Goal: Information Seeking & Learning: Learn about a topic

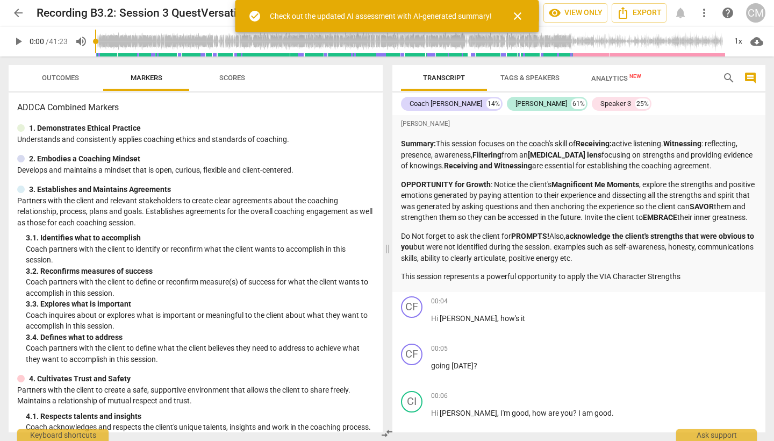
click at [20, 41] on span "play_arrow" at bounding box center [18, 41] width 13 height 13
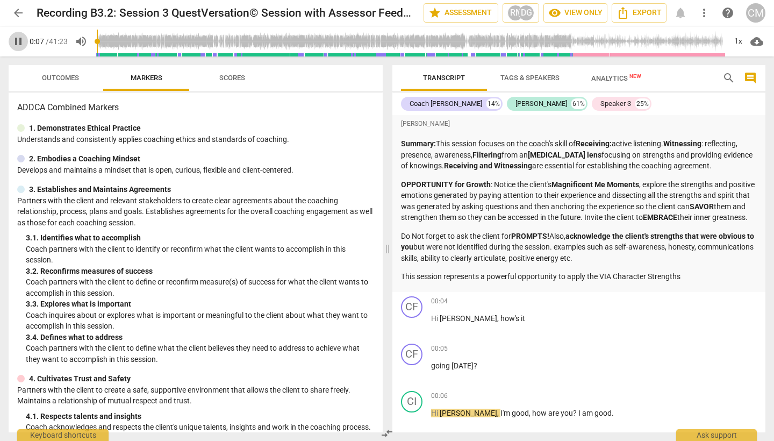
click at [23, 45] on span "pause" at bounding box center [18, 41] width 13 height 13
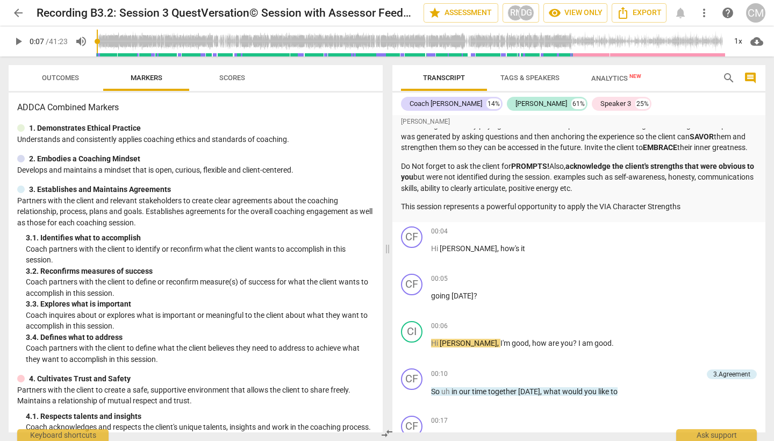
scroll to position [70, 0]
click at [22, 40] on span "play_arrow" at bounding box center [18, 41] width 13 height 13
click at [78, 77] on span "Outcomes" at bounding box center [60, 78] width 37 height 8
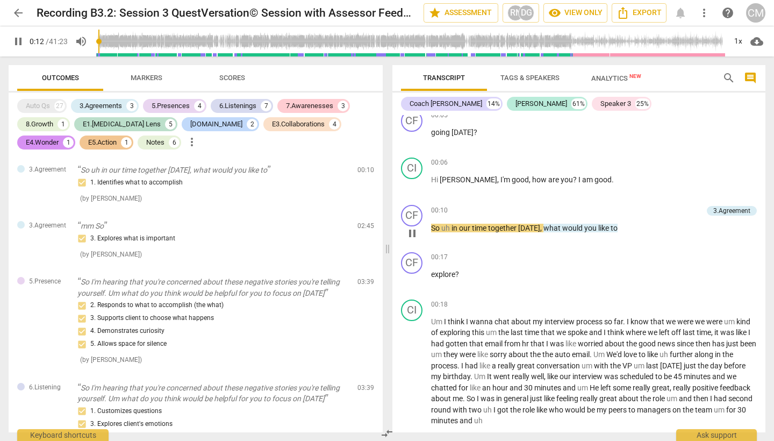
scroll to position [247, 0]
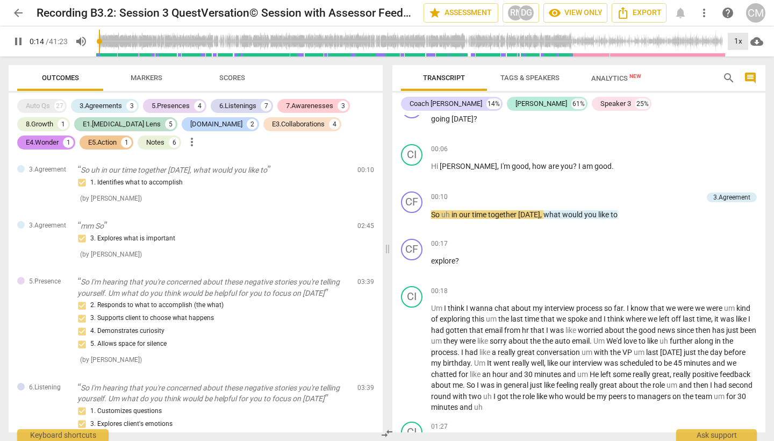
click at [739, 36] on div "1x" at bounding box center [738, 41] width 20 height 17
click at [739, 76] on li "1.25x" at bounding box center [746, 84] width 36 height 20
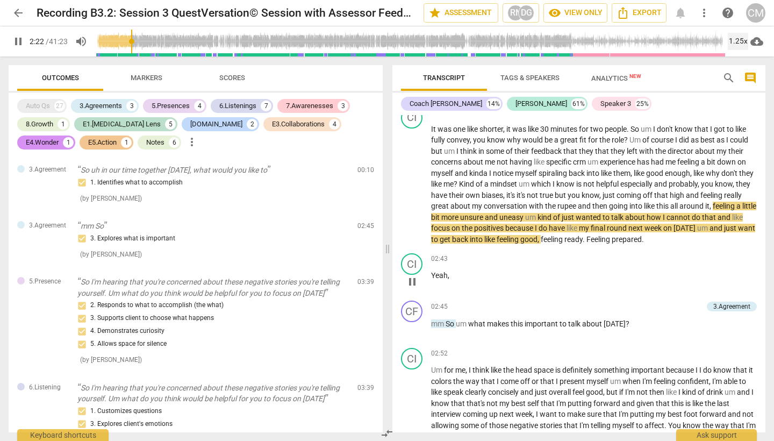
scroll to position [575, 0]
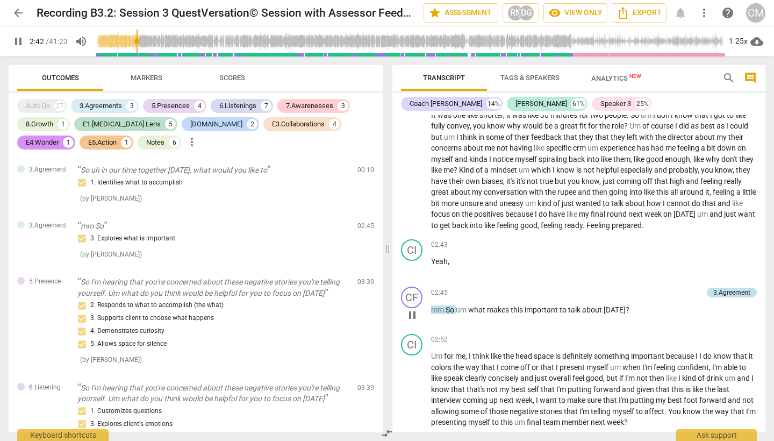
click at [719, 295] on div "3.Agreement" at bounding box center [731, 293] width 37 height 10
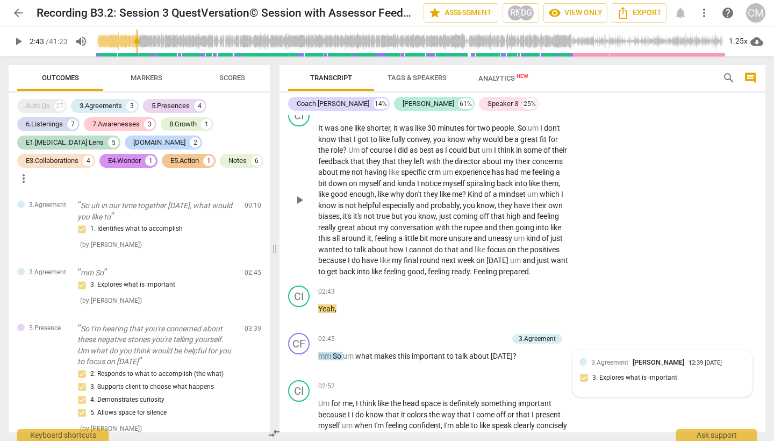
scroll to position [591, 0]
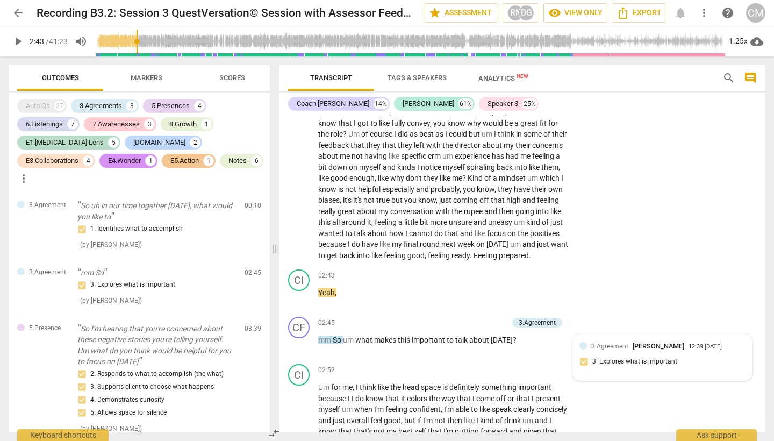
click at [19, 47] on span "play_arrow" at bounding box center [18, 41] width 13 height 13
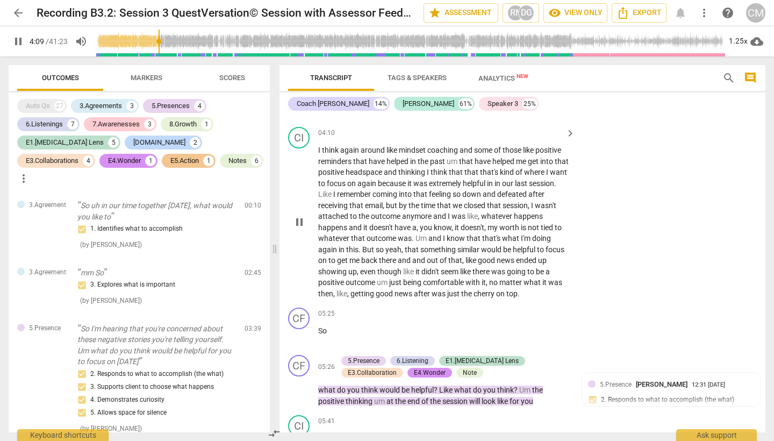
scroll to position [1221, 0]
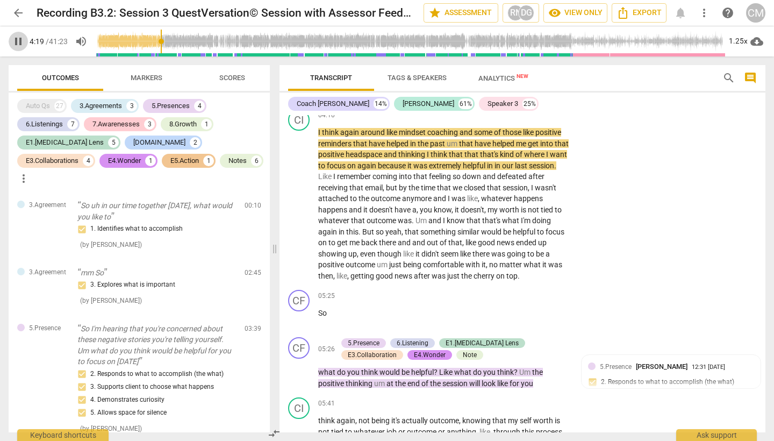
click at [19, 39] on span "pause" at bounding box center [18, 41] width 13 height 13
click at [19, 39] on span "play_arrow" at bounding box center [18, 41] width 13 height 13
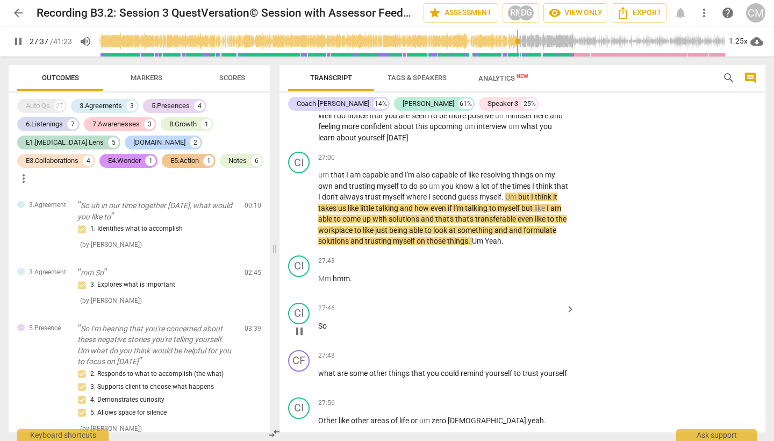
scroll to position [5193, 0]
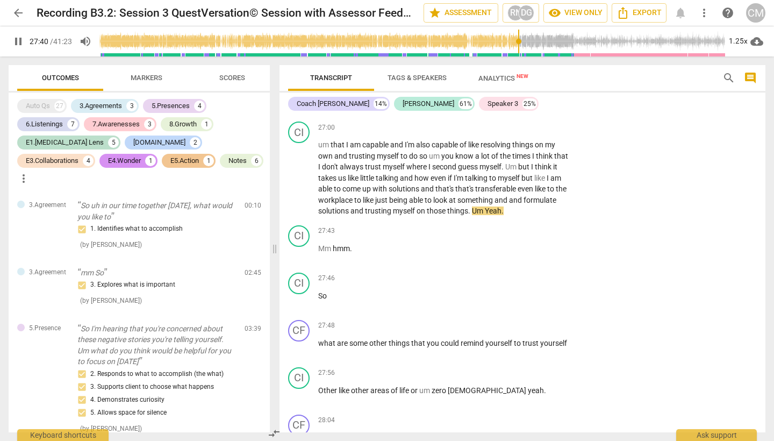
click at [20, 46] on span "pause" at bounding box center [18, 41] width 13 height 13
click at [20, 46] on span "play_arrow" at bounding box center [18, 41] width 13 height 13
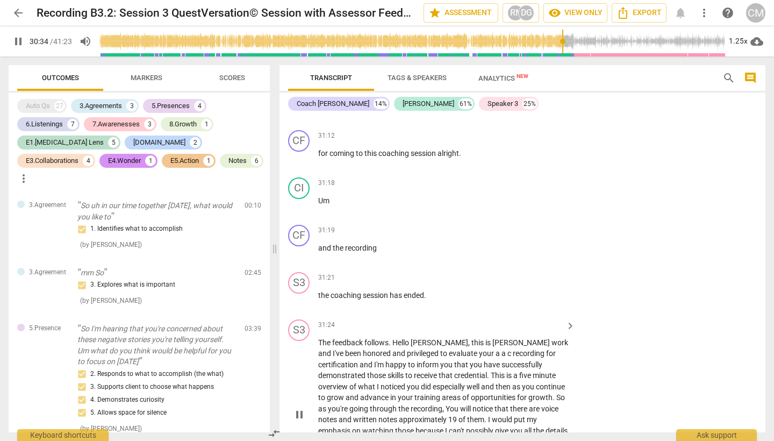
scroll to position [6150, 0]
click at [326, 337] on span "The" at bounding box center [325, 341] width 14 height 9
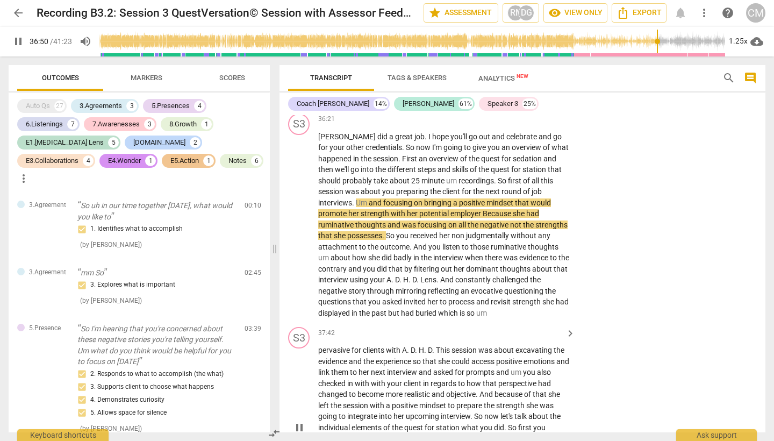
scroll to position [7170, 0]
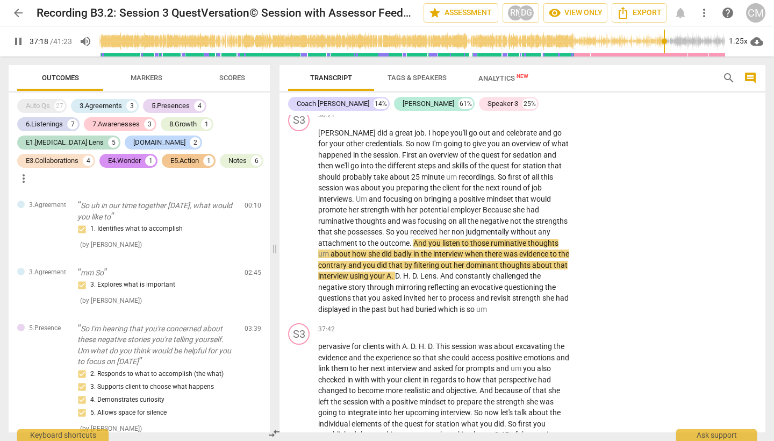
click at [20, 43] on span "pause" at bounding box center [18, 41] width 13 height 13
click at [18, 42] on span "play_arrow" at bounding box center [18, 41] width 13 height 13
click at [18, 42] on span "pause" at bounding box center [18, 41] width 13 height 13
click at [18, 42] on span "play_arrow" at bounding box center [18, 41] width 13 height 13
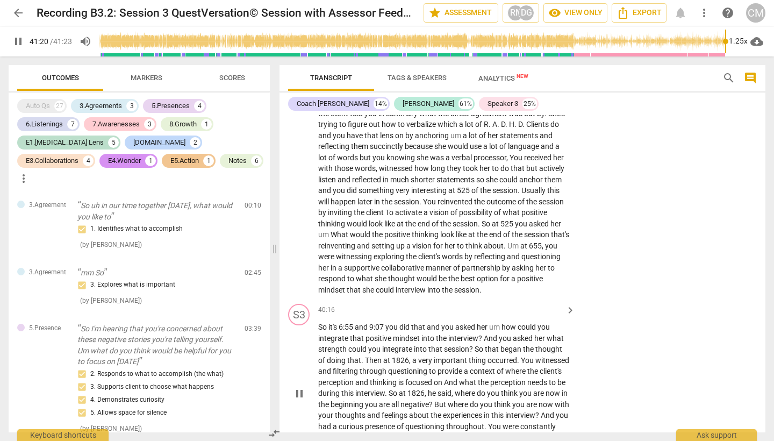
scroll to position [7542, 0]
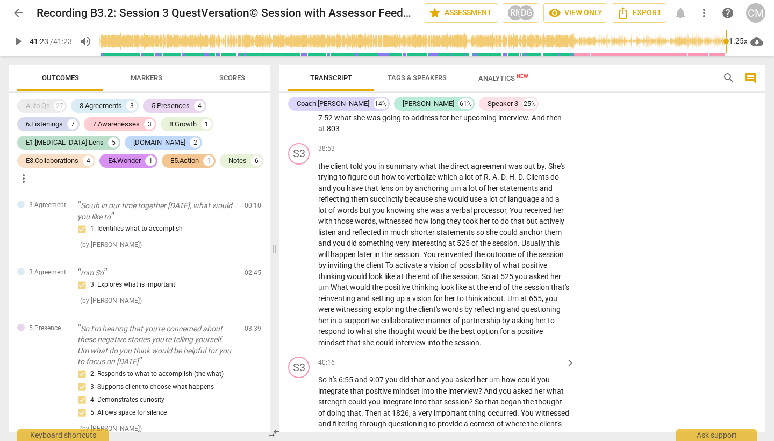
type input "2483"
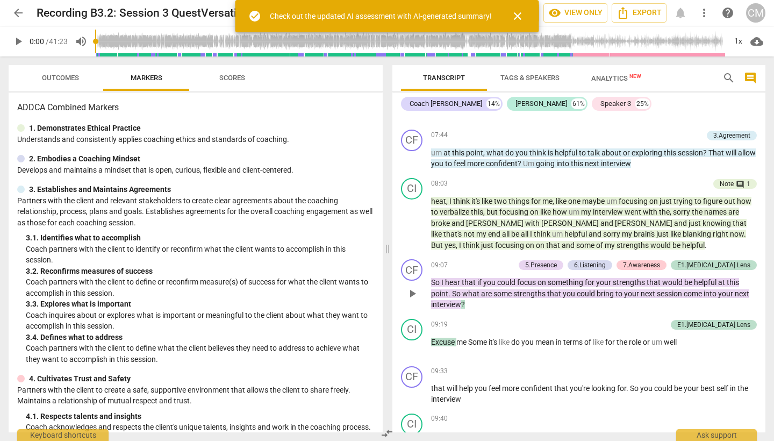
scroll to position [1812, 0]
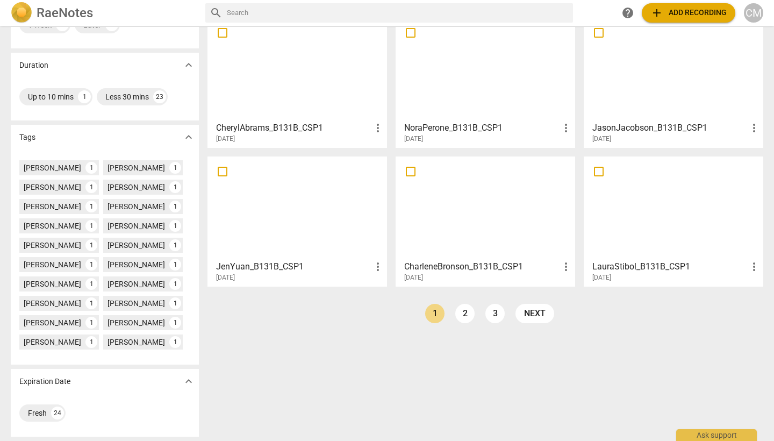
scroll to position [198, 0]
click at [485, 315] on link "3" at bounding box center [494, 313] width 19 height 19
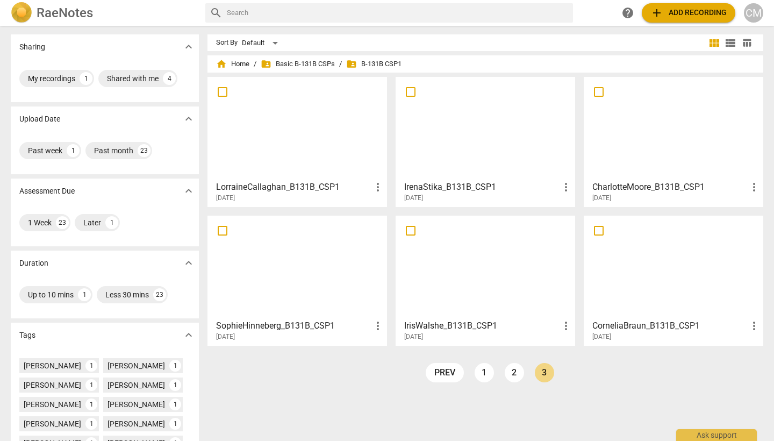
click at [652, 139] on div at bounding box center [674, 128] width 172 height 95
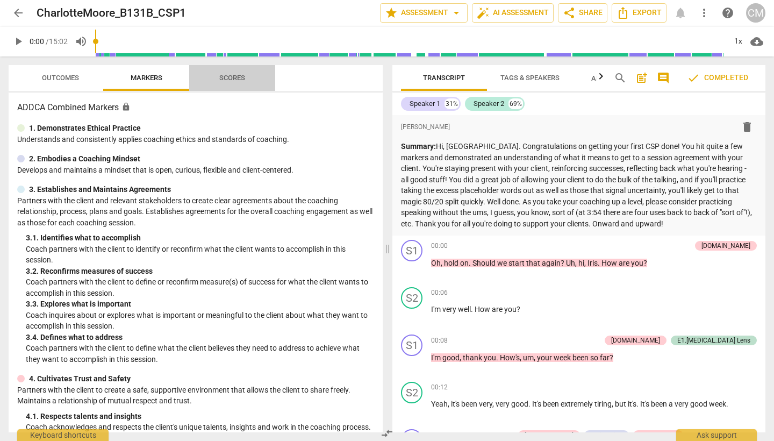
click at [233, 76] on span "Scores" at bounding box center [232, 78] width 26 height 8
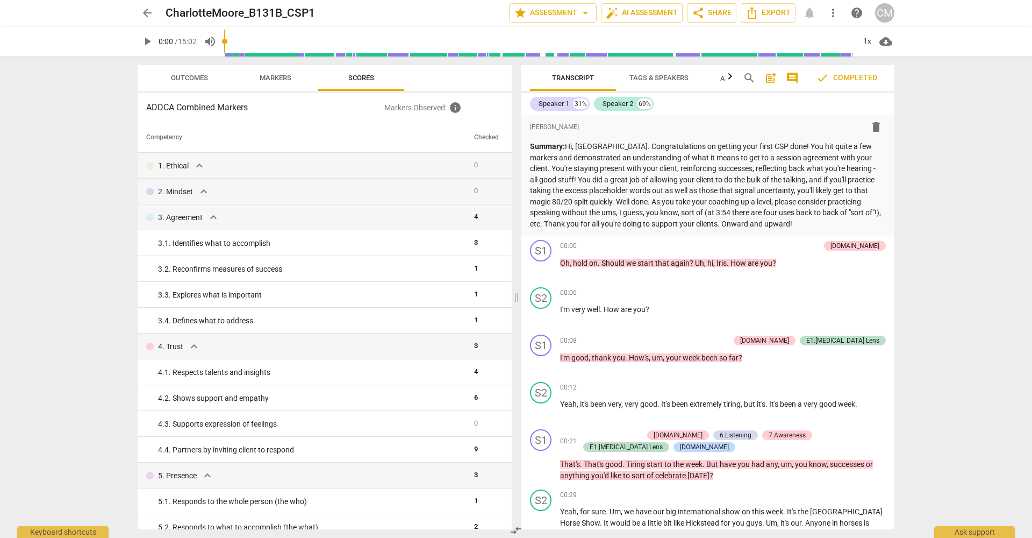
click at [262, 73] on span "Markers" at bounding box center [276, 78] width 58 height 15
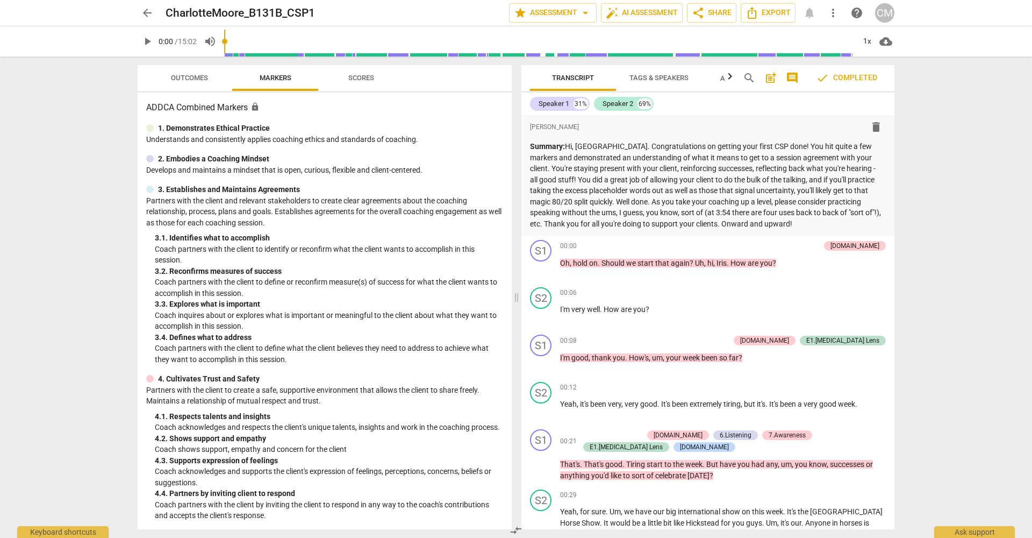
click at [201, 75] on span "Outcomes" at bounding box center [189, 78] width 37 height 8
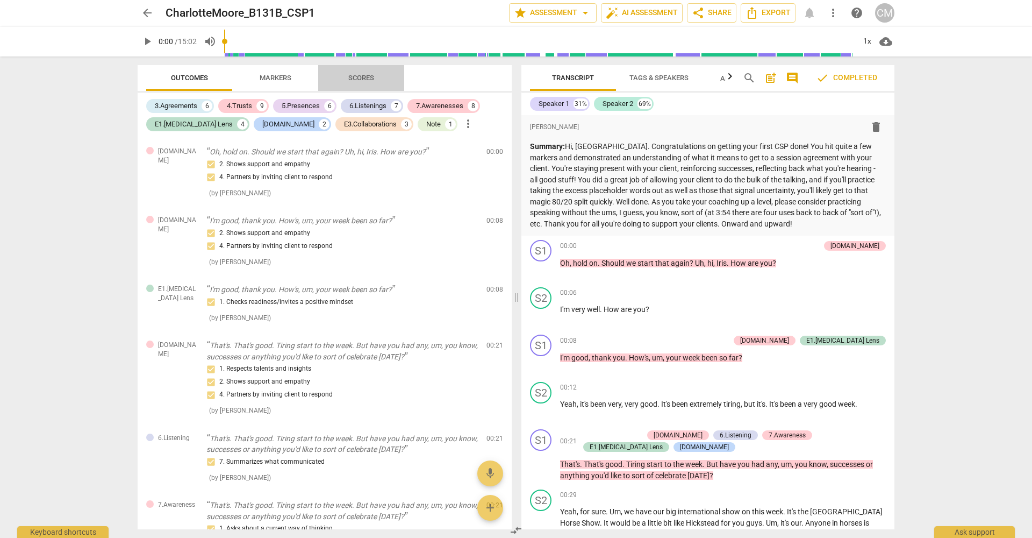
click at [366, 73] on span "Scores" at bounding box center [361, 78] width 52 height 15
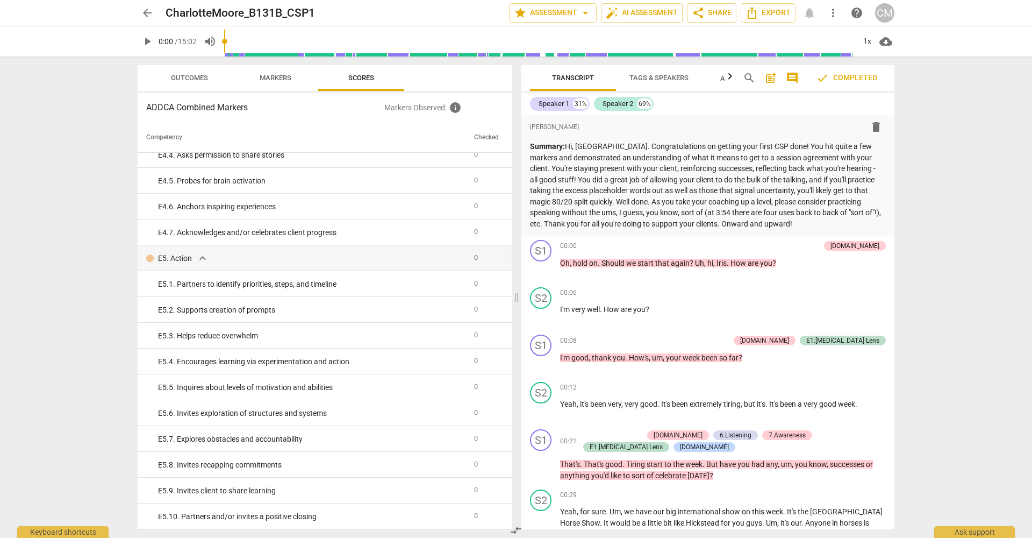
scroll to position [2028, 0]
click at [189, 78] on span "Outcomes" at bounding box center [189, 78] width 37 height 8
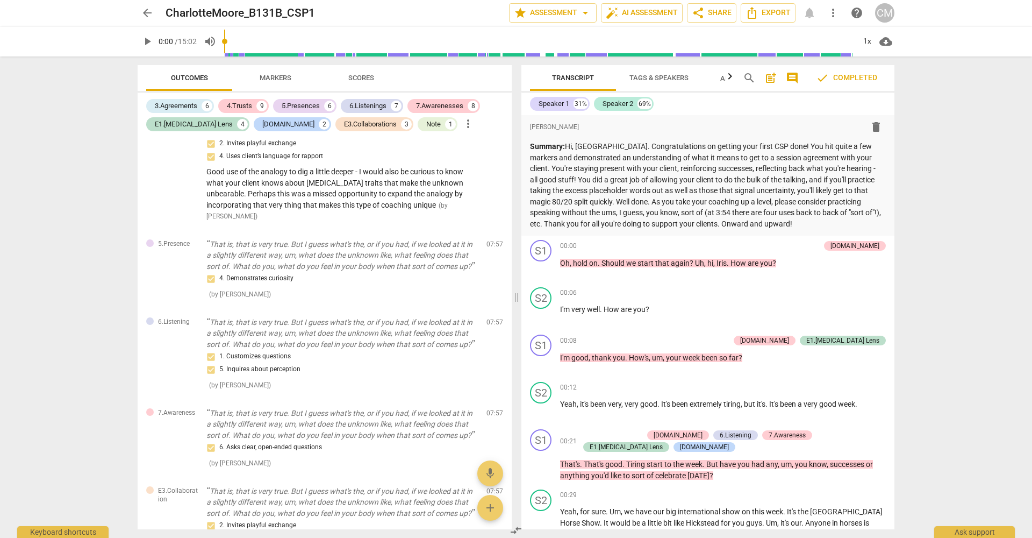
scroll to position [0, 0]
click at [146, 12] on span "arrow_back" at bounding box center [147, 12] width 13 height 13
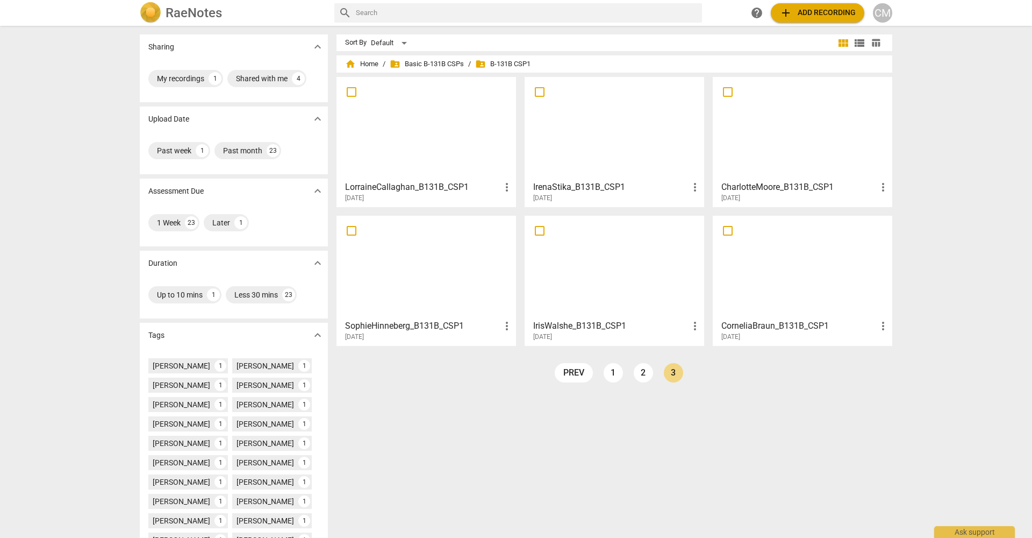
click at [595, 330] on h3 "IrisWalshe_B131B_CSP1" at bounding box center [610, 325] width 155 height 13
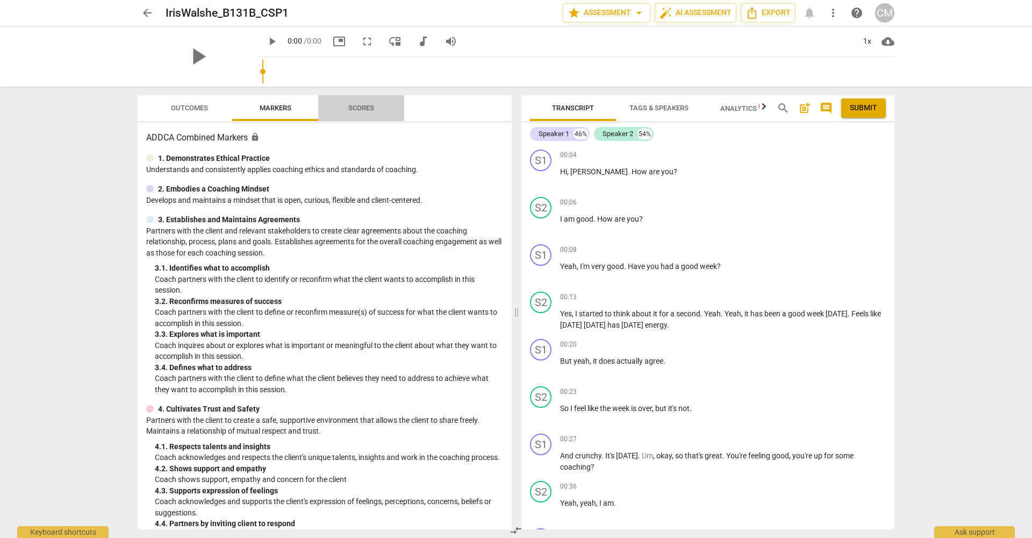
click at [362, 106] on span "Scores" at bounding box center [361, 108] width 26 height 8
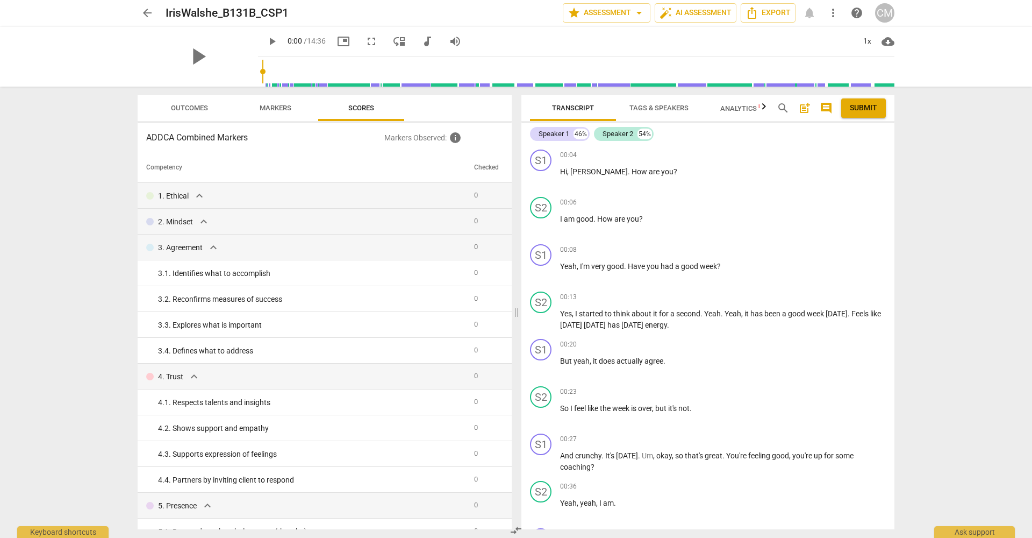
click at [740, 110] on span "Analytics New" at bounding box center [745, 108] width 50 height 8
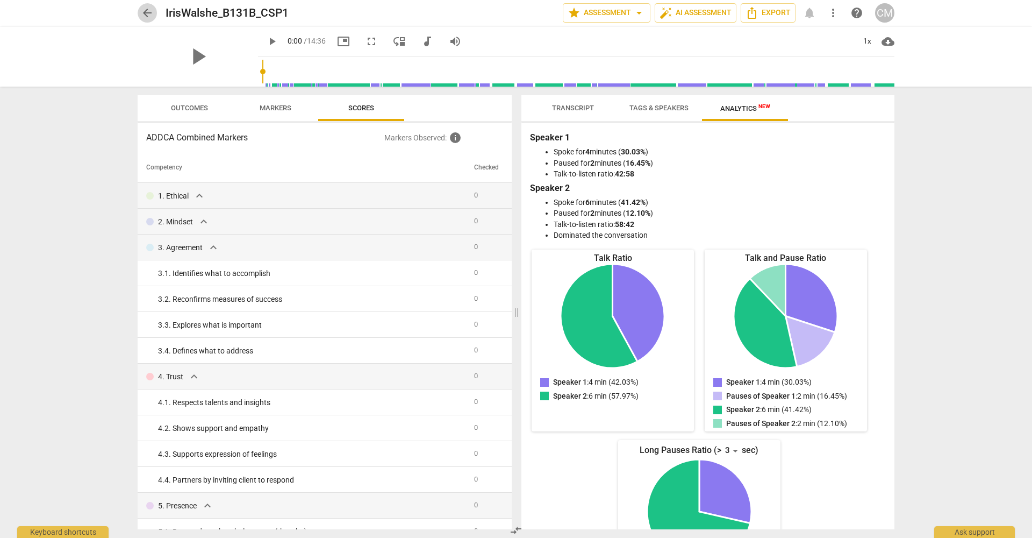
click at [154, 14] on span "arrow_back" at bounding box center [147, 12] width 19 height 13
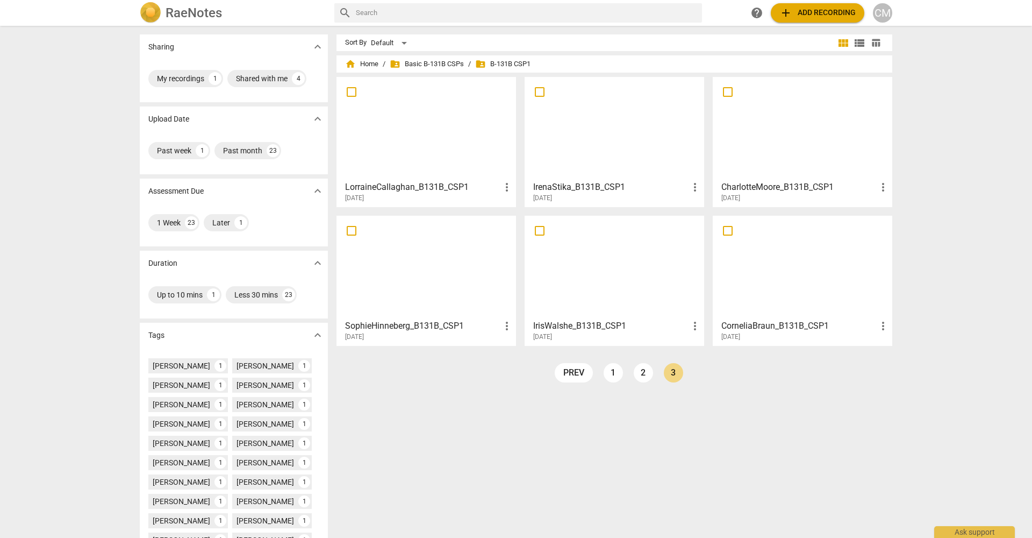
click at [774, 299] on div at bounding box center [803, 266] width 172 height 95
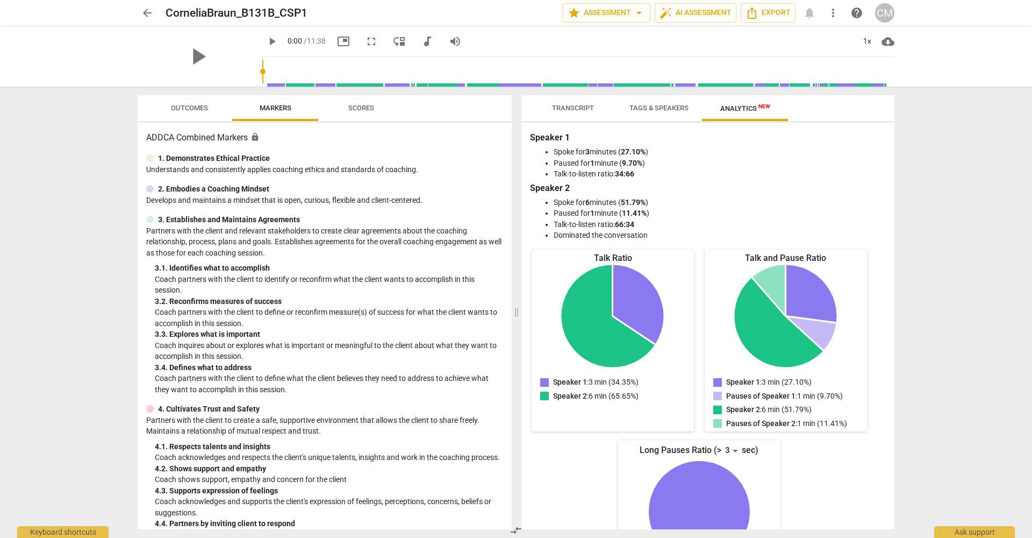
click at [366, 105] on span "Scores" at bounding box center [361, 108] width 26 height 8
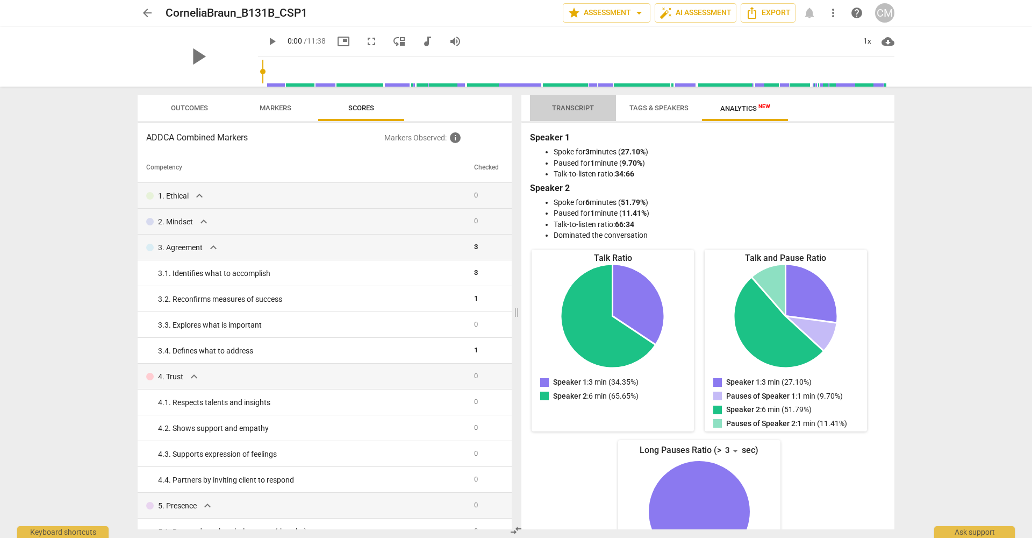
click at [583, 110] on span "Transcript" at bounding box center [573, 108] width 42 height 8
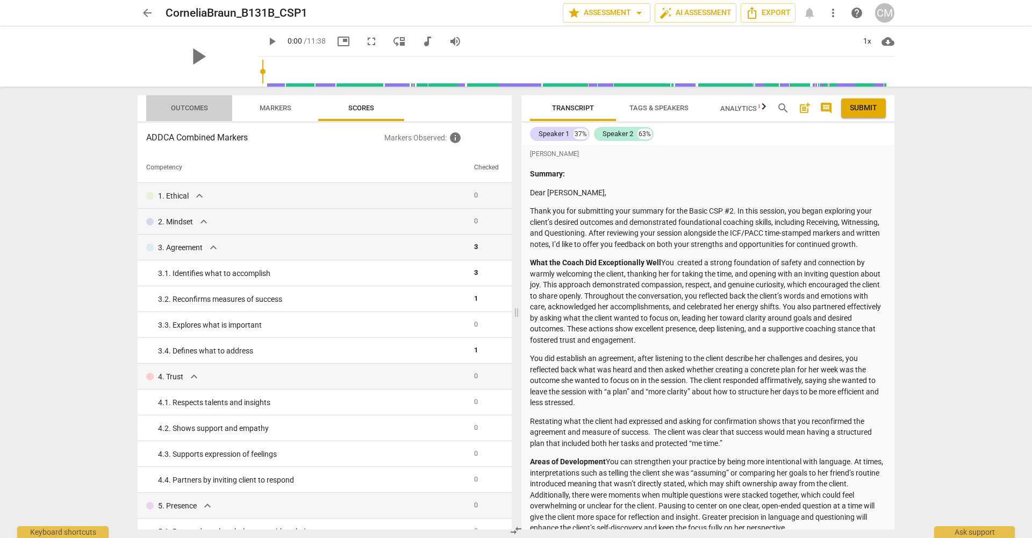
click at [192, 103] on span "Outcomes" at bounding box center [189, 108] width 63 height 15
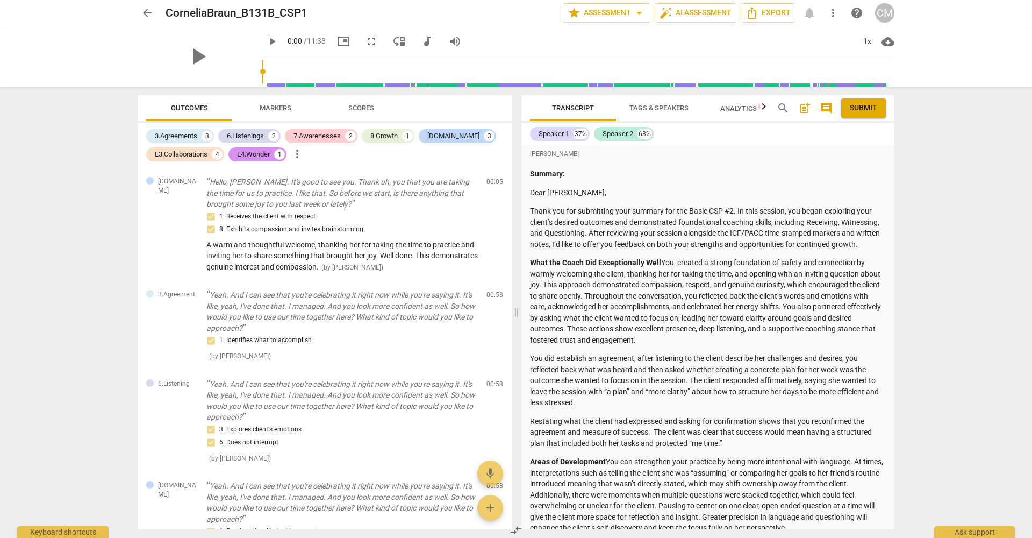
click at [149, 15] on span "arrow_back" at bounding box center [147, 12] width 13 height 13
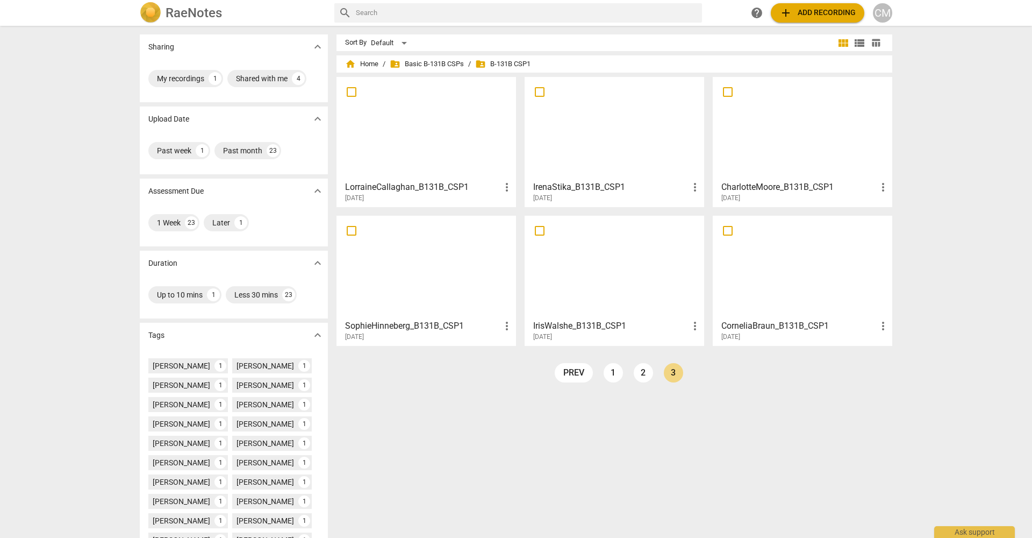
click at [771, 182] on h3 "CharlotteMoore_B131B_CSP1" at bounding box center [798, 187] width 155 height 13
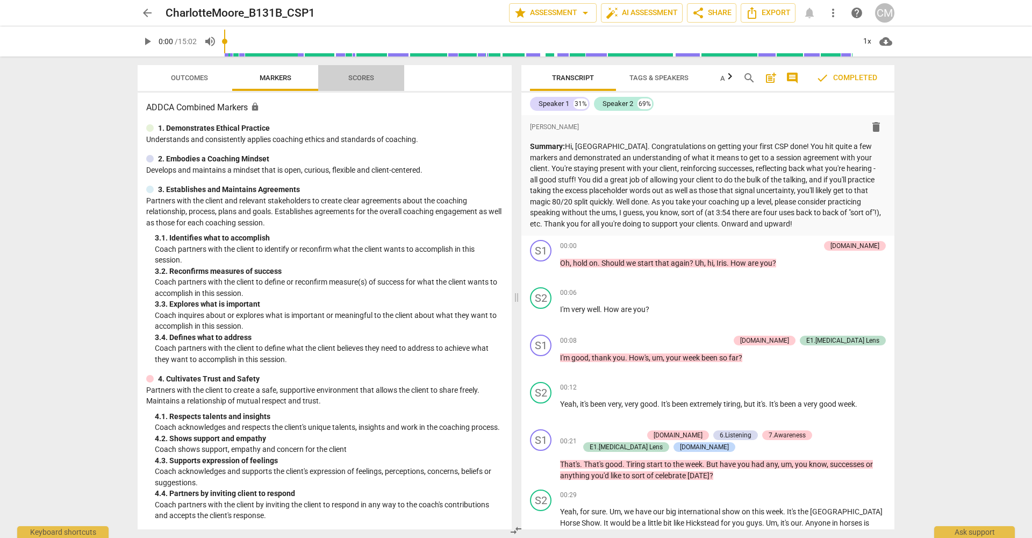
click at [359, 79] on span "Scores" at bounding box center [361, 78] width 26 height 8
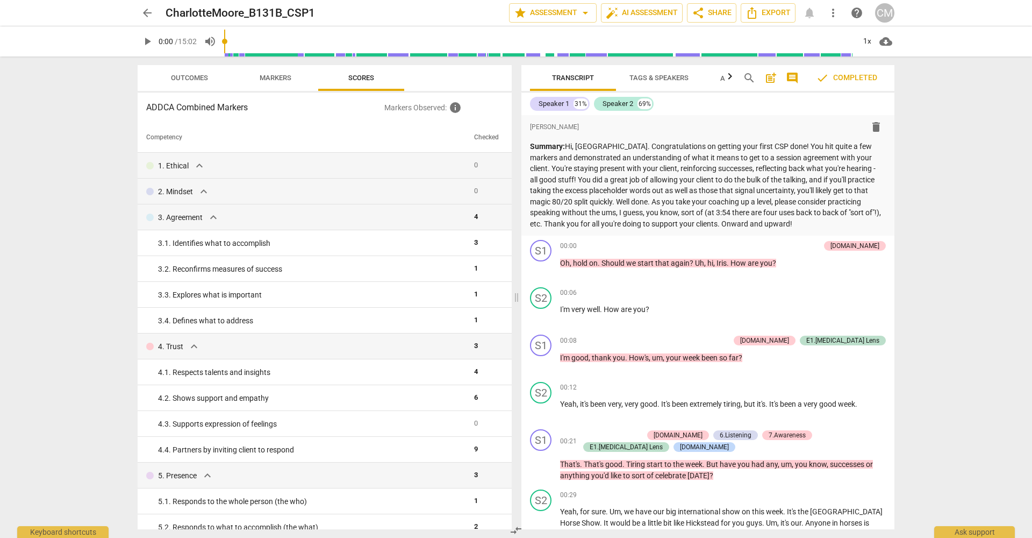
click at [201, 80] on span "Outcomes" at bounding box center [189, 78] width 37 height 8
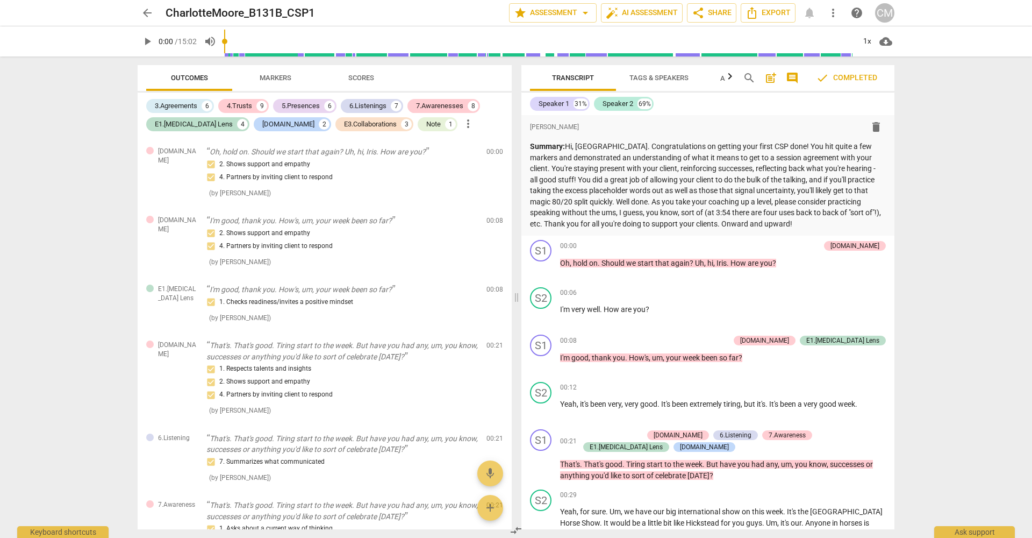
click at [363, 74] on span "Scores" at bounding box center [361, 78] width 26 height 8
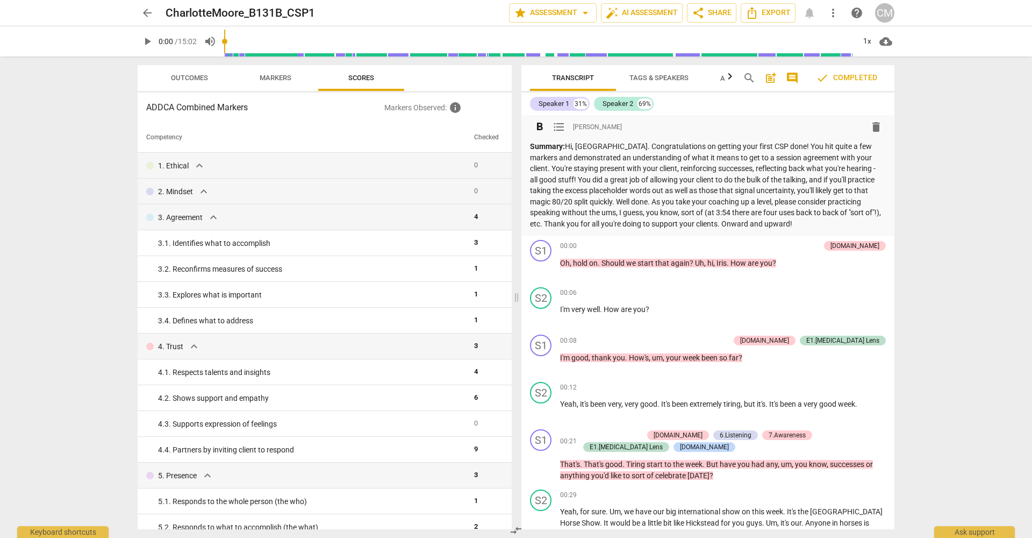
click at [728, 189] on p "Summary: Hi, [PERSON_NAME]. Congratulations on getting your first CSP done! You…" at bounding box center [708, 185] width 356 height 88
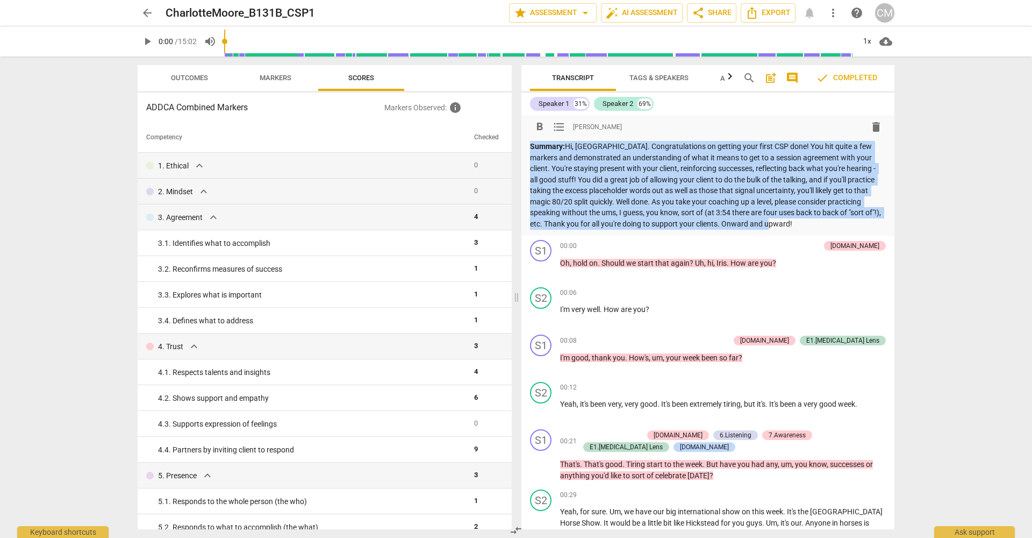
drag, startPoint x: 784, startPoint y: 221, endPoint x: 531, endPoint y: 138, distance: 266.2
click at [531, 138] on div "format_bold format_list_bulleted [PERSON_NAME] delete Summary: Hi, [PERSON_NAME…" at bounding box center [708, 173] width 356 height 112
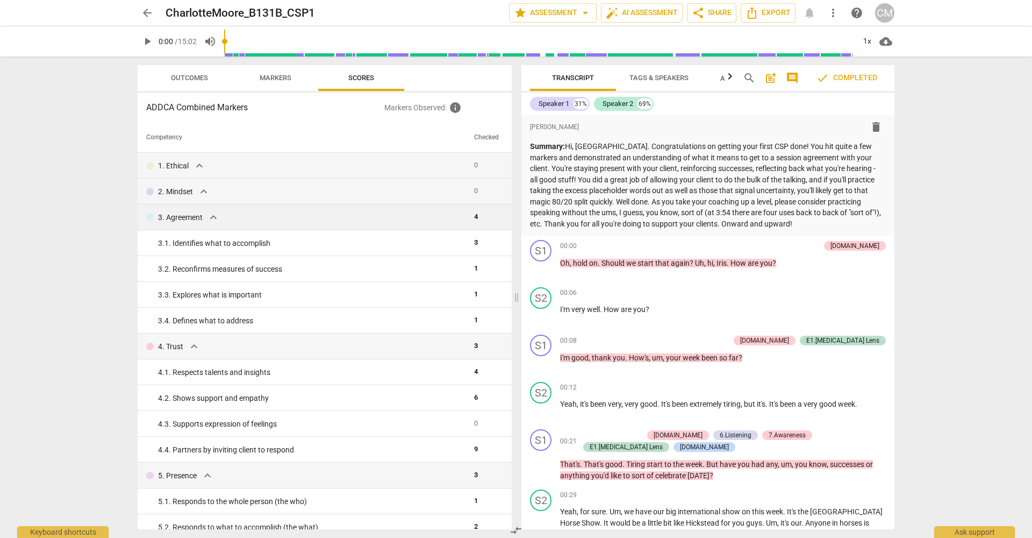
click at [191, 213] on p "3. Agreement" at bounding box center [180, 217] width 45 height 11
click at [209, 216] on span "expand_more" at bounding box center [213, 217] width 13 height 13
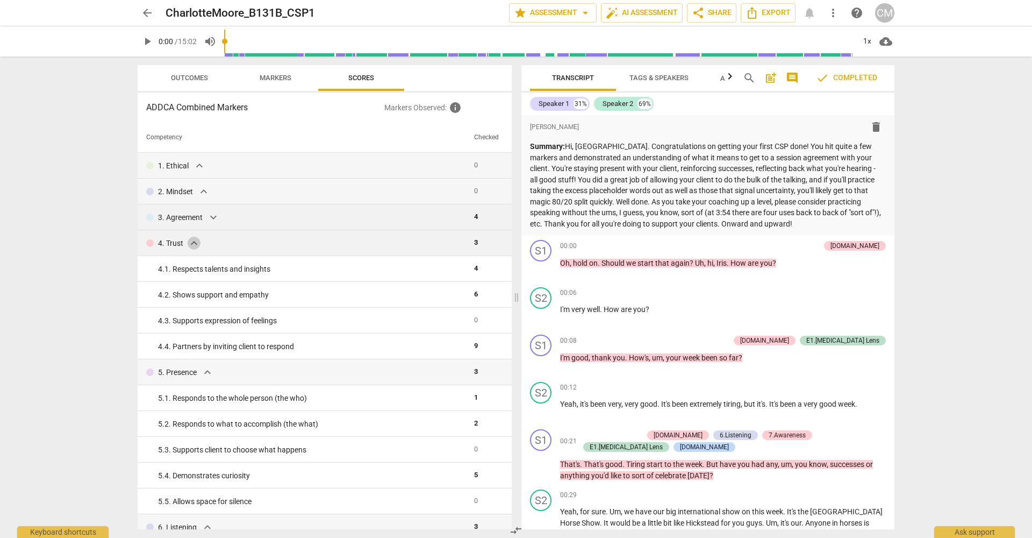
click at [194, 243] on span "expand_more" at bounding box center [194, 243] width 13 height 13
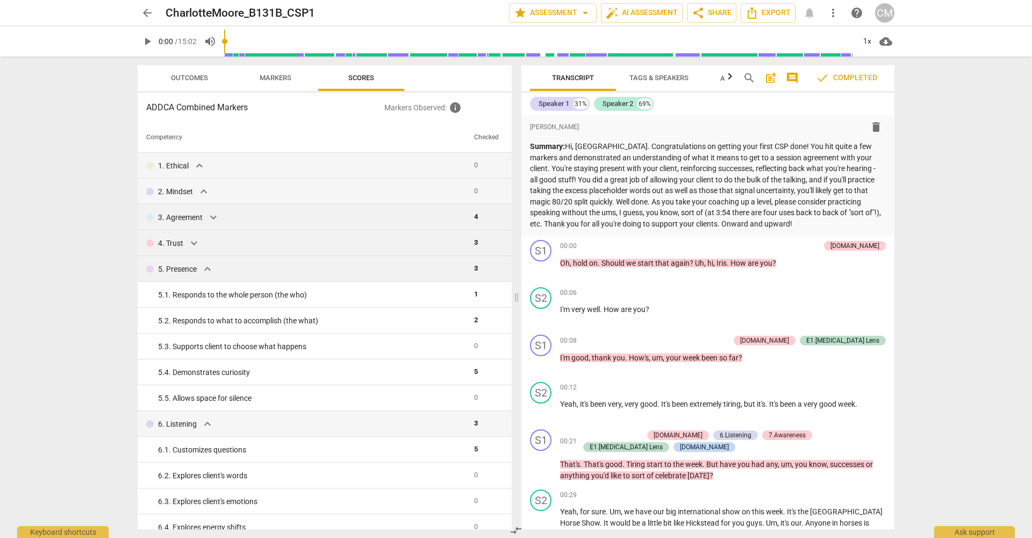
click at [207, 271] on span "expand_more" at bounding box center [207, 268] width 13 height 13
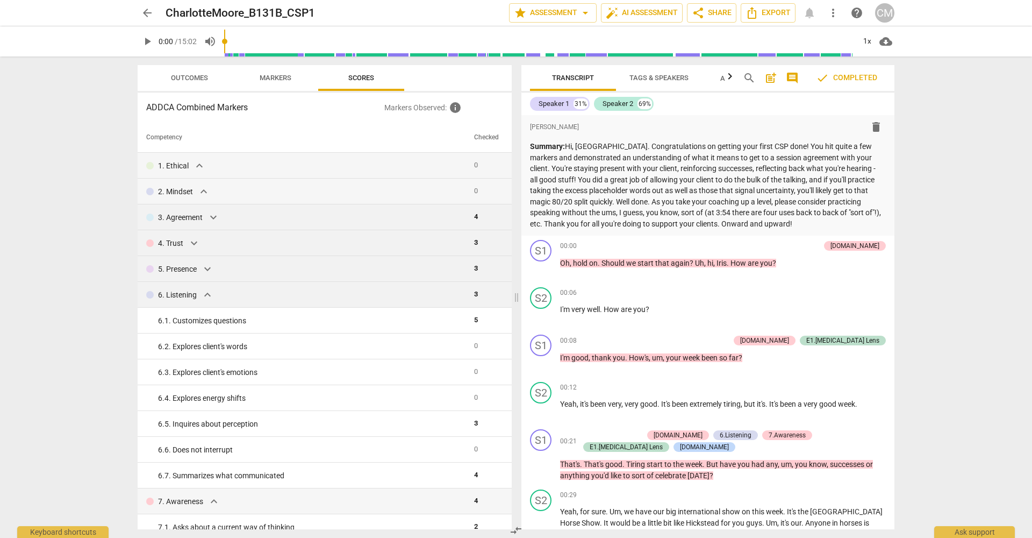
click at [209, 294] on span "expand_more" at bounding box center [207, 294] width 13 height 13
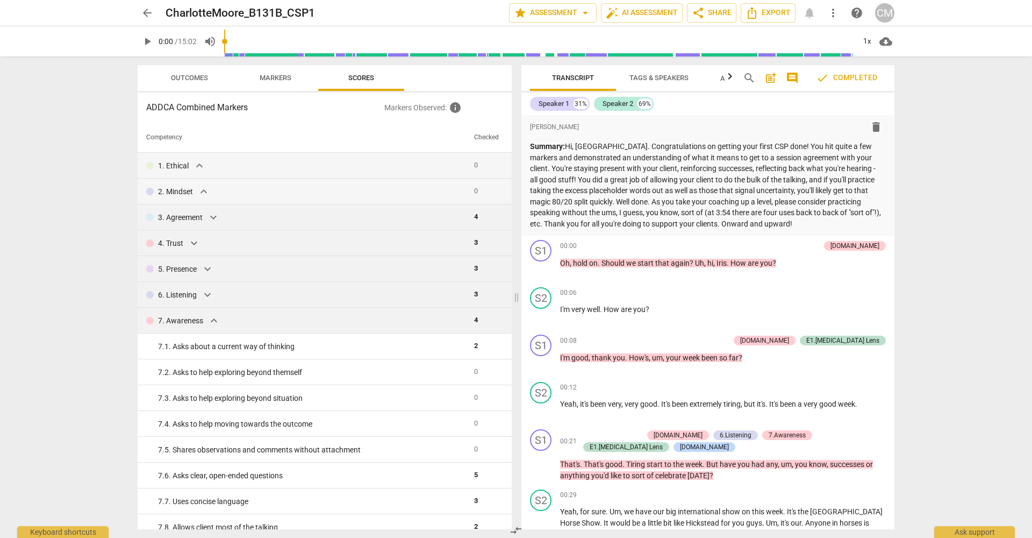
click at [213, 321] on span "expand_more" at bounding box center [213, 320] width 13 height 13
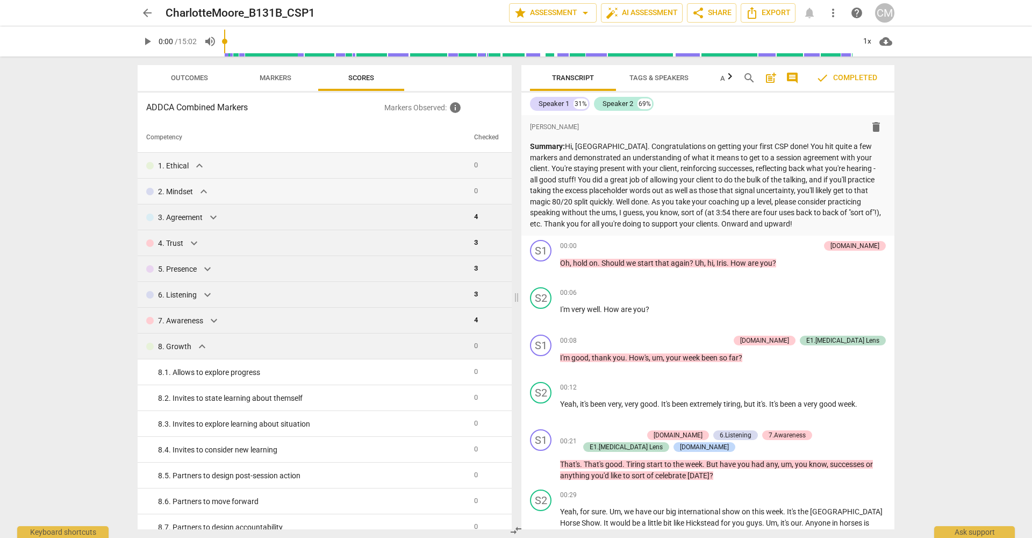
click at [201, 347] on span "expand_more" at bounding box center [202, 346] width 13 height 13
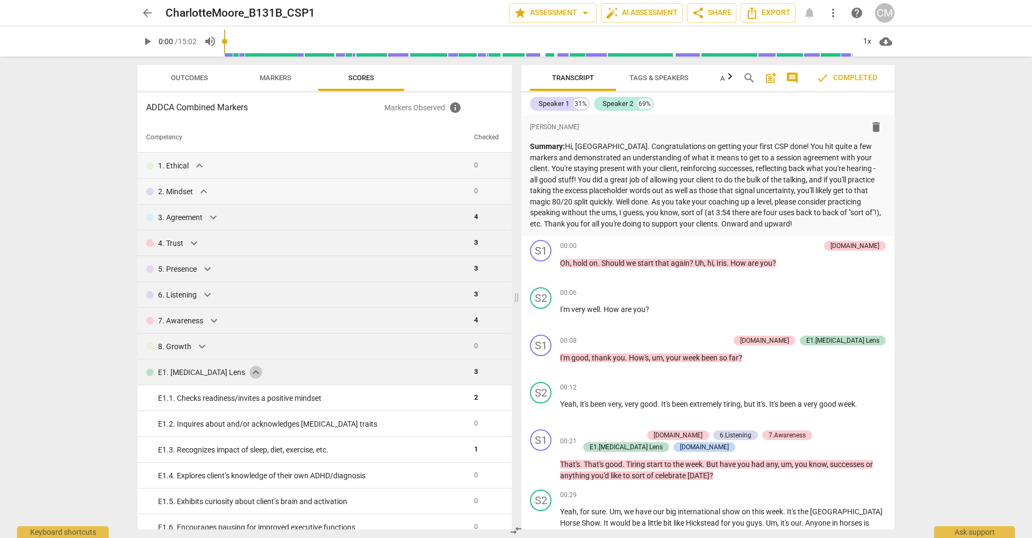
click at [249, 370] on span "expand_more" at bounding box center [255, 372] width 13 height 13
click at [207, 397] on span "expand_more" at bounding box center [202, 397] width 13 height 13
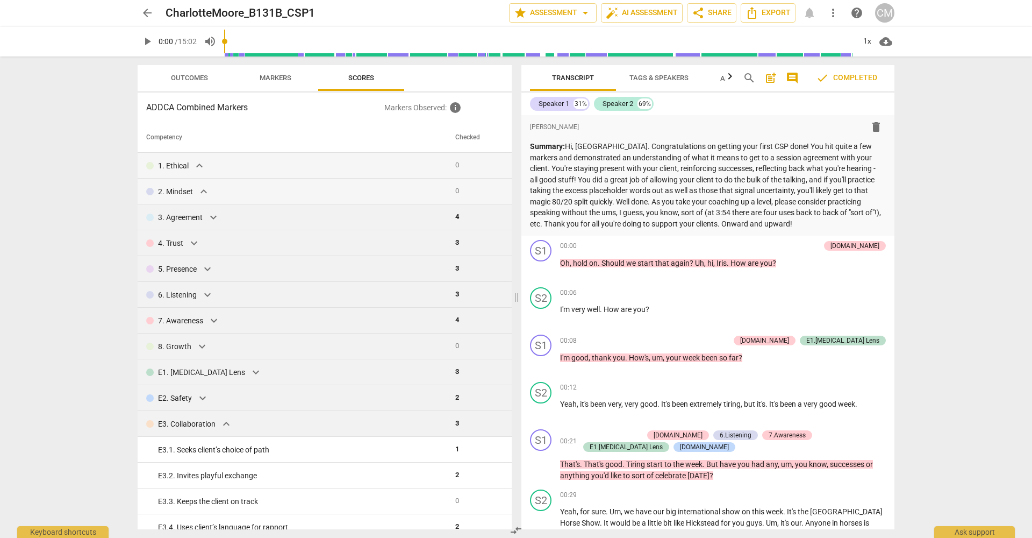
click at [224, 423] on span "expand_more" at bounding box center [226, 423] width 13 height 13
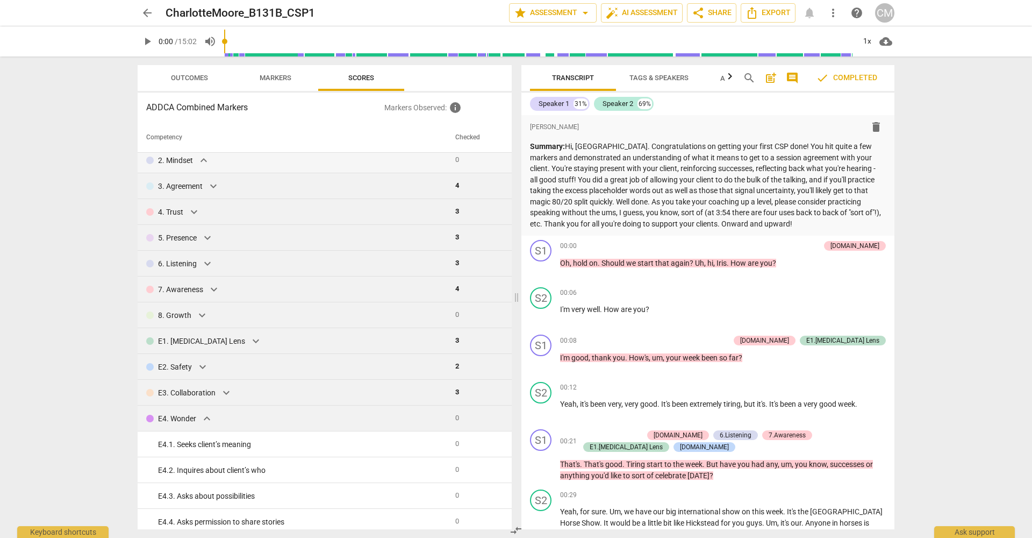
click at [203, 418] on span "expand_more" at bounding box center [206, 418] width 13 height 13
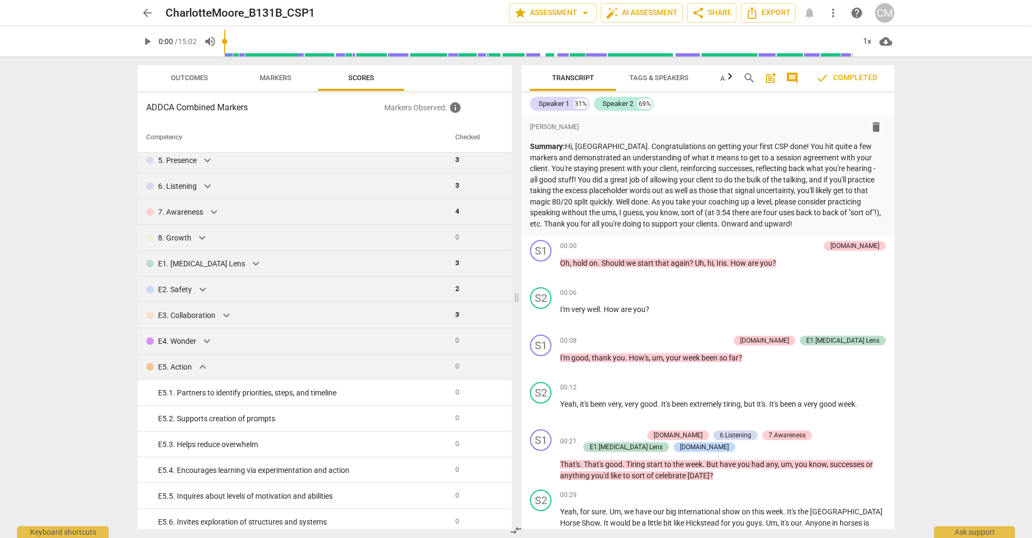
scroll to position [110, 0]
click at [202, 364] on span "expand_more" at bounding box center [202, 365] width 13 height 13
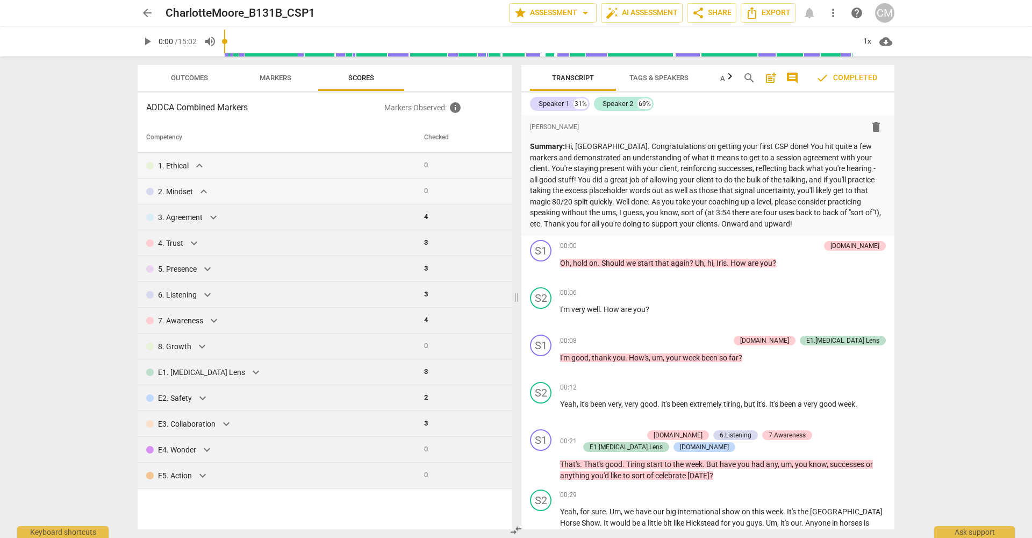
scroll to position [0, 0]
click at [205, 192] on span "expand_more" at bounding box center [203, 191] width 13 height 13
click at [178, 194] on p "2. Mindset" at bounding box center [175, 191] width 35 height 11
click at [209, 187] on span "expand_more" at bounding box center [203, 191] width 13 height 13
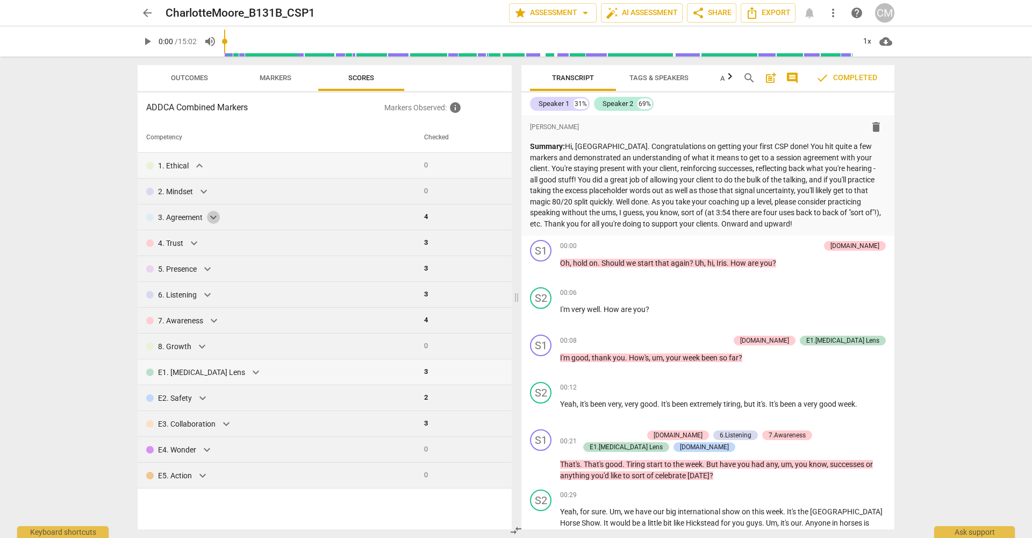
click at [215, 217] on span "expand_more" at bounding box center [213, 217] width 13 height 13
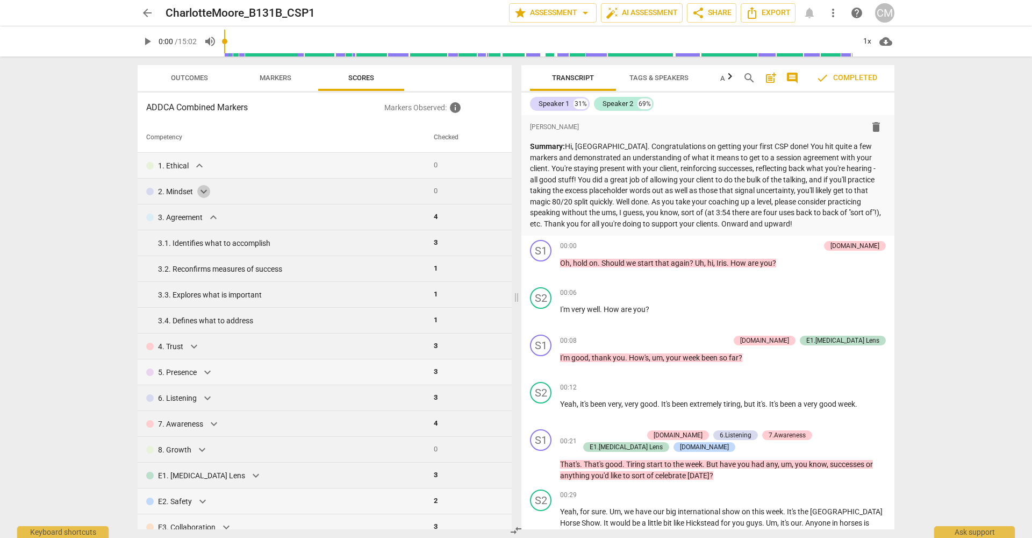
click at [202, 191] on span "expand_more" at bounding box center [203, 191] width 13 height 13
click at [202, 168] on span "expand_more" at bounding box center [199, 165] width 13 height 13
click at [193, 346] on span "expand_more" at bounding box center [194, 346] width 13 height 13
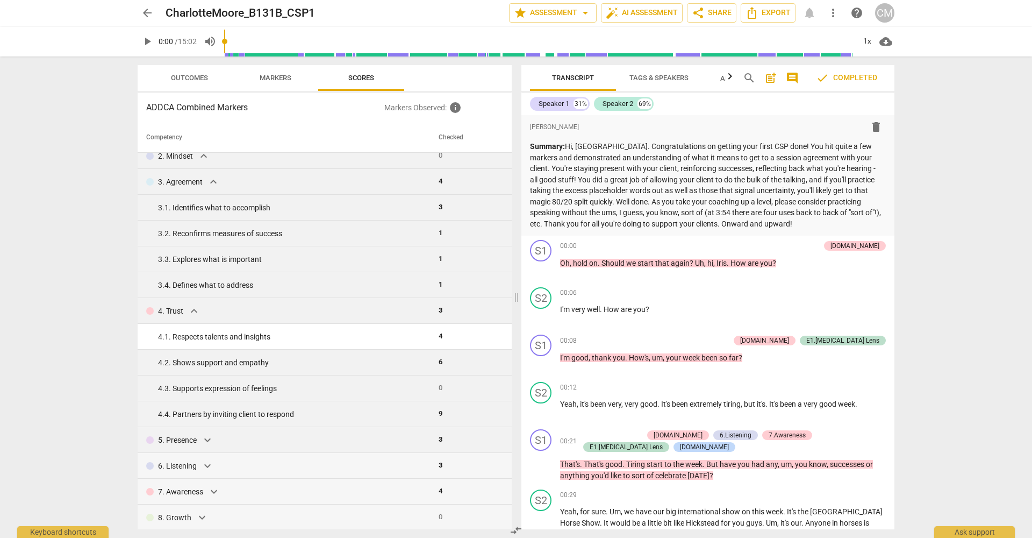
scroll to position [37, 0]
click at [210, 435] on span "expand_more" at bounding box center [207, 438] width 13 height 13
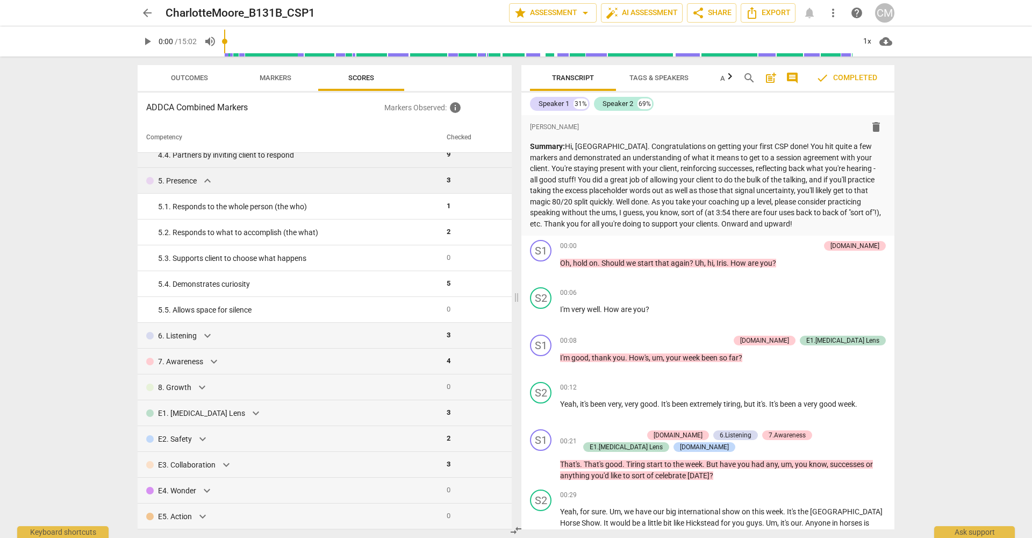
scroll to position [295, 0]
click at [210, 335] on span "expand_more" at bounding box center [207, 335] width 13 height 13
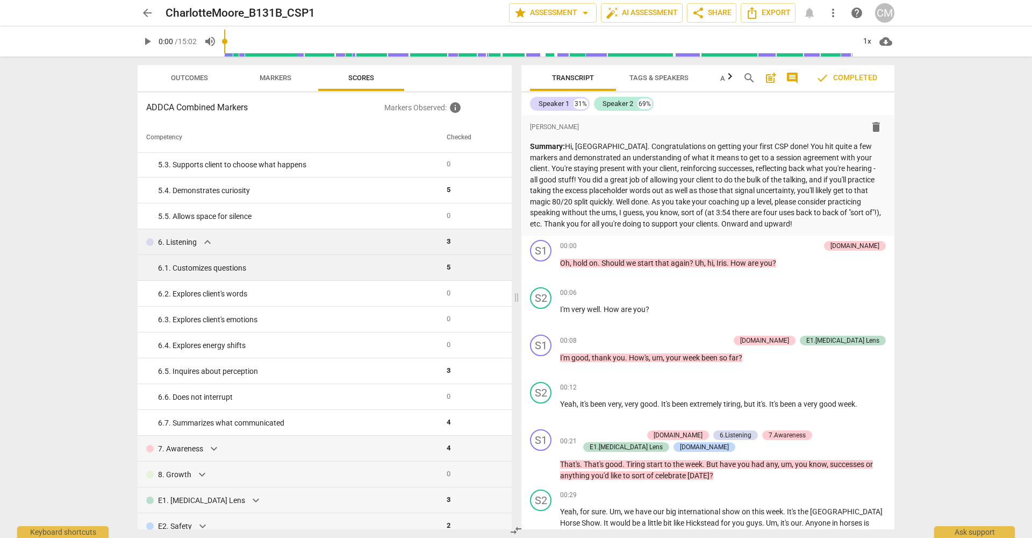
scroll to position [392, 0]
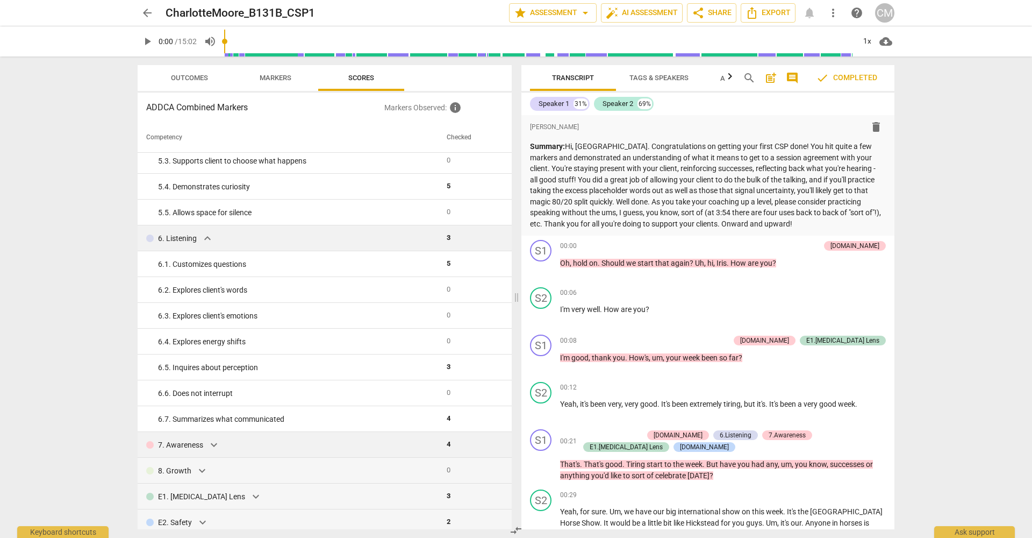
click at [217, 440] on span "expand_more" at bounding box center [213, 444] width 13 height 13
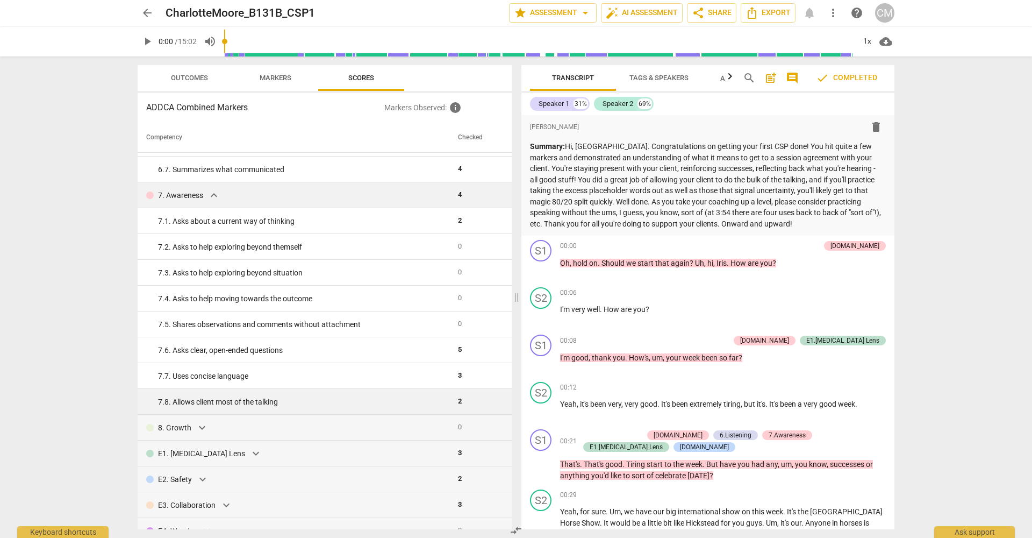
scroll to position [642, 0]
click at [249, 440] on span "expand_more" at bounding box center [255, 452] width 13 height 13
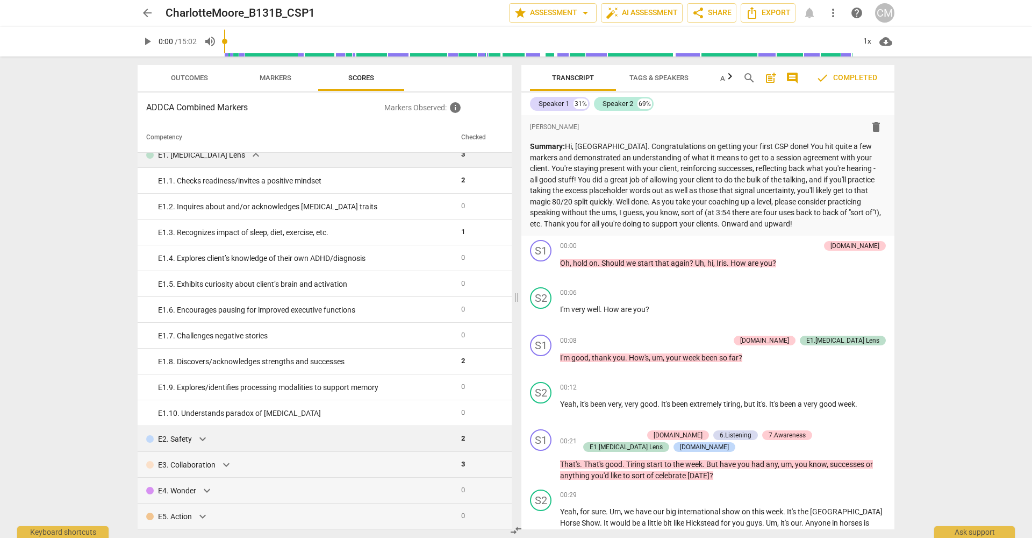
scroll to position [940, 0]
click at [198, 440] on span "expand_more" at bounding box center [202, 438] width 13 height 13
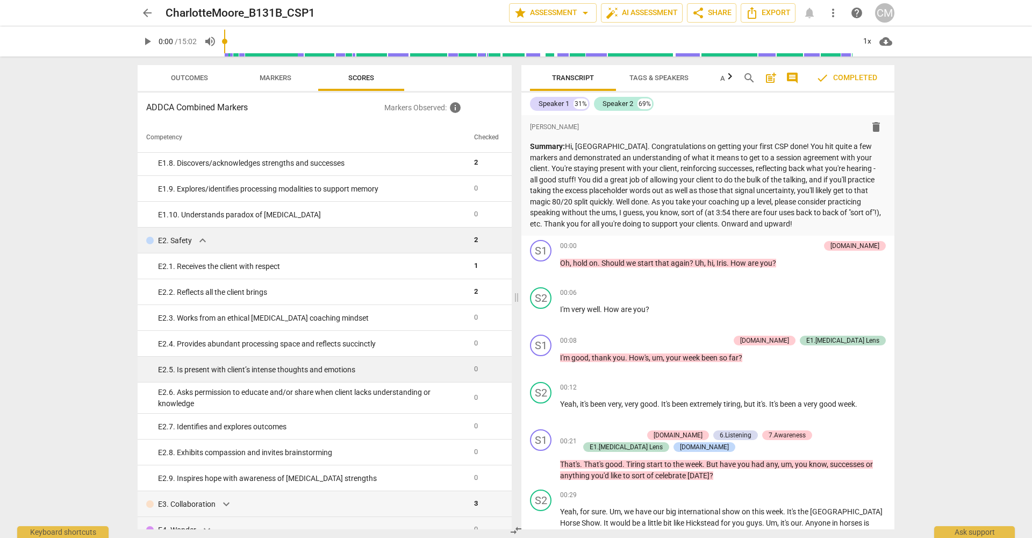
scroll to position [1140, 0]
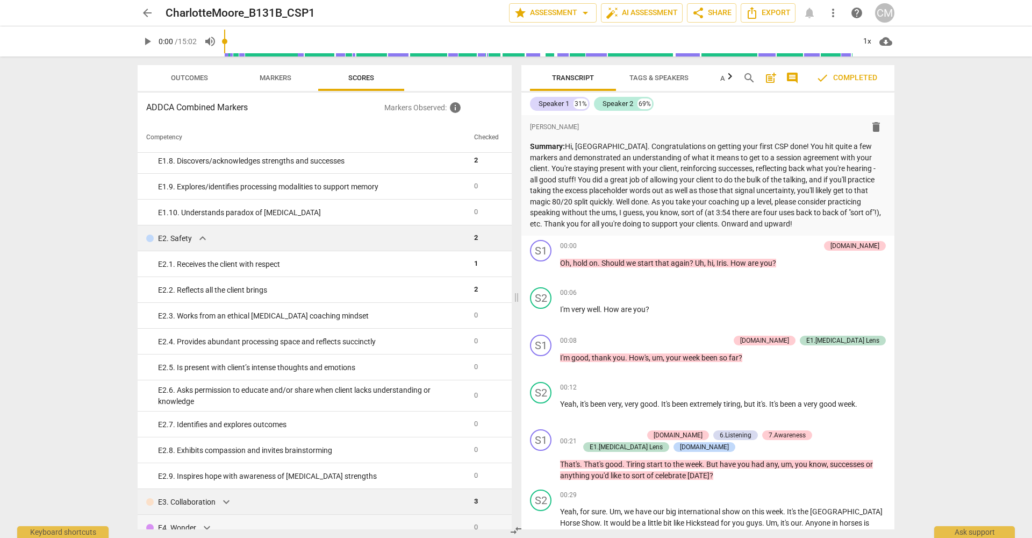
click at [227, 440] on span "expand_more" at bounding box center [226, 501] width 13 height 13
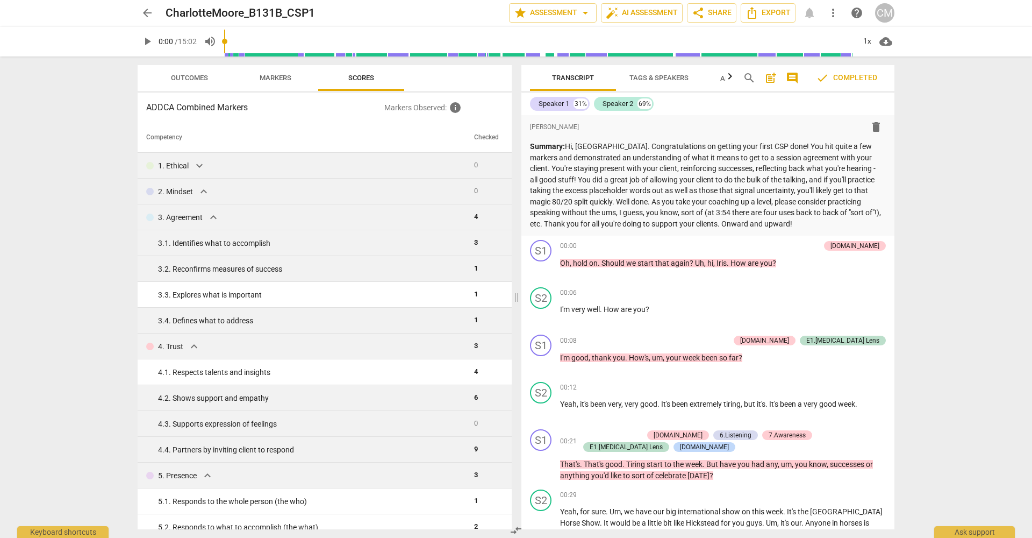
scroll to position [0, 0]
click at [193, 84] on span "Outcomes" at bounding box center [189, 78] width 63 height 15
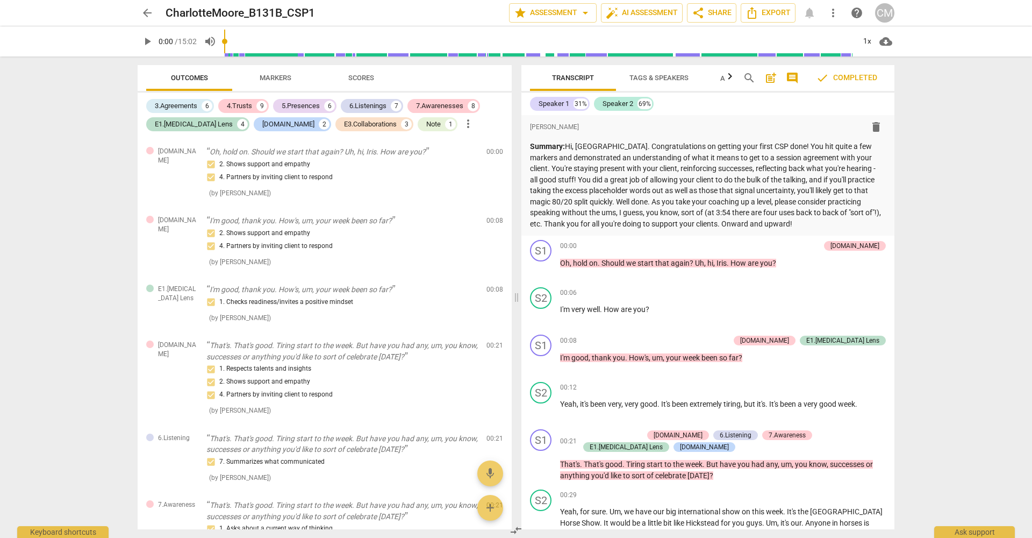
click at [281, 74] on span "Markers" at bounding box center [276, 78] width 32 height 8
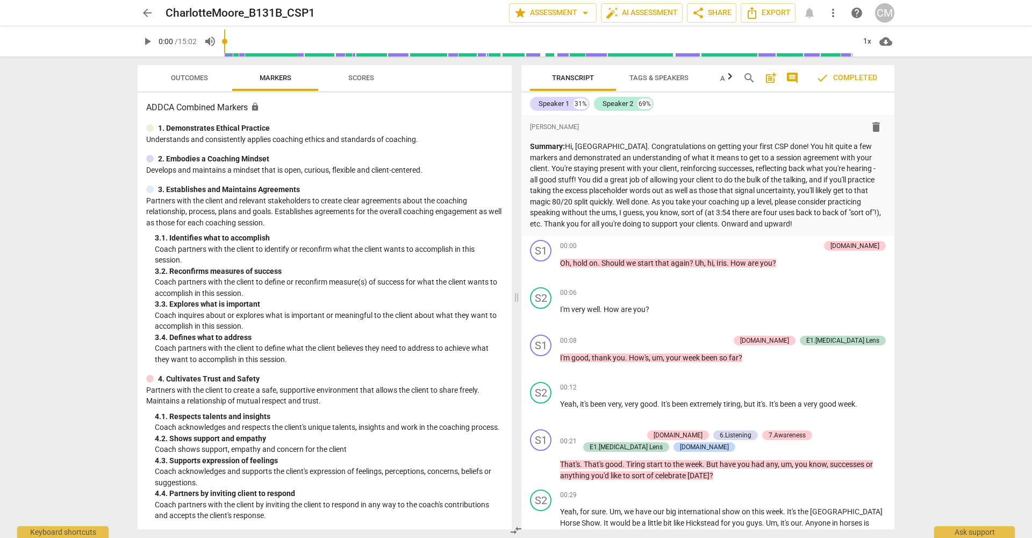
click at [367, 81] on span "Scores" at bounding box center [361, 78] width 26 height 8
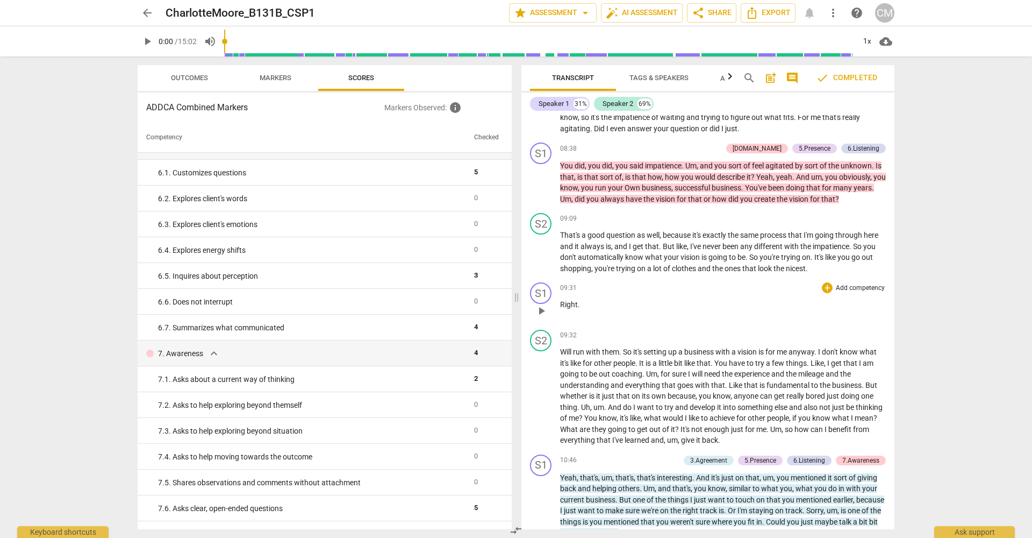
scroll to position [1759, 0]
click at [188, 73] on span "Outcomes" at bounding box center [189, 78] width 63 height 15
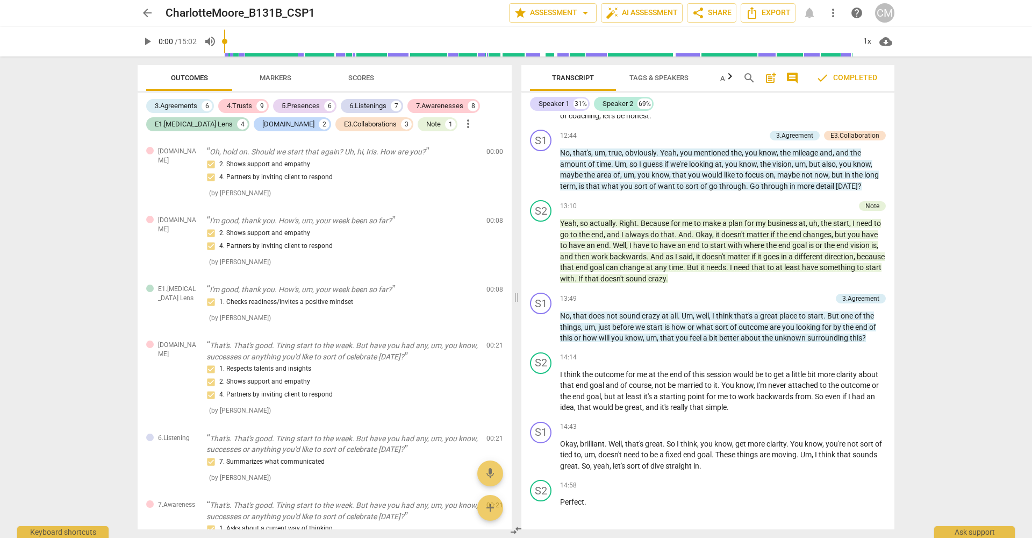
scroll to position [2298, 0]
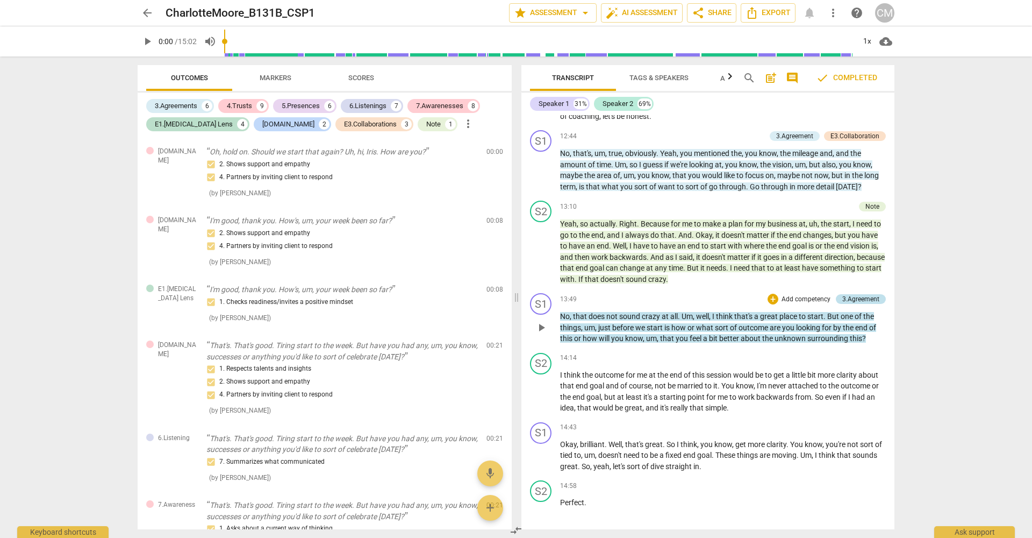
click at [774, 294] on div "3.Agreement" at bounding box center [860, 299] width 37 height 10
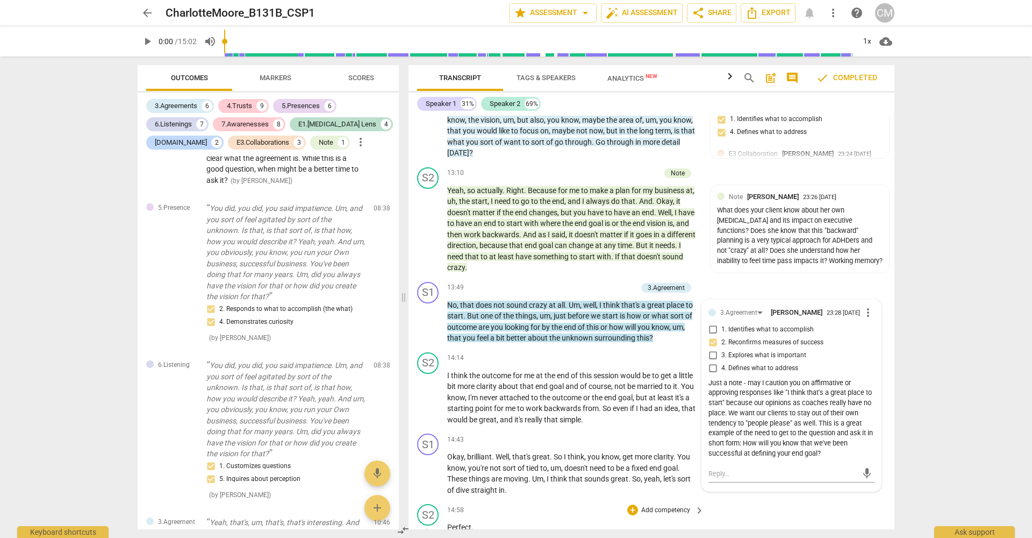
scroll to position [2703, 0]
click at [774, 440] on div "S2 play_arrow pause 14:58 + Add competency keyboard_arrow_right Perfect ." at bounding box center [652, 523] width 486 height 47
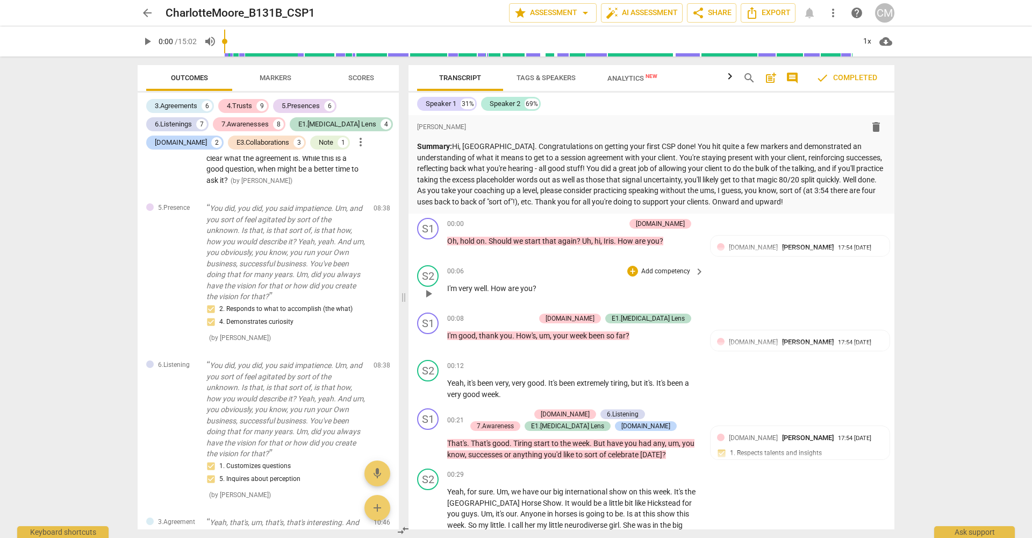
scroll to position [0, 0]
click at [448, 129] on span "format_list_bulleted" at bounding box center [446, 126] width 13 height 13
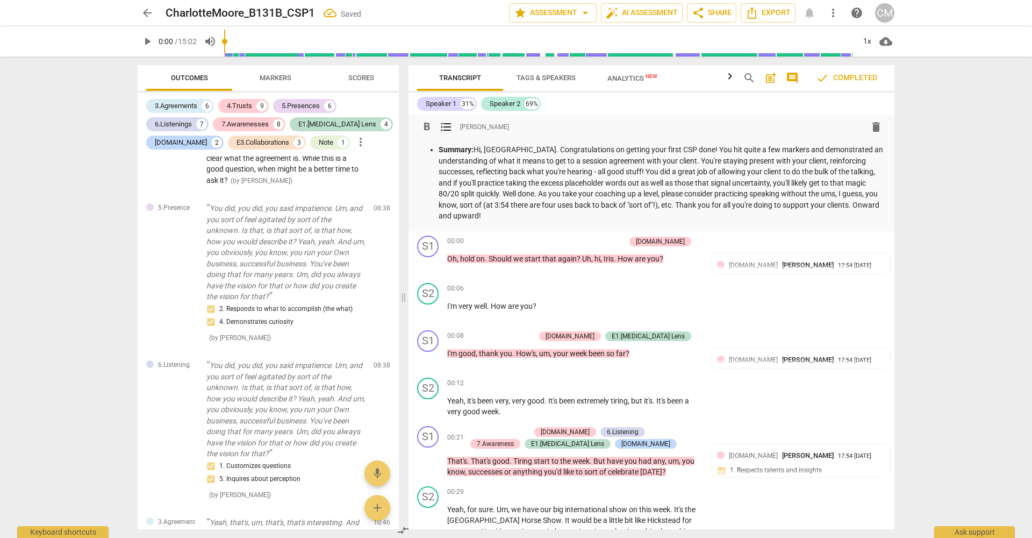
click at [366, 79] on span "Scores" at bounding box center [361, 78] width 26 height 8
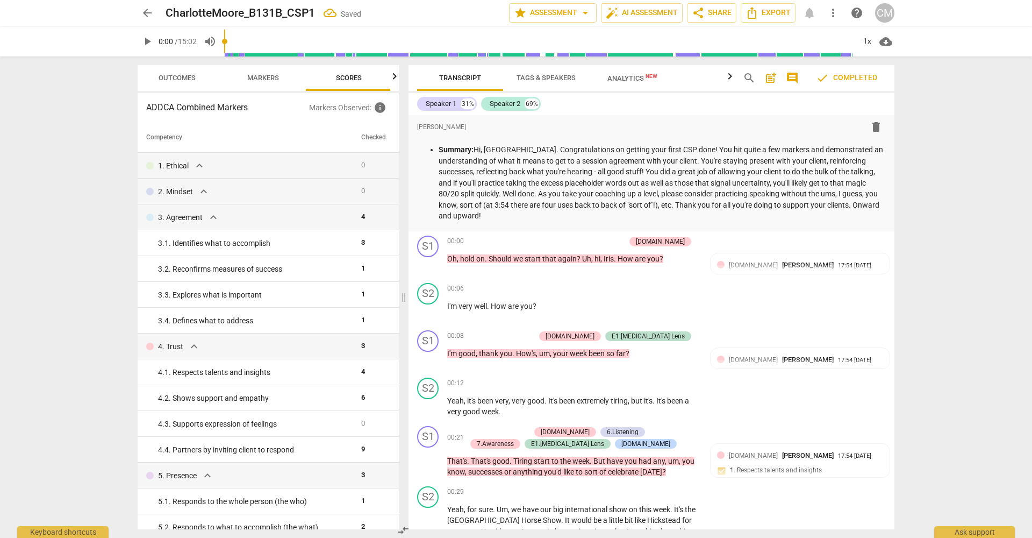
scroll to position [0, 14]
click at [215, 217] on span "expand_more" at bounding box center [213, 217] width 13 height 13
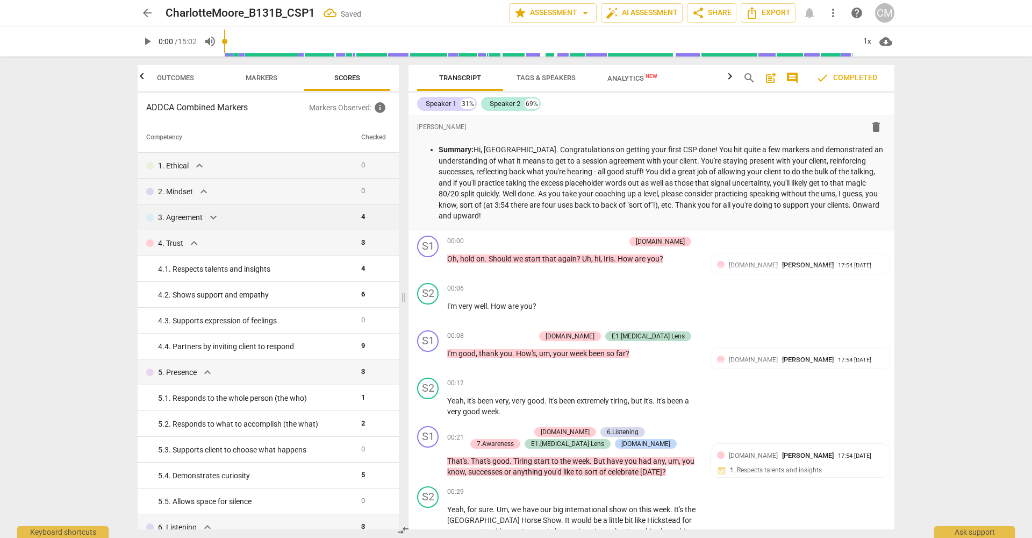
click at [215, 217] on span "expand_more" at bounding box center [213, 217] width 13 height 13
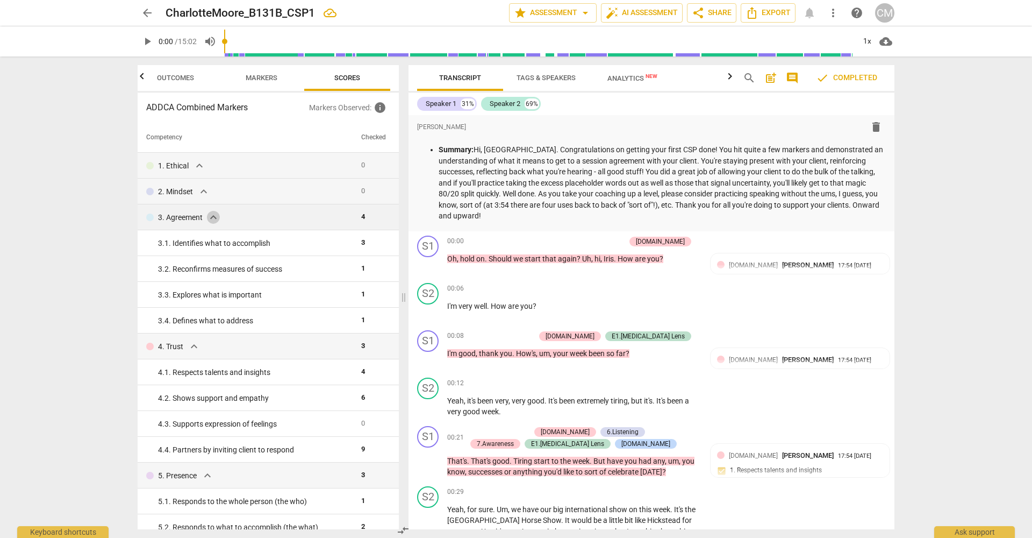
click at [215, 217] on span "expand_more" at bounding box center [213, 217] width 13 height 13
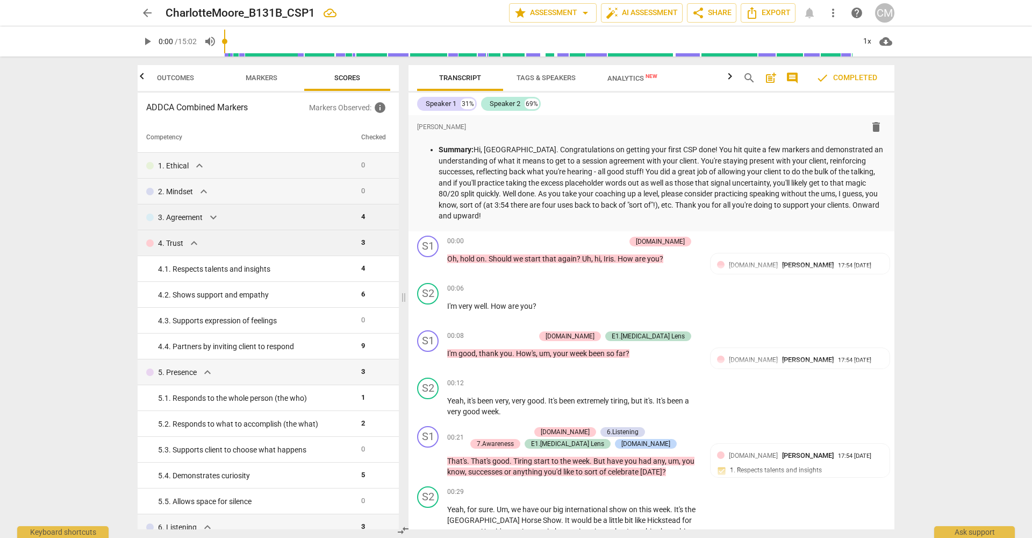
click at [194, 242] on span "expand_more" at bounding box center [194, 243] width 13 height 13
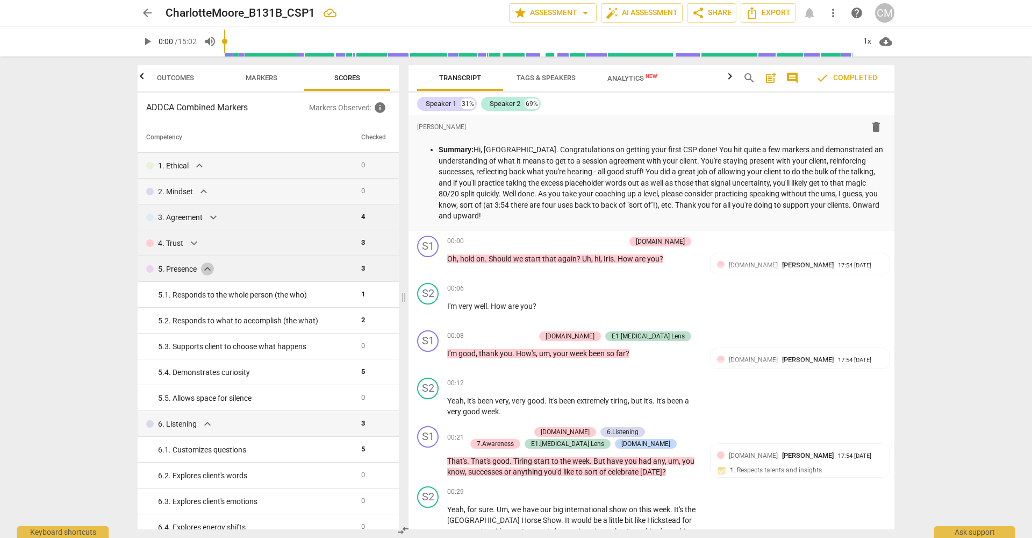
click at [209, 269] on span "expand_more" at bounding box center [207, 268] width 13 height 13
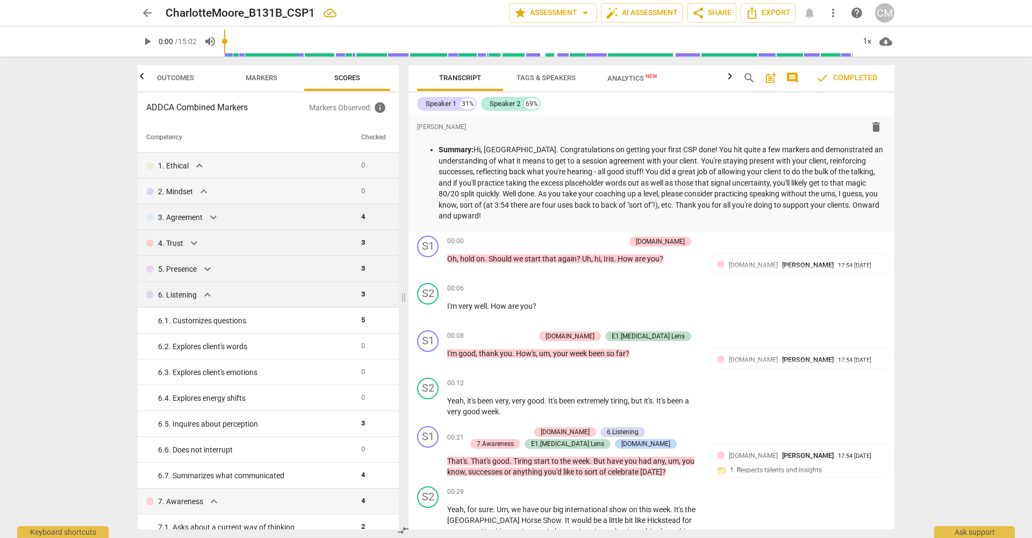
click at [209, 292] on span "expand_more" at bounding box center [207, 294] width 13 height 13
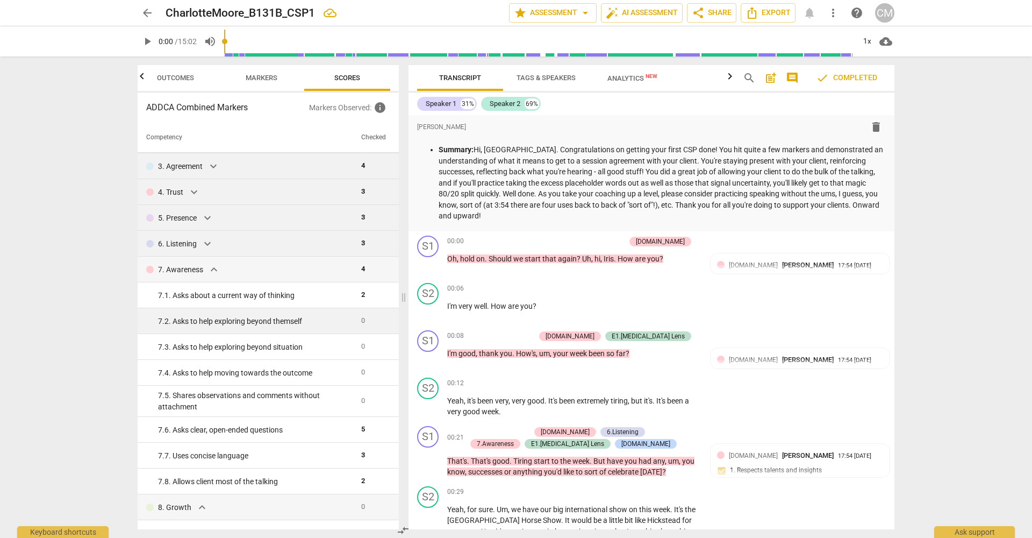
scroll to position [53, 0]
click at [214, 264] on span "expand_more" at bounding box center [213, 267] width 13 height 13
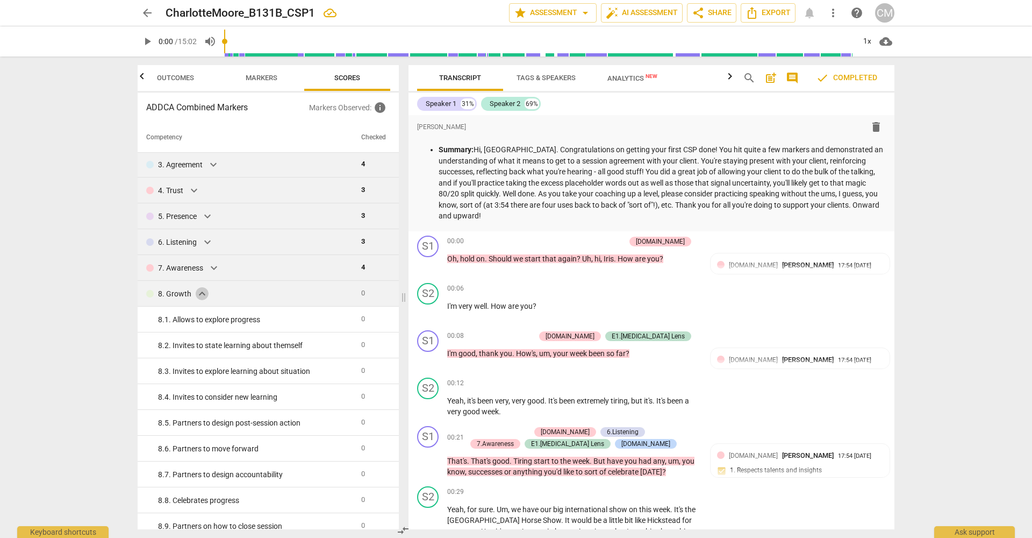
click at [203, 290] on span "expand_more" at bounding box center [202, 293] width 13 height 13
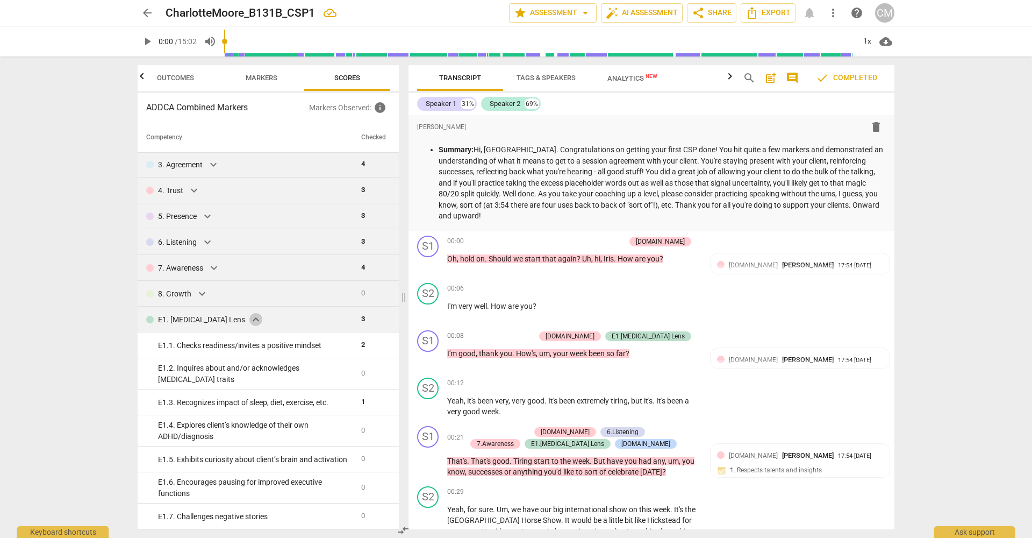
click at [249, 318] on span "expand_more" at bounding box center [255, 319] width 13 height 13
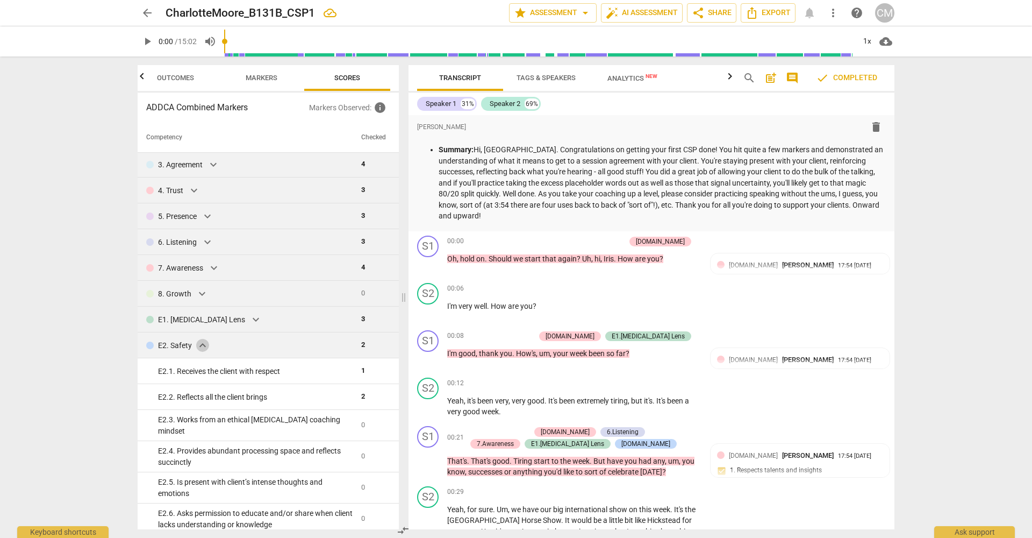
click at [202, 342] on span "expand_more" at bounding box center [202, 345] width 13 height 13
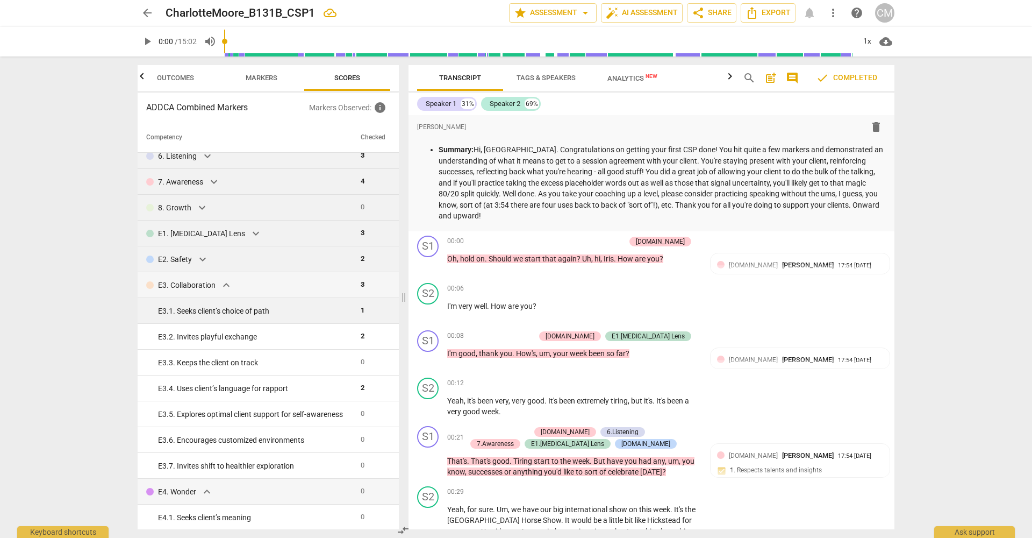
scroll to position [141, 0]
click at [229, 279] on span "expand_more" at bounding box center [226, 282] width 13 height 13
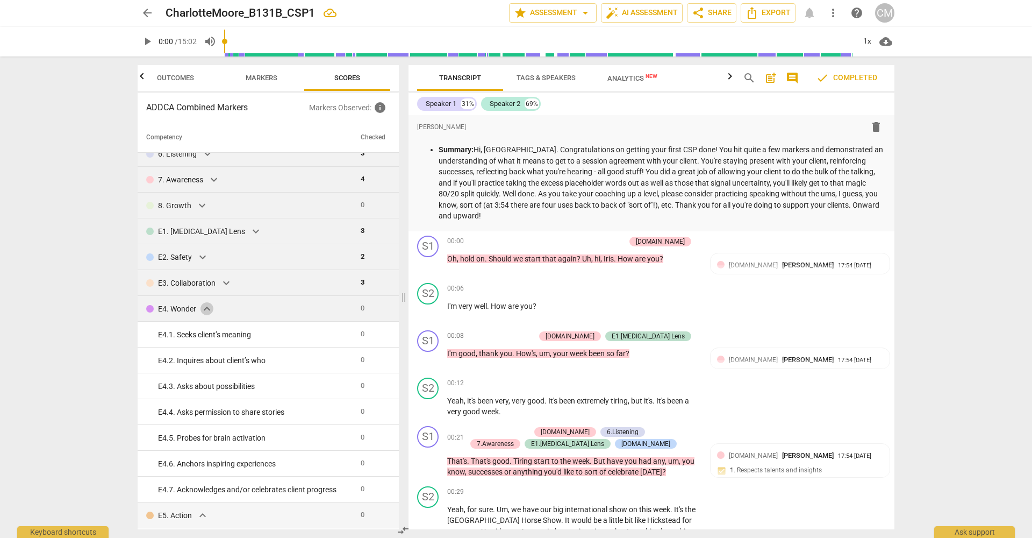
click at [205, 307] on span "expand_more" at bounding box center [206, 308] width 13 height 13
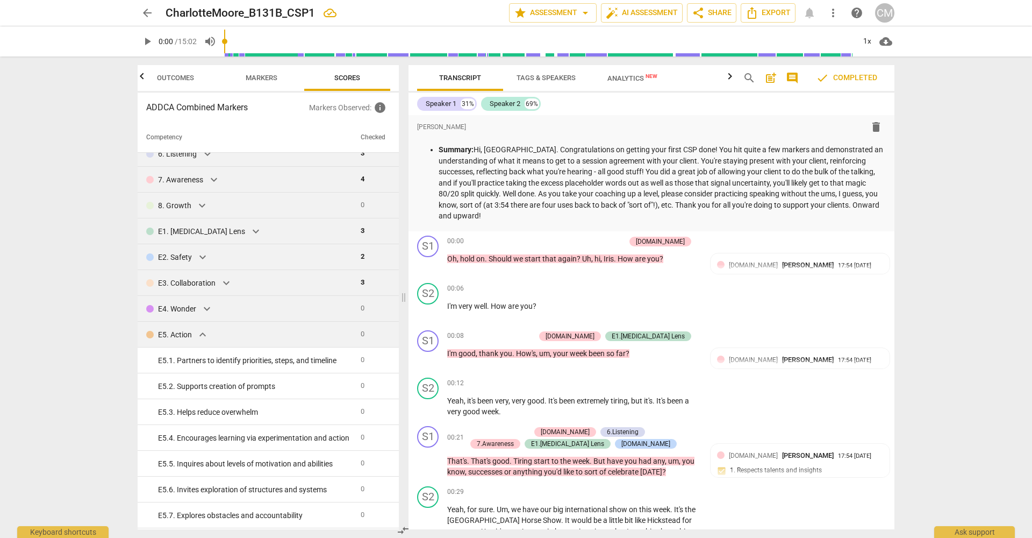
click at [204, 335] on span "expand_more" at bounding box center [202, 334] width 13 height 13
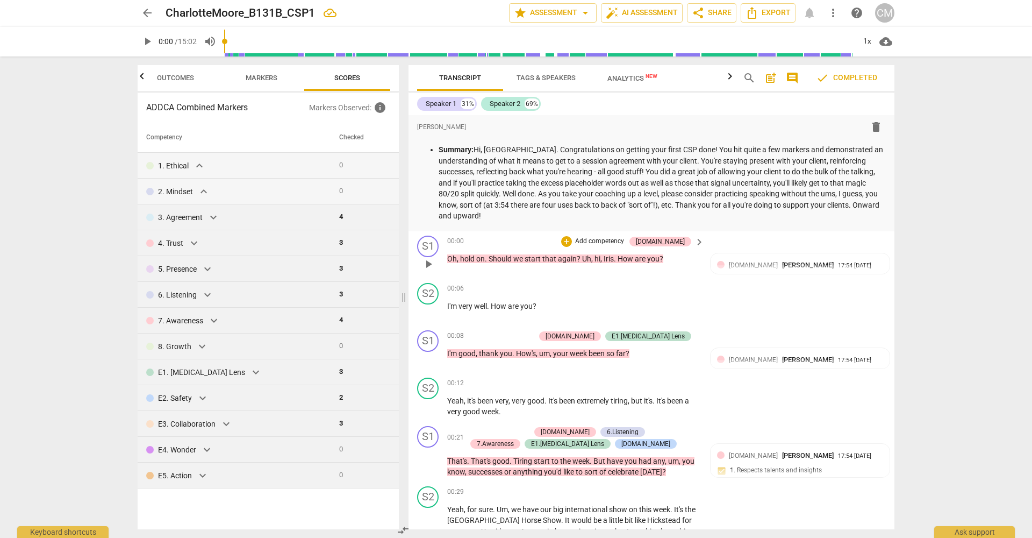
scroll to position [0, 0]
click at [769, 117] on div "format_bold format_list_bulleted [PERSON_NAME] delete" at bounding box center [651, 126] width 469 height 19
click at [213, 216] on span "expand_more" at bounding box center [213, 217] width 13 height 13
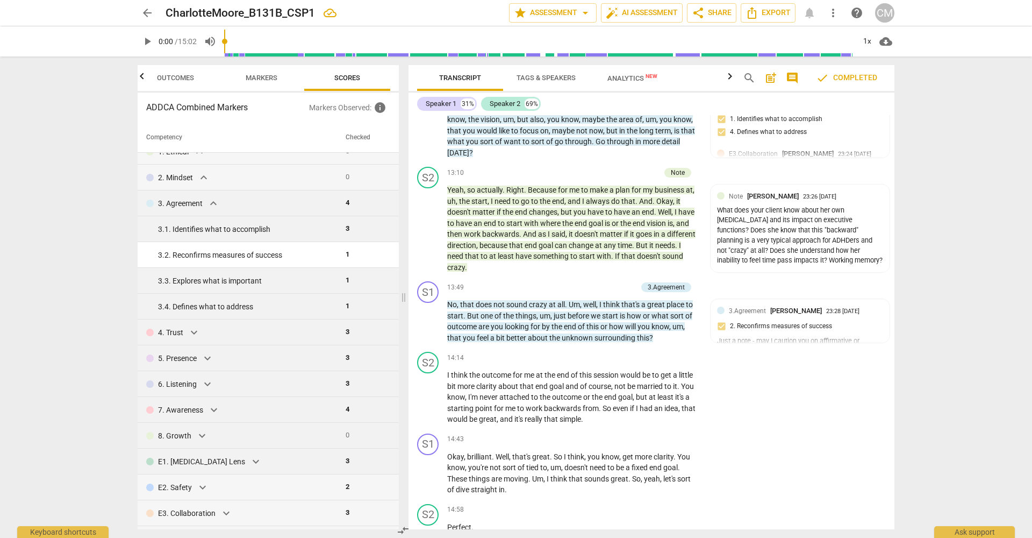
scroll to position [2721, 0]
click at [330, 306] on div "3. 4. Defines what to address" at bounding box center [247, 306] width 179 height 11
click at [325, 305] on div "3. 4. Defines what to address" at bounding box center [247, 306] width 179 height 11
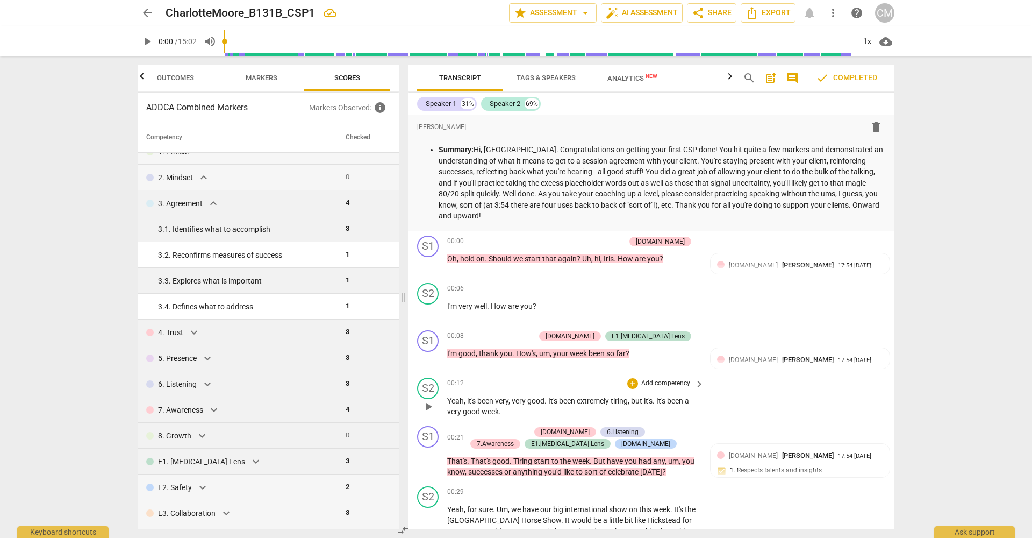
scroll to position [0, 0]
click at [200, 204] on p "3. Agreement" at bounding box center [180, 203] width 45 height 11
click at [212, 204] on span "expand_more" at bounding box center [213, 203] width 13 height 13
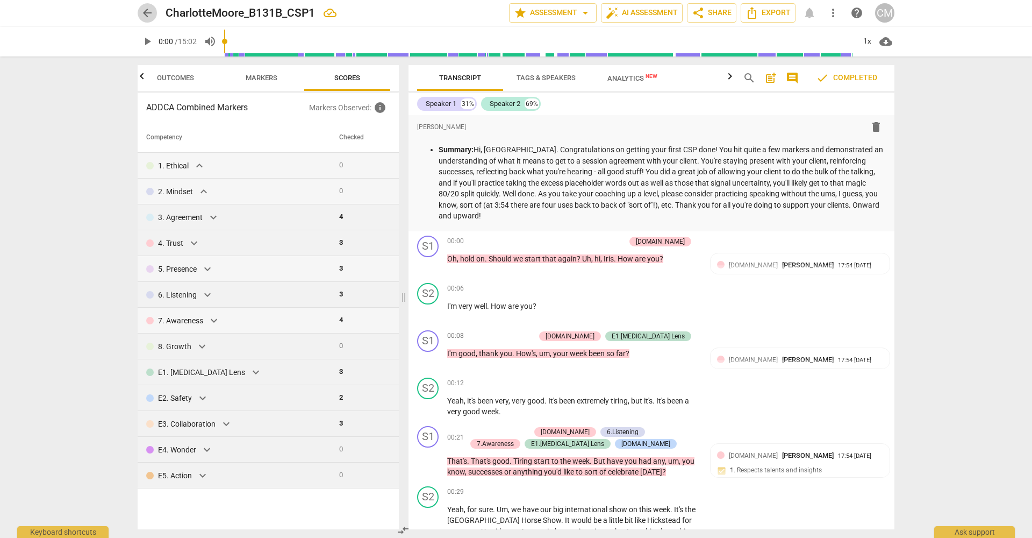
click at [147, 11] on span "arrow_back" at bounding box center [147, 12] width 13 height 13
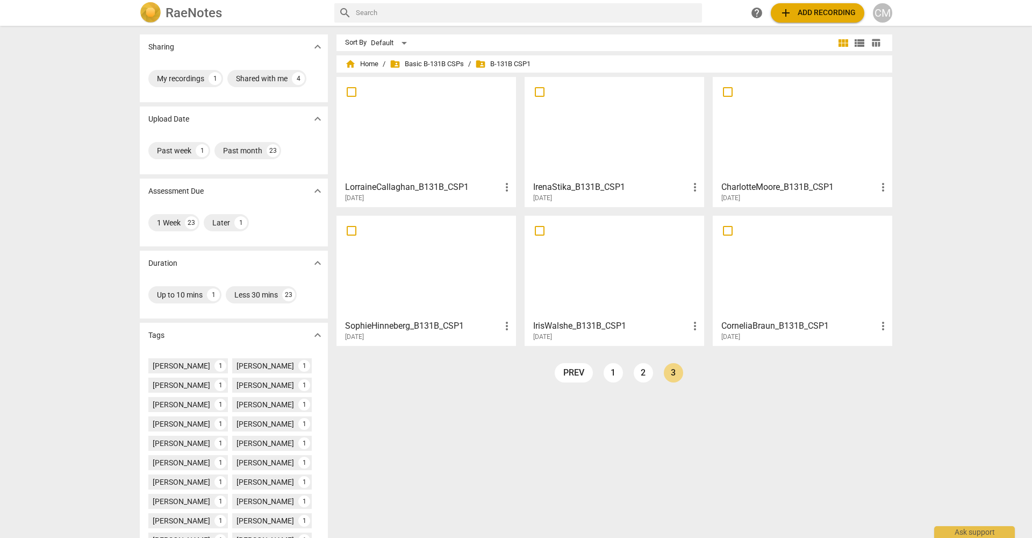
click at [765, 185] on h3 "CharlotteMoore_B131B_CSP1" at bounding box center [798, 187] width 155 height 13
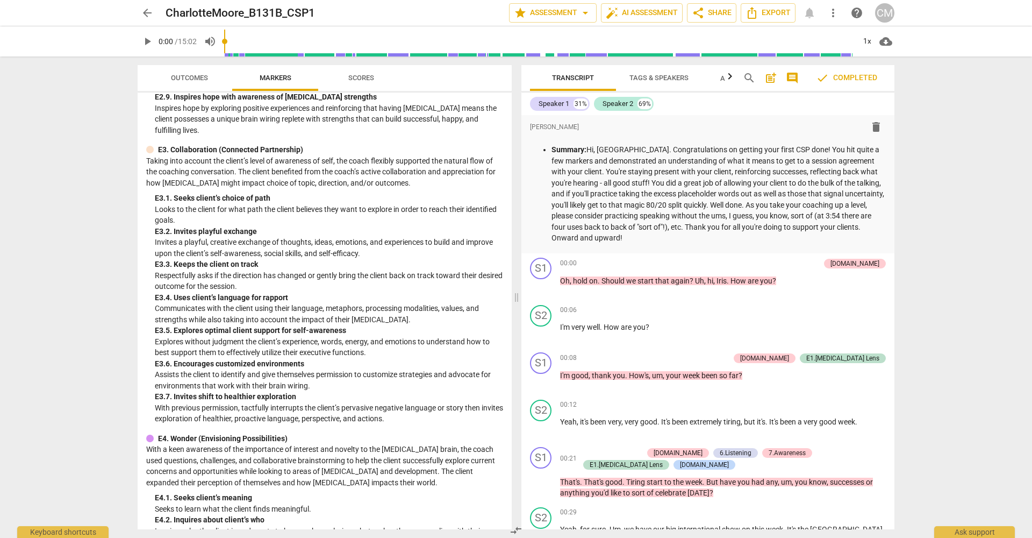
scroll to position [2276, 0]
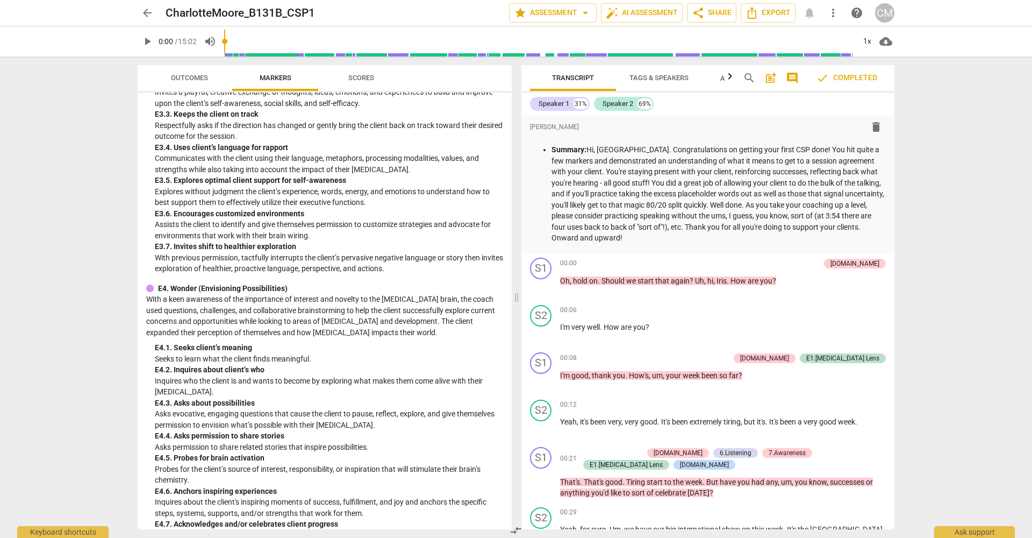
click at [352, 80] on span "Scores" at bounding box center [361, 78] width 26 height 8
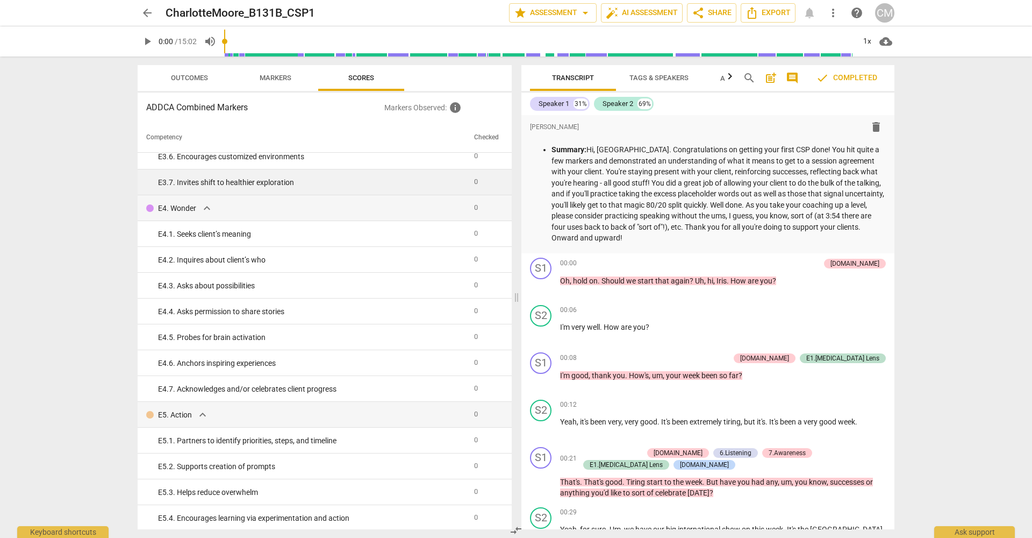
scroll to position [1853, 0]
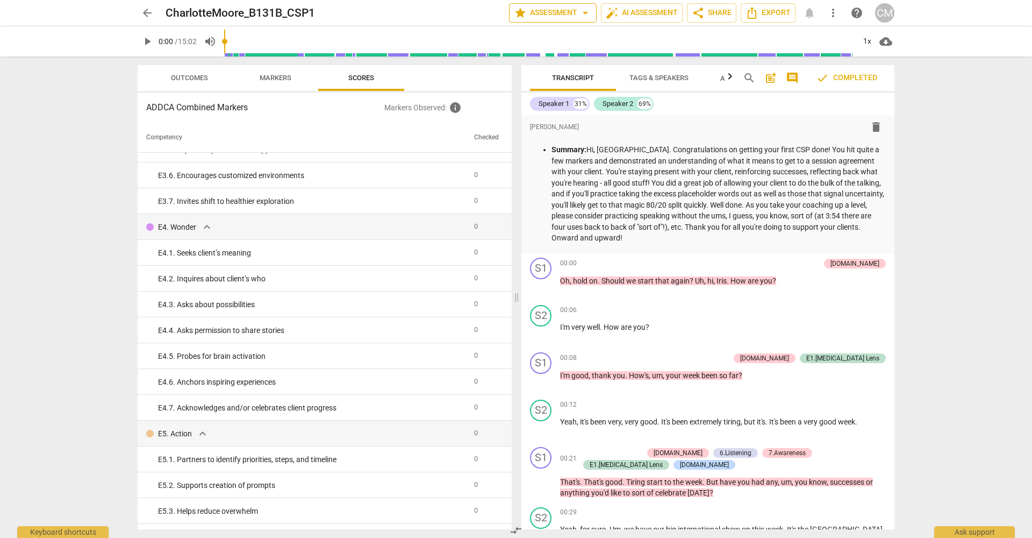
click at [585, 8] on span "arrow_drop_down" at bounding box center [585, 12] width 13 height 13
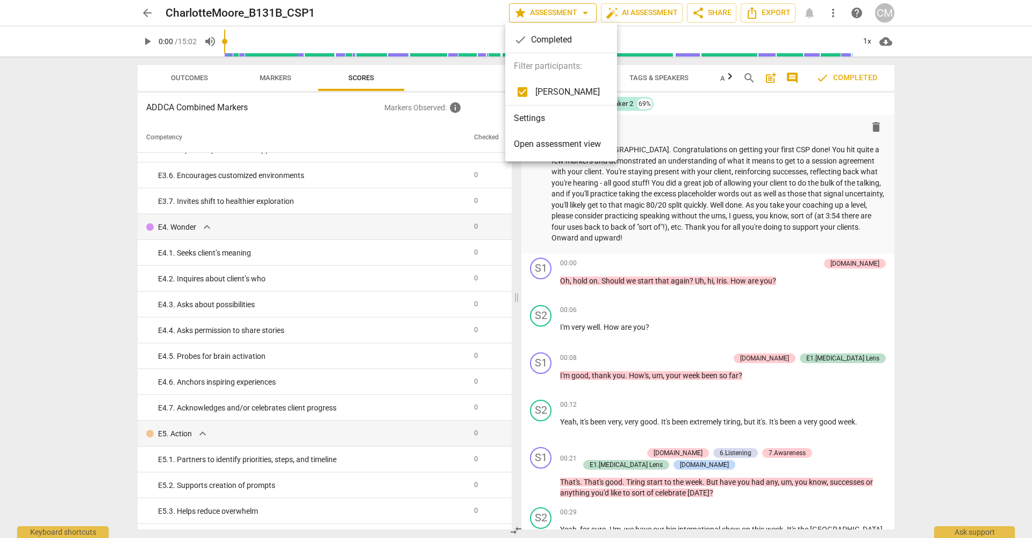
click at [585, 8] on div at bounding box center [516, 269] width 1032 height 538
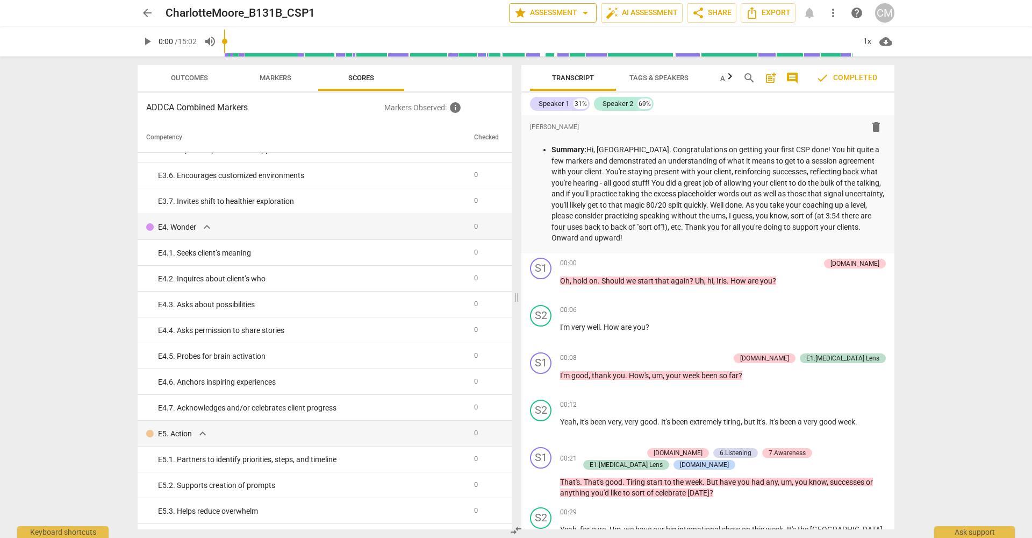
click at [585, 8] on span "arrow_drop_down" at bounding box center [585, 12] width 13 height 13
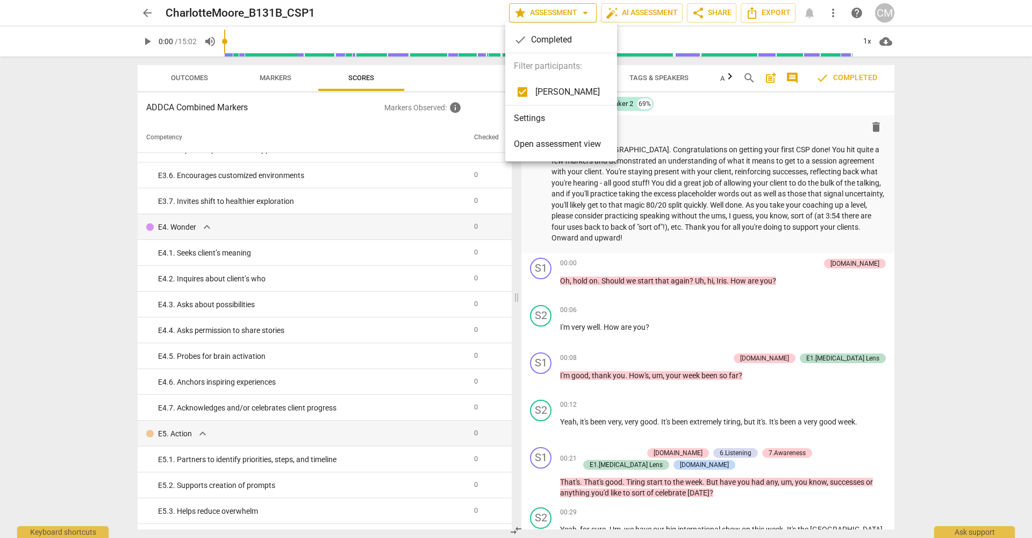
click at [585, 8] on div at bounding box center [516, 269] width 1032 height 538
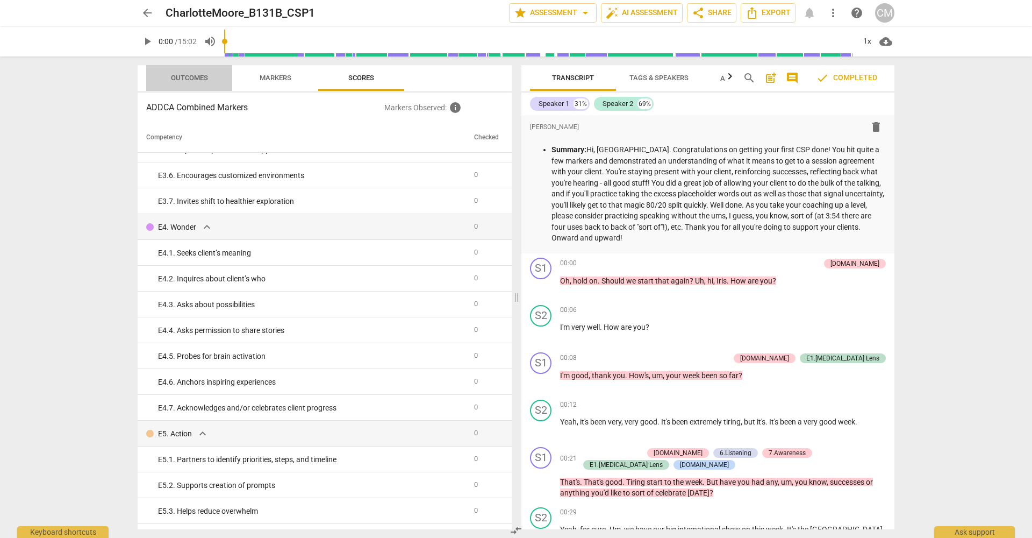
click at [196, 73] on span "Outcomes" at bounding box center [189, 78] width 63 height 15
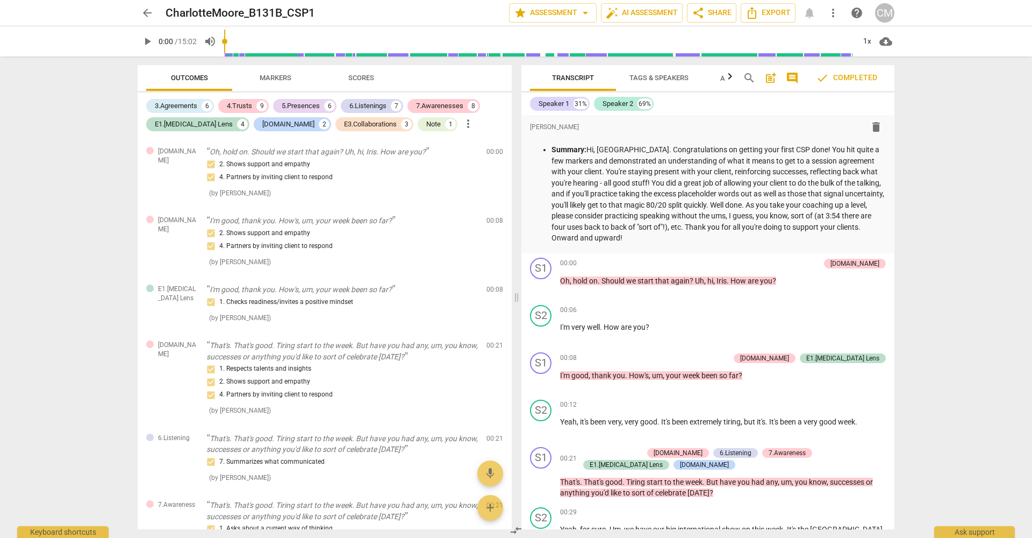
click at [289, 74] on span "Markers" at bounding box center [276, 78] width 32 height 8
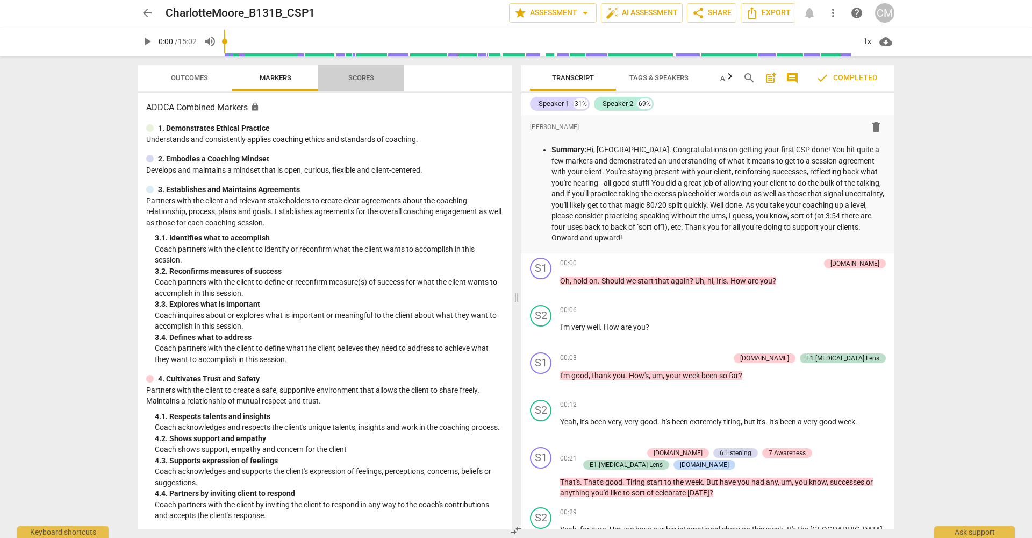
click at [358, 77] on span "Scores" at bounding box center [361, 78] width 26 height 8
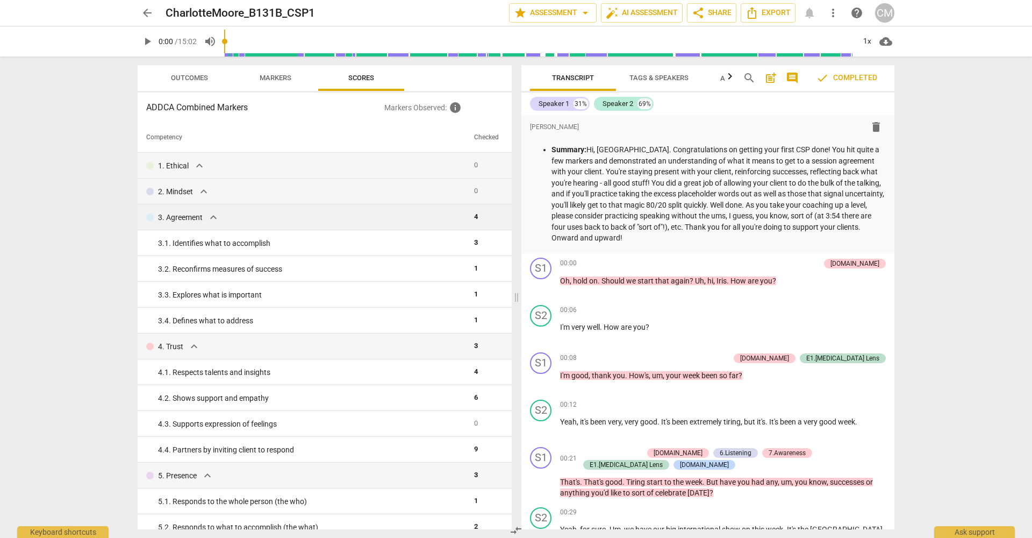
click at [214, 218] on span "expand_more" at bounding box center [213, 217] width 13 height 13
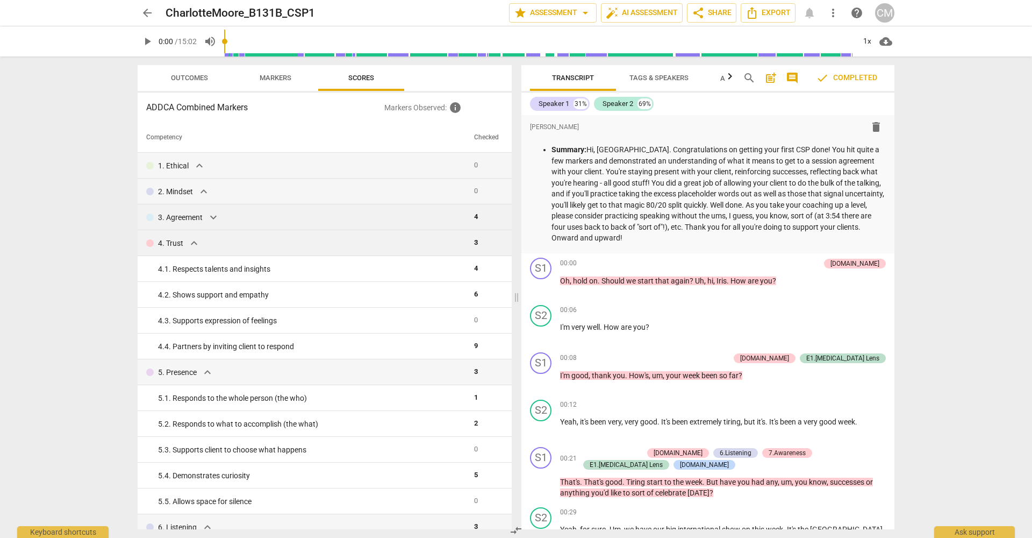
click at [194, 241] on span "expand_more" at bounding box center [194, 243] width 13 height 13
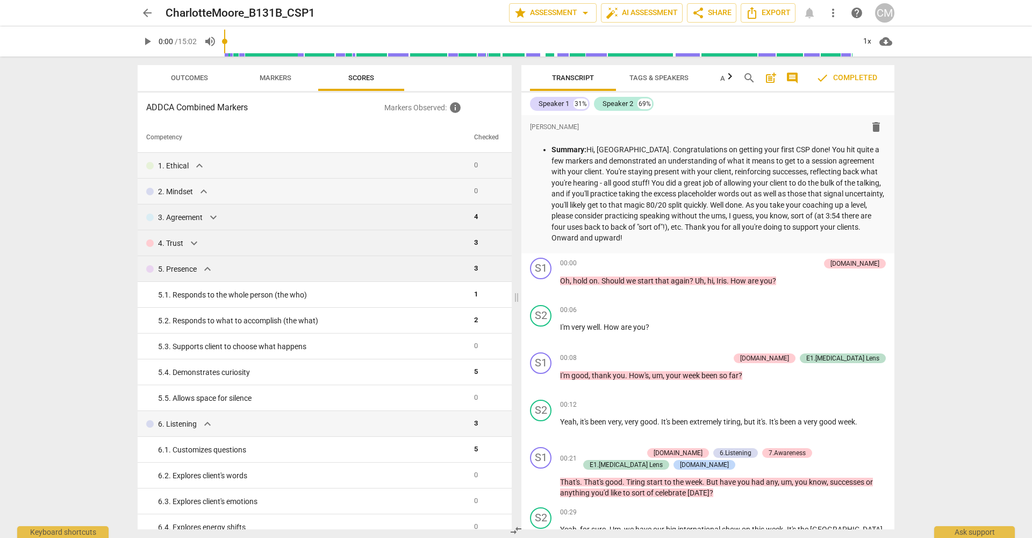
click at [207, 265] on span "expand_more" at bounding box center [207, 268] width 13 height 13
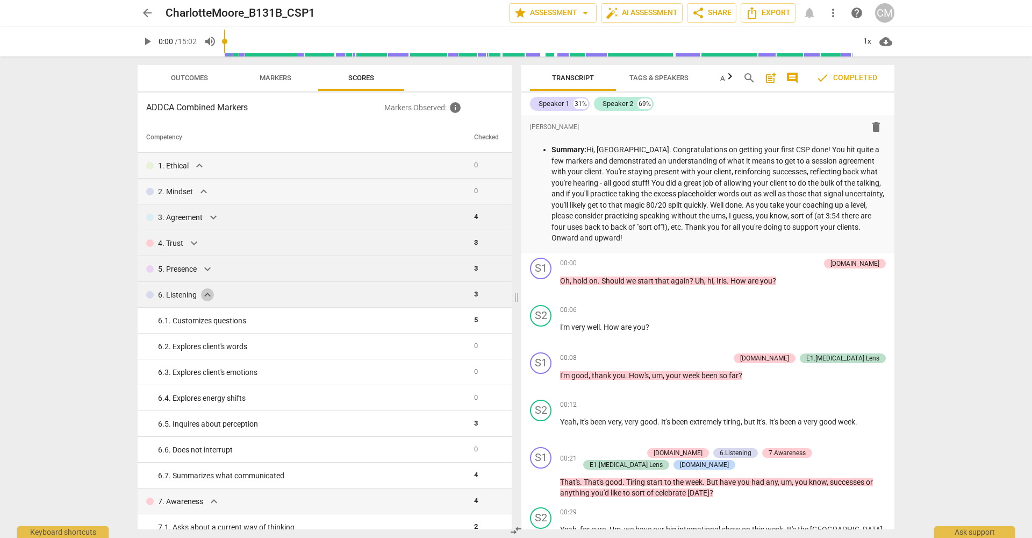
click at [207, 297] on span "expand_more" at bounding box center [207, 294] width 13 height 13
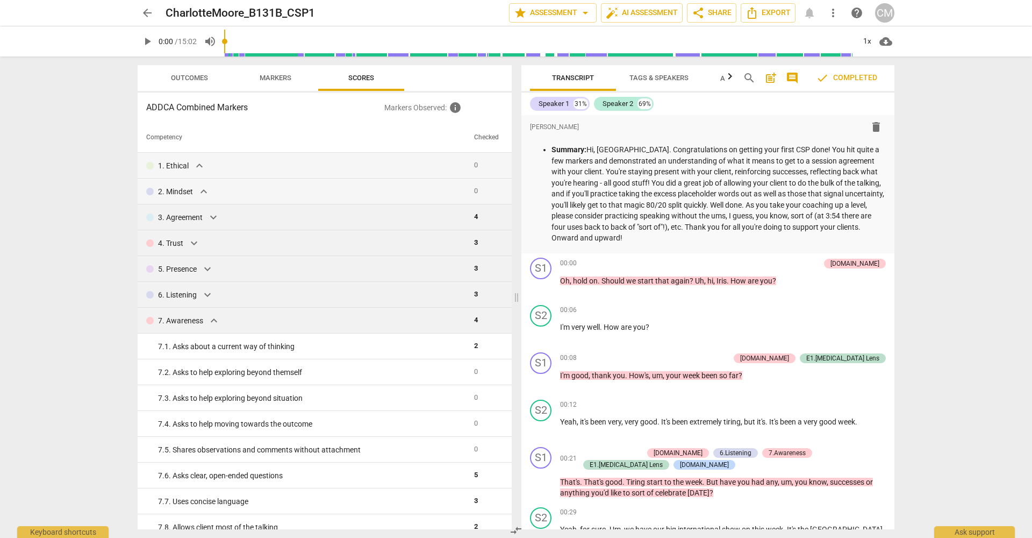
click at [217, 318] on span "expand_more" at bounding box center [213, 320] width 13 height 13
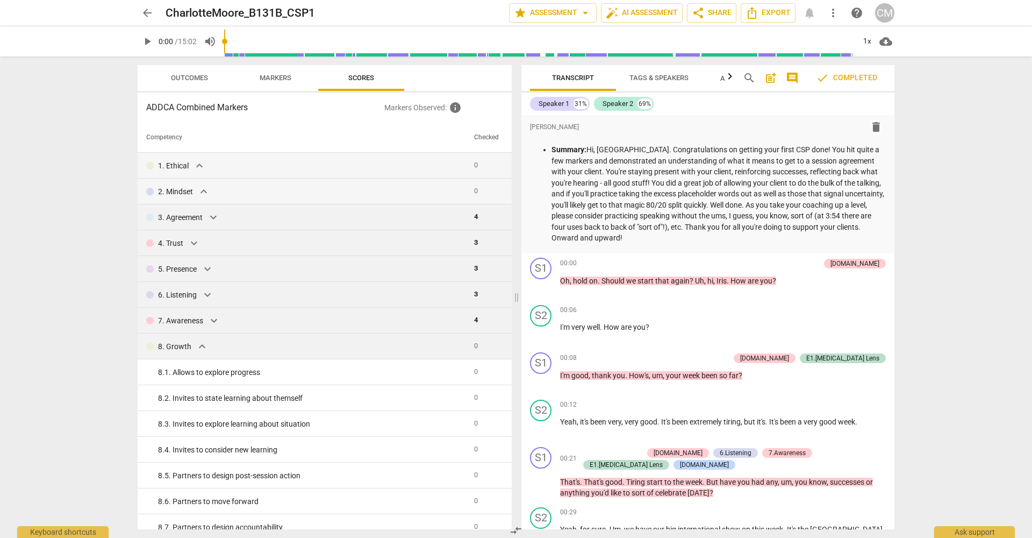
click at [202, 346] on span "expand_more" at bounding box center [202, 346] width 13 height 13
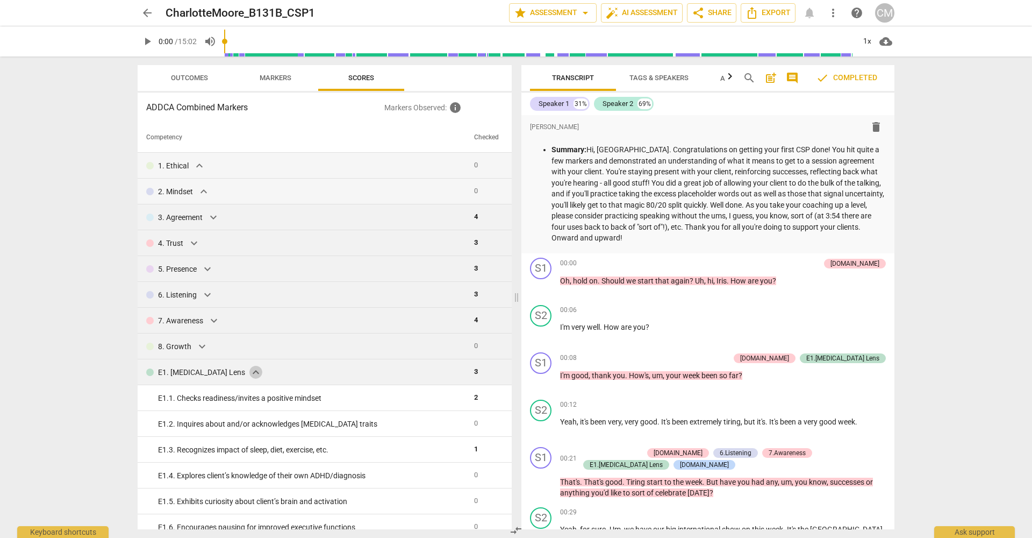
click at [249, 368] on span "expand_more" at bounding box center [255, 372] width 13 height 13
click at [203, 398] on span "expand_more" at bounding box center [202, 397] width 13 height 13
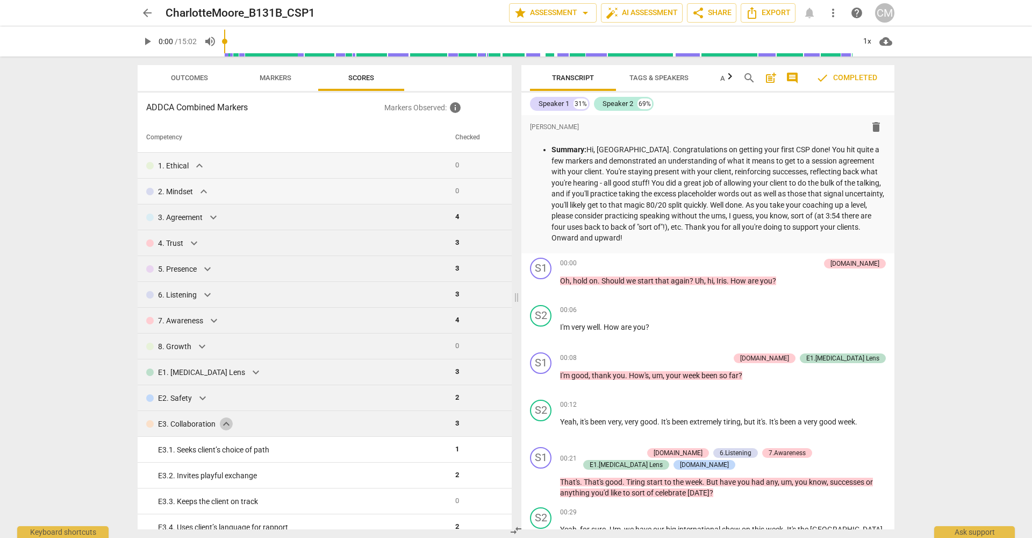
click at [228, 423] on span "expand_more" at bounding box center [226, 423] width 13 height 13
click at [207, 440] on span "expand_more" at bounding box center [206, 449] width 13 height 13
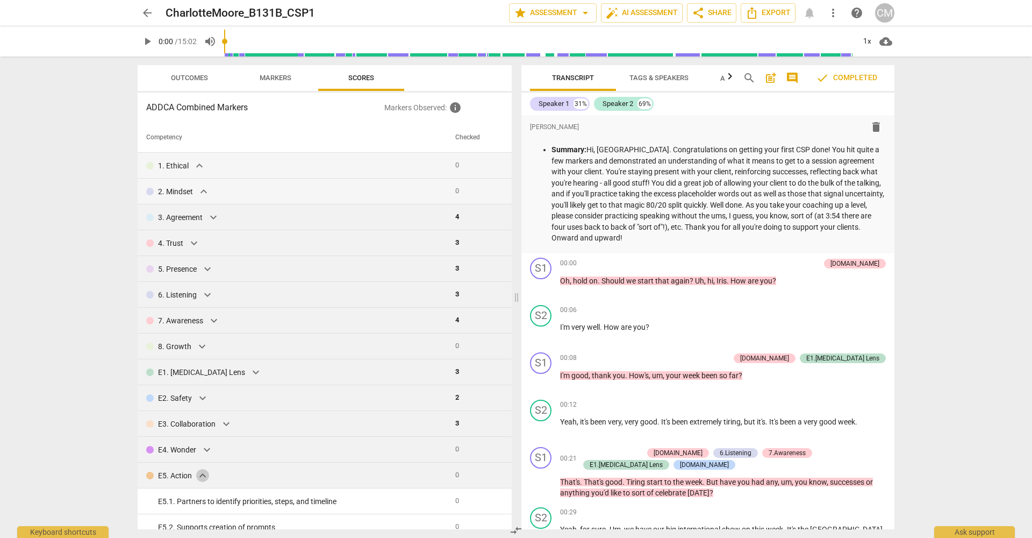
click at [205, 440] on span "expand_more" at bounding box center [202, 475] width 13 height 13
click at [144, 16] on span "arrow_back" at bounding box center [147, 12] width 13 height 13
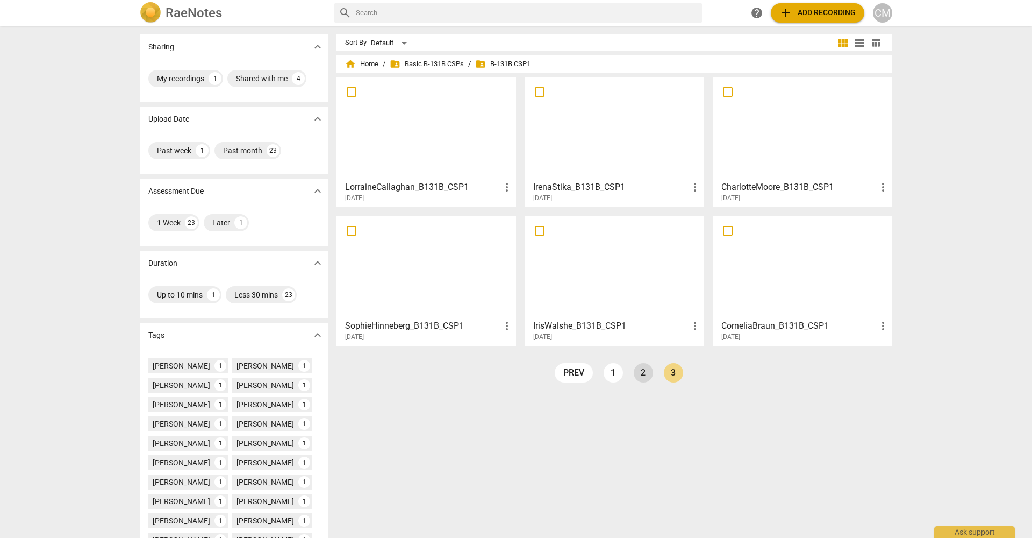
click at [634, 375] on link "2" at bounding box center [643, 372] width 19 height 19
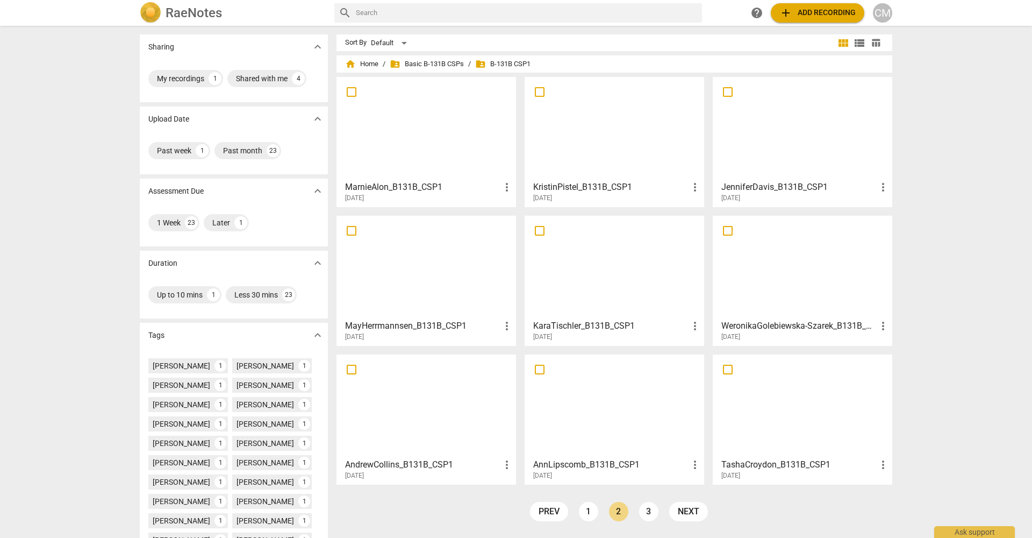
click at [398, 440] on h3 "AndrewCollins_B131B_CSP1" at bounding box center [422, 464] width 155 height 13
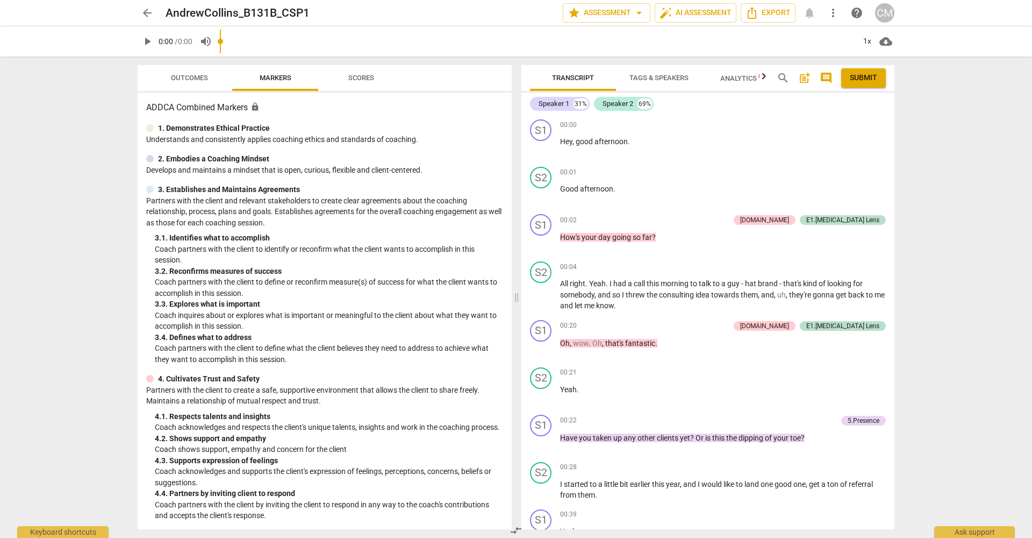
click at [355, 77] on span "Scores" at bounding box center [361, 78] width 26 height 8
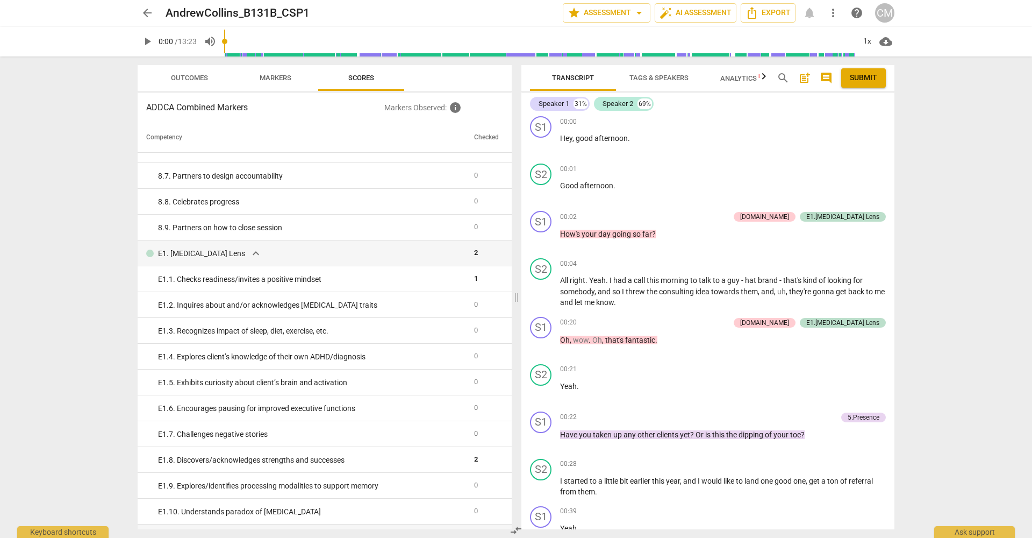
scroll to position [1300, 0]
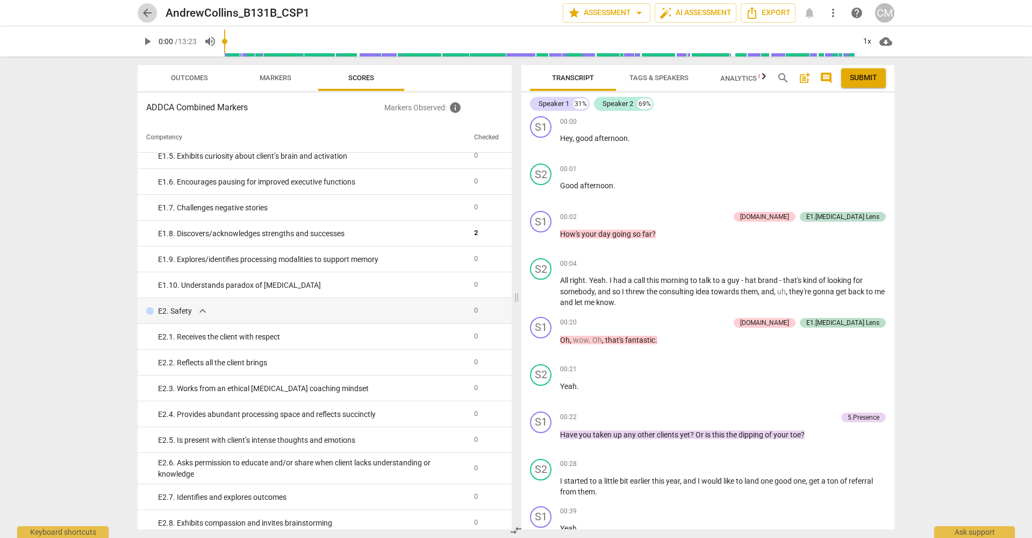
click at [148, 15] on span "arrow_back" at bounding box center [147, 12] width 13 height 13
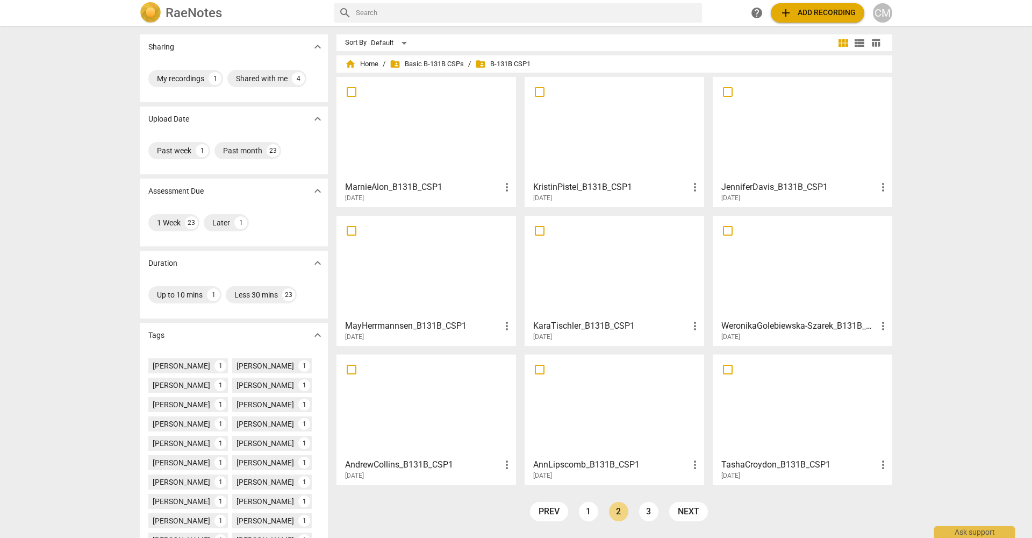
click at [568, 440] on h3 "AnnLipscomb_B131B_CSP1" at bounding box center [610, 464] width 155 height 13
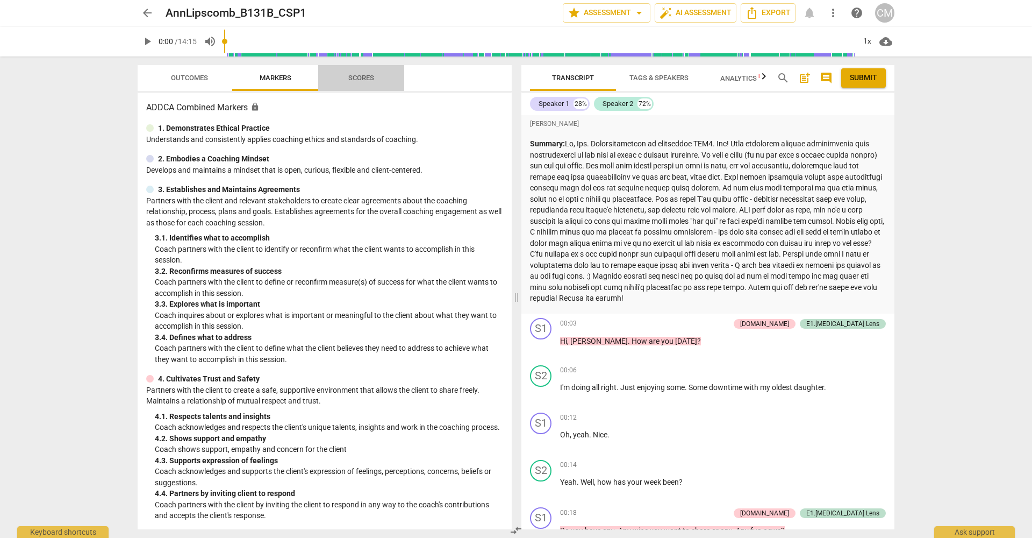
click at [369, 79] on span "Scores" at bounding box center [361, 78] width 26 height 8
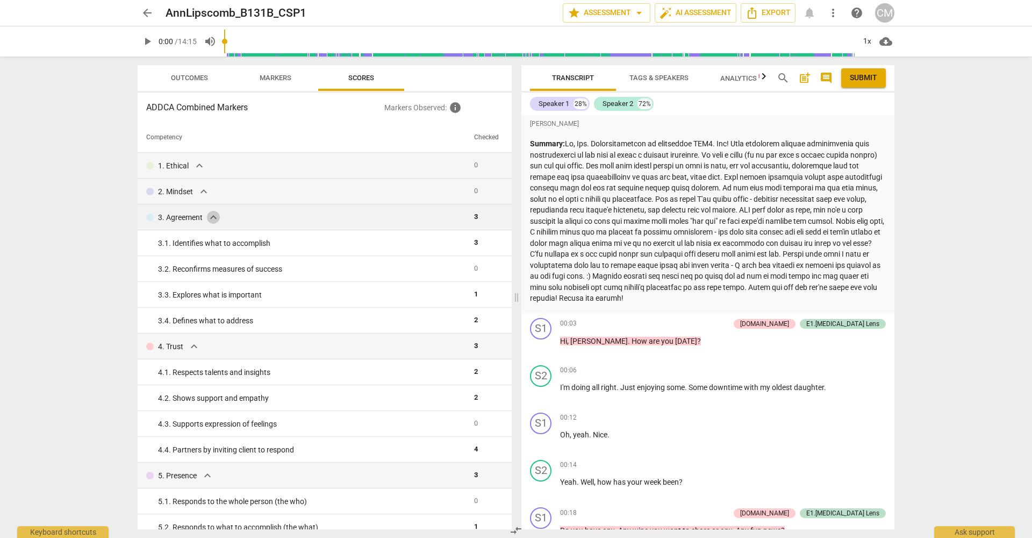
click at [213, 219] on span "expand_more" at bounding box center [213, 217] width 13 height 13
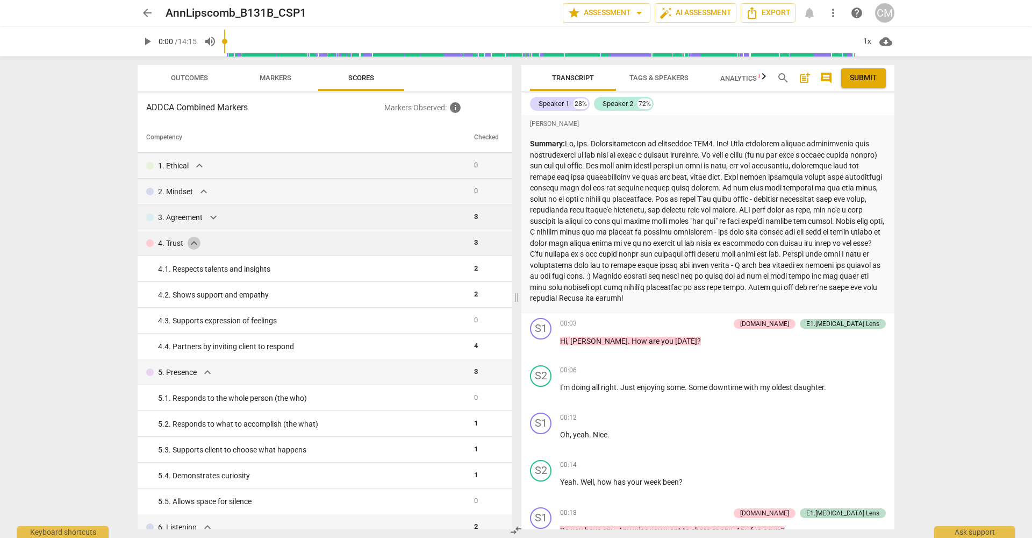
click at [196, 240] on span "expand_more" at bounding box center [194, 243] width 13 height 13
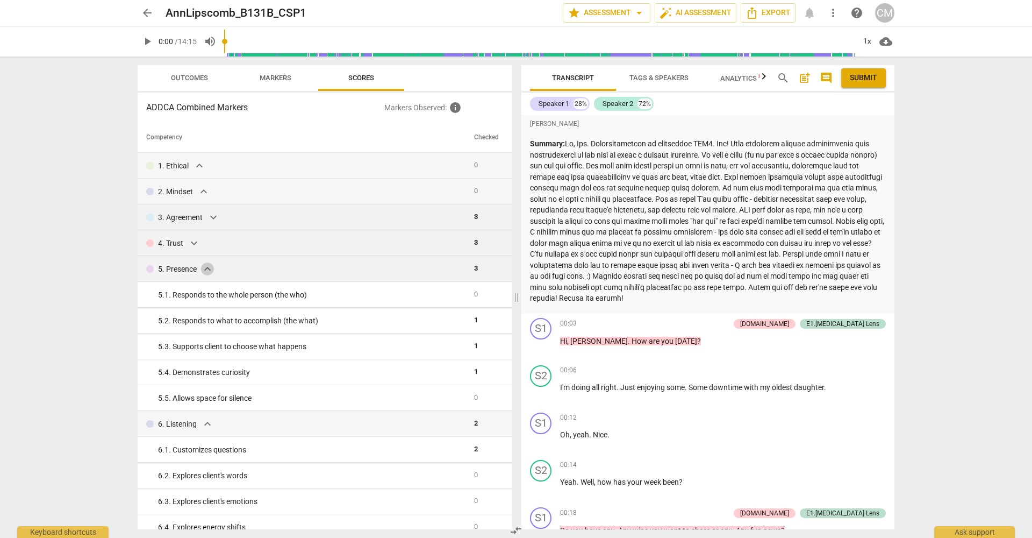
click at [210, 267] on span "expand_more" at bounding box center [207, 268] width 13 height 13
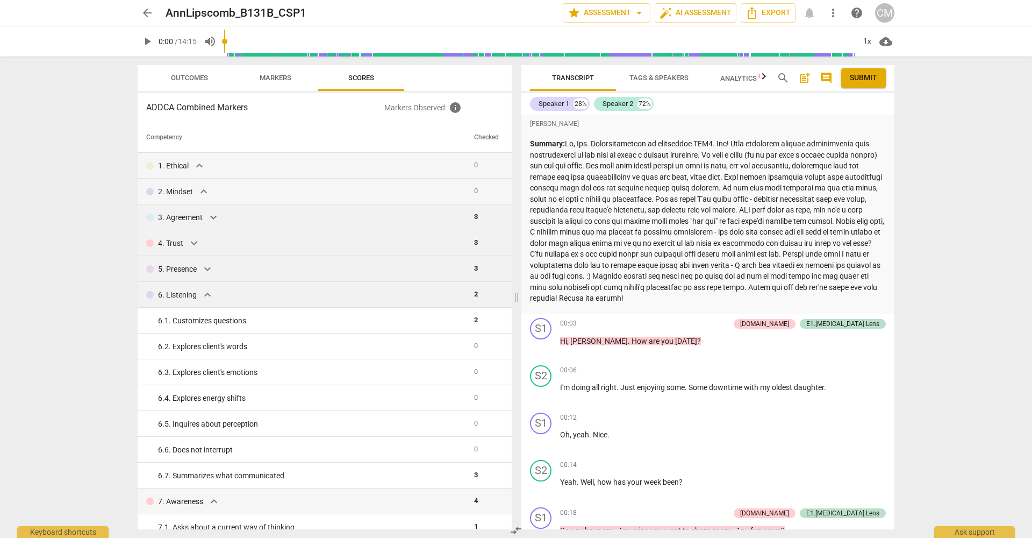
click at [209, 293] on span "expand_more" at bounding box center [207, 294] width 13 height 13
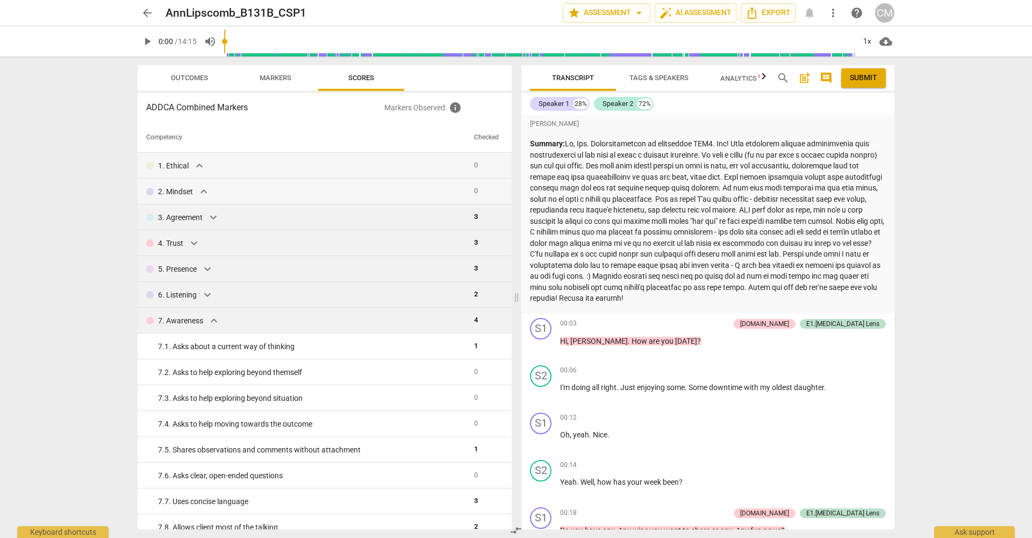
click at [213, 319] on span "expand_more" at bounding box center [213, 320] width 13 height 13
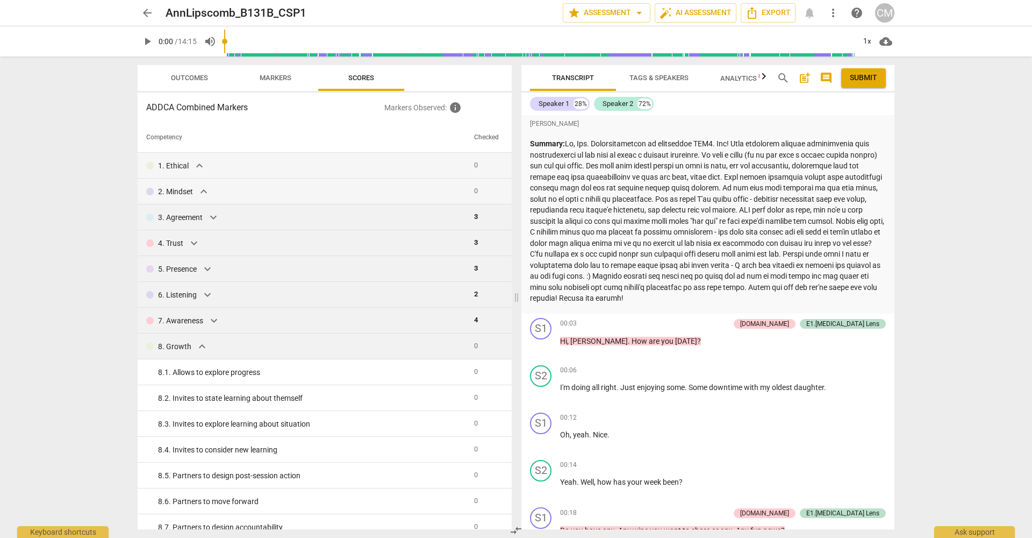
click at [203, 344] on span "expand_more" at bounding box center [202, 346] width 13 height 13
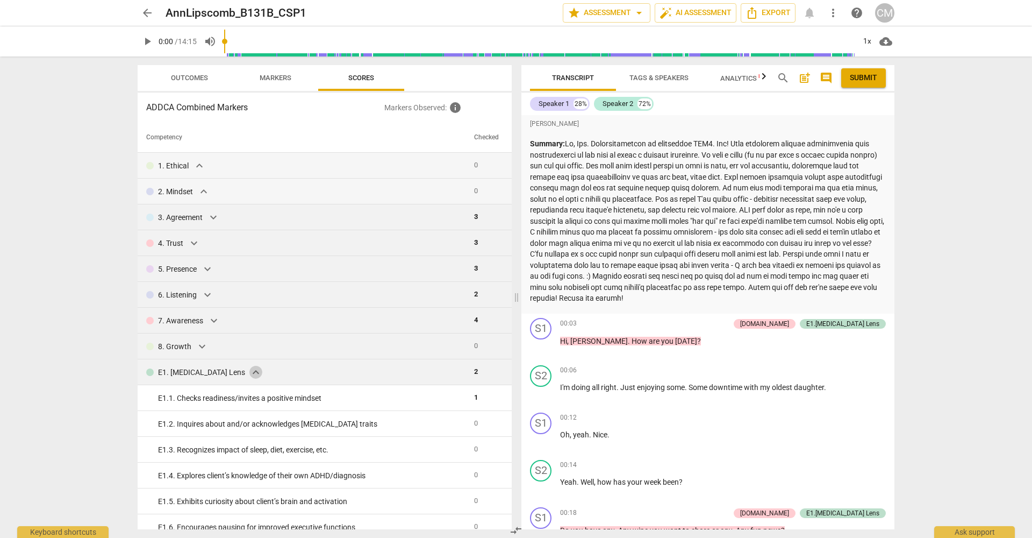
click at [249, 368] on span "expand_more" at bounding box center [255, 372] width 13 height 13
click at [200, 398] on span "expand_more" at bounding box center [202, 397] width 13 height 13
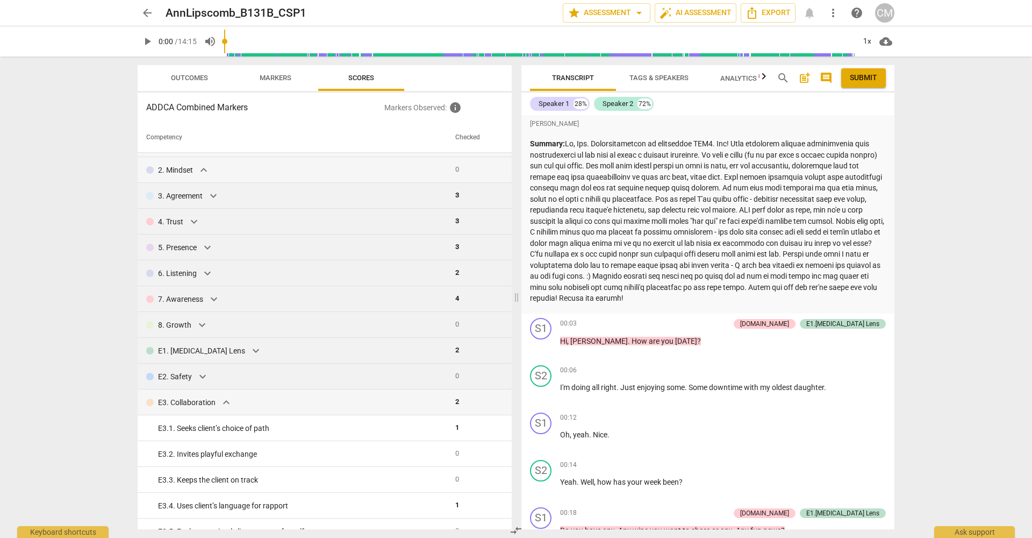
scroll to position [22, 0]
click at [221, 396] on span "expand_more" at bounding box center [226, 401] width 13 height 13
click at [205, 424] on span "expand_more" at bounding box center [206, 427] width 13 height 13
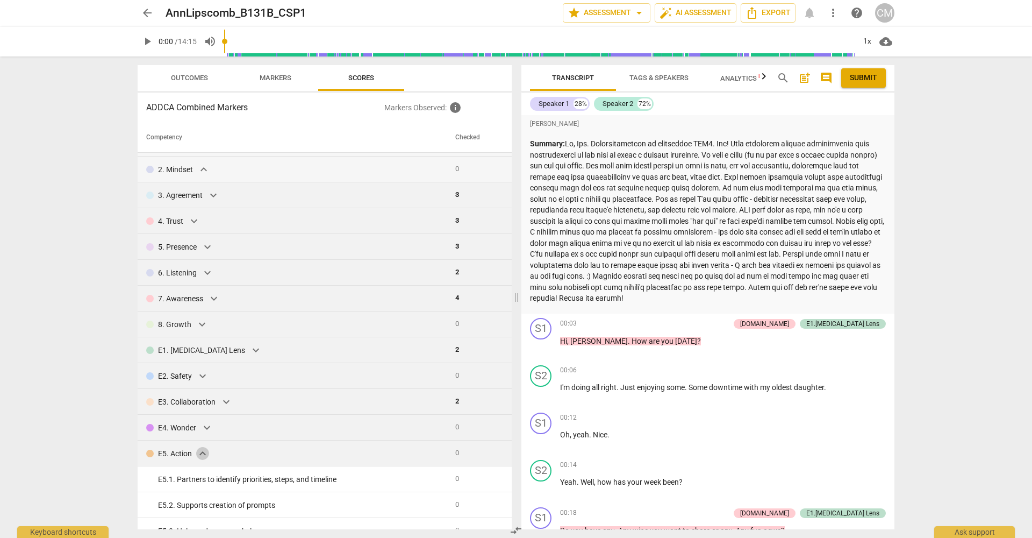
click at [204, 440] on span "expand_more" at bounding box center [202, 453] width 13 height 13
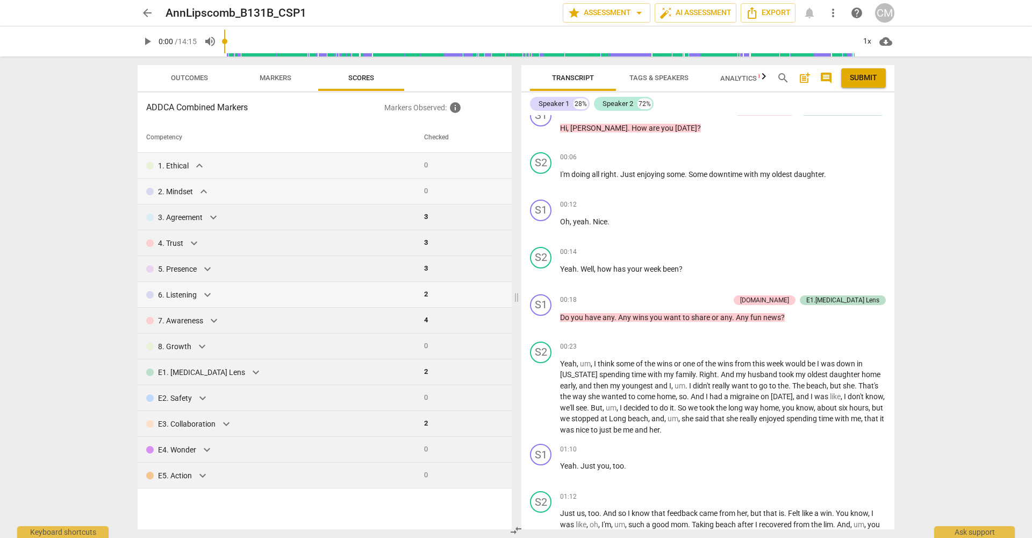
scroll to position [255, 0]
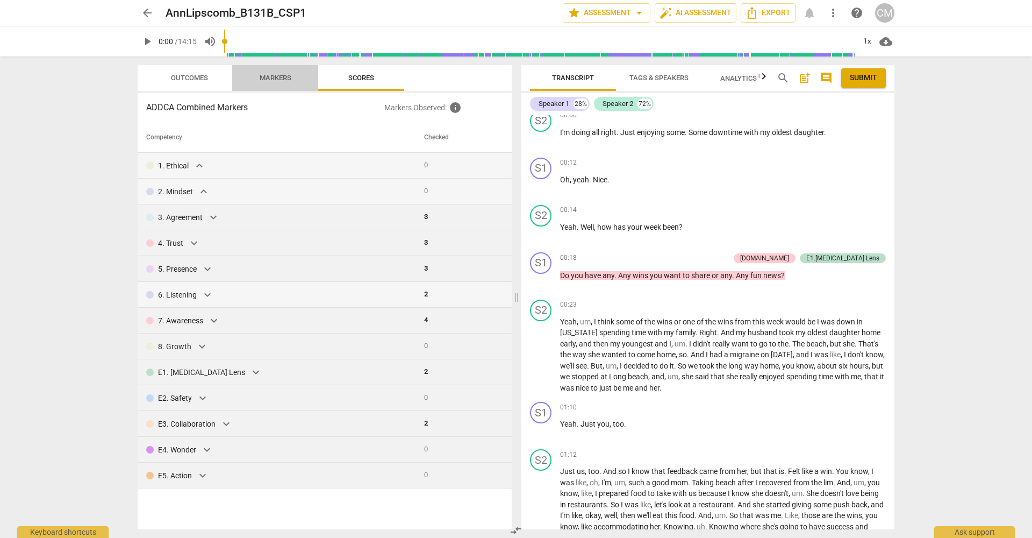
click at [259, 79] on span "Markers" at bounding box center [276, 78] width 58 height 15
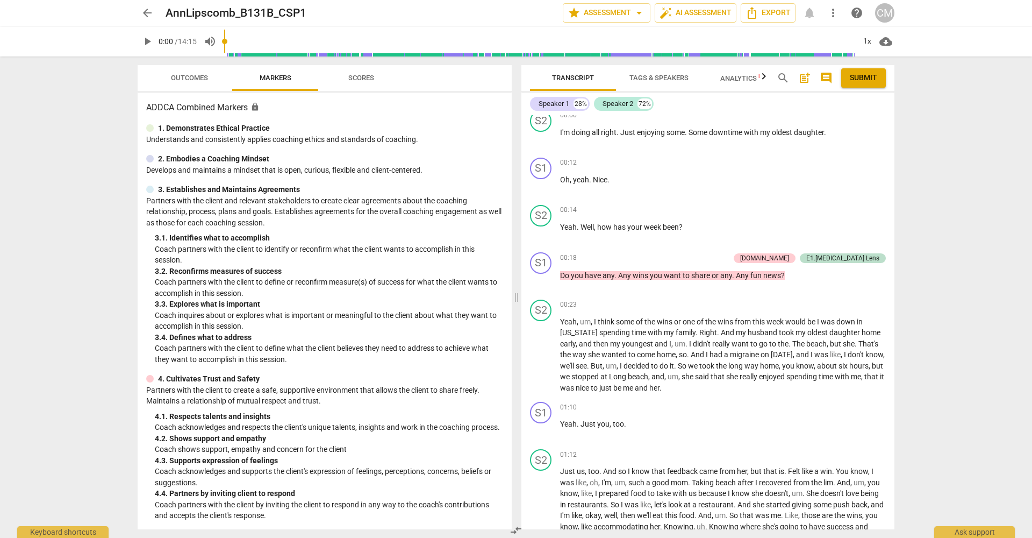
click at [191, 77] on span "Outcomes" at bounding box center [189, 78] width 37 height 8
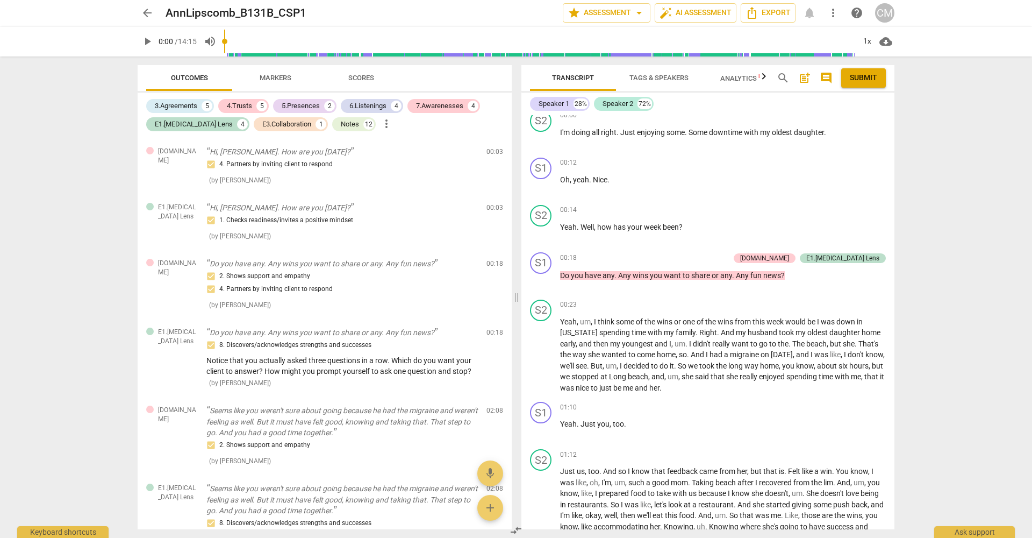
click at [269, 78] on span "Markers" at bounding box center [276, 78] width 32 height 8
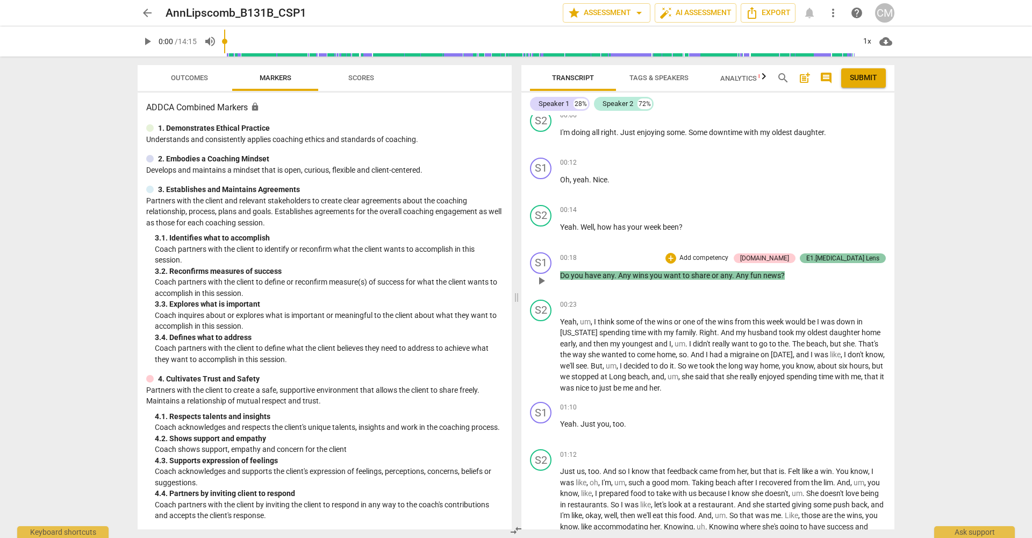
click at [774, 254] on div "E1.[MEDICAL_DATA] Lens" at bounding box center [842, 258] width 73 height 10
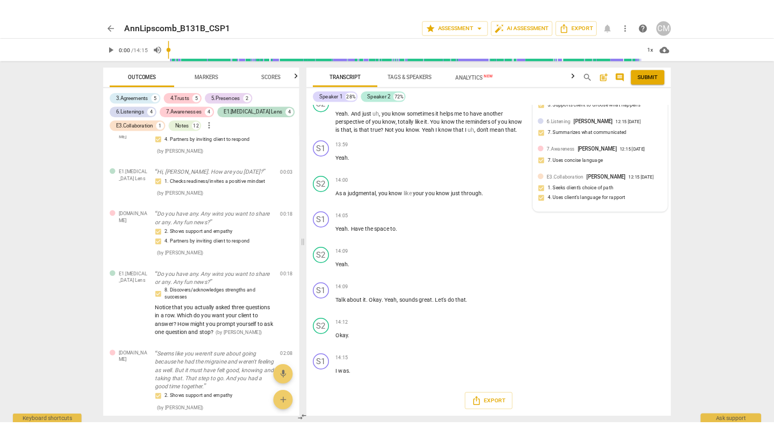
scroll to position [0, 0]
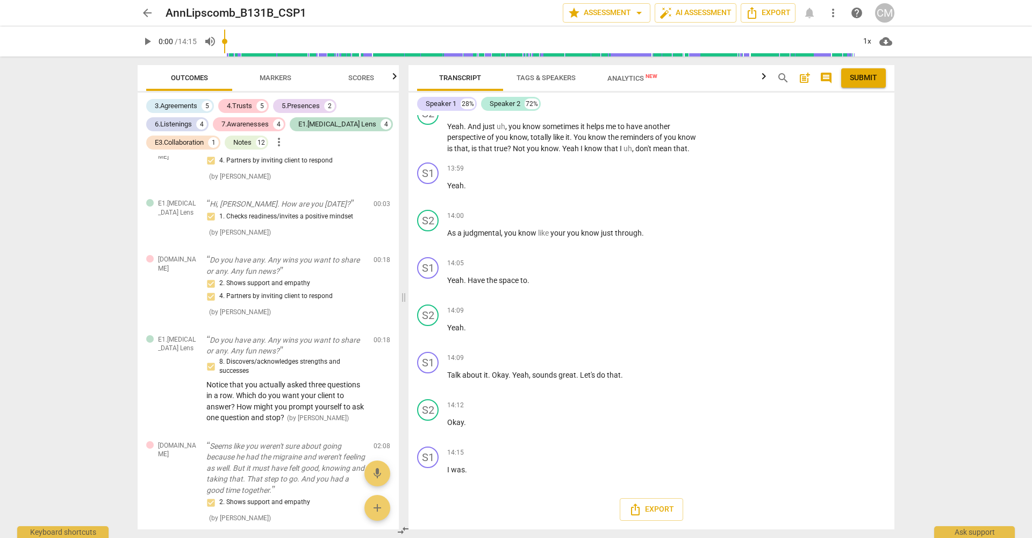
click at [146, 10] on span "arrow_back" at bounding box center [147, 12] width 13 height 13
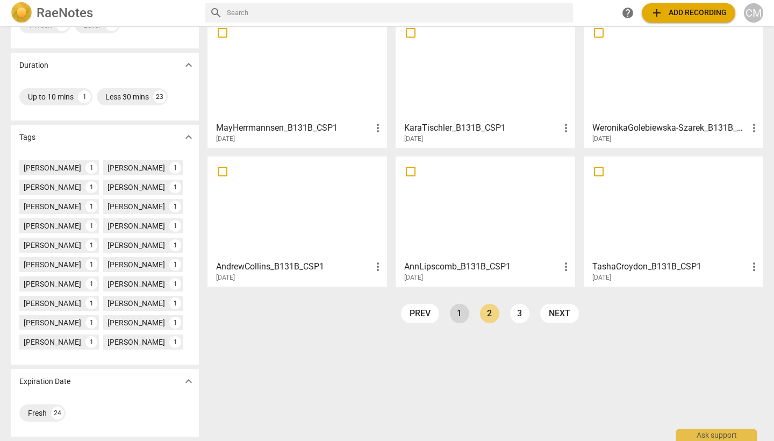
scroll to position [198, 0]
click at [461, 313] on link "1" at bounding box center [459, 313] width 19 height 19
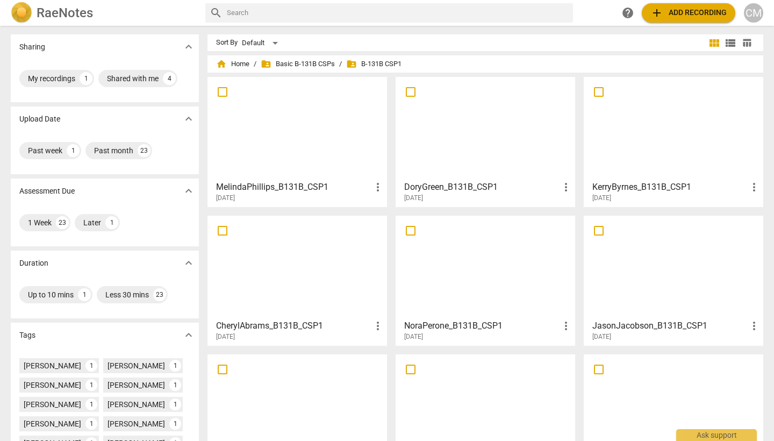
click at [274, 185] on h3 "MelindaPhillips_B131B_CSP1" at bounding box center [293, 187] width 155 height 13
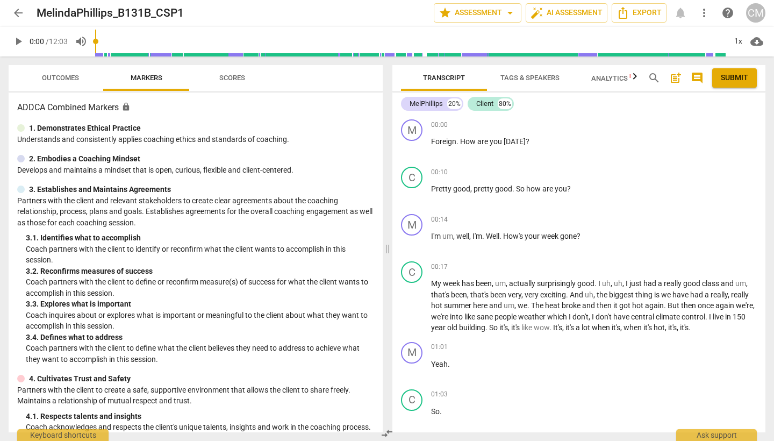
click at [237, 74] on span "Scores" at bounding box center [232, 78] width 26 height 8
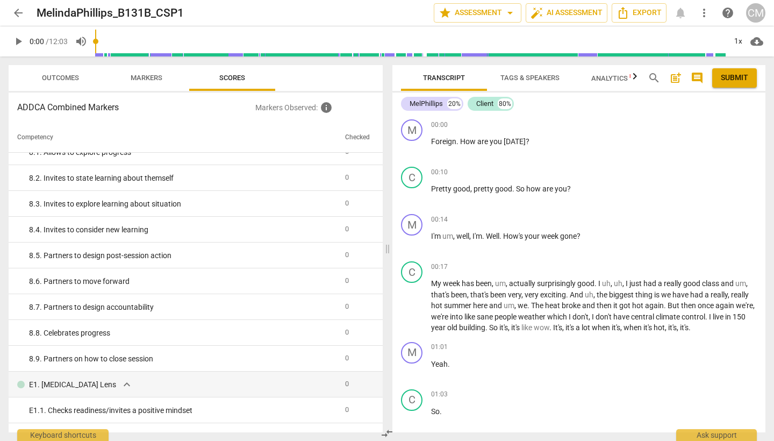
scroll to position [1000, 0]
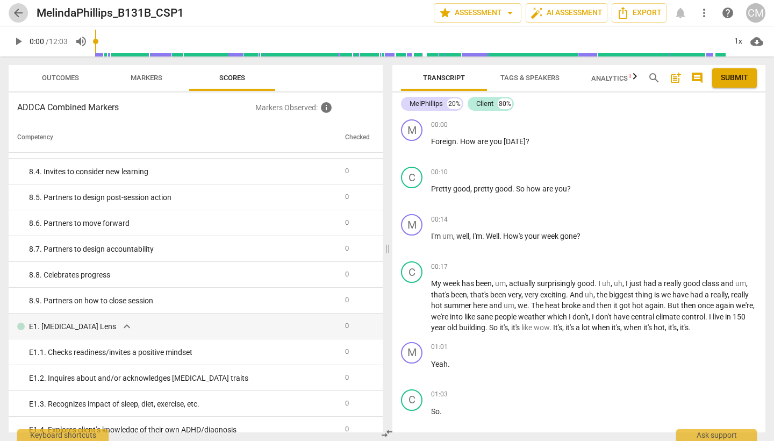
click at [17, 14] on span "arrow_back" at bounding box center [18, 12] width 13 height 13
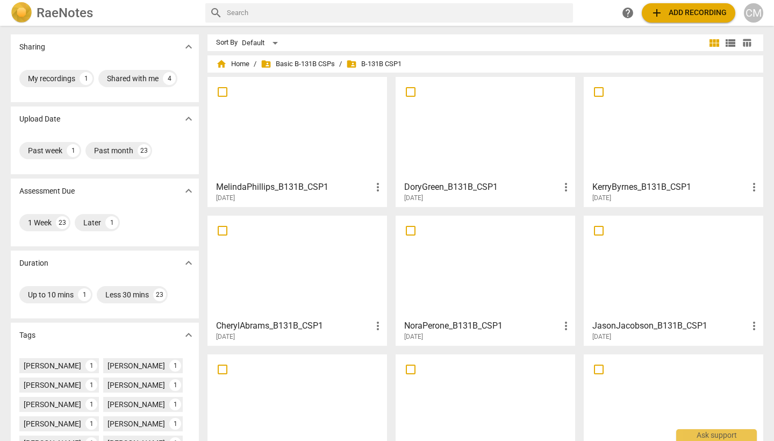
click at [446, 185] on h3 "DoryGreen_B131B_CSP1" at bounding box center [481, 187] width 155 height 13
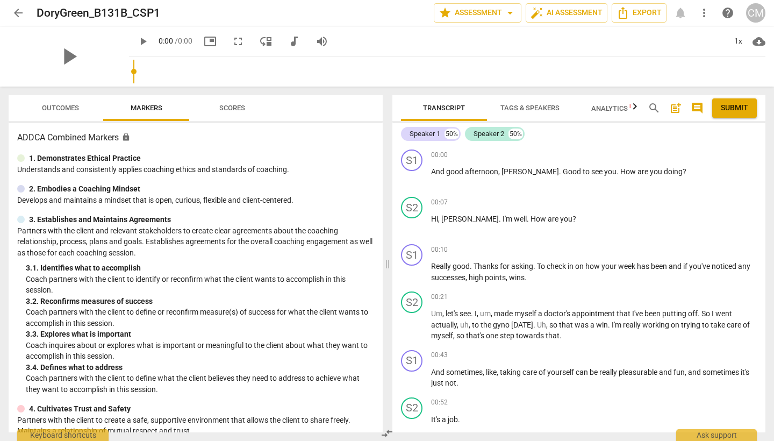
click at [235, 103] on span "Scores" at bounding box center [232, 108] width 52 height 15
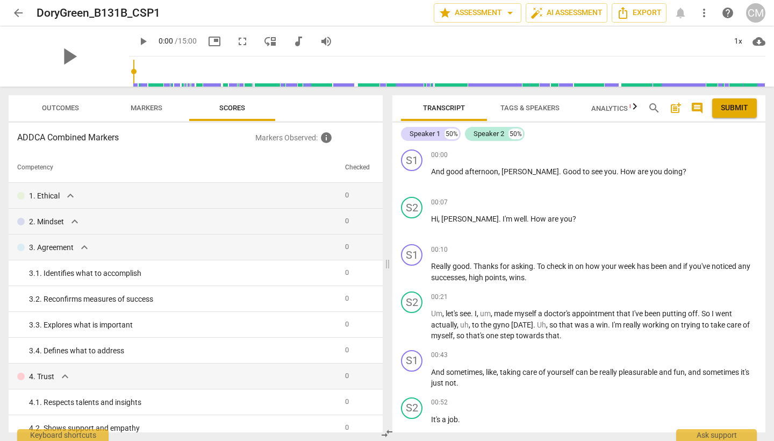
click at [20, 13] on span "arrow_back" at bounding box center [18, 12] width 13 height 13
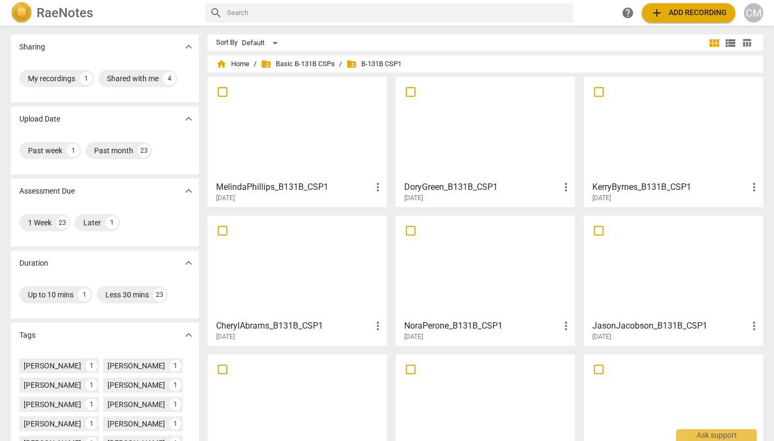
click at [635, 189] on h3 "KerryByrnes_B131B_CSP1" at bounding box center [669, 187] width 155 height 13
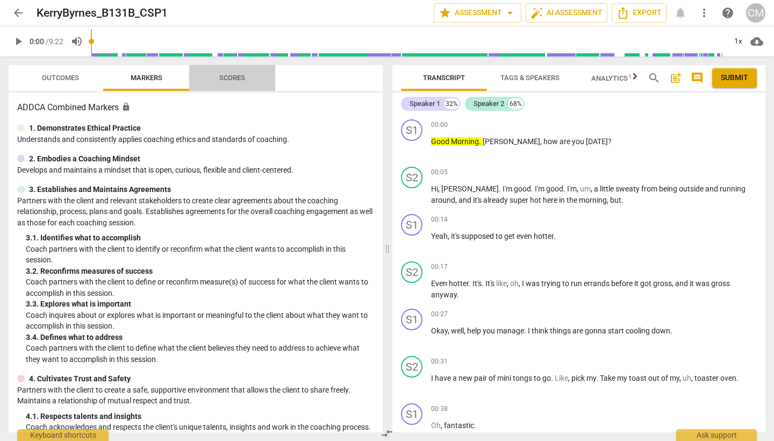
click at [227, 74] on span "Scores" at bounding box center [232, 78] width 26 height 8
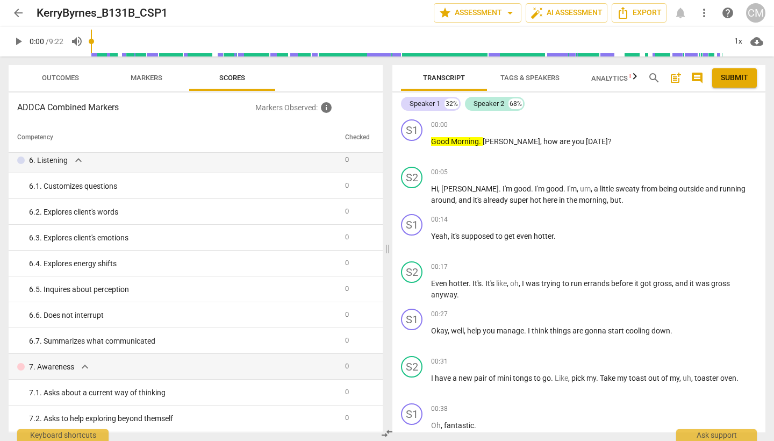
scroll to position [655, 0]
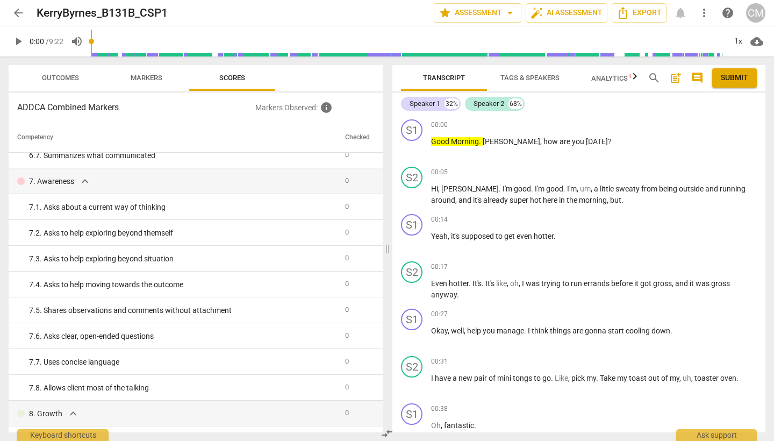
click at [19, 9] on span "arrow_back" at bounding box center [18, 12] width 13 height 13
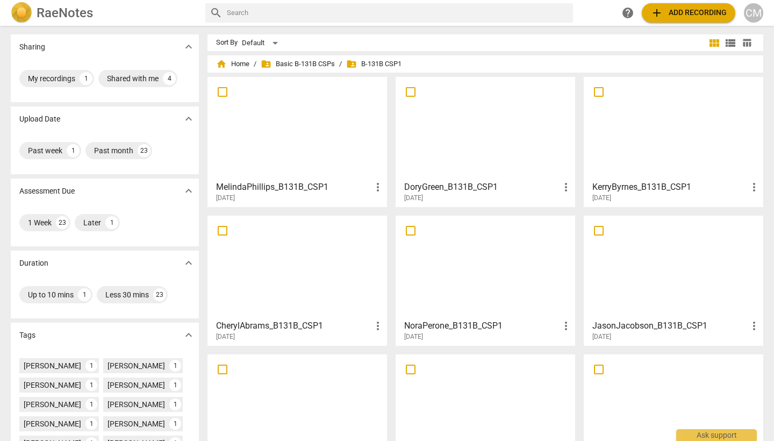
click at [281, 321] on h3 "CherylAbrams_B131B_CSP1" at bounding box center [293, 325] width 155 height 13
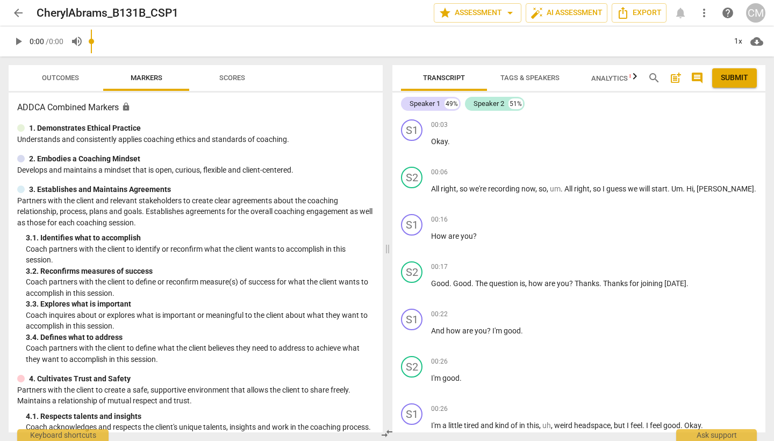
click at [232, 75] on span "Scores" at bounding box center [232, 78] width 26 height 8
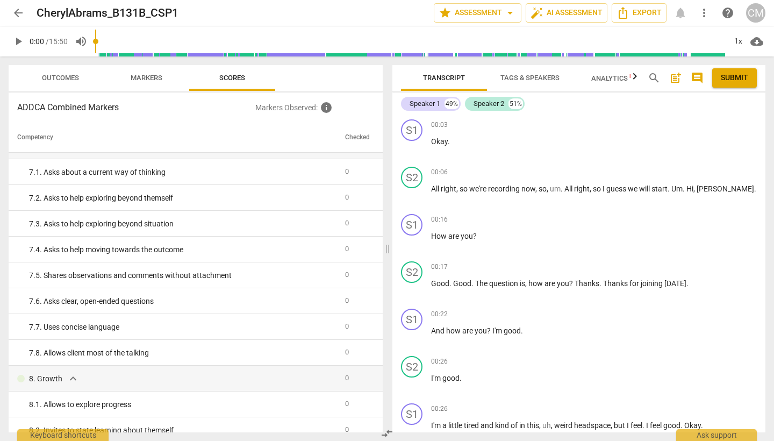
scroll to position [871, 0]
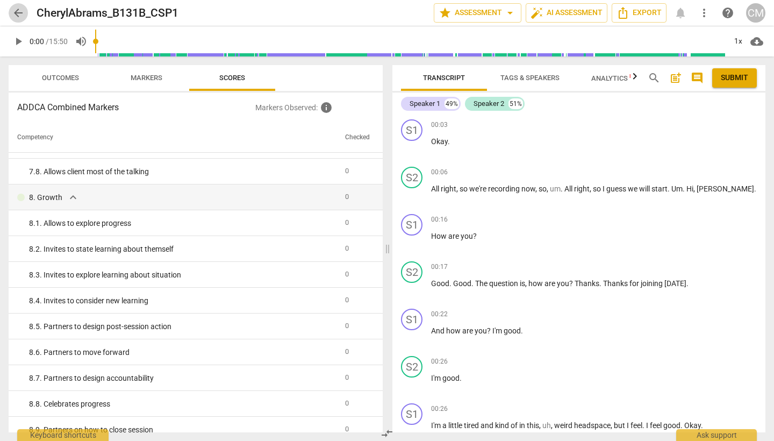
click at [18, 15] on span "arrow_back" at bounding box center [18, 12] width 13 height 13
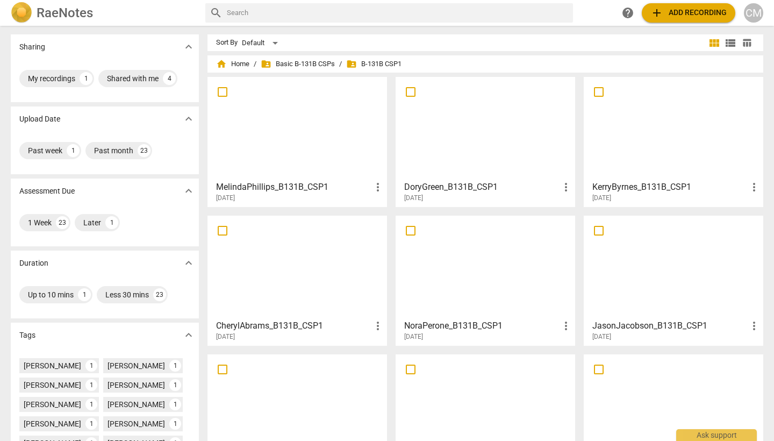
click at [450, 322] on h3 "NoraPerone_B131B_CSP1" at bounding box center [481, 325] width 155 height 13
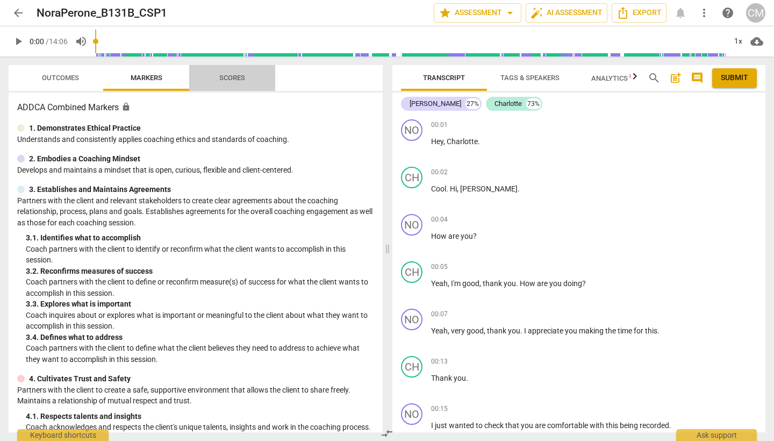
click at [232, 80] on span "Scores" at bounding box center [232, 78] width 26 height 8
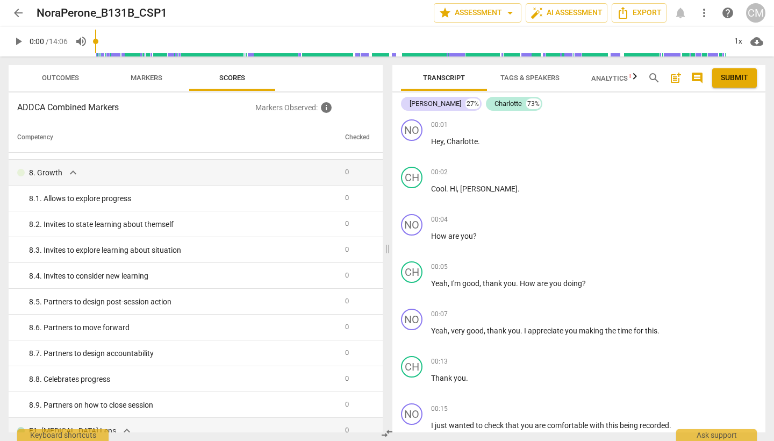
scroll to position [1075, 0]
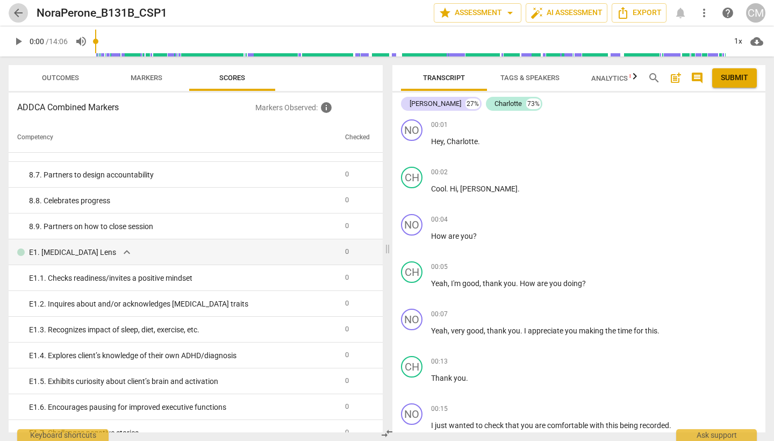
click at [17, 11] on span "arrow_back" at bounding box center [18, 12] width 13 height 13
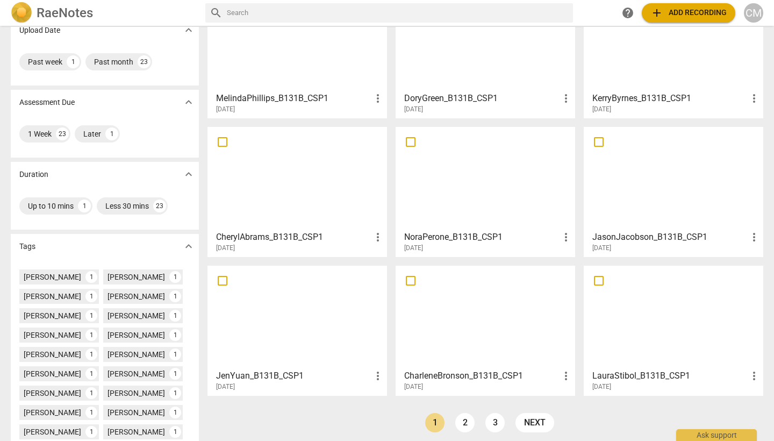
scroll to position [100, 0]
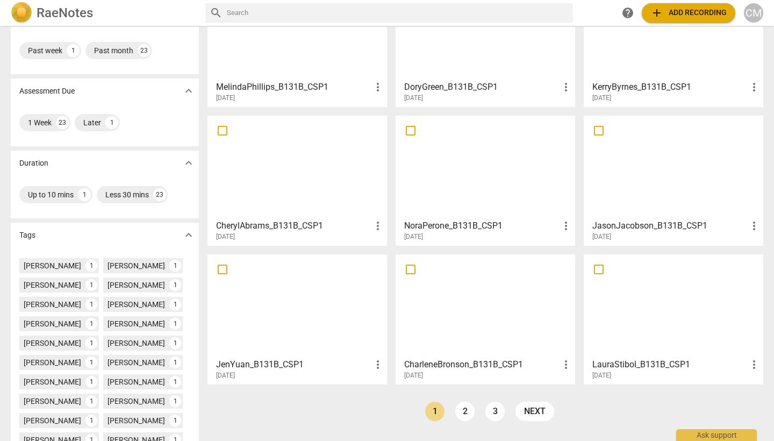
click at [629, 225] on h3 "JasonJacobson_B131B_CSP1" at bounding box center [669, 225] width 155 height 13
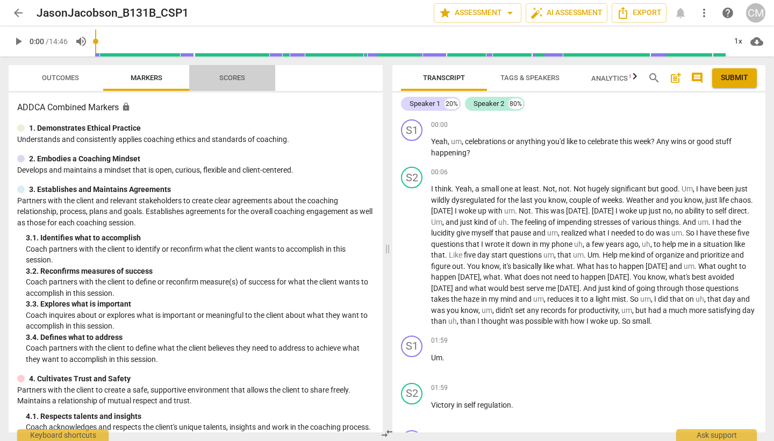
click at [226, 77] on span "Scores" at bounding box center [232, 78] width 26 height 8
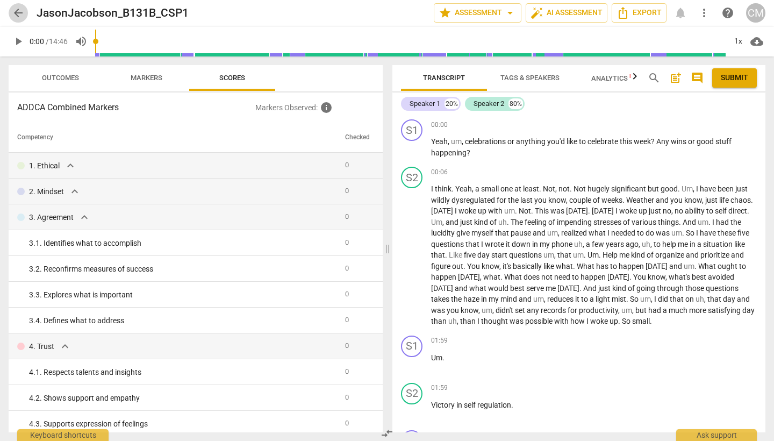
click at [18, 15] on span "arrow_back" at bounding box center [18, 12] width 13 height 13
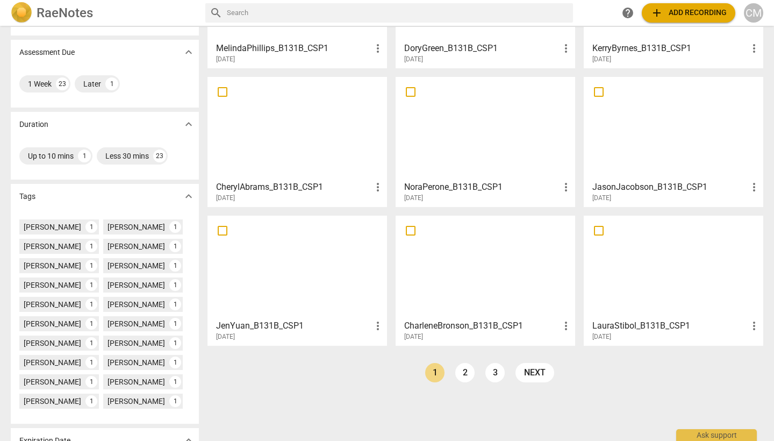
scroll to position [145, 0]
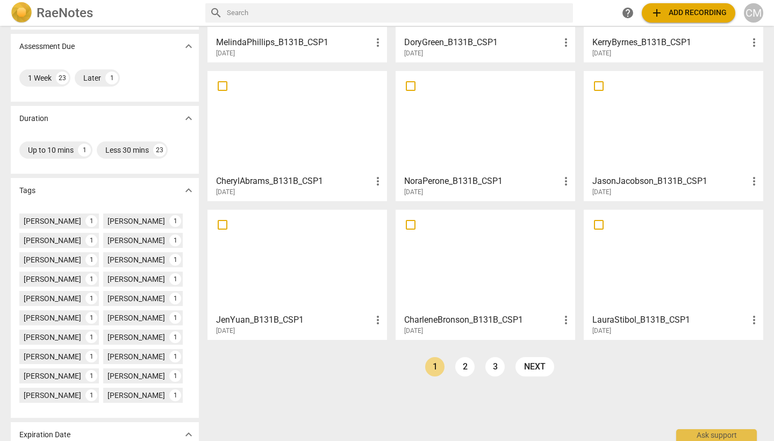
click at [268, 318] on h3 "JenYuan_B131B_CSP1" at bounding box center [293, 319] width 155 height 13
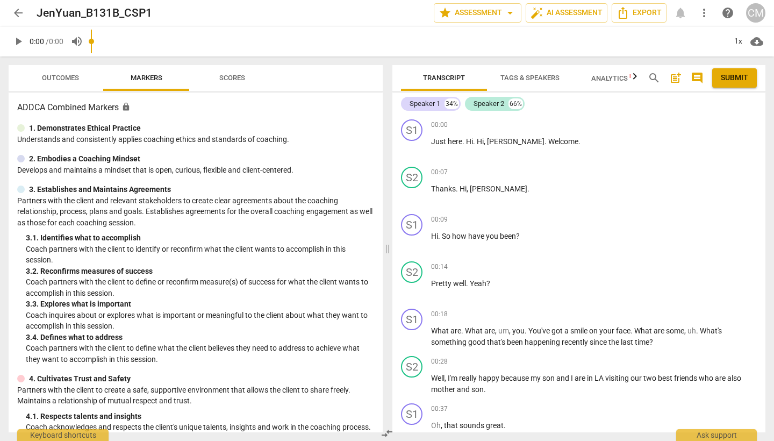
click at [230, 74] on span "Scores" at bounding box center [232, 78] width 26 height 8
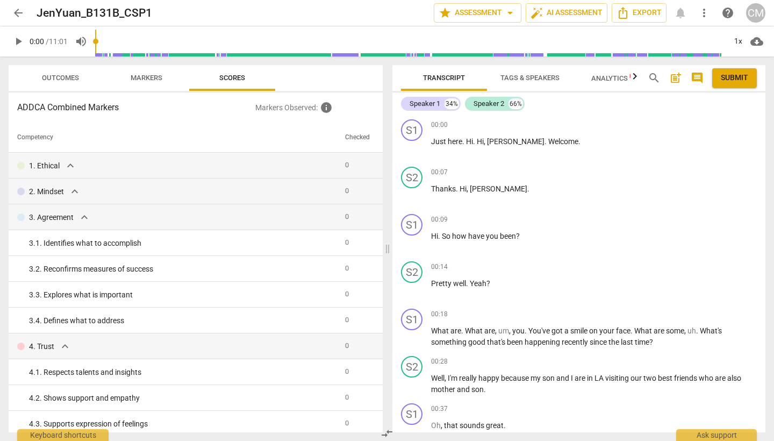
click at [18, 13] on span "arrow_back" at bounding box center [18, 12] width 13 height 13
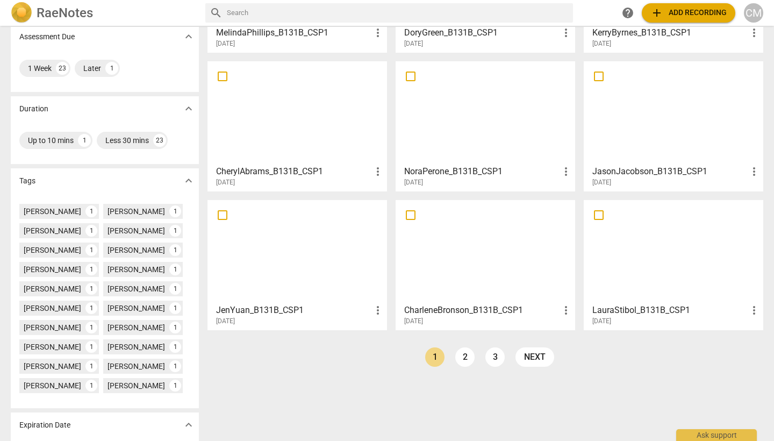
scroll to position [166, 0]
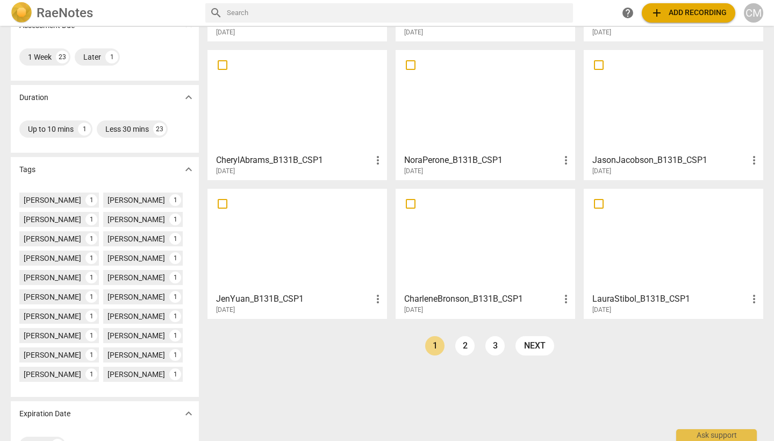
click at [460, 300] on h3 "CharleneBronson_B131B_CSP1" at bounding box center [481, 298] width 155 height 13
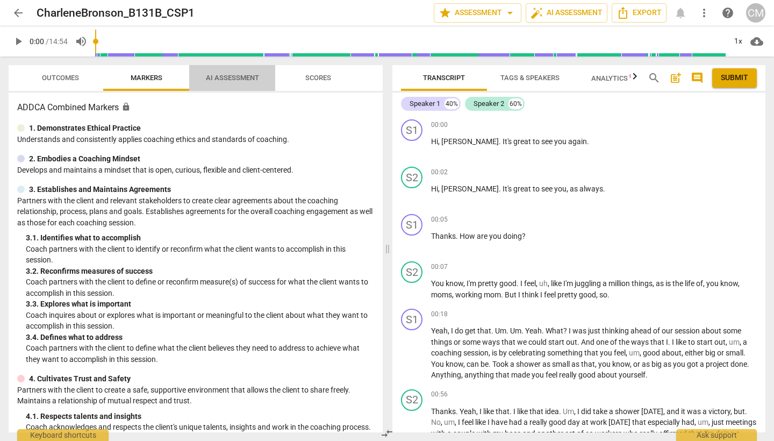
click at [242, 77] on span "AI Assessment" at bounding box center [232, 78] width 53 height 8
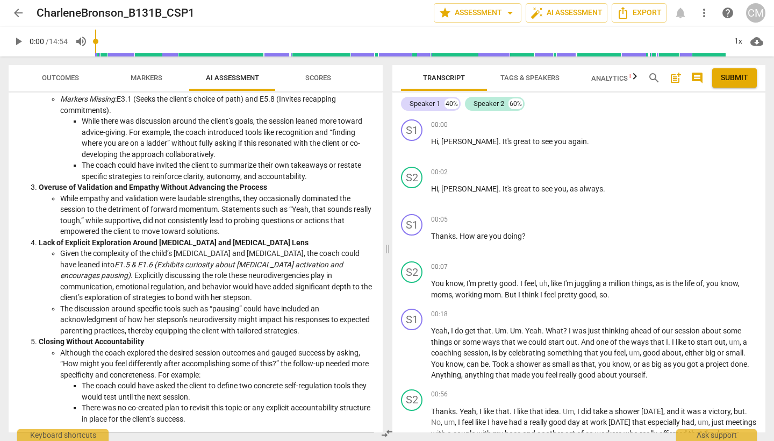
scroll to position [738, 0]
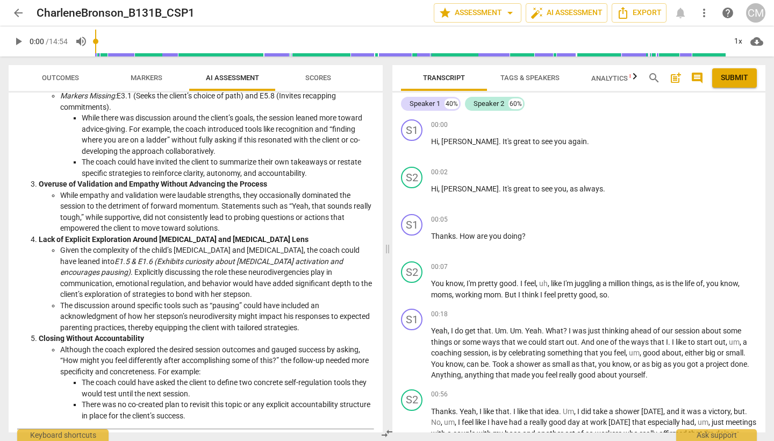
click at [320, 81] on span "Scores" at bounding box center [318, 78] width 26 height 8
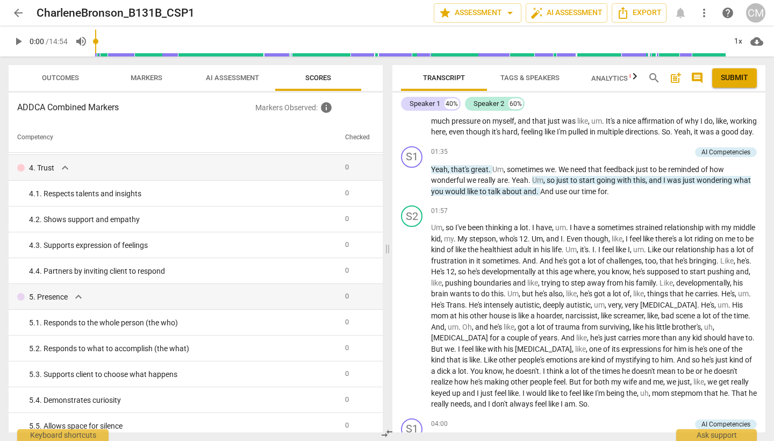
scroll to position [32, 0]
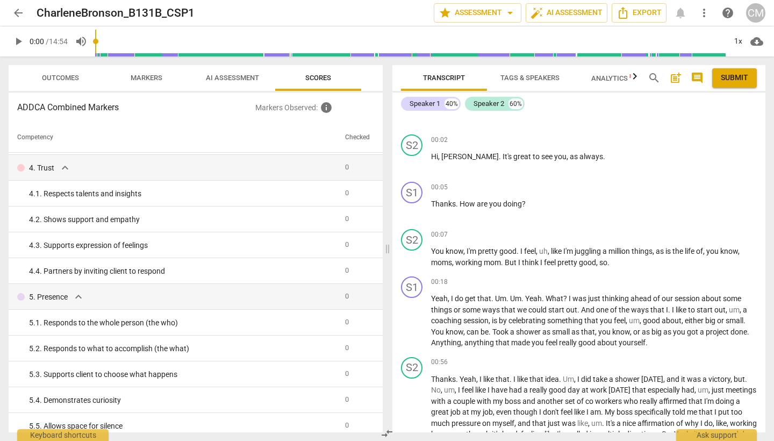
click at [17, 16] on span "arrow_back" at bounding box center [18, 12] width 13 height 13
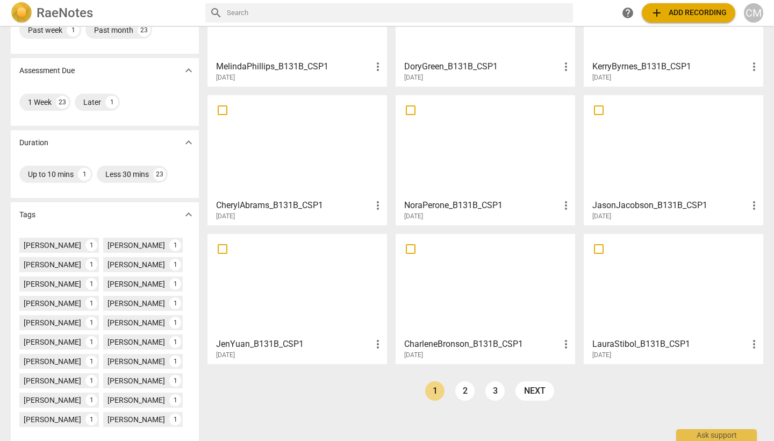
scroll to position [123, 0]
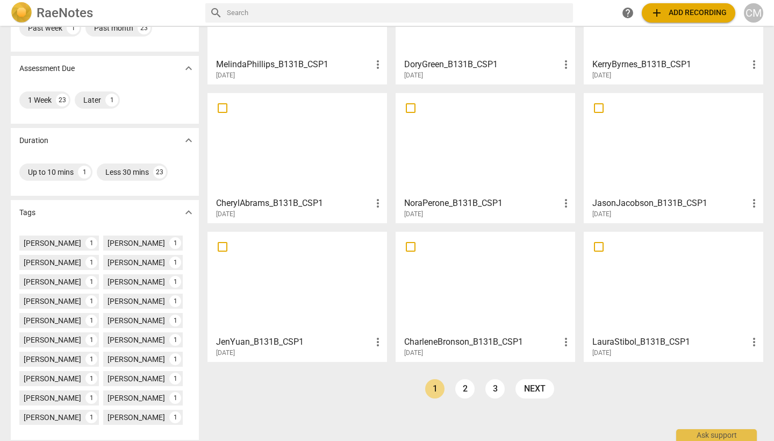
click at [631, 345] on h3 "LauraStibol_B131B_CSP1" at bounding box center [669, 341] width 155 height 13
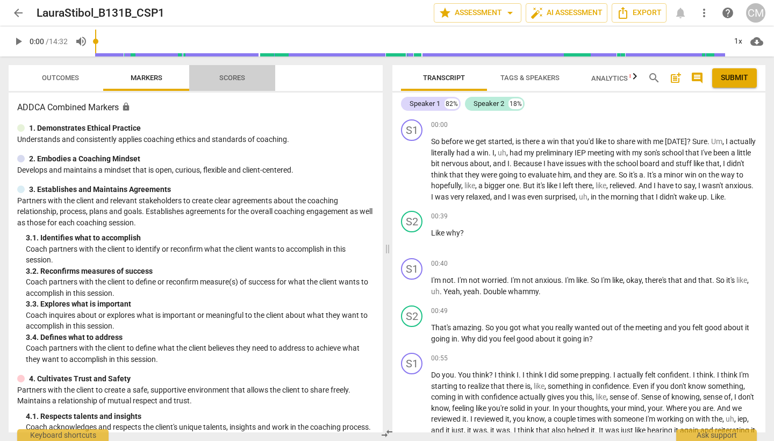
click at [228, 78] on span "Scores" at bounding box center [232, 78] width 26 height 8
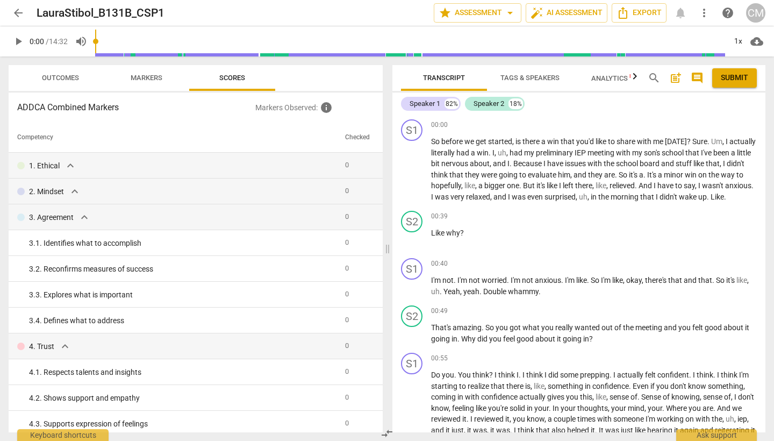
click at [19, 13] on span "arrow_back" at bounding box center [18, 12] width 13 height 13
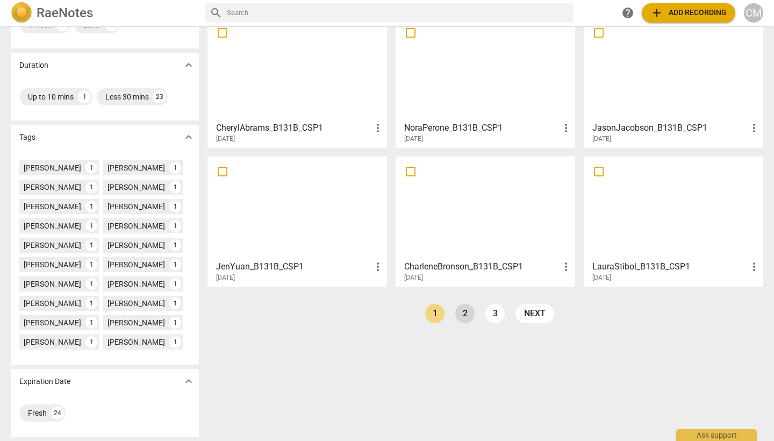
click at [463, 314] on link "2" at bounding box center [464, 313] width 19 height 19
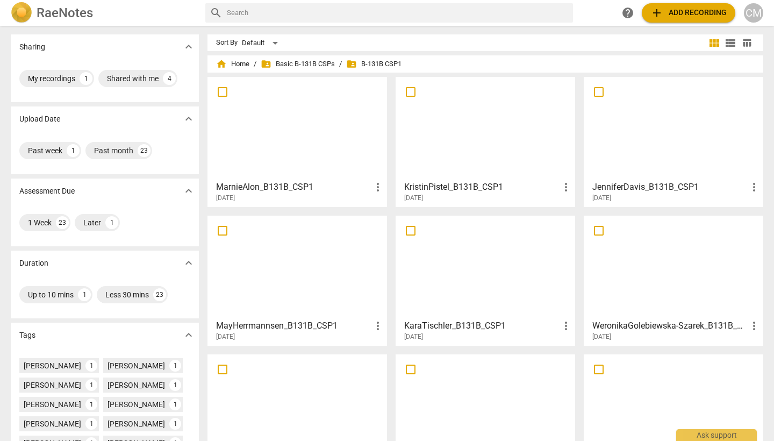
click at [231, 184] on h3 "MarnieAlon_B131B_CSP1" at bounding box center [293, 187] width 155 height 13
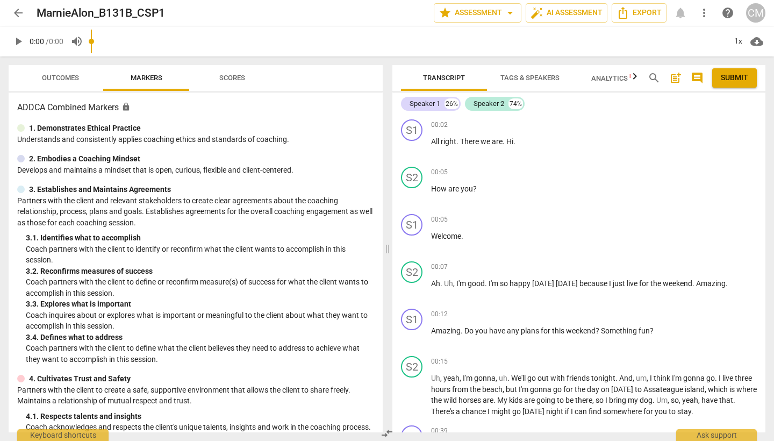
click at [229, 82] on span "Scores" at bounding box center [232, 78] width 52 height 15
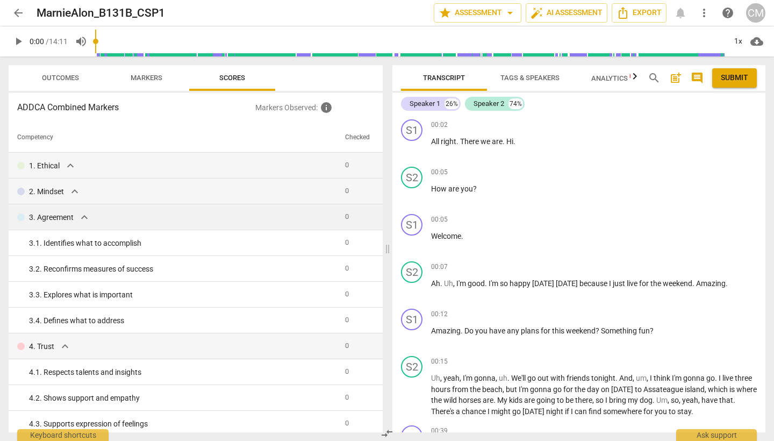
scroll to position [60, 0]
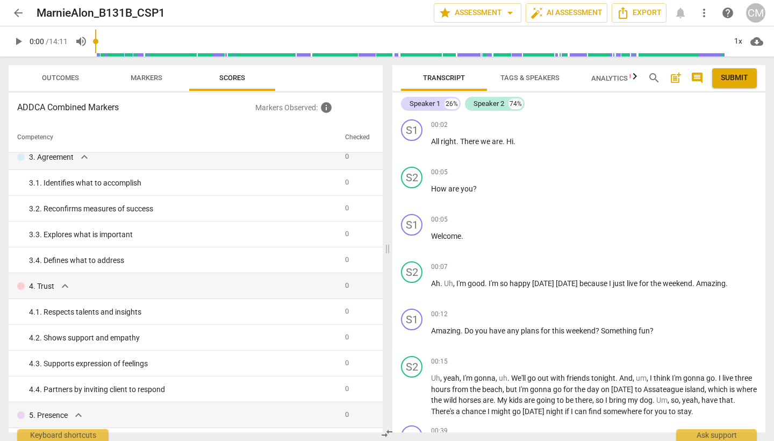
click at [18, 11] on span "arrow_back" at bounding box center [18, 12] width 13 height 13
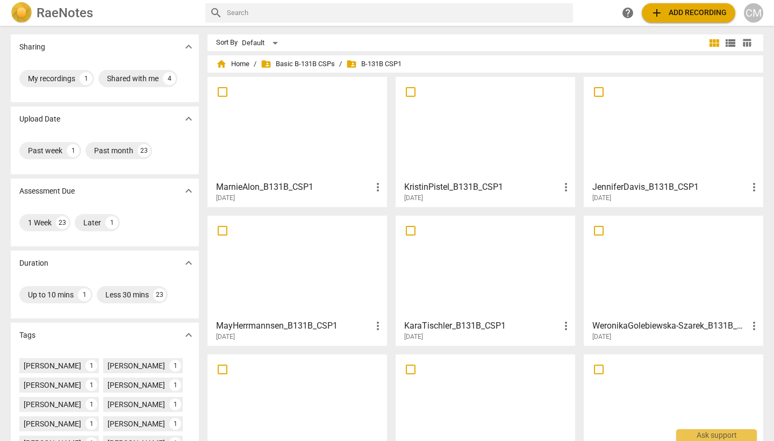
click at [442, 185] on h3 "KristinPistel_B131B_CSP1" at bounding box center [481, 187] width 155 height 13
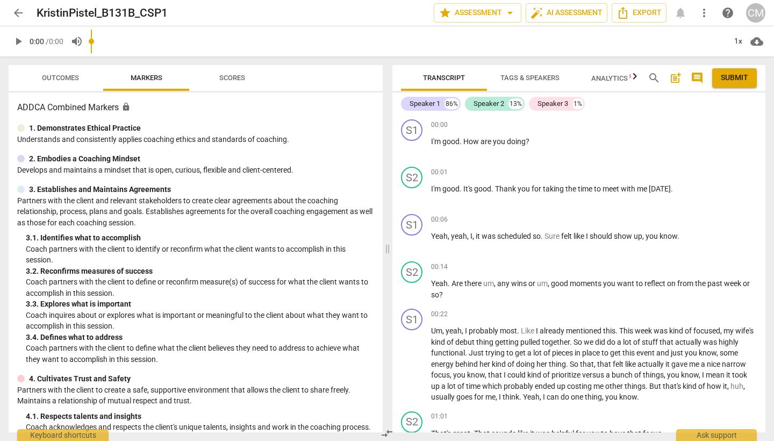
click at [235, 81] on span "Scores" at bounding box center [232, 78] width 26 height 8
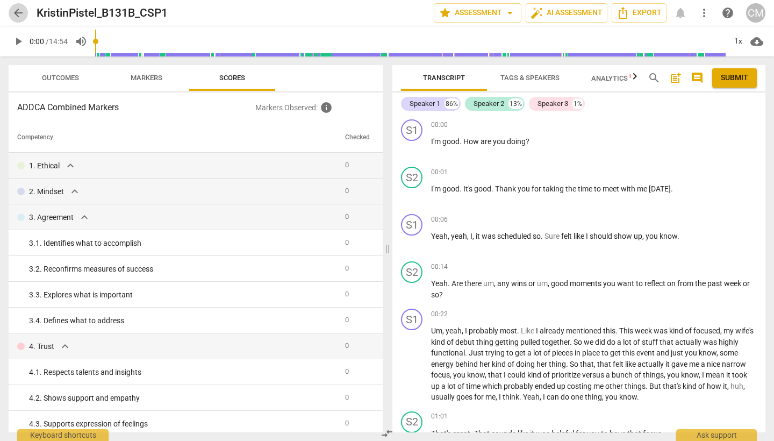
click at [20, 13] on span "arrow_back" at bounding box center [18, 12] width 13 height 13
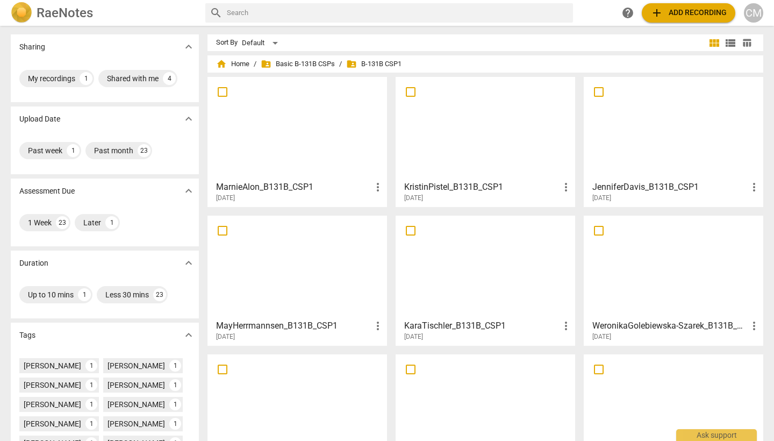
click at [641, 189] on h3 "JenniferDavis_B131B_CSP1" at bounding box center [669, 187] width 155 height 13
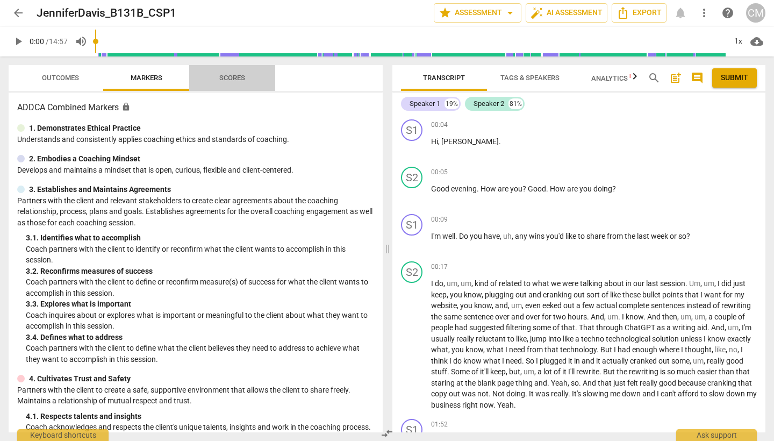
click at [227, 76] on span "Scores" at bounding box center [232, 78] width 26 height 8
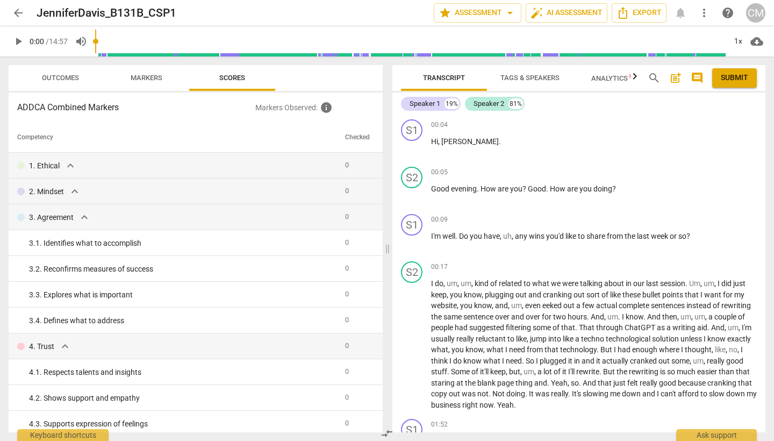
click at [18, 13] on span "arrow_back" at bounding box center [18, 12] width 13 height 13
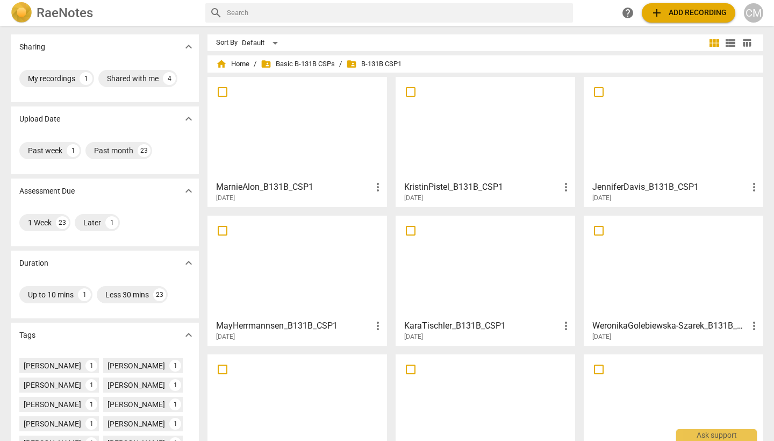
scroll to position [85, 0]
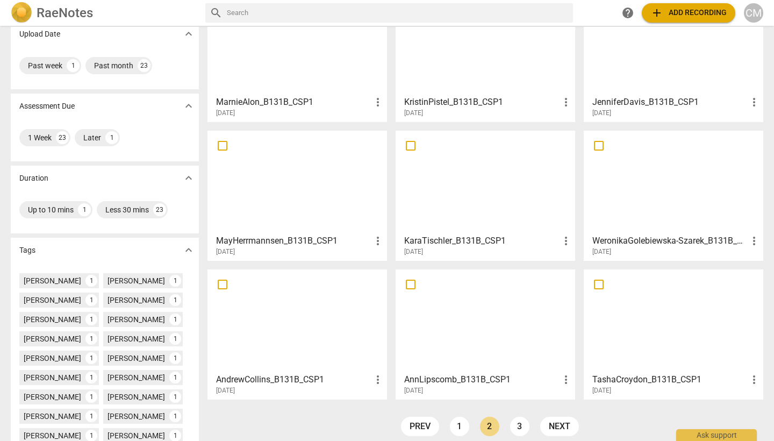
click at [271, 237] on h3 "MayHerrmannsen_B131B_CSP1" at bounding box center [293, 240] width 155 height 13
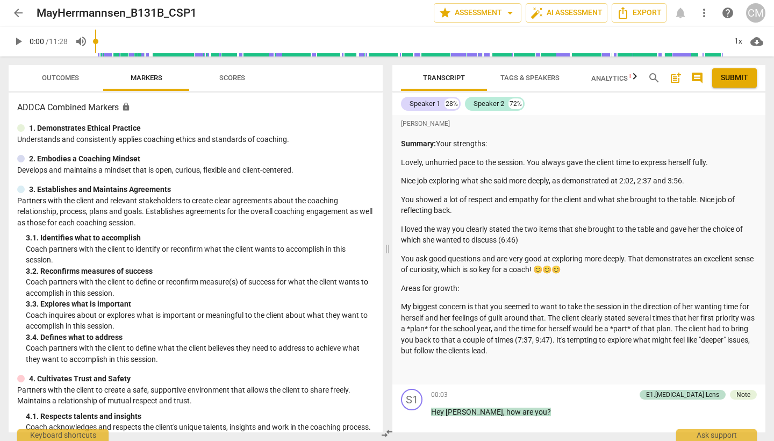
click at [234, 80] on span "Scores" at bounding box center [232, 78] width 26 height 8
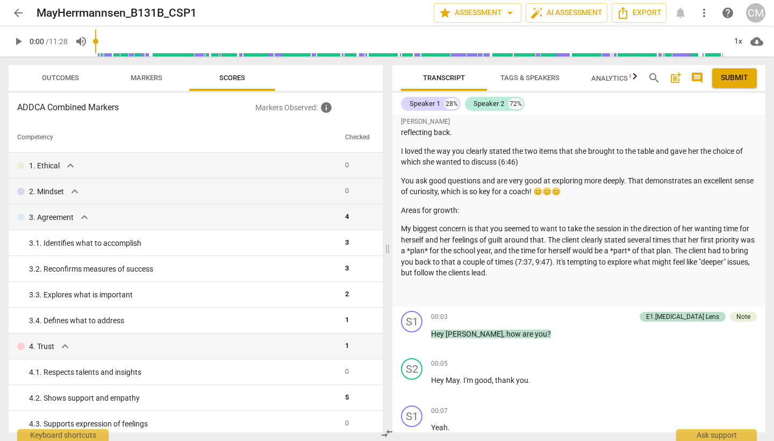
scroll to position [81, 0]
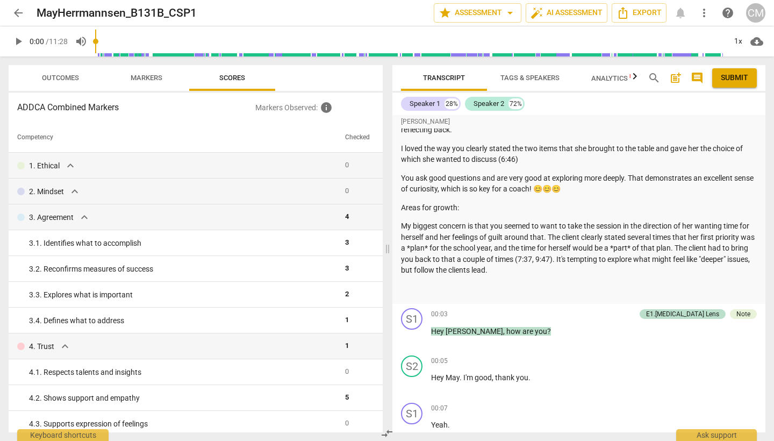
click at [64, 77] on span "Outcomes" at bounding box center [60, 78] width 37 height 8
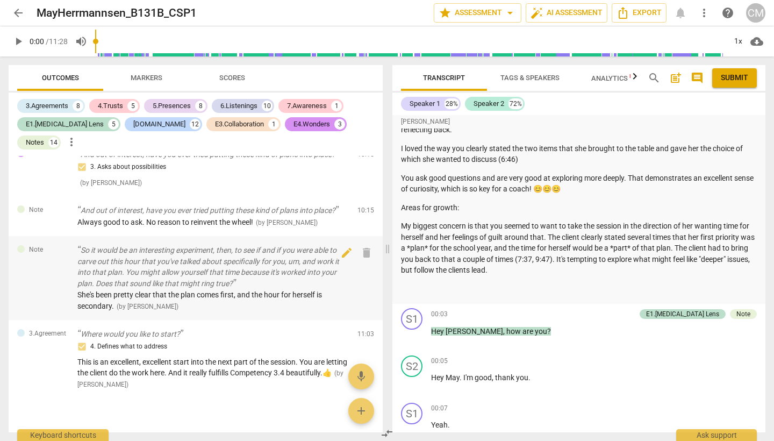
scroll to position [0, 0]
click at [232, 75] on span "Scores" at bounding box center [232, 78] width 26 height 8
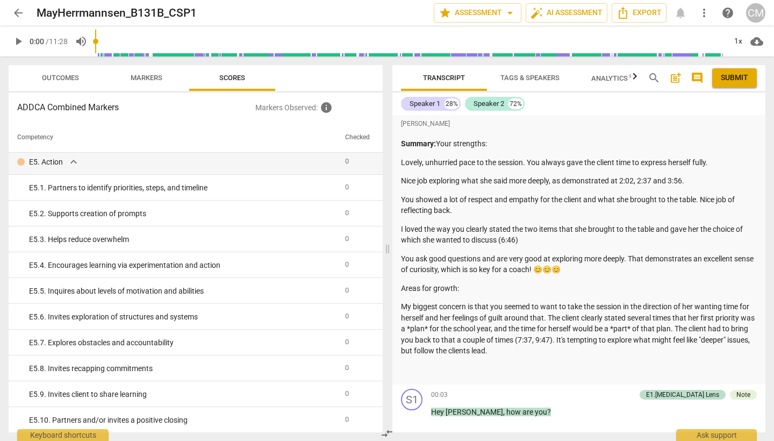
click at [20, 12] on span "arrow_back" at bounding box center [18, 12] width 13 height 13
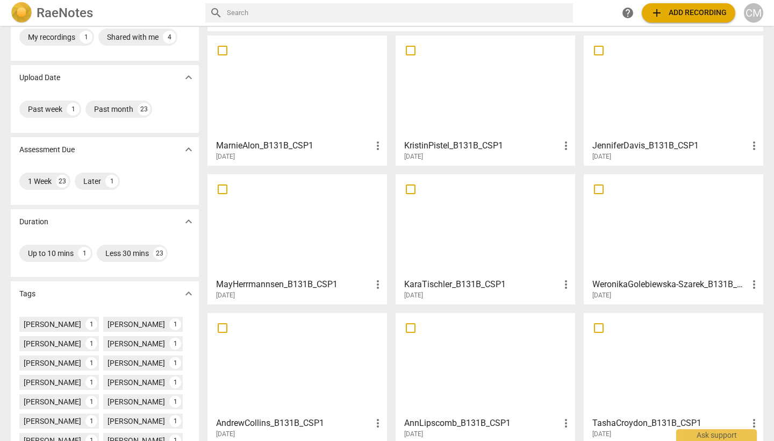
scroll to position [47, 0]
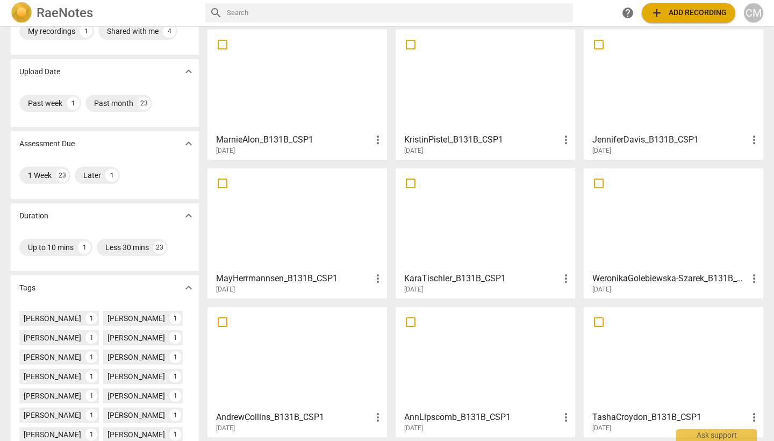
click at [449, 282] on h3 "KaraTischler_B131B_CSP1" at bounding box center [481, 278] width 155 height 13
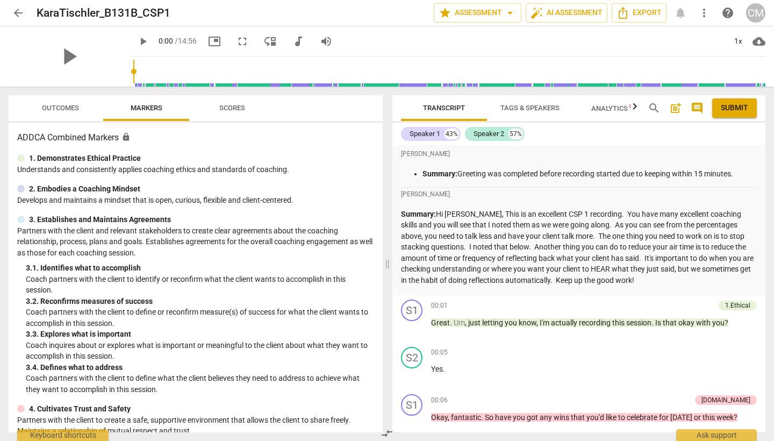
click at [52, 103] on span "Outcomes" at bounding box center [60, 108] width 63 height 15
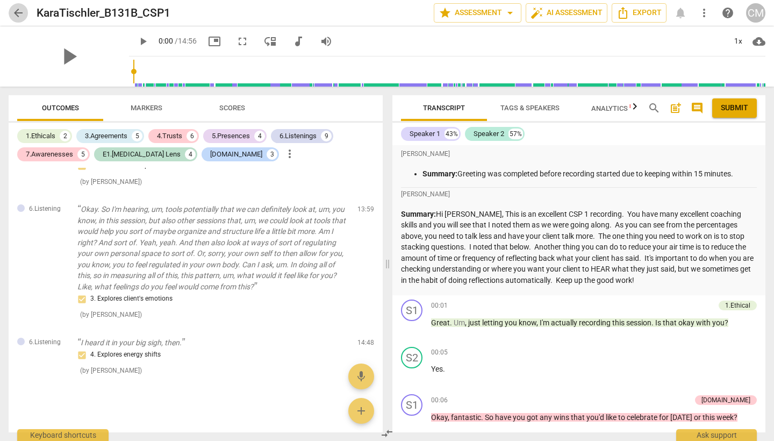
click at [18, 12] on span "arrow_back" at bounding box center [18, 12] width 13 height 13
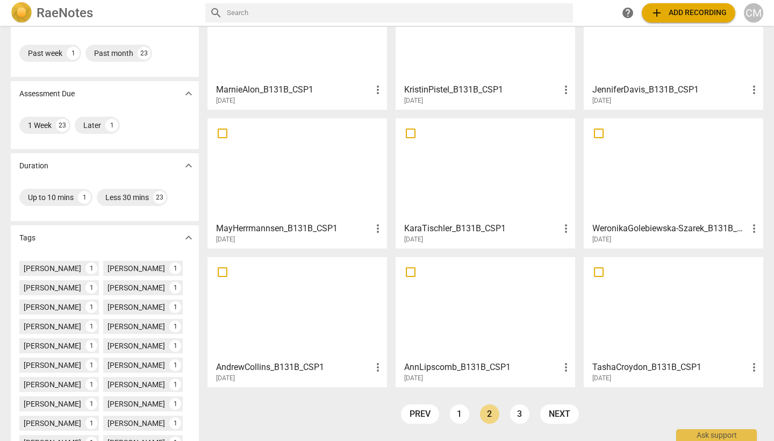
scroll to position [123, 0]
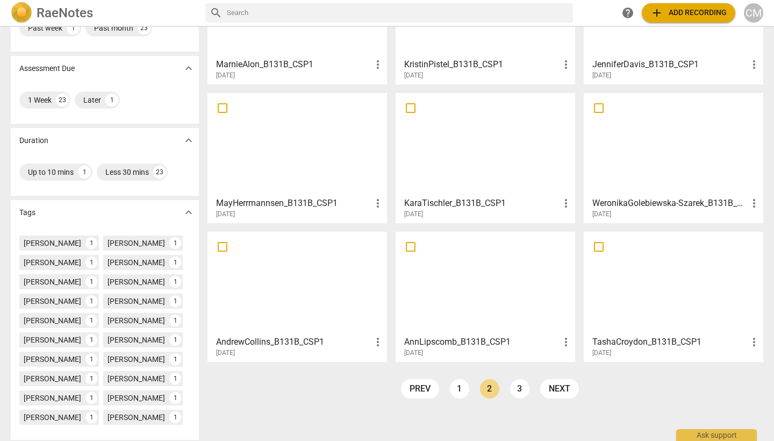
click at [640, 202] on h3 "WeronikaGolebiewska-Szarek_B131B_CSP1" at bounding box center [669, 203] width 155 height 13
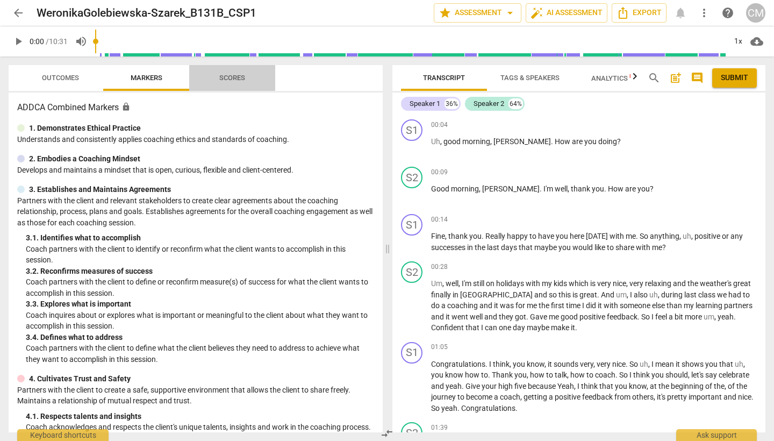
click at [234, 83] on span "Scores" at bounding box center [232, 78] width 52 height 15
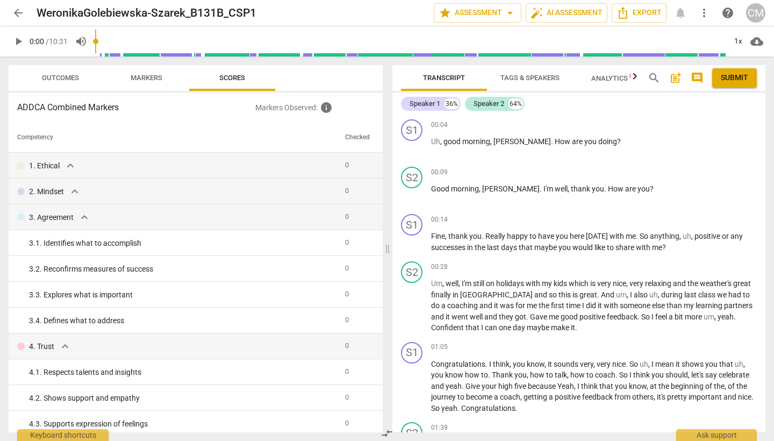
click at [19, 11] on span "arrow_back" at bounding box center [18, 12] width 13 height 13
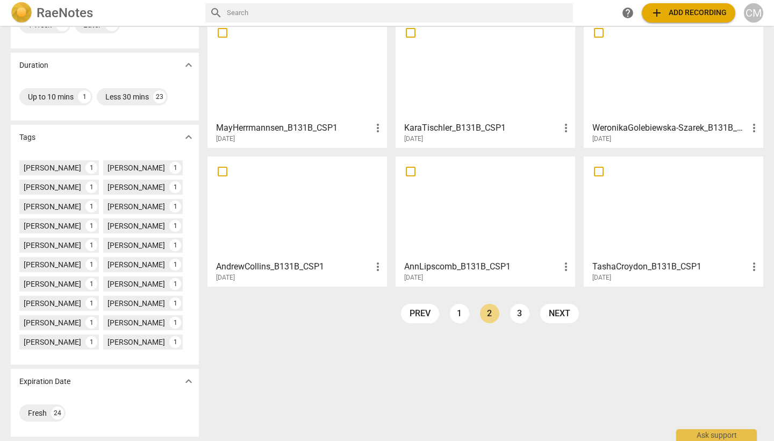
scroll to position [198, 0]
click at [271, 266] on h3 "AndrewCollins_B131B_CSP1" at bounding box center [293, 266] width 155 height 13
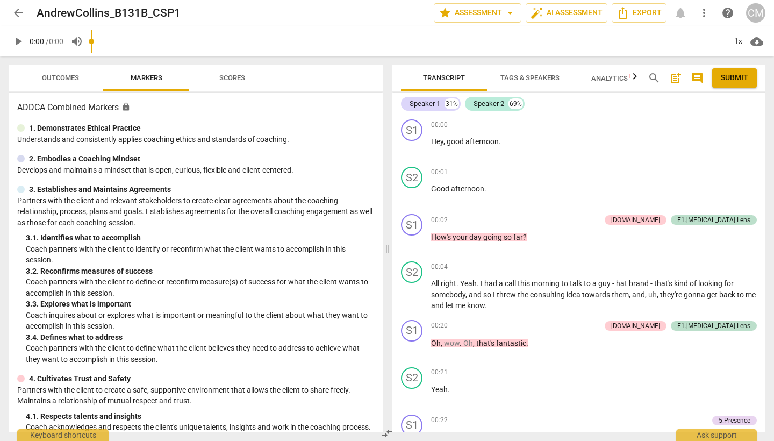
click at [231, 80] on span "Scores" at bounding box center [232, 78] width 26 height 8
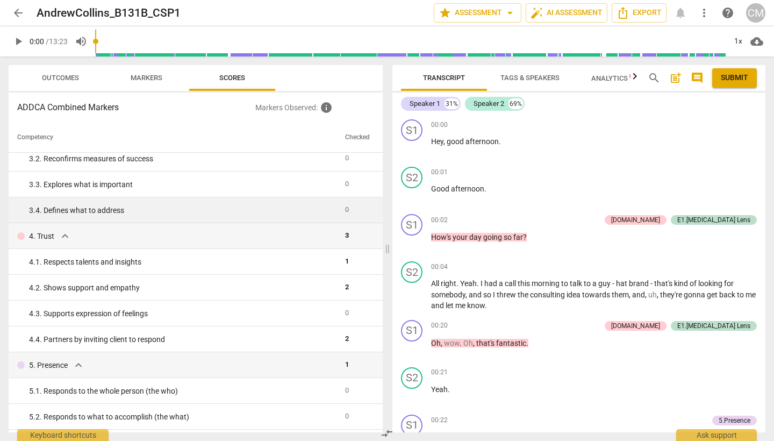
scroll to position [136, 0]
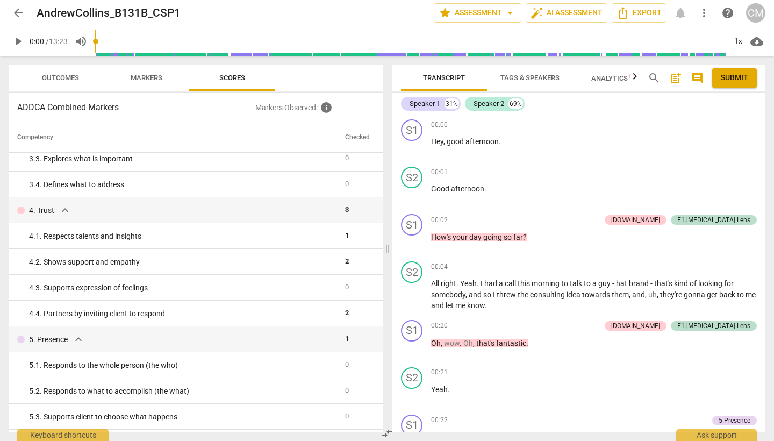
click at [66, 73] on span "Outcomes" at bounding box center [60, 78] width 63 height 15
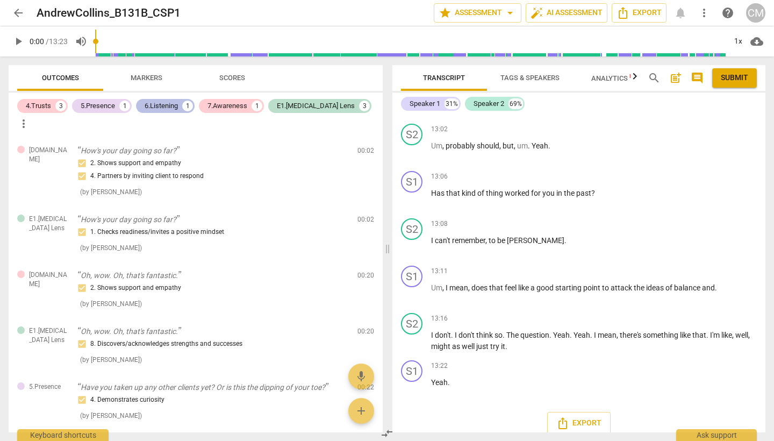
scroll to position [0, 0]
click at [158, 76] on span "Markers" at bounding box center [147, 78] width 32 height 8
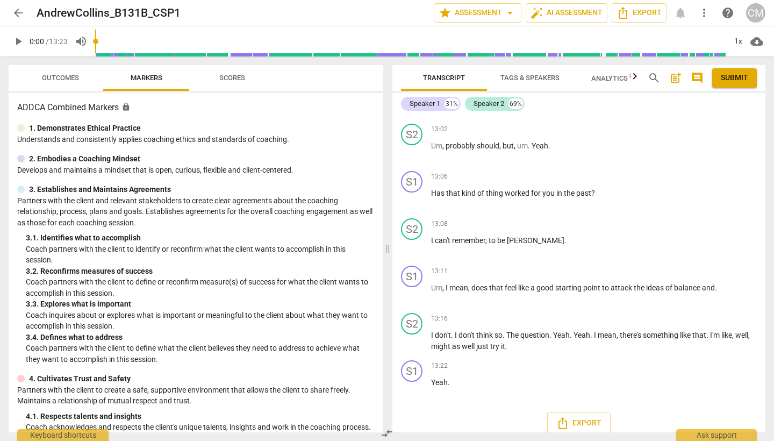
click at [224, 80] on span "Scores" at bounding box center [232, 78] width 26 height 8
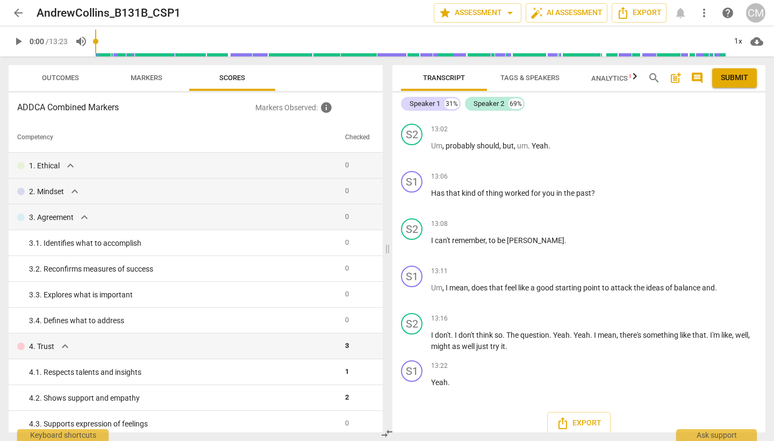
click at [20, 13] on span "arrow_back" at bounding box center [18, 12] width 13 height 13
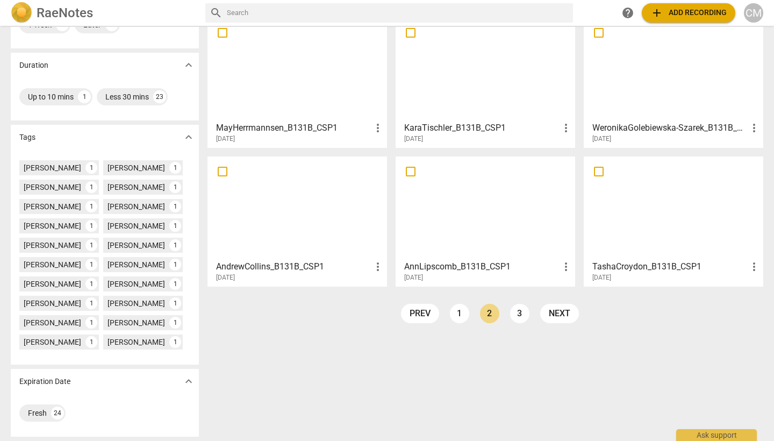
scroll to position [198, 0]
click at [464, 266] on h3 "AnnLipscomb_B131B_CSP1" at bounding box center [481, 266] width 155 height 13
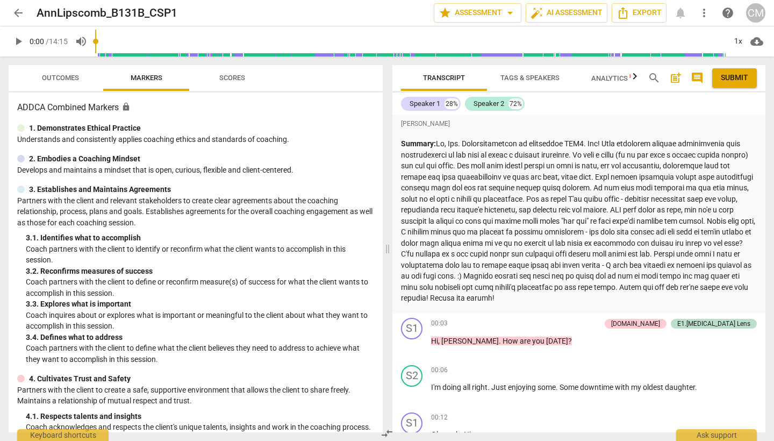
click at [229, 79] on span "Scores" at bounding box center [232, 78] width 26 height 8
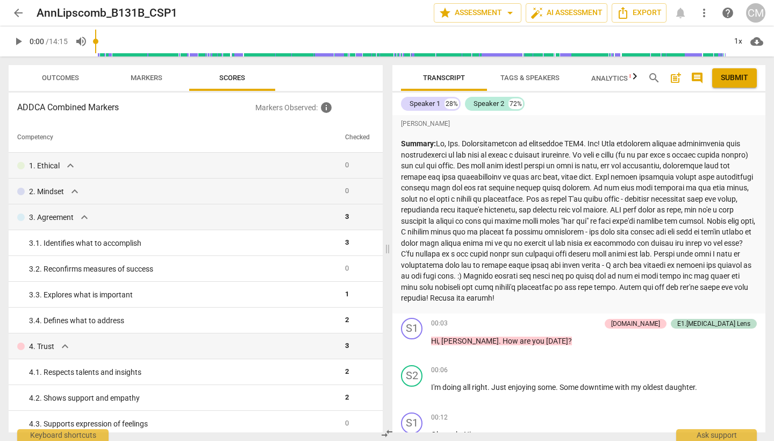
click at [58, 79] on span "Outcomes" at bounding box center [60, 78] width 37 height 8
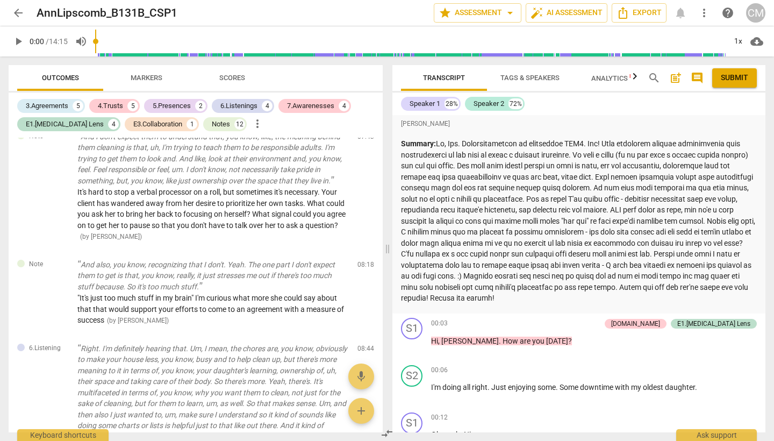
scroll to position [1632, 0]
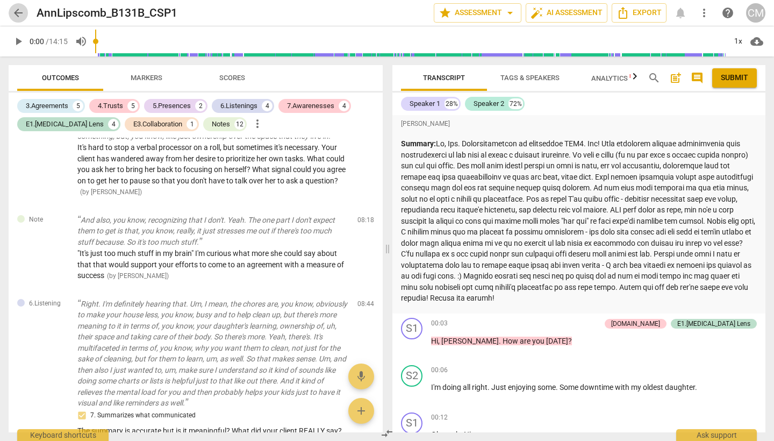
click at [17, 7] on span "arrow_back" at bounding box center [18, 12] width 13 height 13
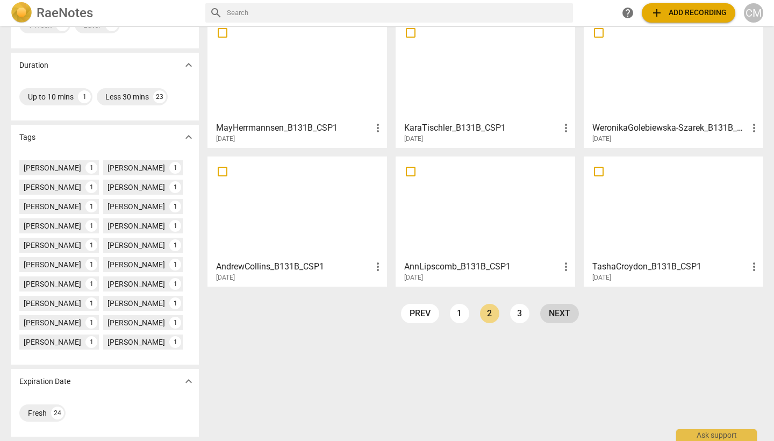
scroll to position [198, 0]
click at [609, 264] on h3 "TashaCroydon_B131B_CSP1" at bounding box center [669, 266] width 155 height 13
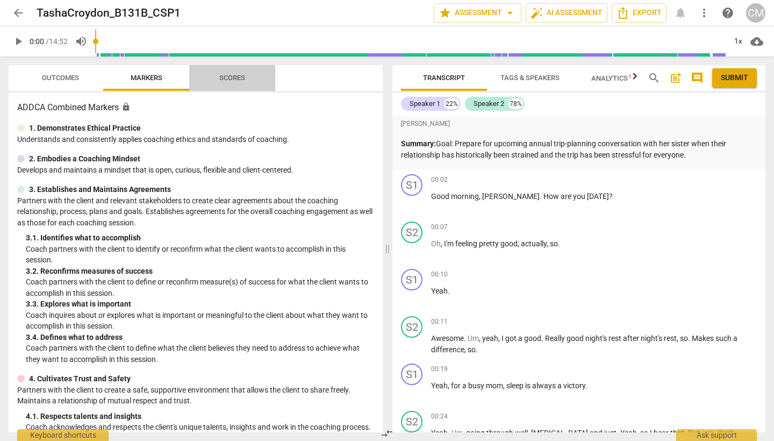
click at [230, 80] on span "Scores" at bounding box center [232, 78] width 26 height 8
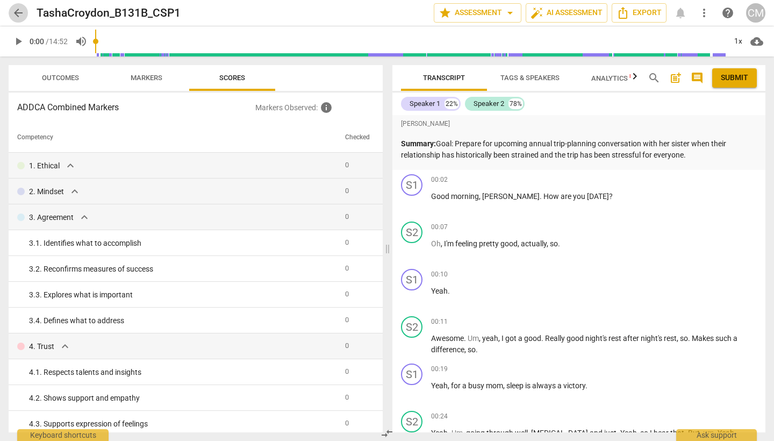
click at [17, 12] on span "arrow_back" at bounding box center [18, 12] width 13 height 13
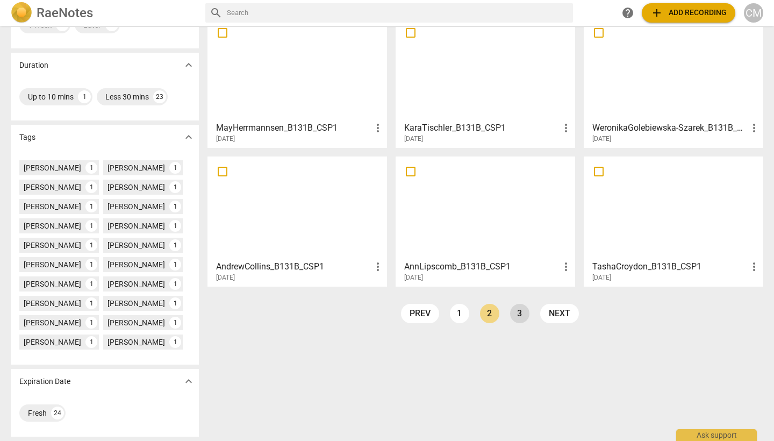
scroll to position [198, 0]
click at [519, 312] on link "3" at bounding box center [519, 313] width 19 height 19
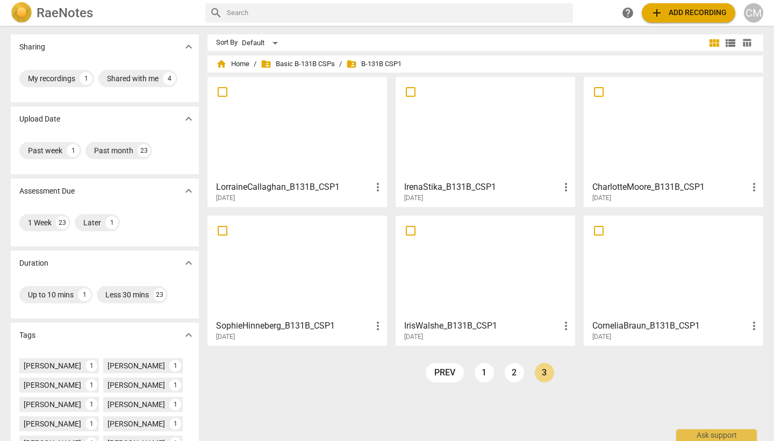
click at [275, 187] on h3 "LorraineCallaghan_B131B_CSP1" at bounding box center [293, 187] width 155 height 13
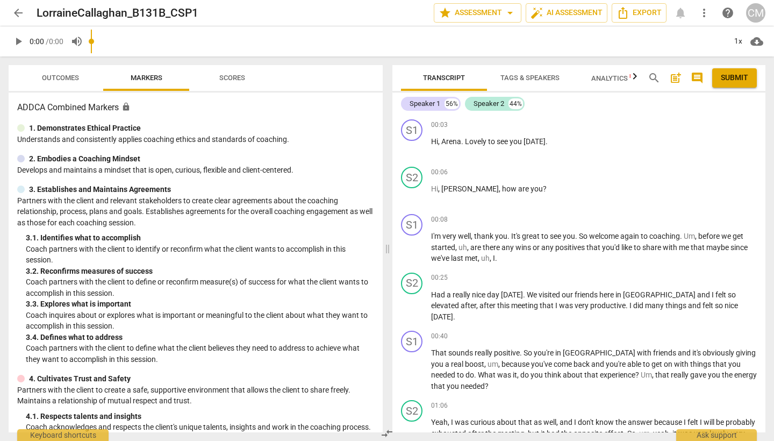
click at [234, 78] on span "Scores" at bounding box center [232, 78] width 26 height 8
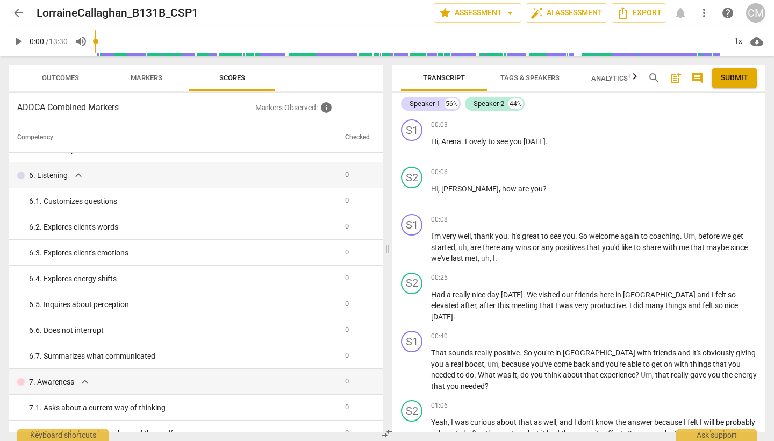
scroll to position [839, 0]
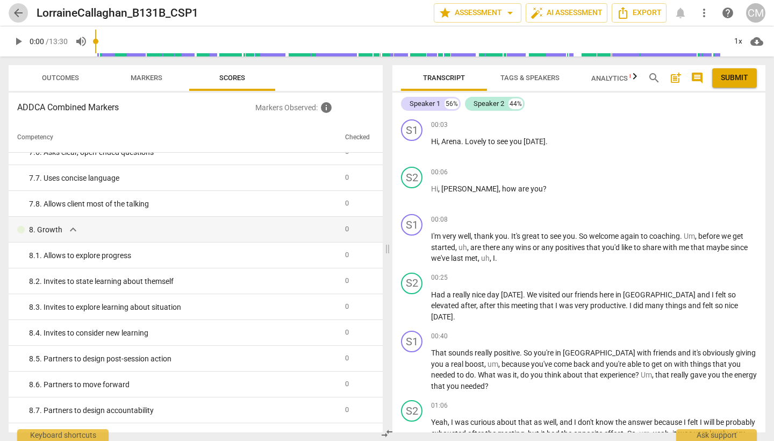
click at [20, 16] on span "arrow_back" at bounding box center [18, 12] width 13 height 13
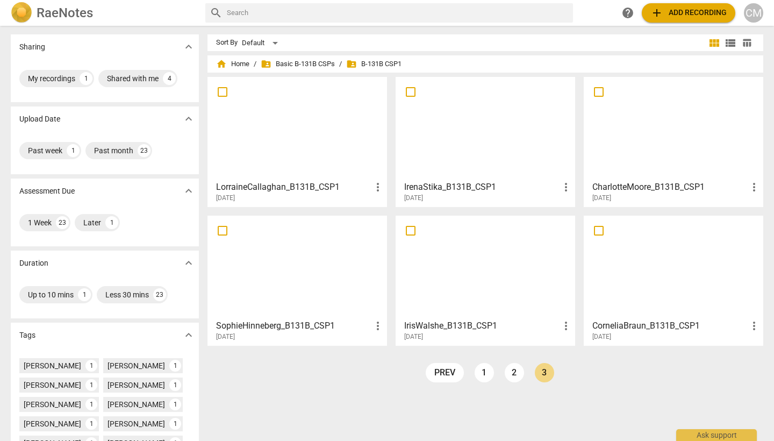
click at [426, 185] on h3 "IrenaStika_B131B_CSP1" at bounding box center [481, 187] width 155 height 13
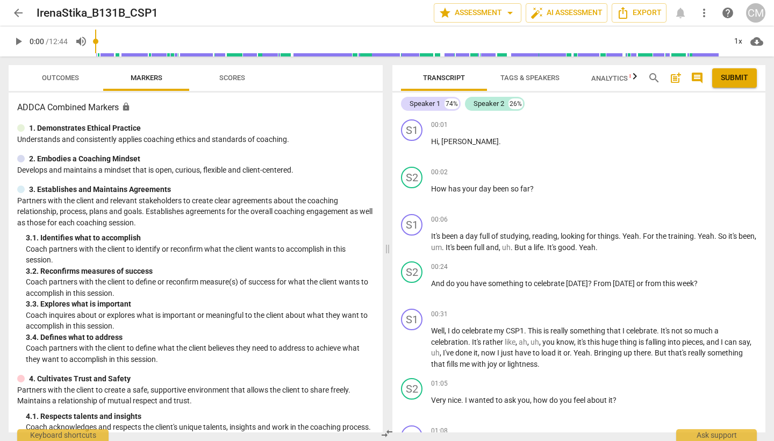
click at [227, 78] on span "Scores" at bounding box center [232, 78] width 26 height 8
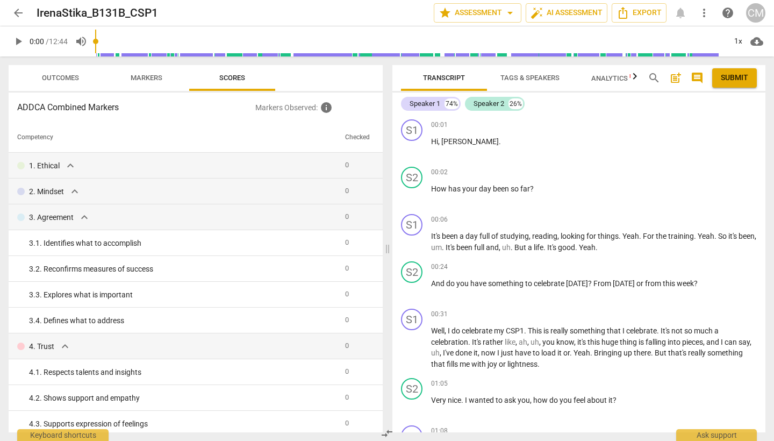
click at [16, 11] on span "arrow_back" at bounding box center [18, 12] width 13 height 13
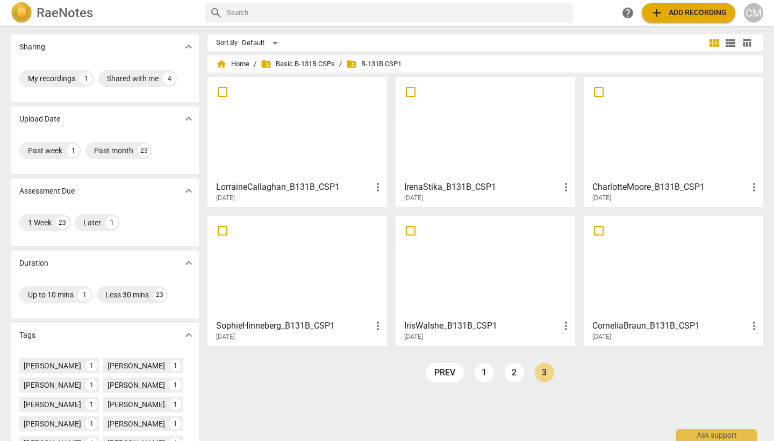
click at [660, 184] on h3 "CharlotteMoore_B131B_CSP1" at bounding box center [669, 187] width 155 height 13
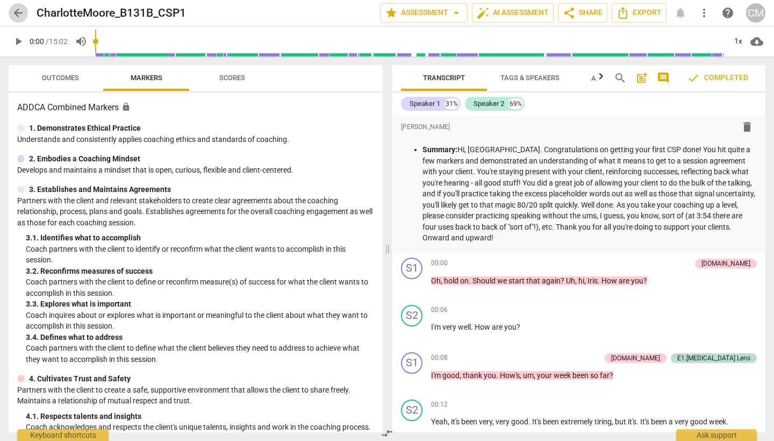
click at [17, 15] on span "arrow_back" at bounding box center [18, 12] width 13 height 13
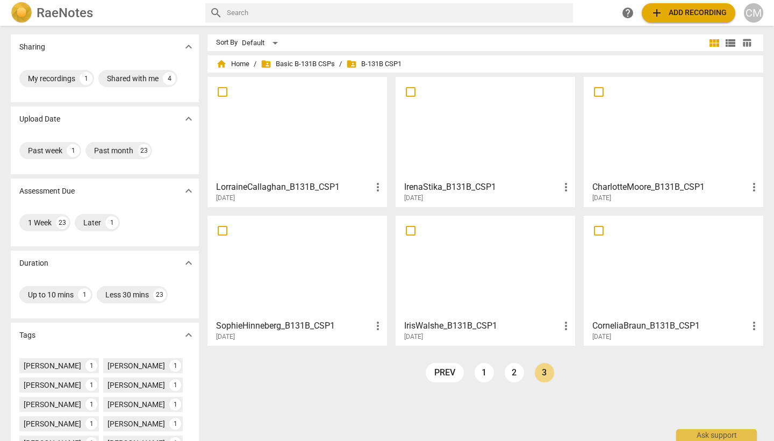
click at [269, 325] on h3 "SophieHinneberg_B131B_CSP1" at bounding box center [293, 325] width 155 height 13
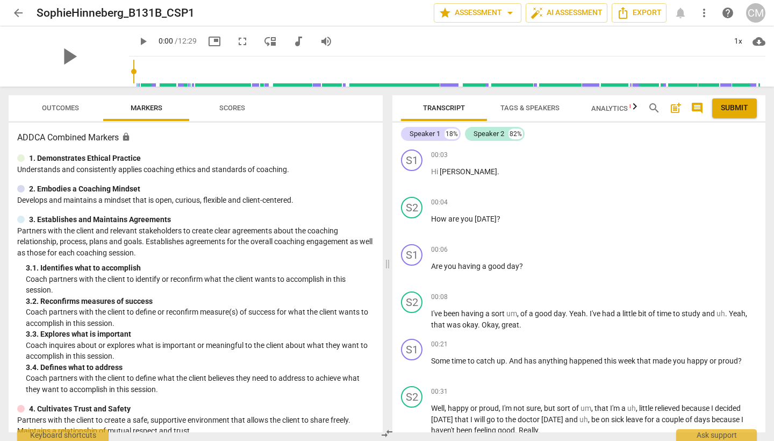
click at [231, 108] on span "Scores" at bounding box center [232, 108] width 26 height 8
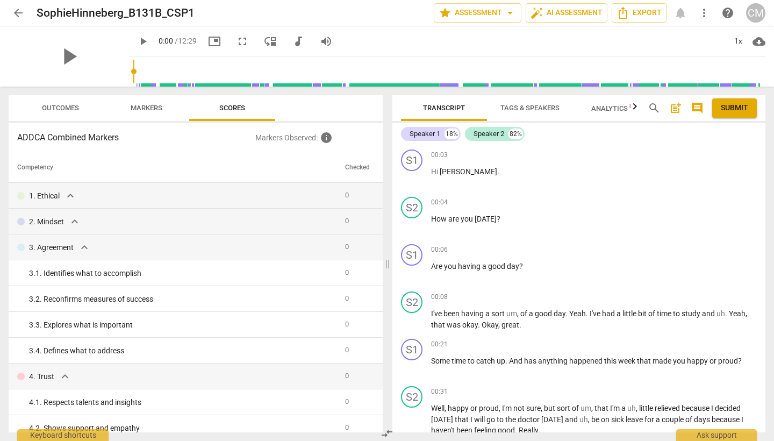
click at [22, 14] on span "arrow_back" at bounding box center [18, 12] width 13 height 13
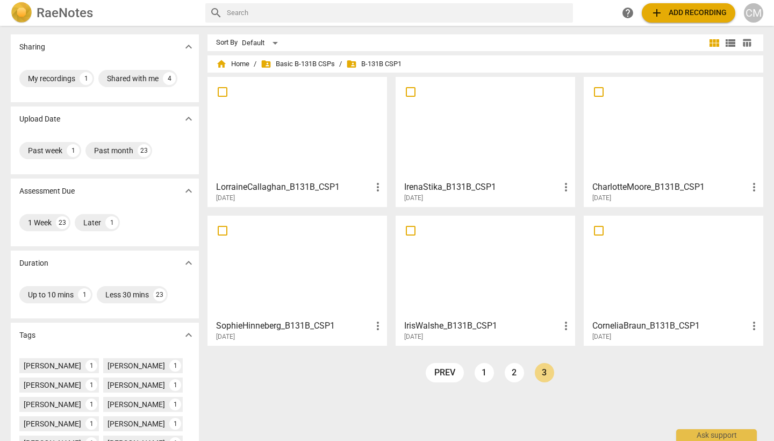
click at [447, 326] on h3 "IrisWalshe_B131B_CSP1" at bounding box center [481, 325] width 155 height 13
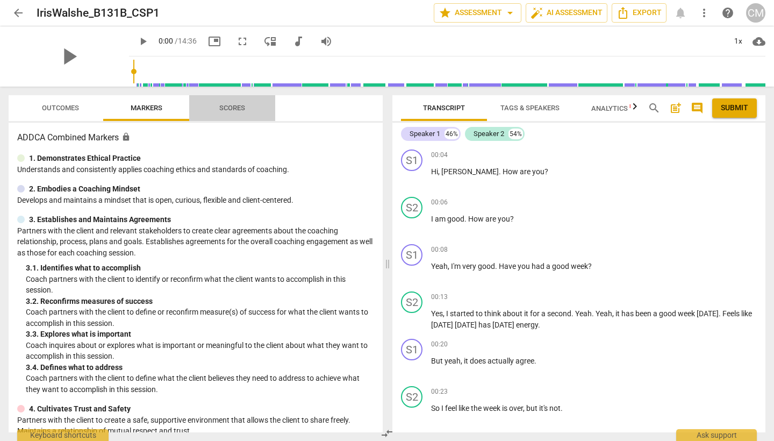
click at [231, 106] on span "Scores" at bounding box center [232, 108] width 26 height 8
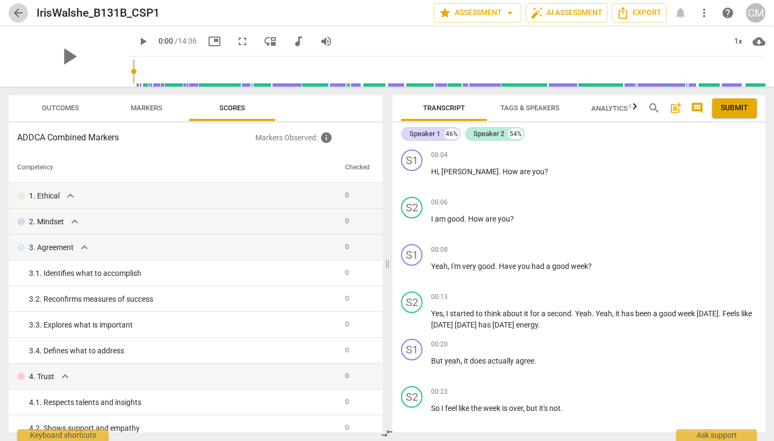
click at [10, 13] on span "arrow_back" at bounding box center [18, 12] width 19 height 13
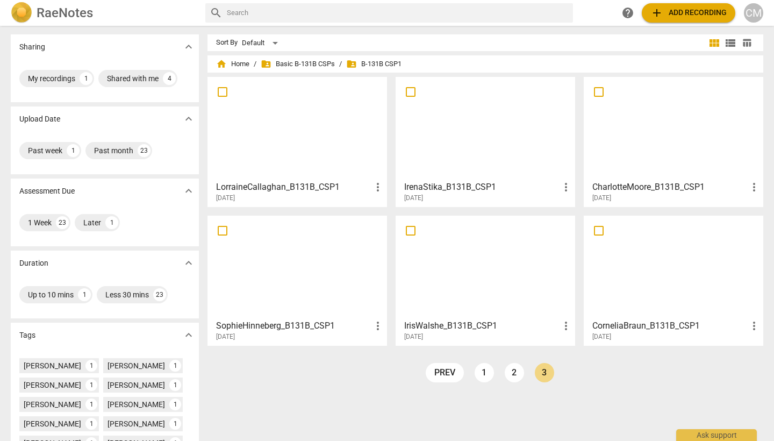
click at [626, 323] on h3 "CorneliaBraun_B131B_CSP1" at bounding box center [669, 325] width 155 height 13
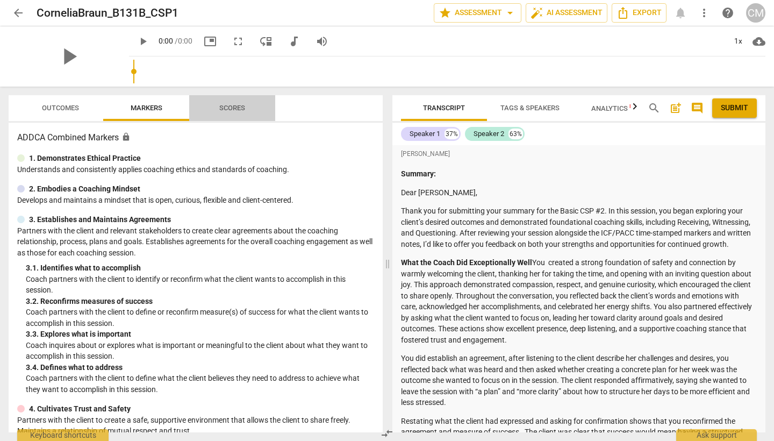
click at [228, 109] on span "Scores" at bounding box center [232, 108] width 26 height 8
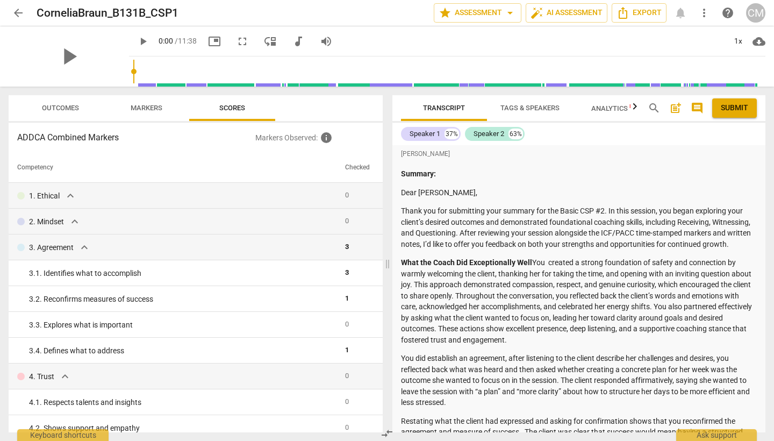
click at [61, 108] on span "Outcomes" at bounding box center [60, 108] width 37 height 8
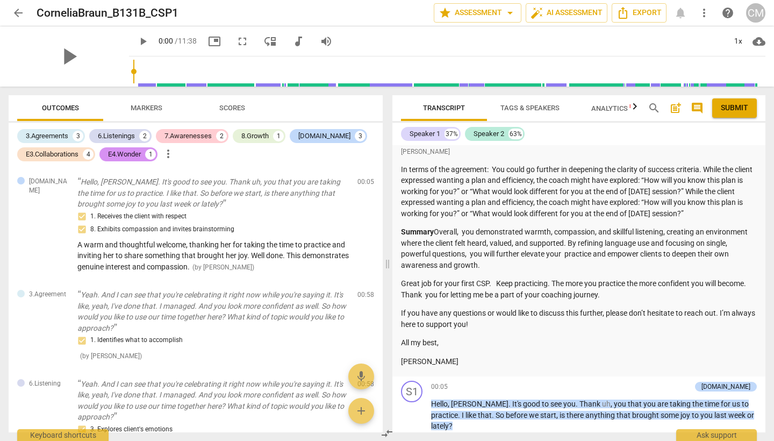
scroll to position [378, 0]
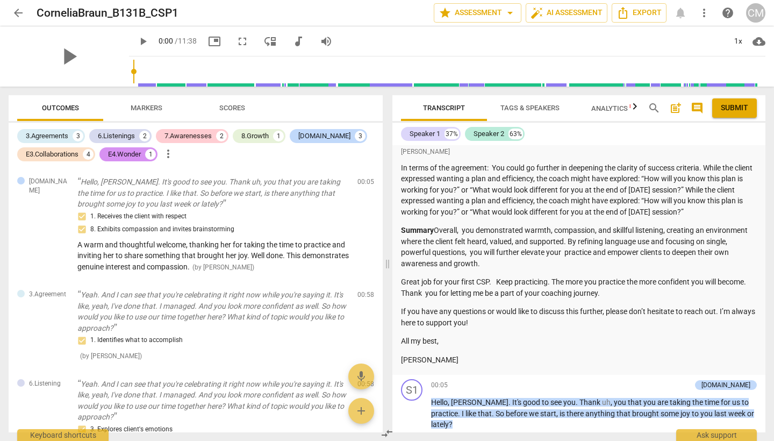
click at [236, 108] on span "Scores" at bounding box center [232, 108] width 26 height 8
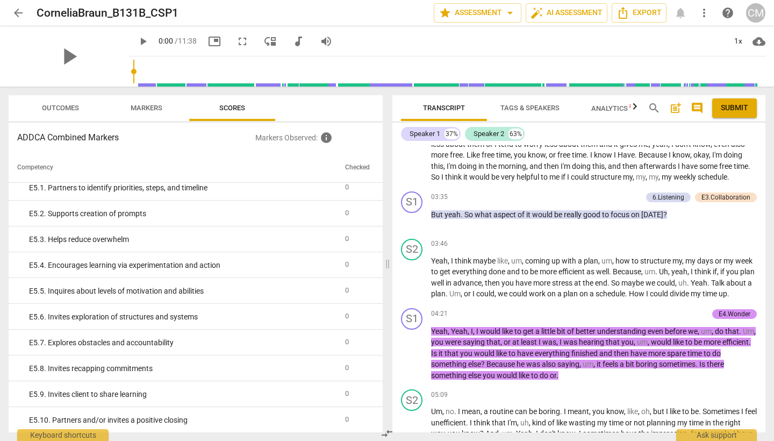
scroll to position [1213, 0]
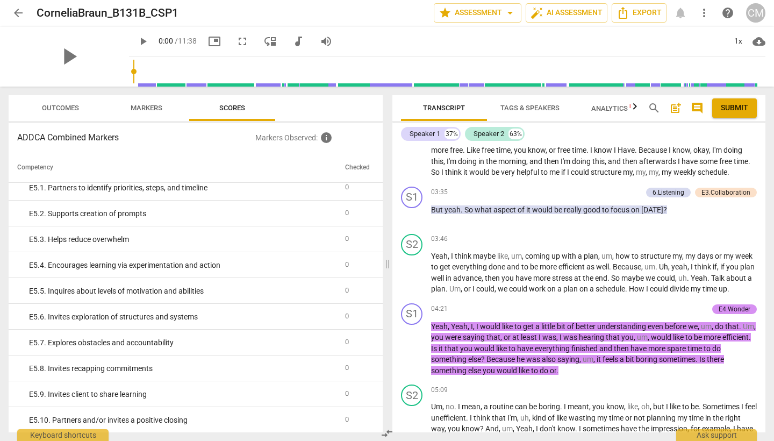
click at [60, 110] on span "Outcomes" at bounding box center [60, 108] width 37 height 8
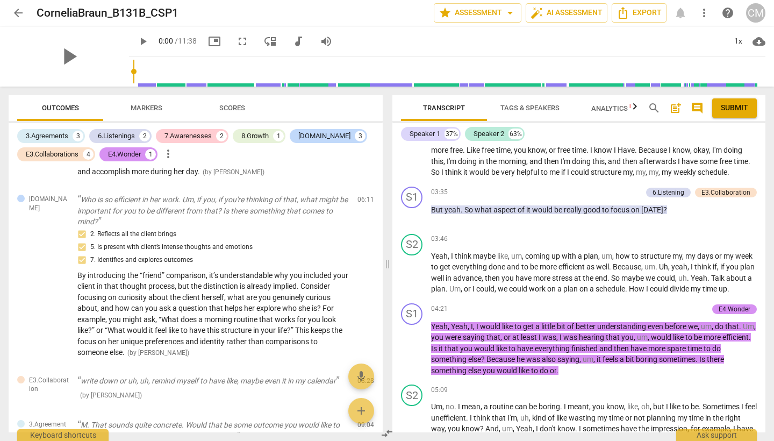
scroll to position [1026, 0]
click at [20, 14] on span "arrow_back" at bounding box center [18, 12] width 13 height 13
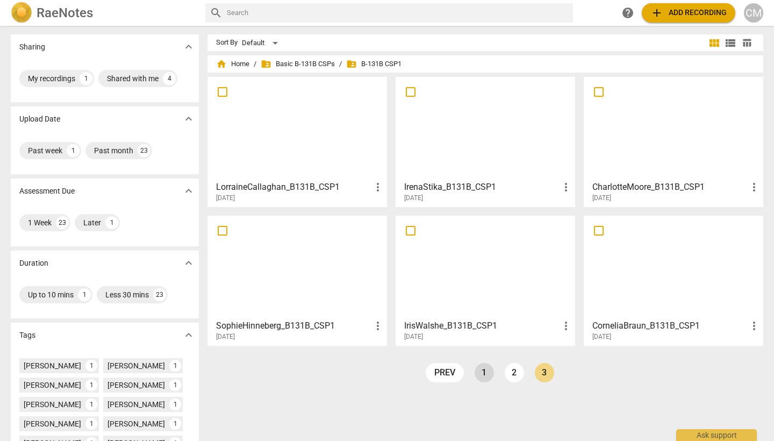
click at [483, 373] on link "1" at bounding box center [484, 372] width 19 height 19
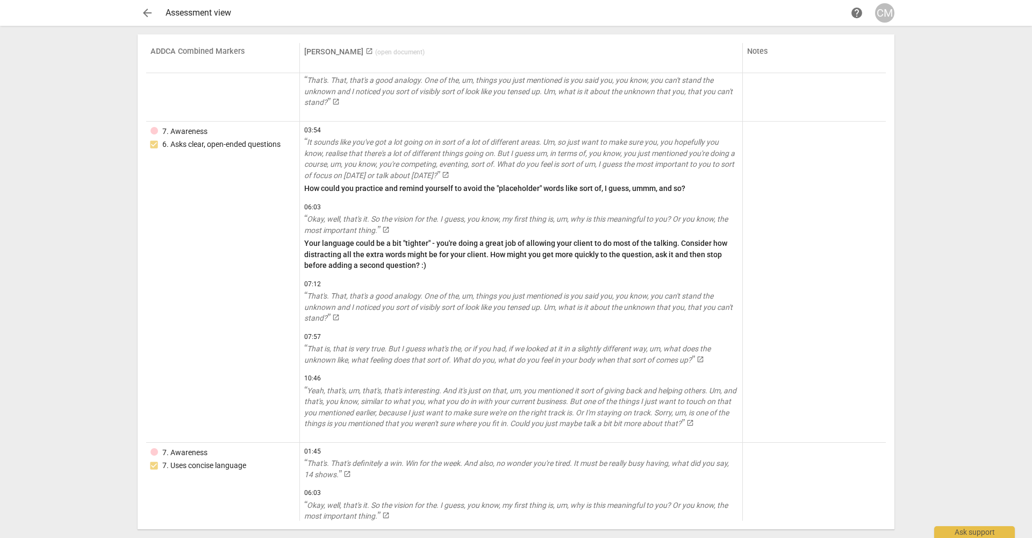
scroll to position [2328, 0]
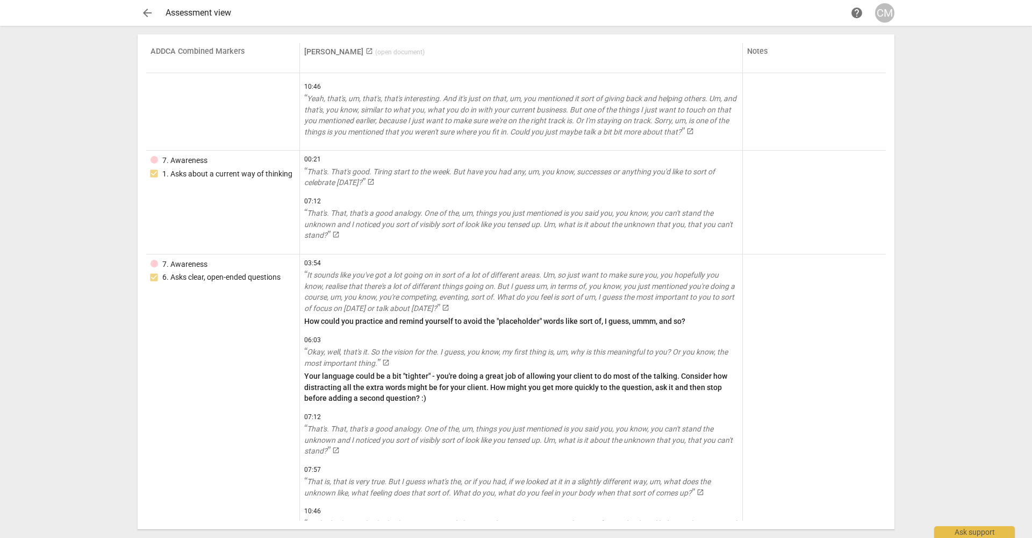
click at [152, 15] on span "arrow_back" at bounding box center [147, 12] width 13 height 13
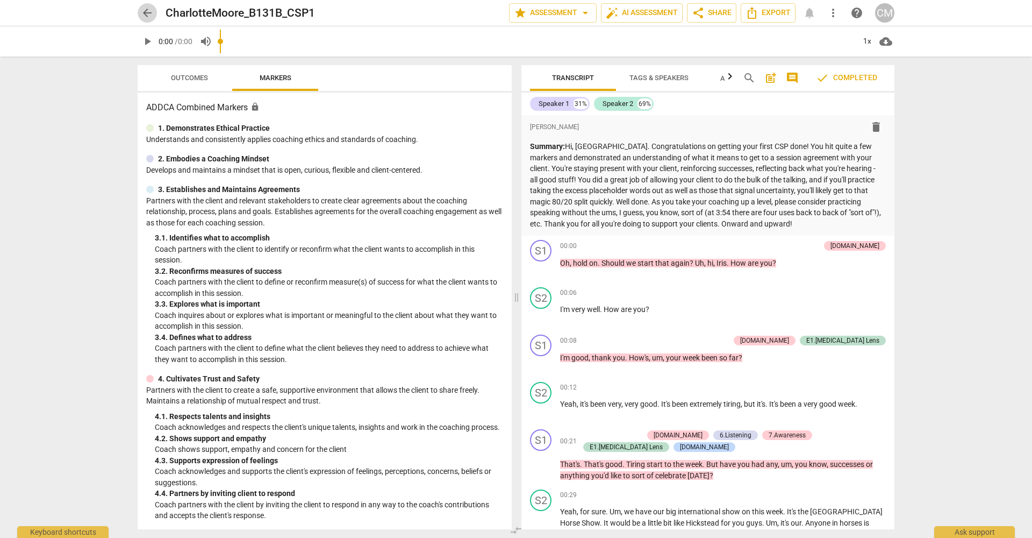
click at [149, 13] on span "arrow_back" at bounding box center [147, 12] width 13 height 13
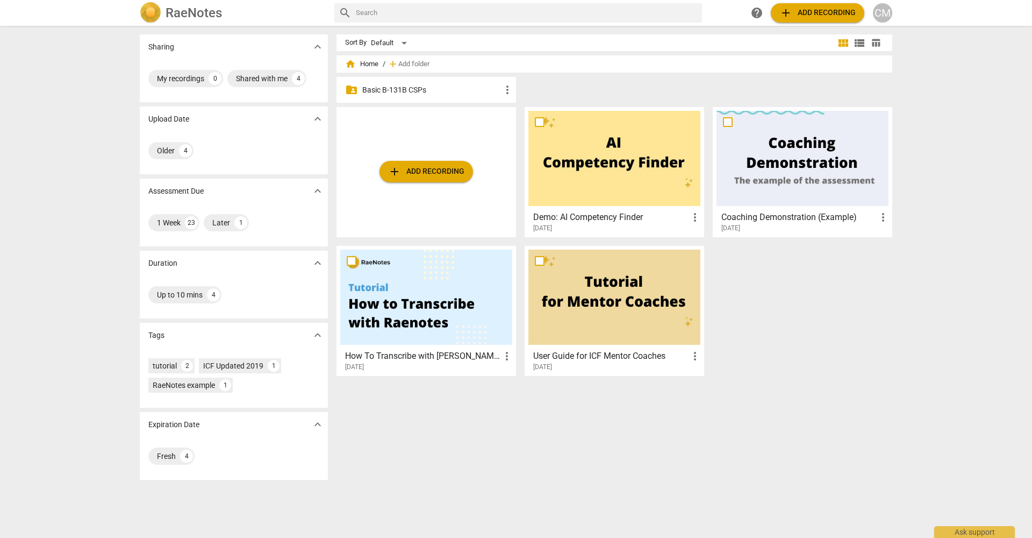
click at [430, 92] on p "Basic B-131B CSPs" at bounding box center [431, 89] width 139 height 11
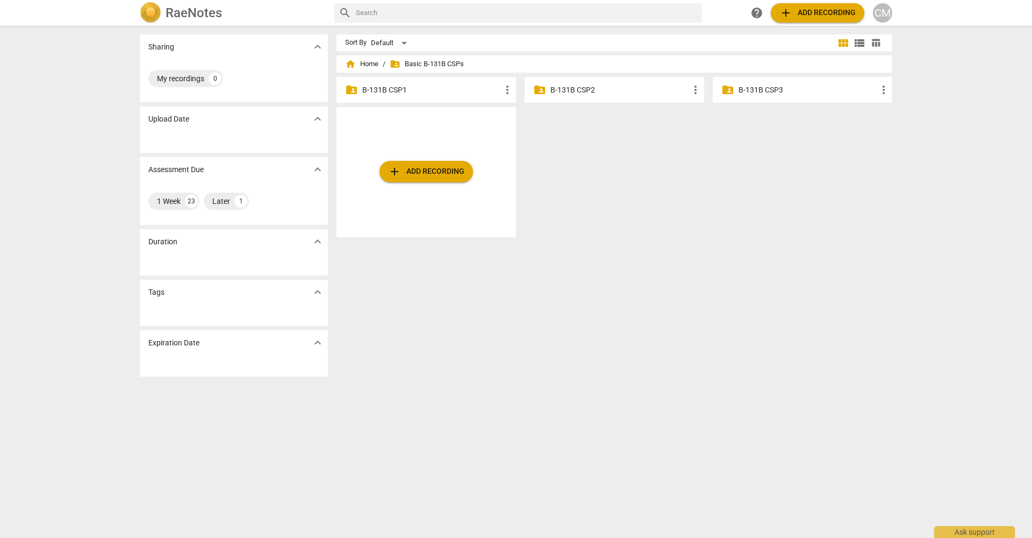
click at [424, 94] on p "B-131B CSP1" at bounding box center [431, 89] width 139 height 11
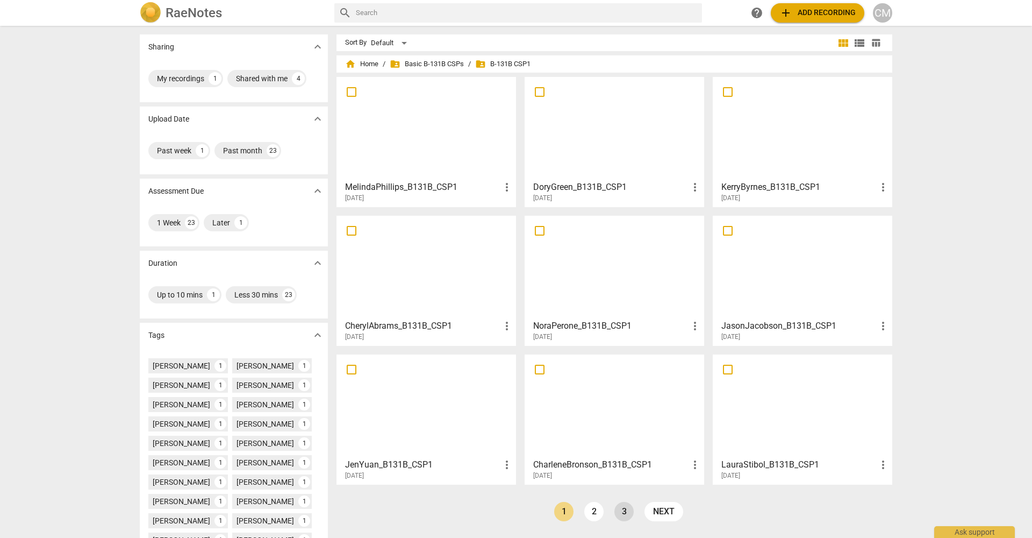
click at [620, 510] on link "3" at bounding box center [623, 511] width 19 height 19
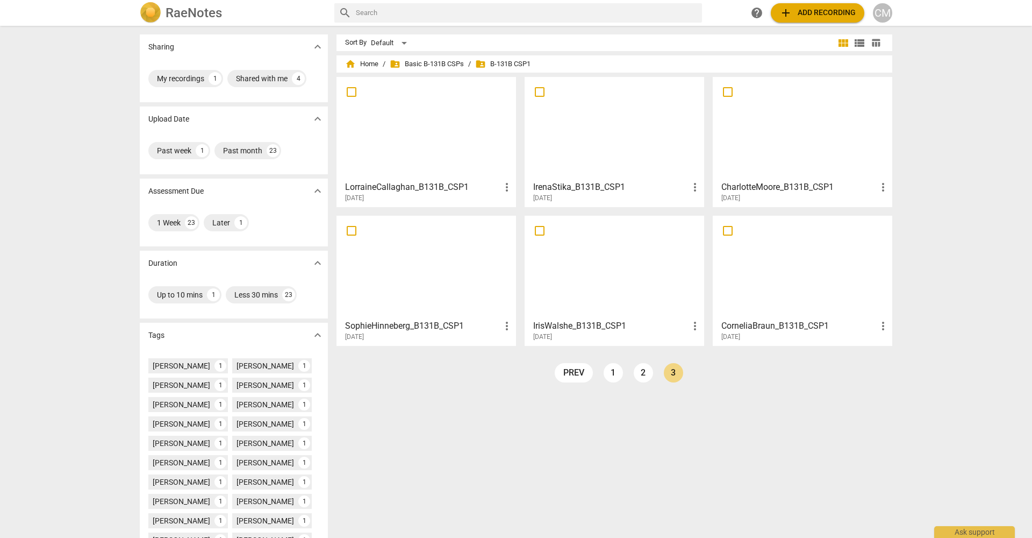
click at [785, 321] on h3 "CorneliaBraun_B131B_CSP1" at bounding box center [798, 325] width 155 height 13
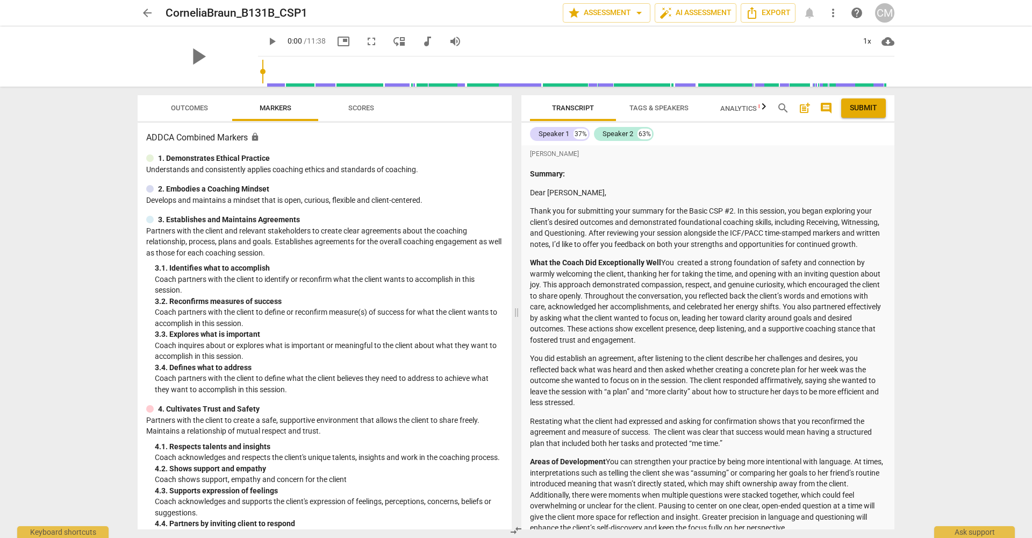
click at [361, 105] on span "Scores" at bounding box center [361, 108] width 26 height 8
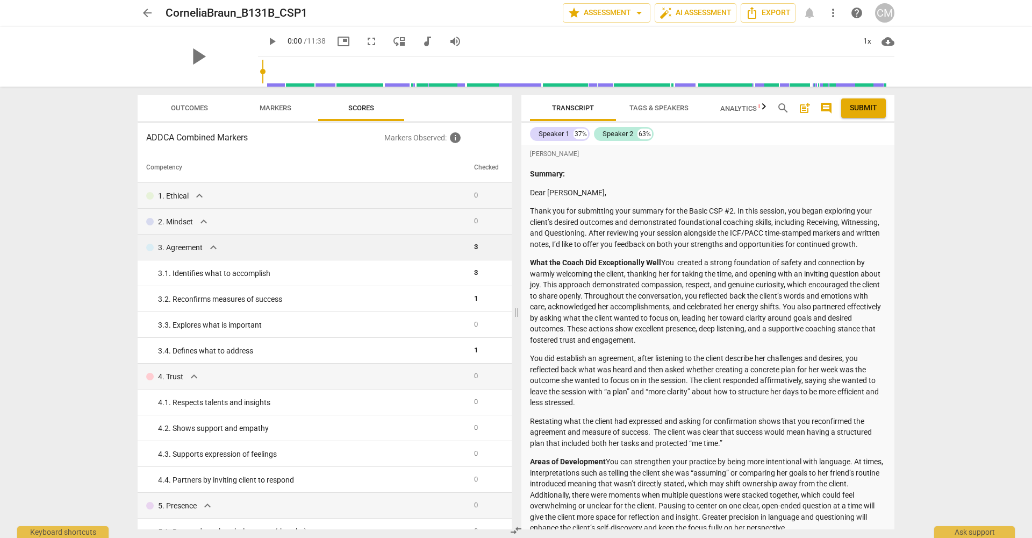
click at [180, 247] on p "3. Agreement" at bounding box center [180, 247] width 45 height 11
click at [211, 247] on span "expand_more" at bounding box center [213, 247] width 13 height 13
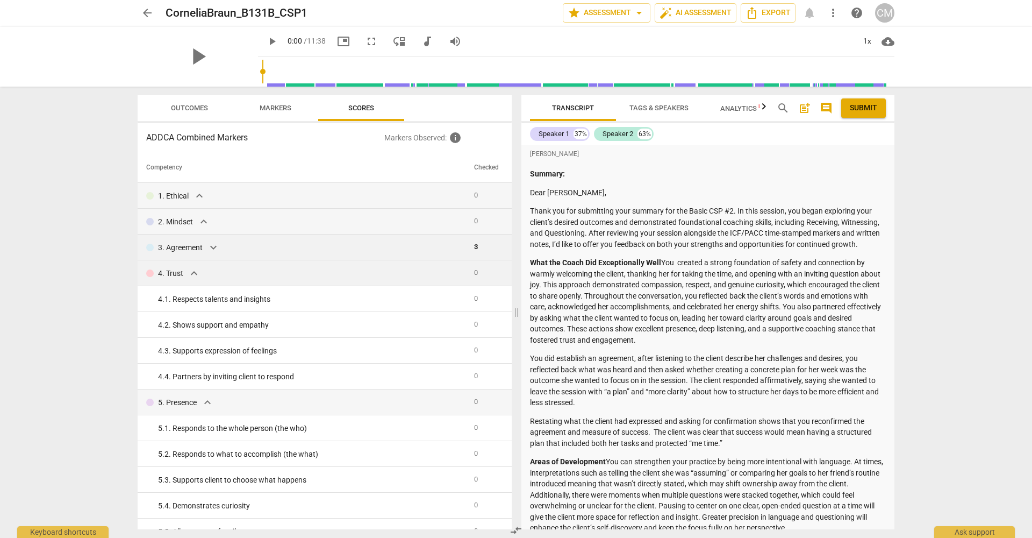
click at [192, 272] on span "expand_more" at bounding box center [194, 273] width 13 height 13
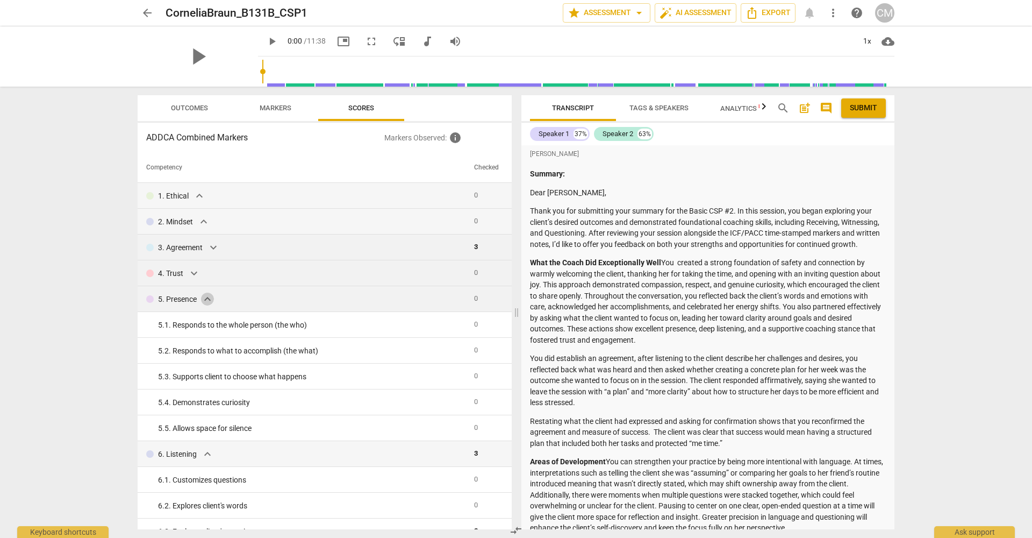
click at [205, 298] on span "expand_more" at bounding box center [207, 298] width 13 height 13
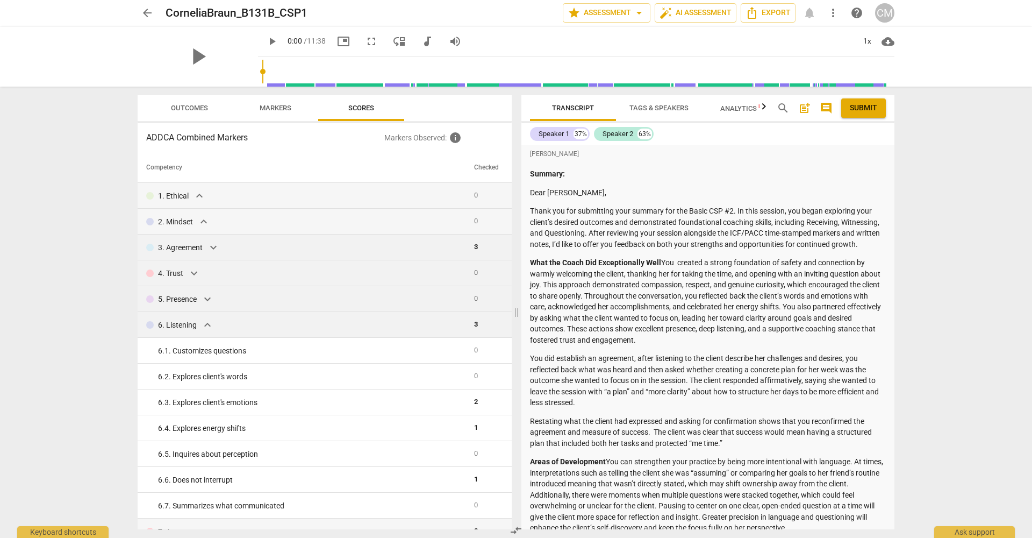
click at [205, 322] on span "expand_more" at bounding box center [207, 324] width 13 height 13
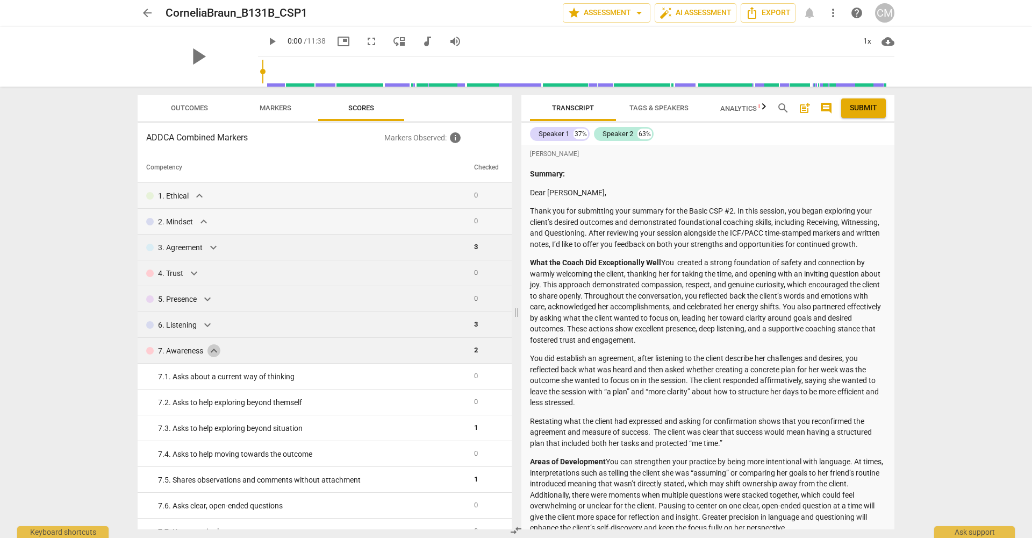
click at [215, 348] on span "expand_more" at bounding box center [213, 350] width 13 height 13
click at [201, 373] on span "expand_more" at bounding box center [202, 376] width 13 height 13
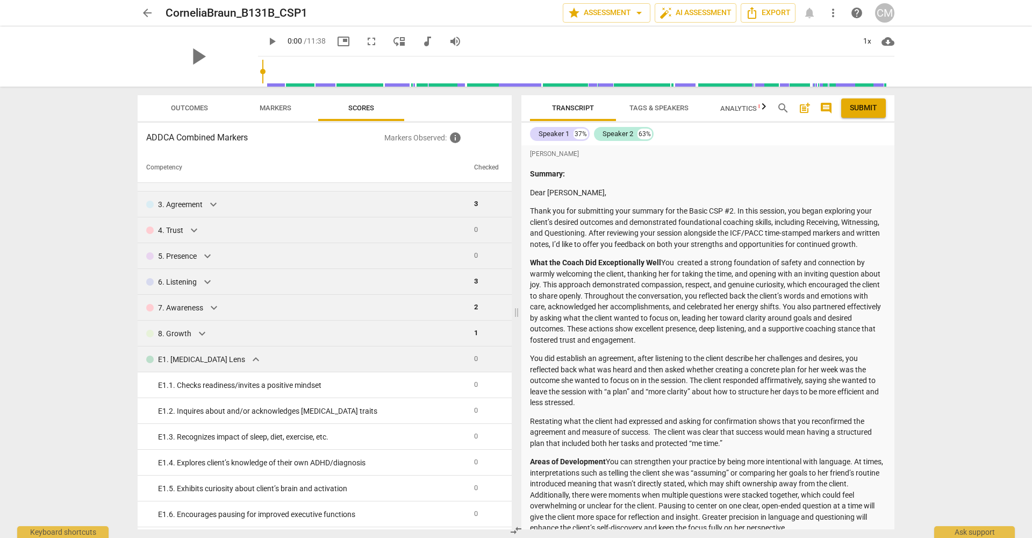
scroll to position [44, 0]
click at [249, 356] on span "expand_more" at bounding box center [255, 358] width 13 height 13
click at [199, 383] on span "expand_more" at bounding box center [202, 384] width 13 height 13
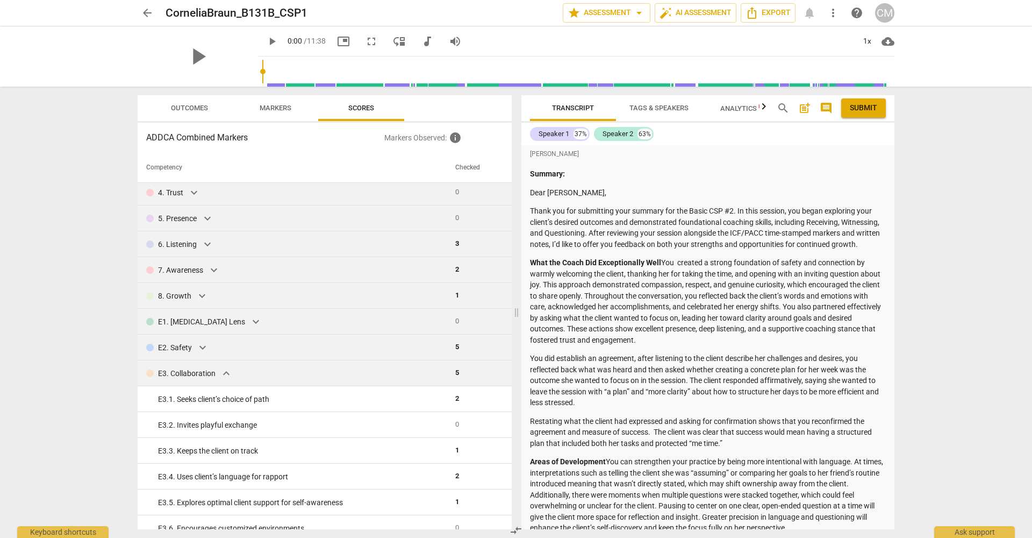
scroll to position [82, 0]
click at [226, 369] on span "expand_more" at bounding box center [226, 372] width 13 height 13
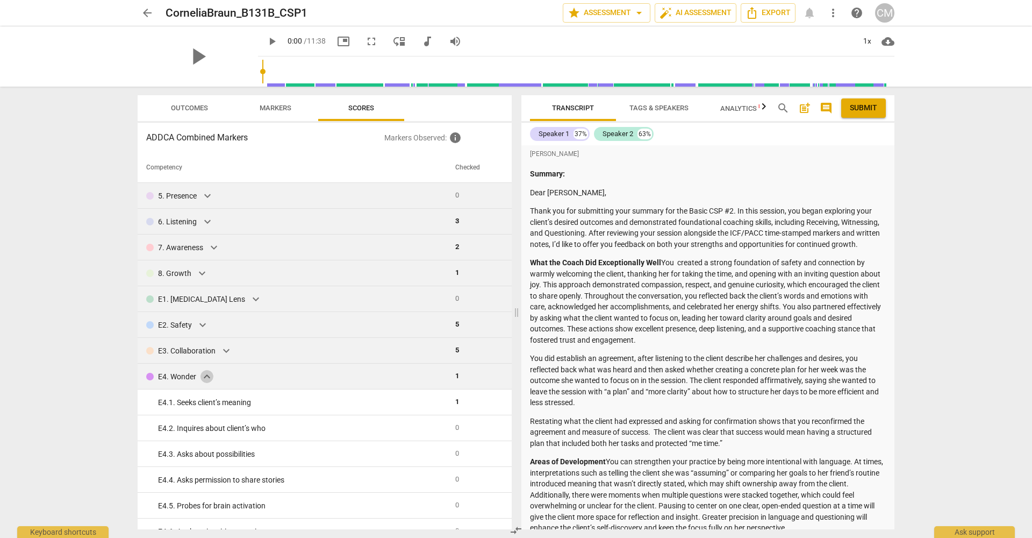
click at [203, 373] on span "expand_more" at bounding box center [206, 376] width 13 height 13
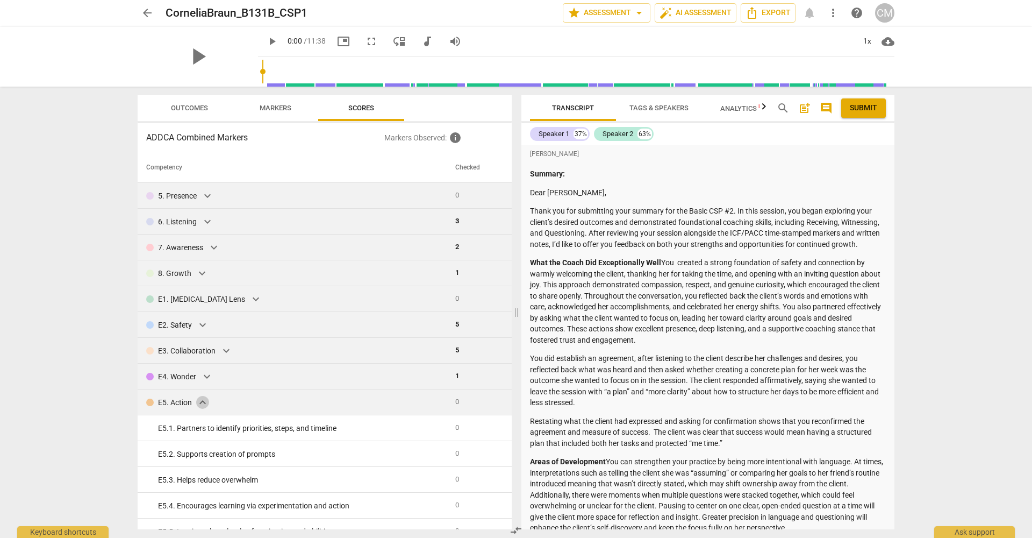
click at [203, 399] on span "expand_more" at bounding box center [202, 402] width 13 height 13
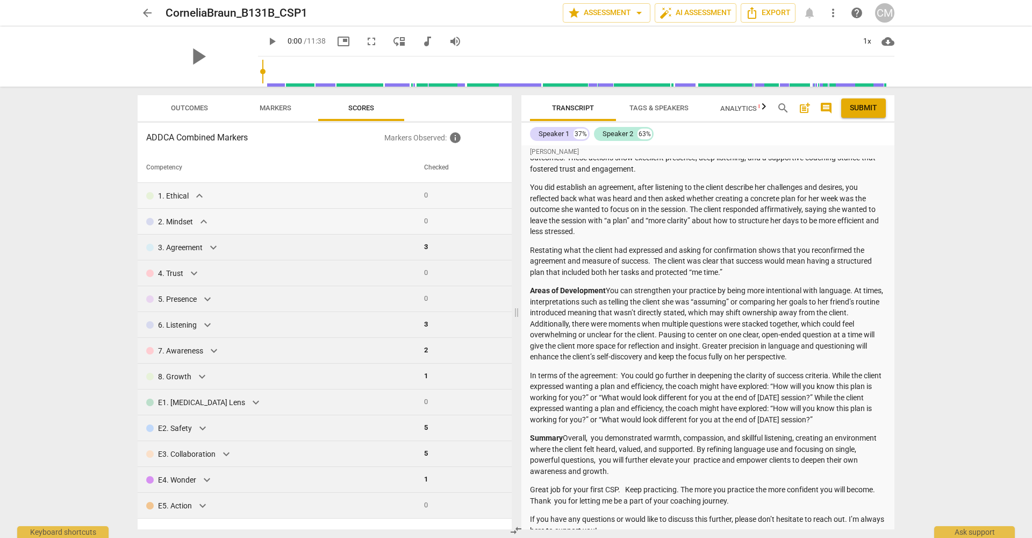
scroll to position [210, 0]
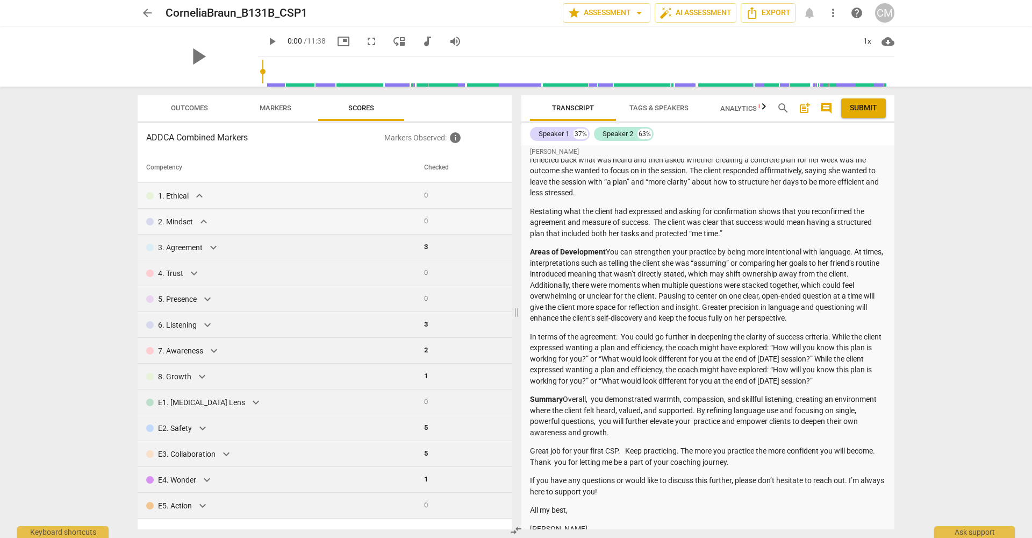
click at [147, 17] on span "arrow_back" at bounding box center [147, 12] width 13 height 13
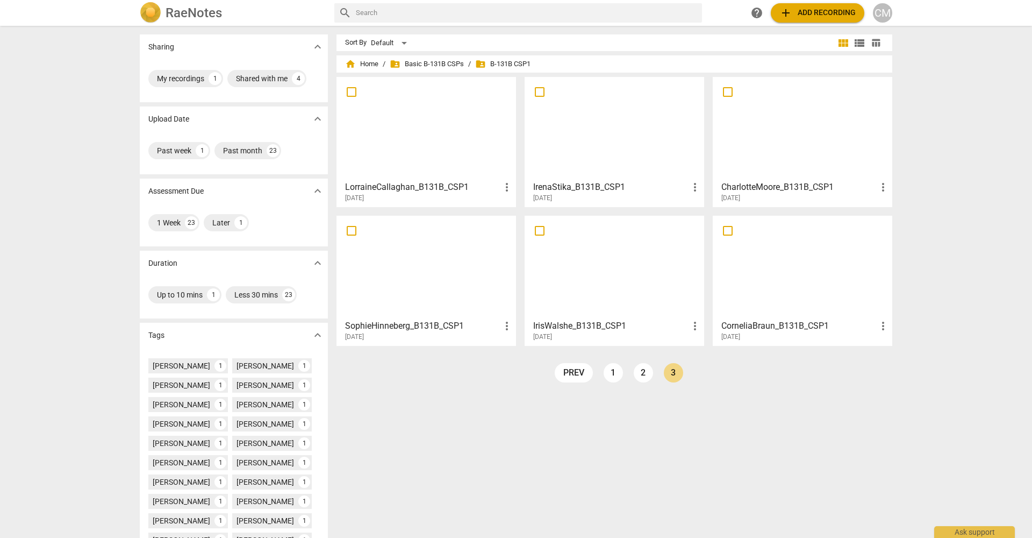
click at [600, 325] on h3 "IrisWalshe_B131B_CSP1" at bounding box center [610, 325] width 155 height 13
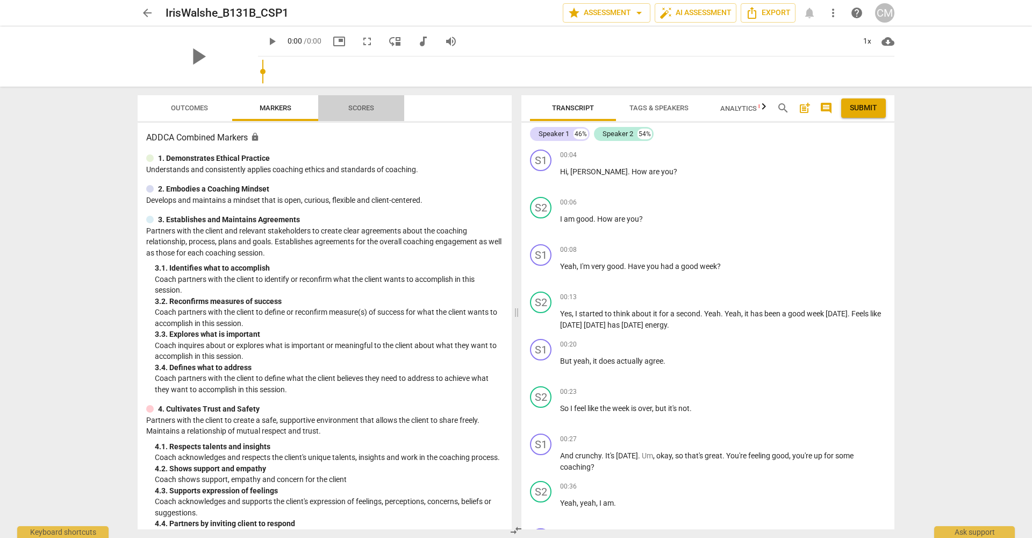
click at [351, 104] on span "Scores" at bounding box center [361, 108] width 26 height 8
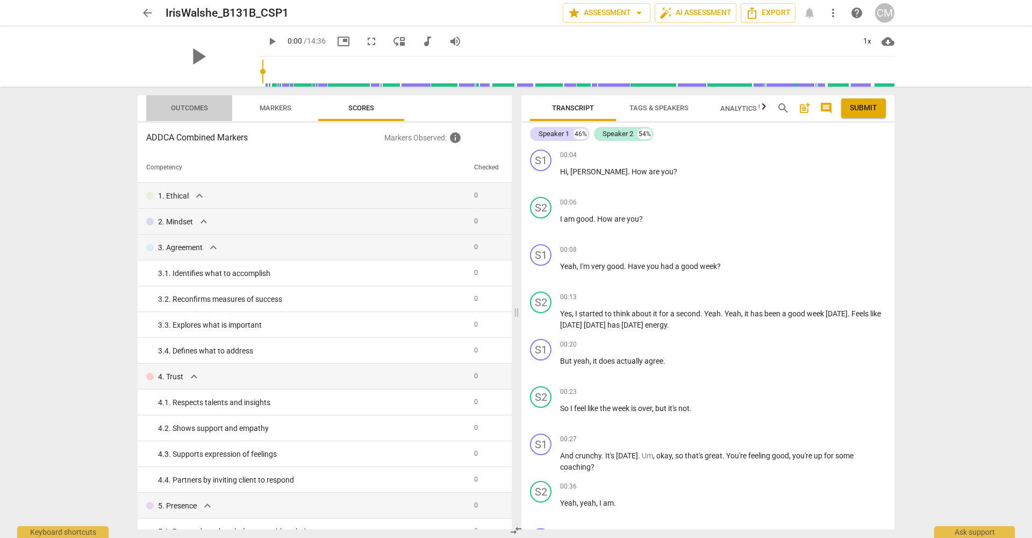
click at [182, 106] on span "Outcomes" at bounding box center [189, 108] width 37 height 8
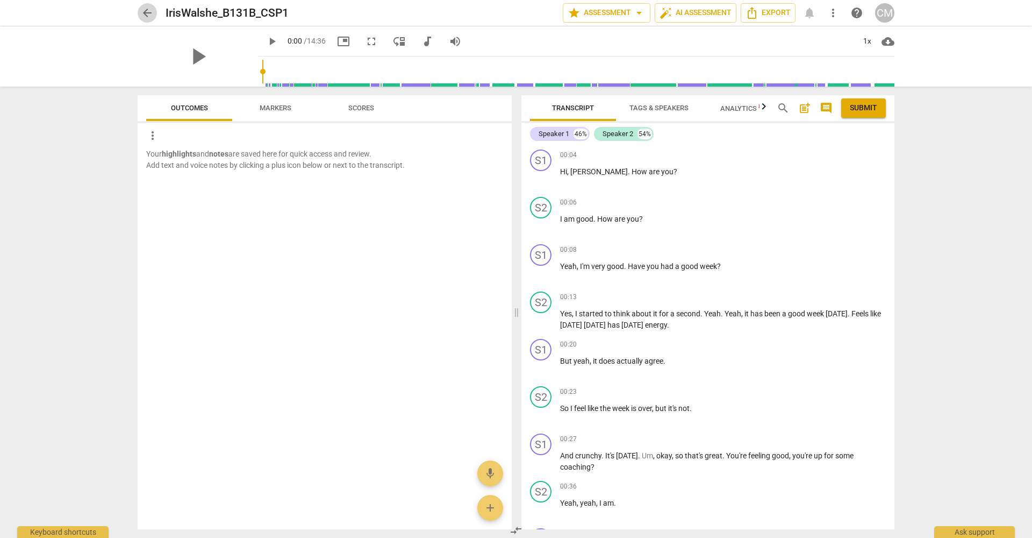
click at [152, 15] on span "arrow_back" at bounding box center [147, 12] width 13 height 13
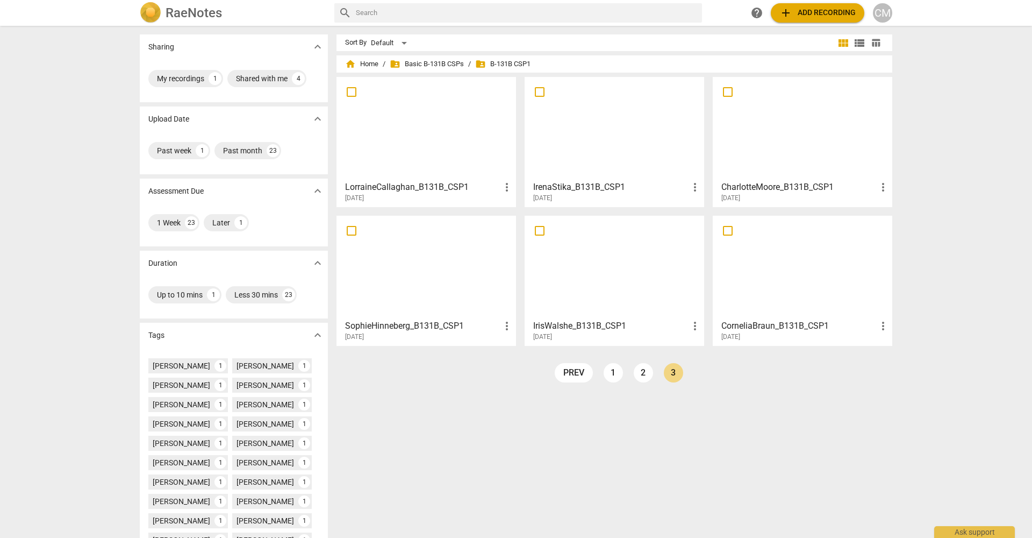
click at [420, 327] on h3 "SophieHinneberg_B131B_CSP1" at bounding box center [422, 325] width 155 height 13
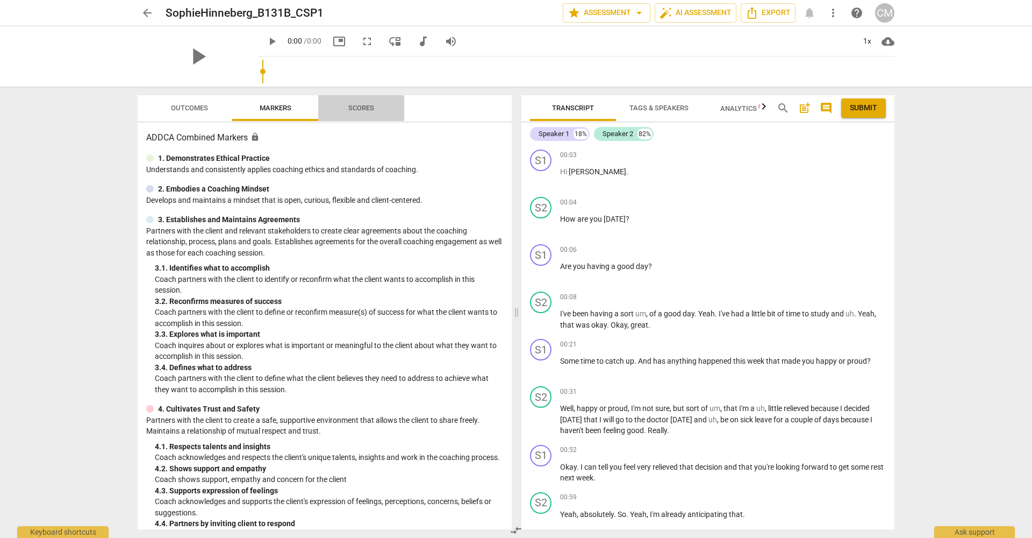
click at [357, 106] on span "Scores" at bounding box center [361, 108] width 26 height 8
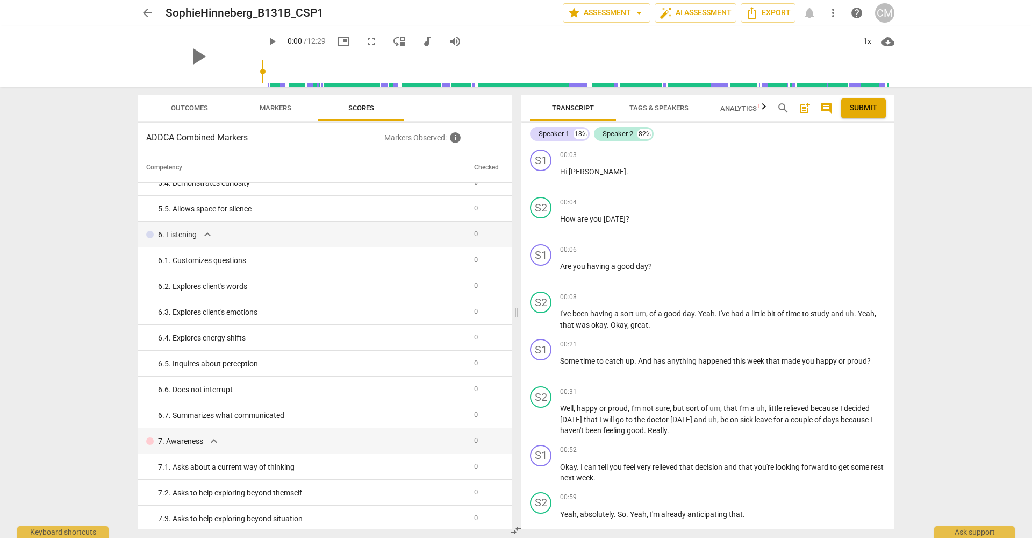
scroll to position [227, 0]
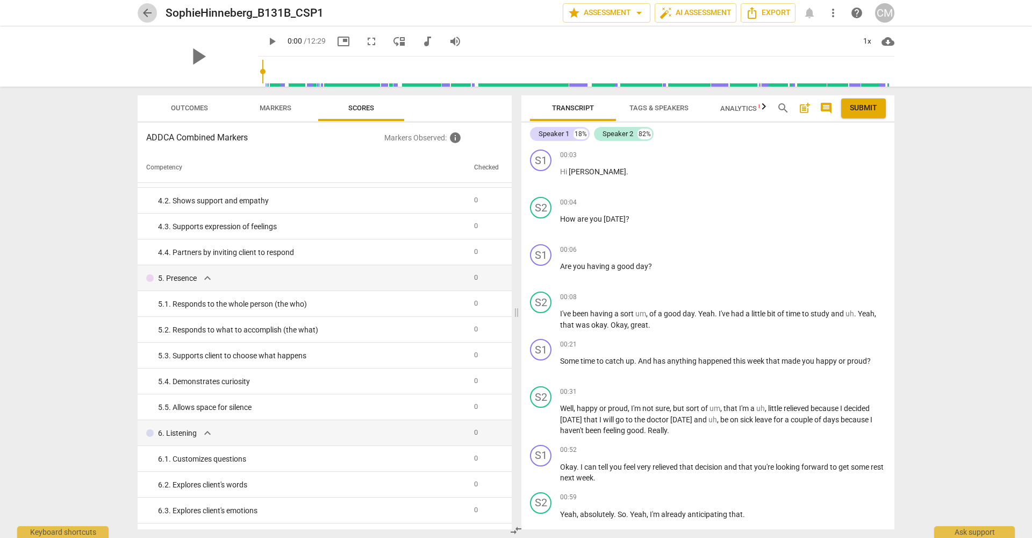
click at [148, 11] on span "arrow_back" at bounding box center [147, 12] width 13 height 13
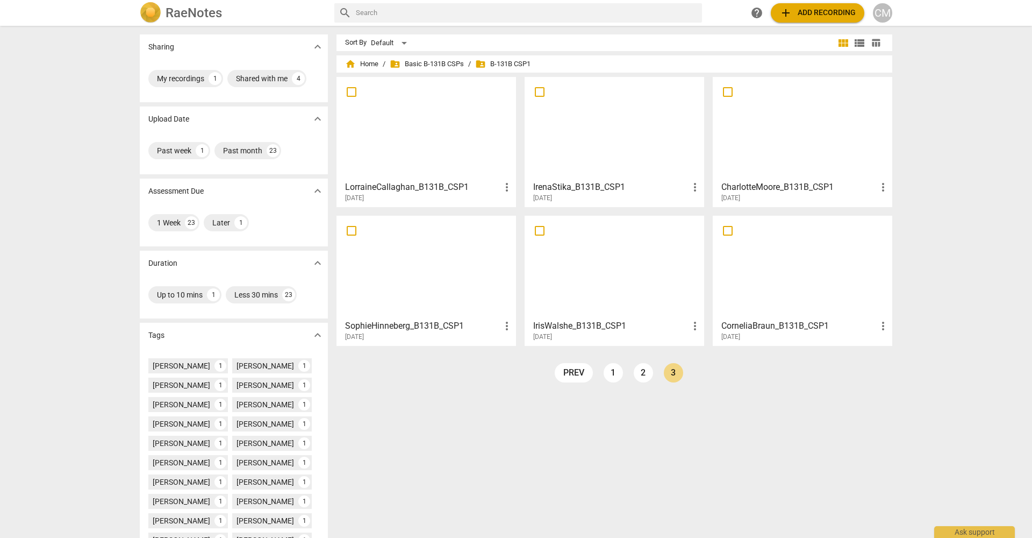
click at [593, 187] on h3 "IrenaStika_B131B_CSP1" at bounding box center [610, 187] width 155 height 13
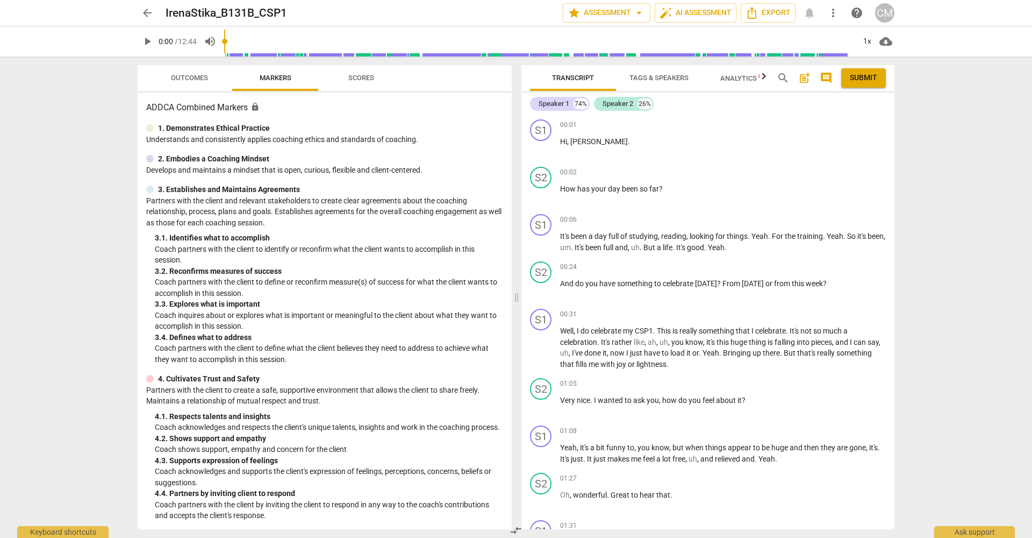
click at [364, 78] on span "Scores" at bounding box center [361, 78] width 26 height 8
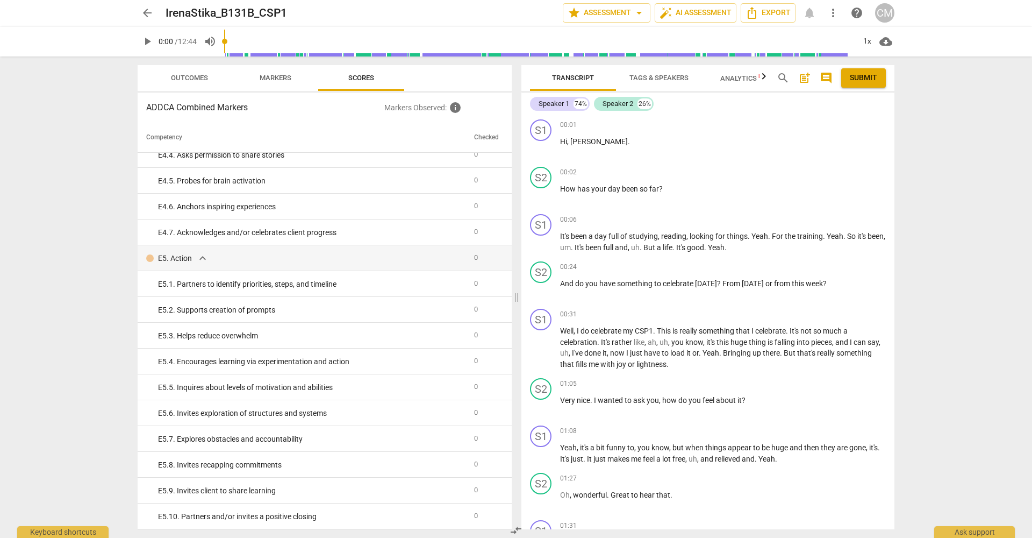
scroll to position [2028, 0]
click at [147, 14] on span "arrow_back" at bounding box center [147, 12] width 13 height 13
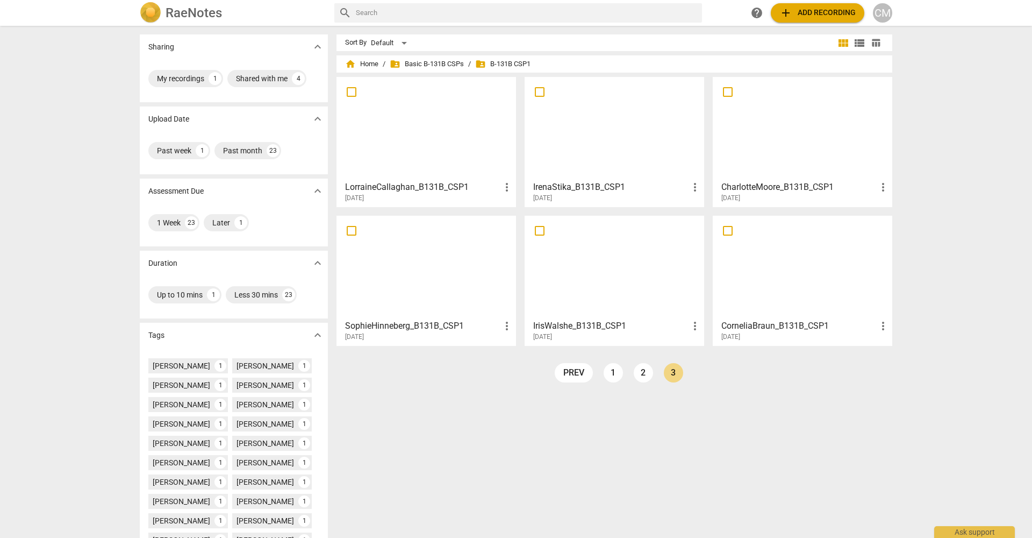
click at [400, 184] on h3 "LorraineCallaghan_B131B_CSP1" at bounding box center [422, 187] width 155 height 13
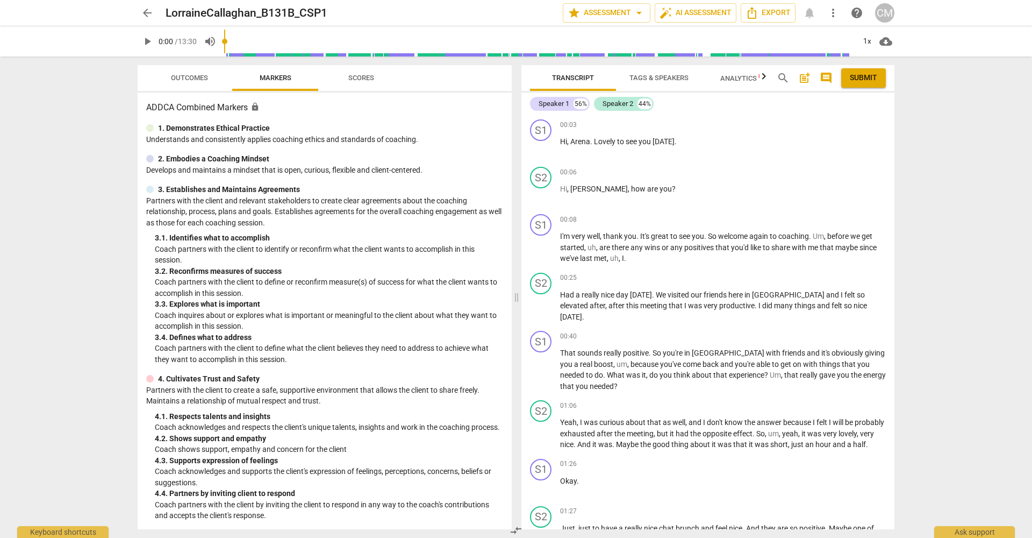
click at [350, 75] on span "Scores" at bounding box center [361, 78] width 26 height 8
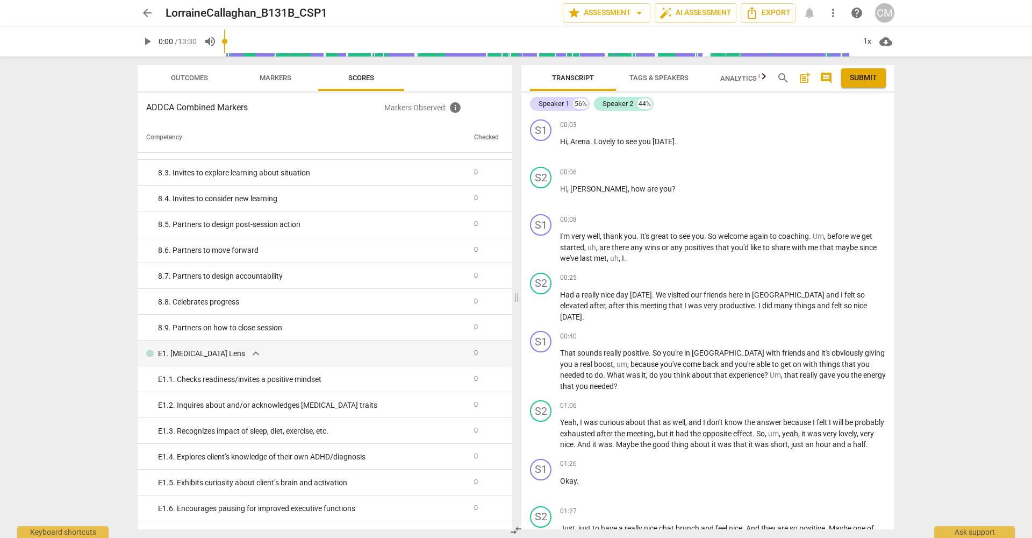
scroll to position [1079, 0]
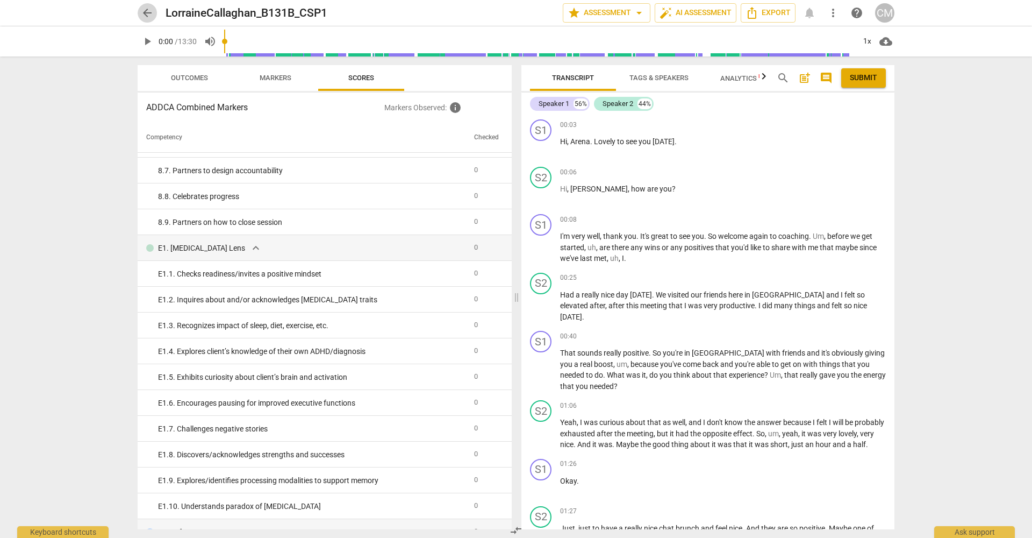
click at [147, 16] on span "arrow_back" at bounding box center [147, 12] width 13 height 13
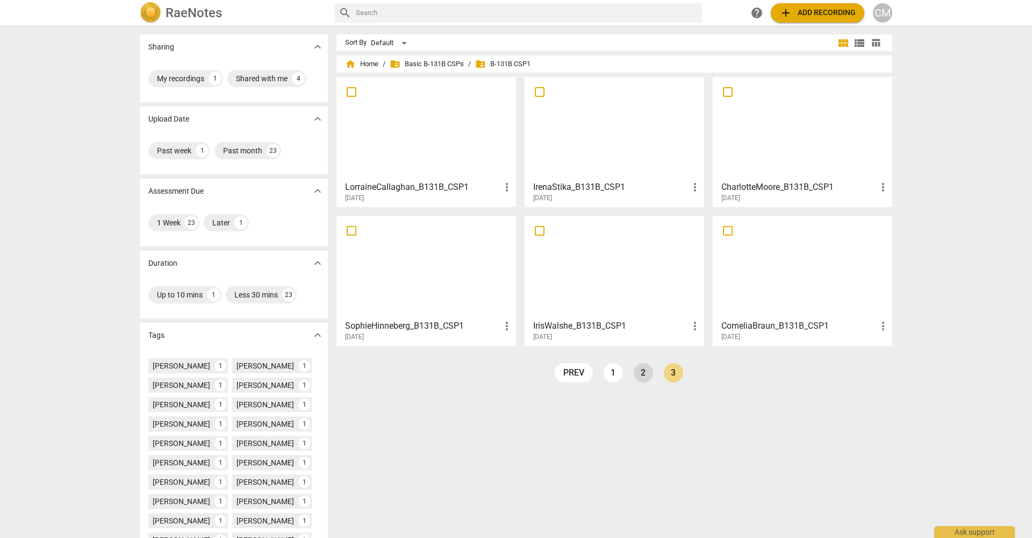
click at [641, 374] on link "2" at bounding box center [643, 372] width 19 height 19
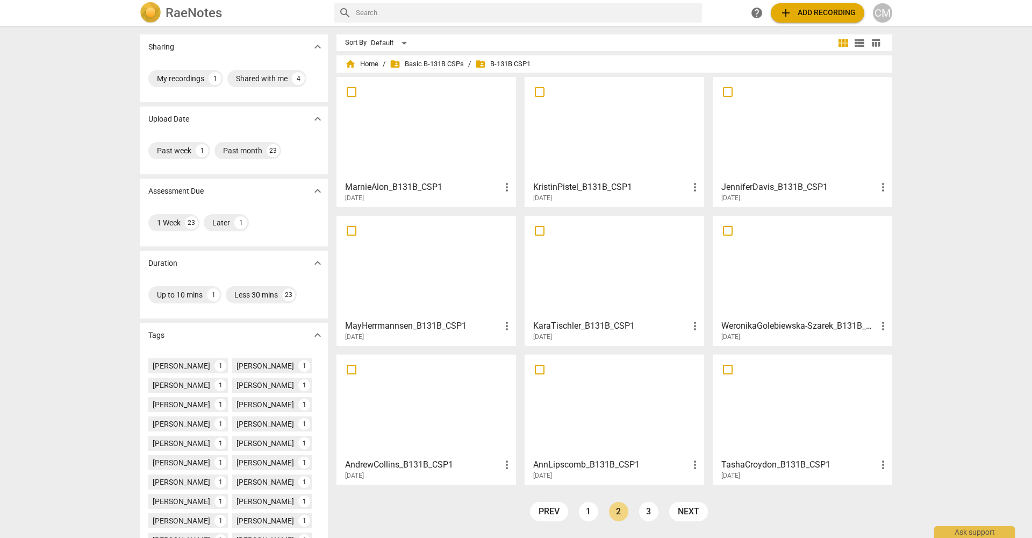
click at [768, 464] on h3 "TashaCroydon_B131B_CSP1" at bounding box center [798, 464] width 155 height 13
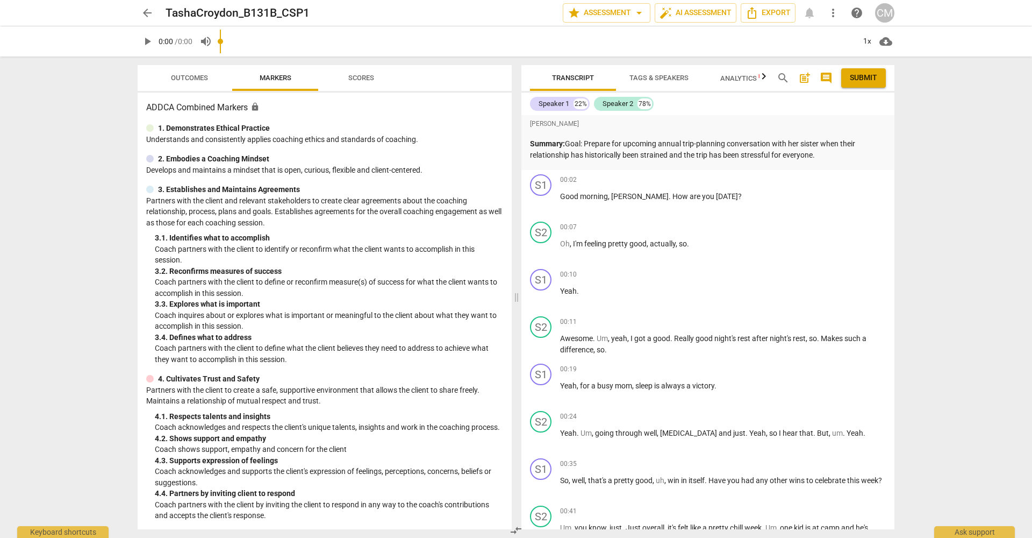
click at [354, 77] on span "Scores" at bounding box center [361, 78] width 26 height 8
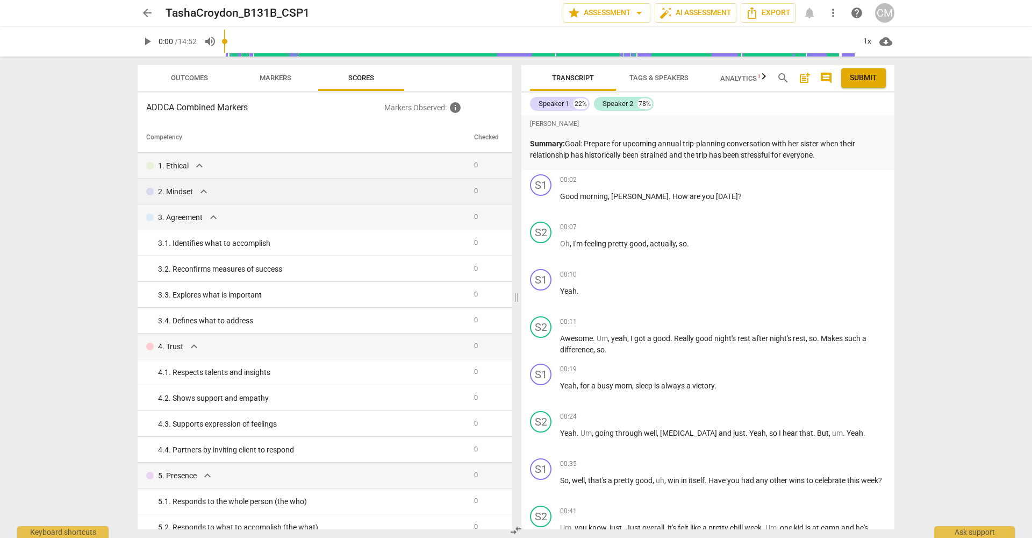
scroll to position [49, 0]
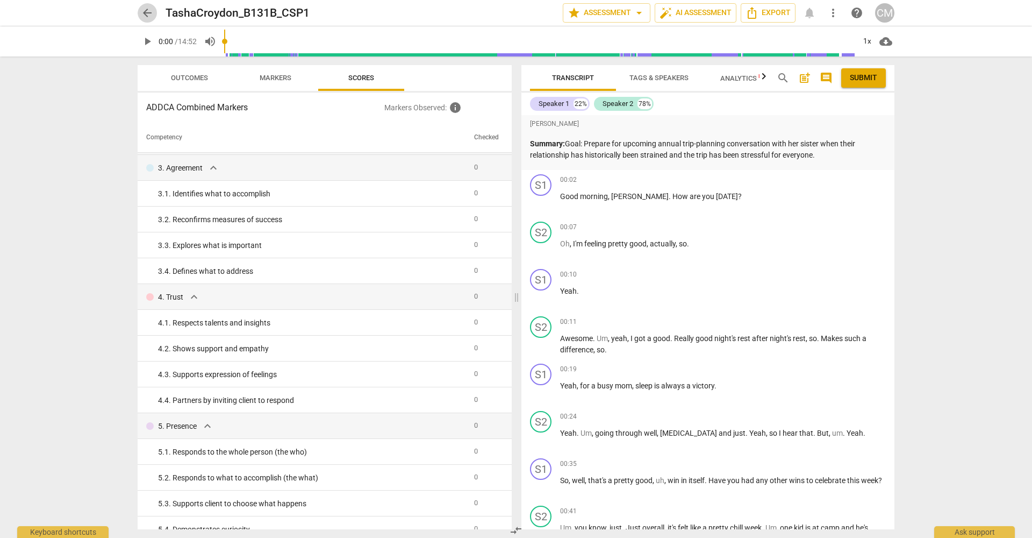
click at [143, 11] on span "arrow_back" at bounding box center [147, 12] width 13 height 13
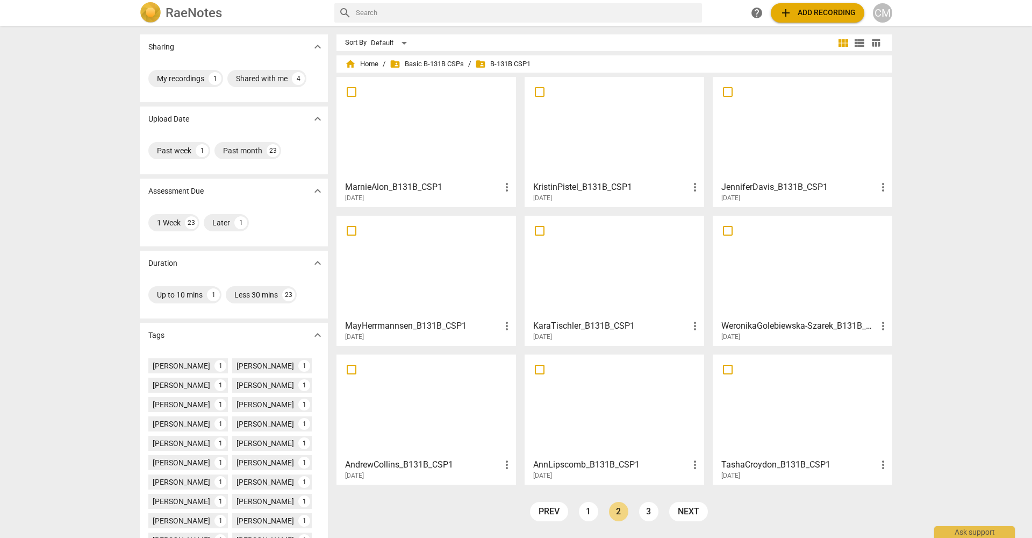
click at [564, 461] on h3 "AnnLipscomb_B131B_CSP1" at bounding box center [610, 464] width 155 height 13
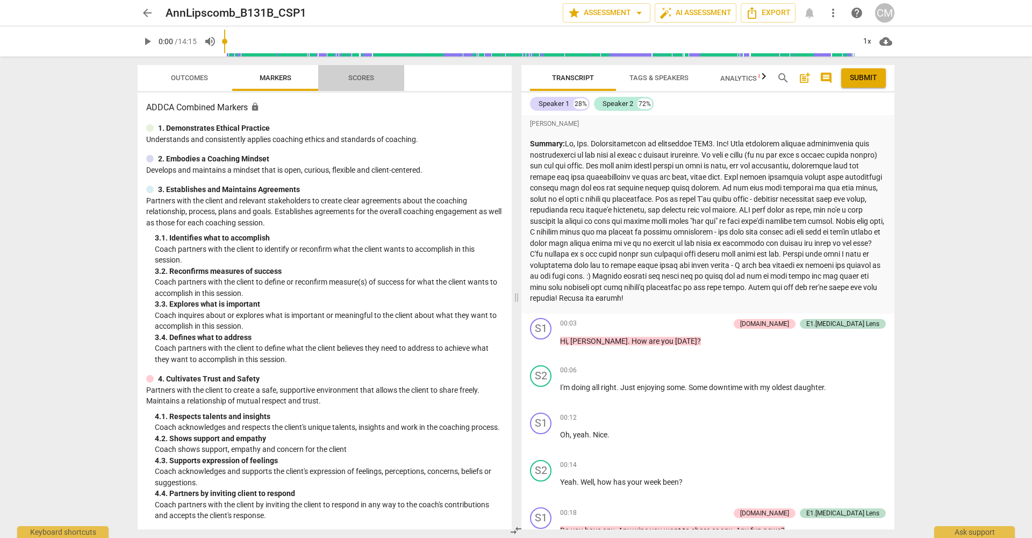
click at [358, 80] on span "Scores" at bounding box center [361, 78] width 26 height 8
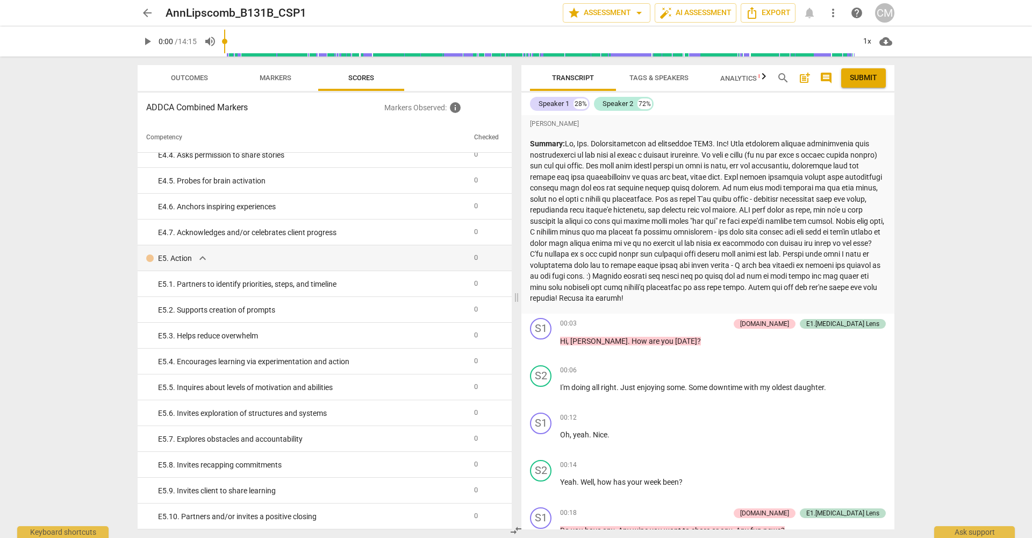
scroll to position [2028, 0]
click at [147, 15] on span "arrow_back" at bounding box center [147, 12] width 13 height 13
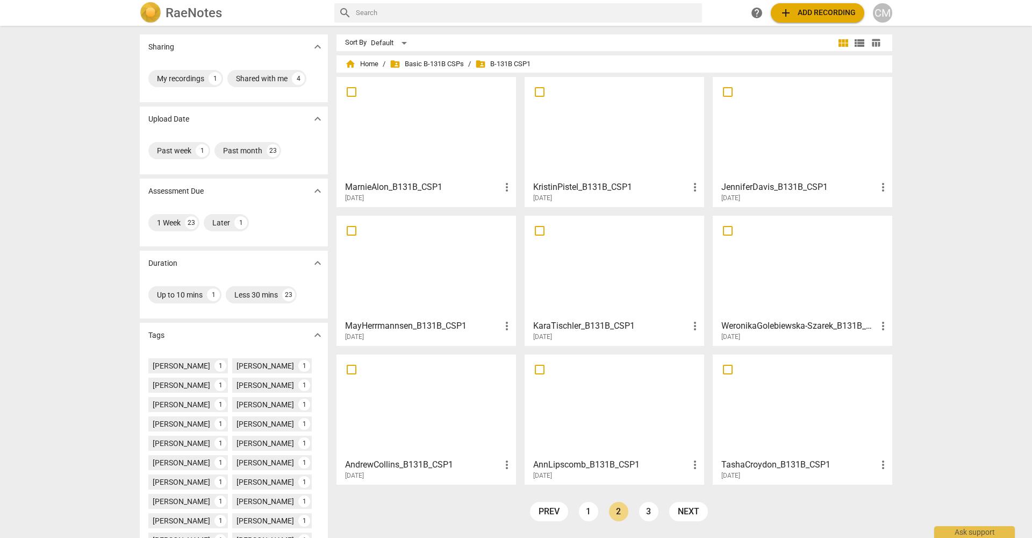
click at [394, 464] on h3 "AndrewCollins_B131B_CSP1" at bounding box center [422, 464] width 155 height 13
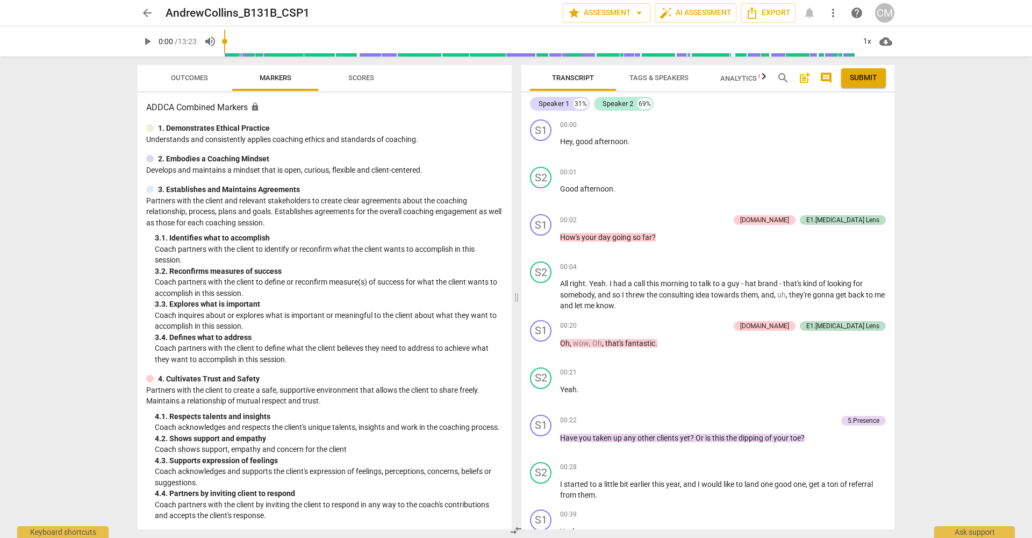
click at [361, 78] on span "Scores" at bounding box center [361, 78] width 26 height 8
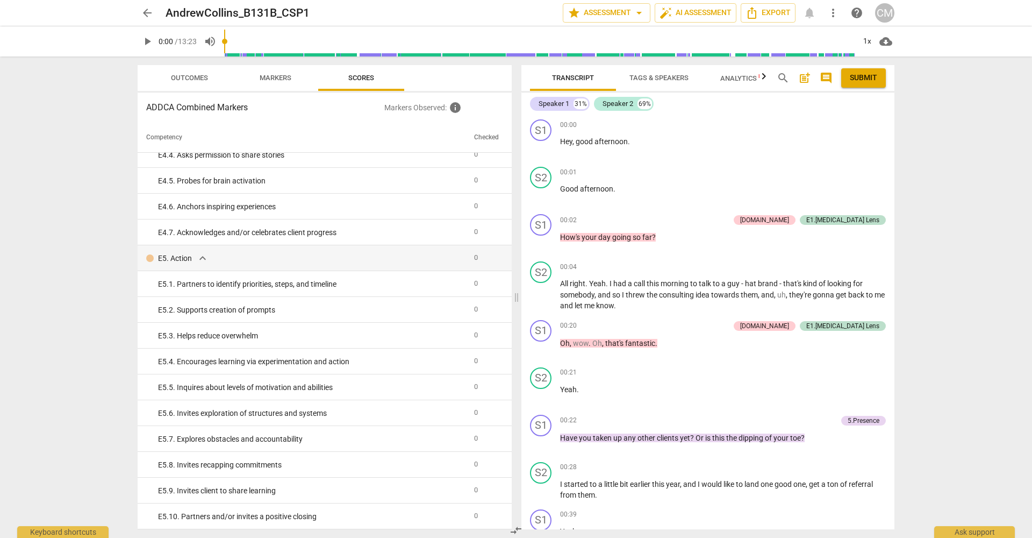
scroll to position [2028, 0]
click at [196, 74] on span "Outcomes" at bounding box center [189, 78] width 37 height 8
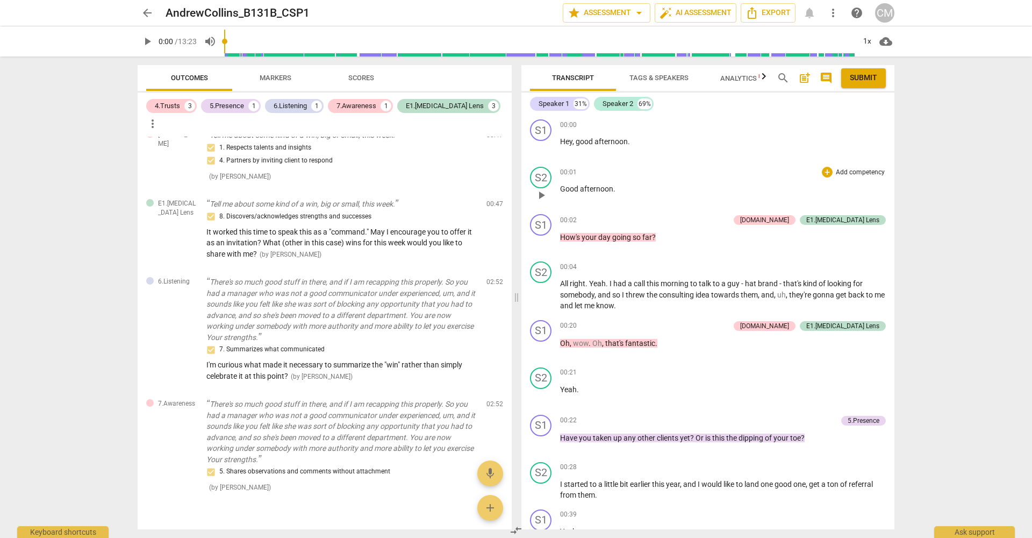
scroll to position [0, 0]
click at [145, 11] on span "arrow_back" at bounding box center [147, 12] width 13 height 13
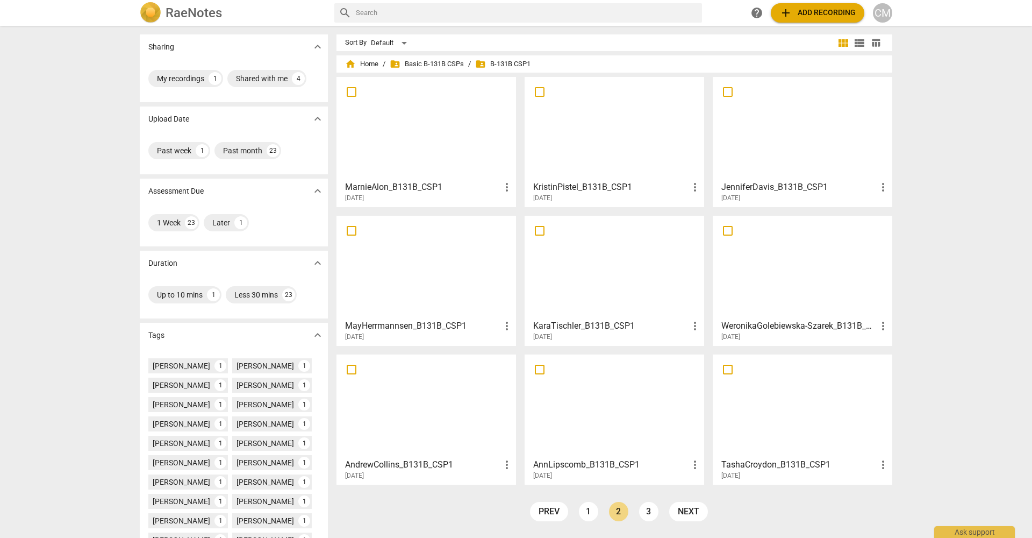
click at [787, 322] on h3 "WeronikaGolebiewska-Szarek_B131B_CSP1" at bounding box center [798, 325] width 155 height 13
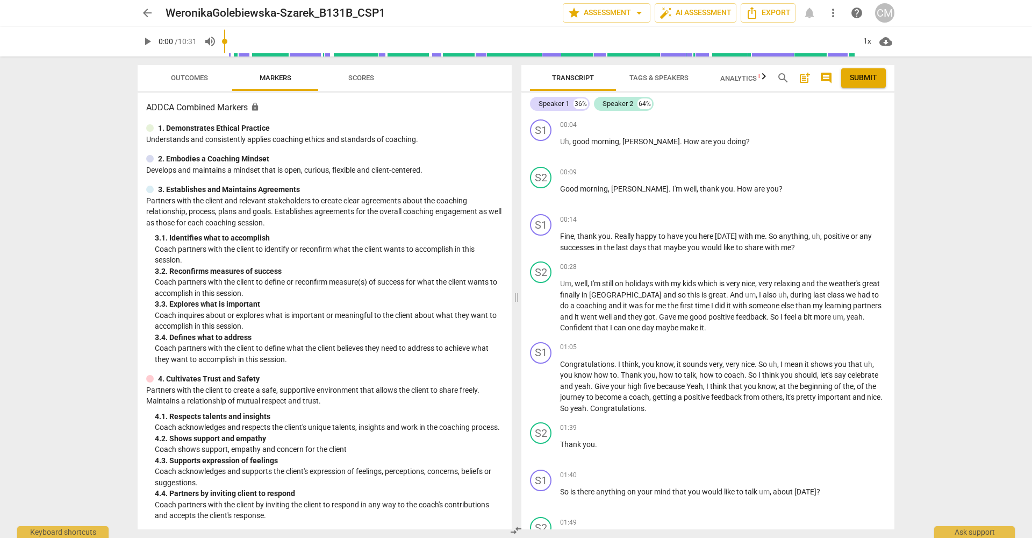
click at [364, 77] on span "Scores" at bounding box center [361, 78] width 26 height 8
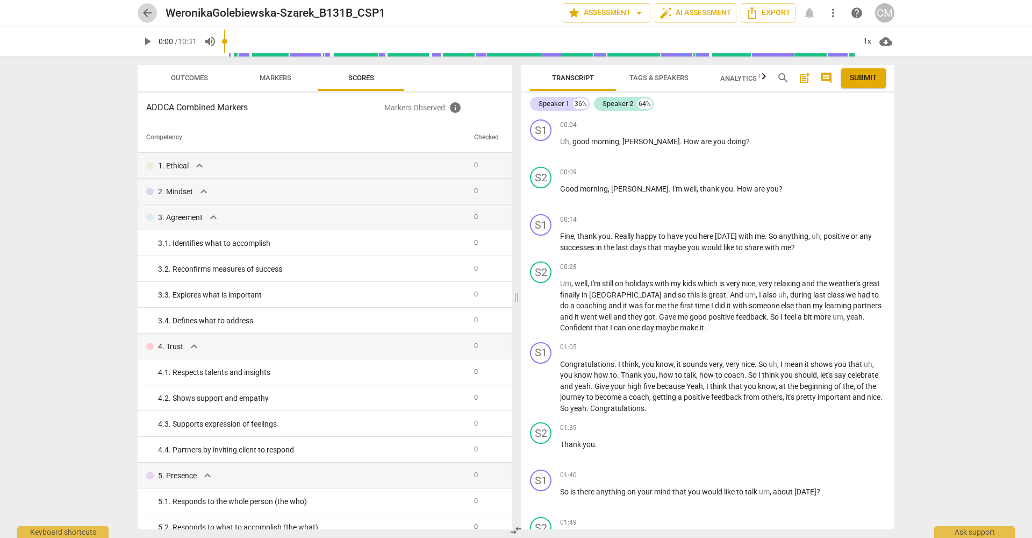
click at [149, 9] on span "arrow_back" at bounding box center [147, 12] width 13 height 13
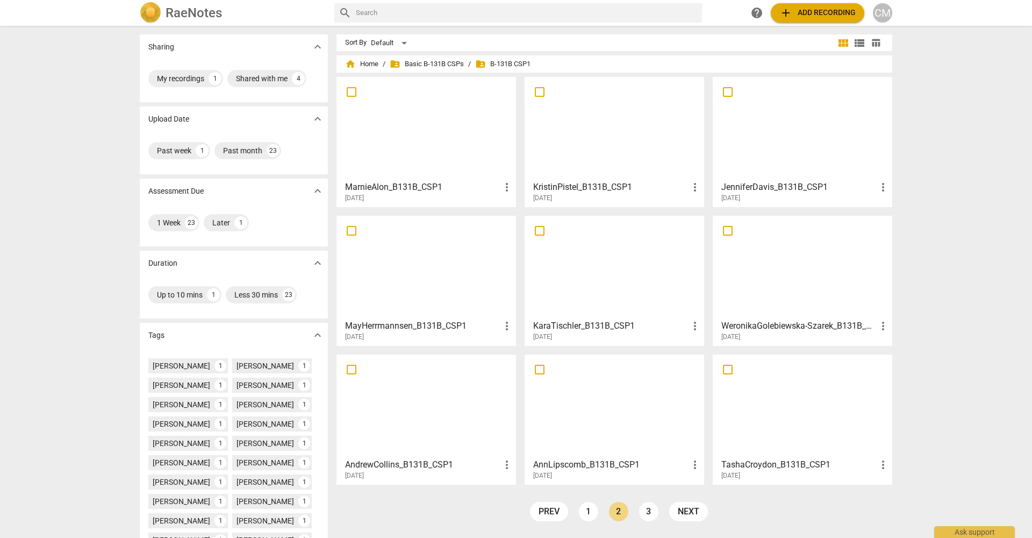
click at [569, 325] on h3 "KaraTischler_B131B_CSP1" at bounding box center [610, 325] width 155 height 13
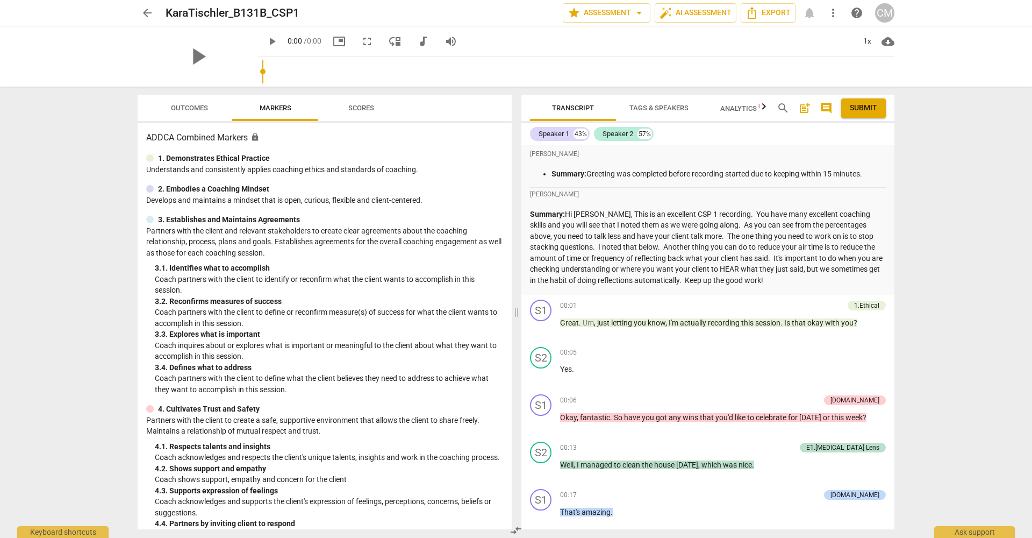
click at [360, 111] on span "Scores" at bounding box center [361, 108] width 26 height 8
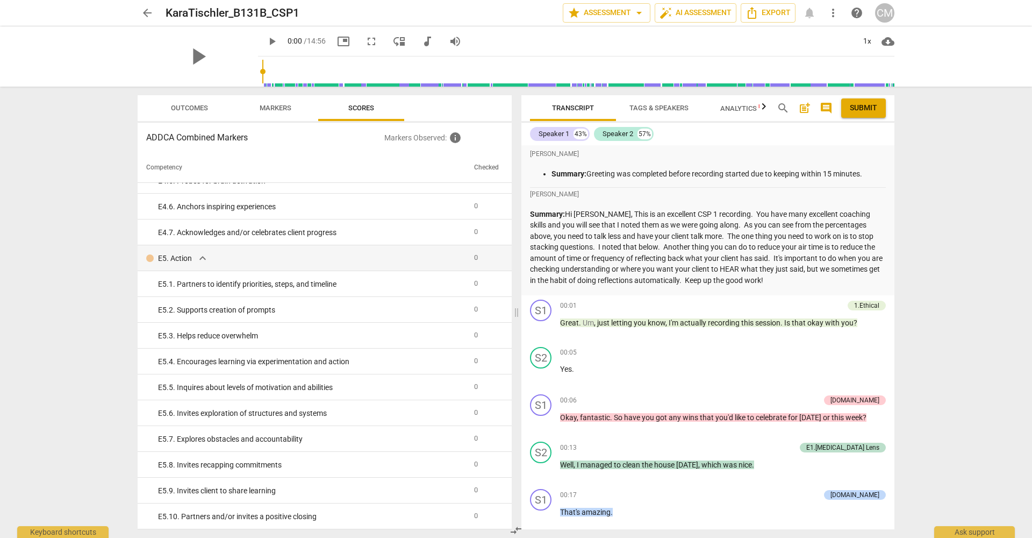
scroll to position [2058, 0]
click at [150, 15] on span "arrow_back" at bounding box center [147, 12] width 13 height 13
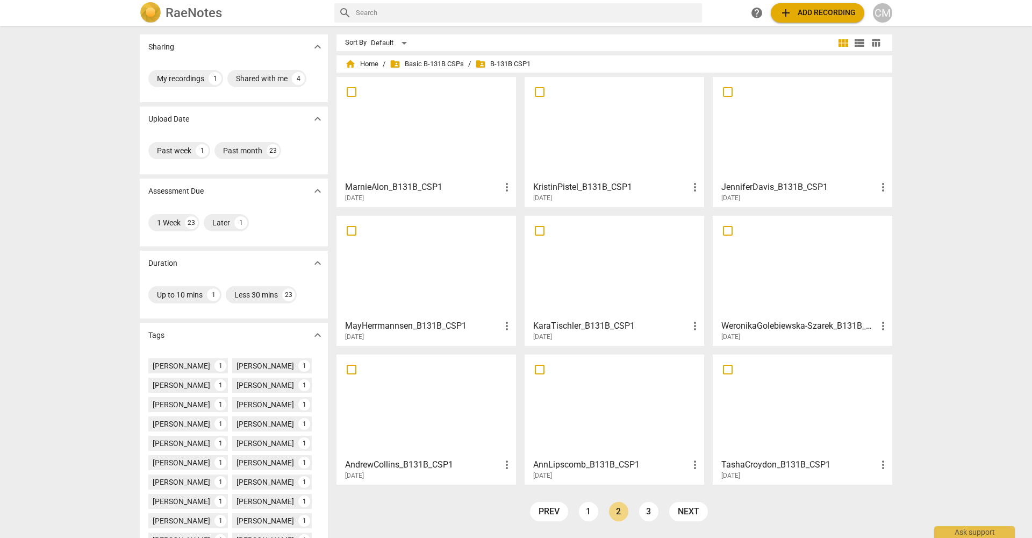
click at [412, 326] on h3 "MayHerrmannsen_B131B_CSP1" at bounding box center [422, 325] width 155 height 13
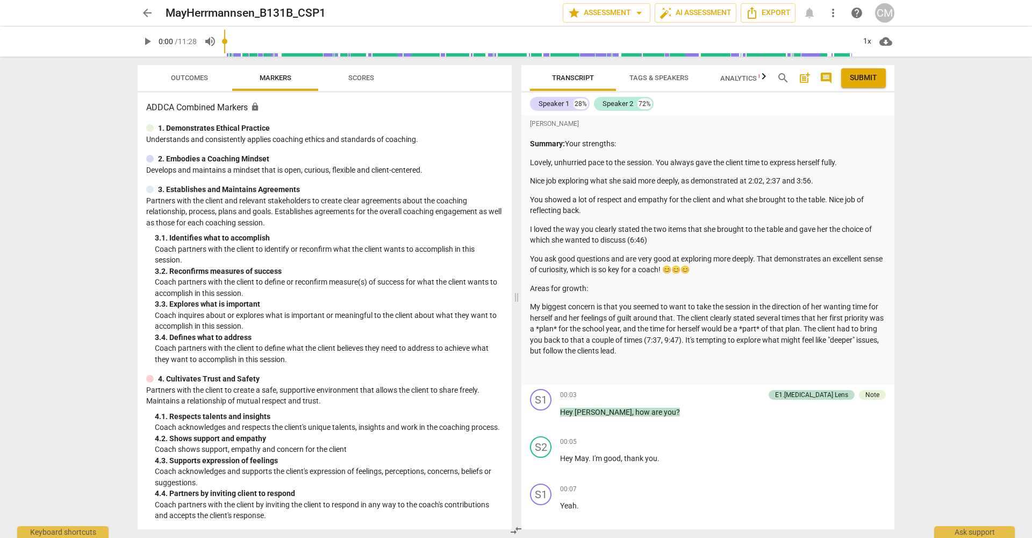
click at [343, 82] on span "Scores" at bounding box center [361, 78] width 52 height 15
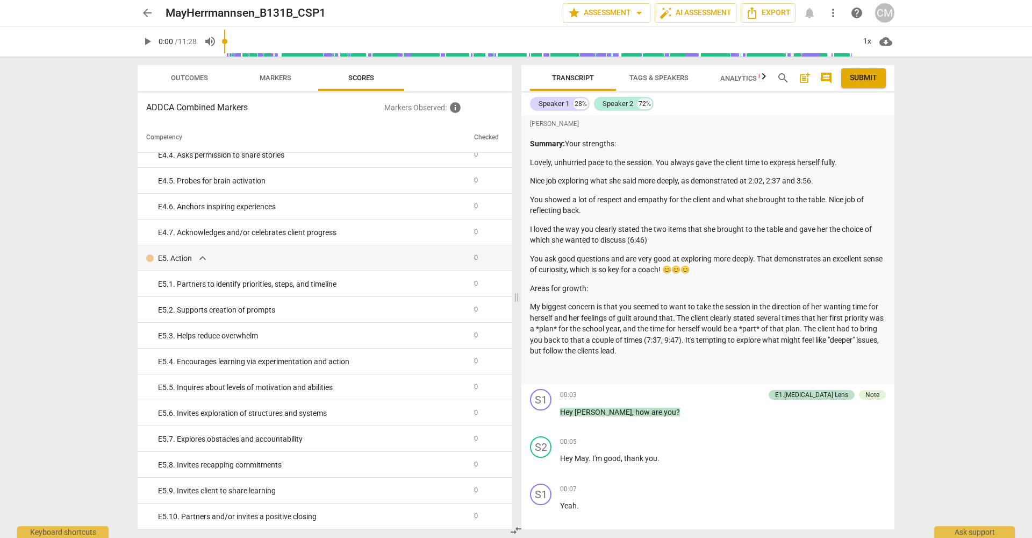
scroll to position [2028, 0]
click at [145, 16] on span "arrow_back" at bounding box center [147, 12] width 13 height 13
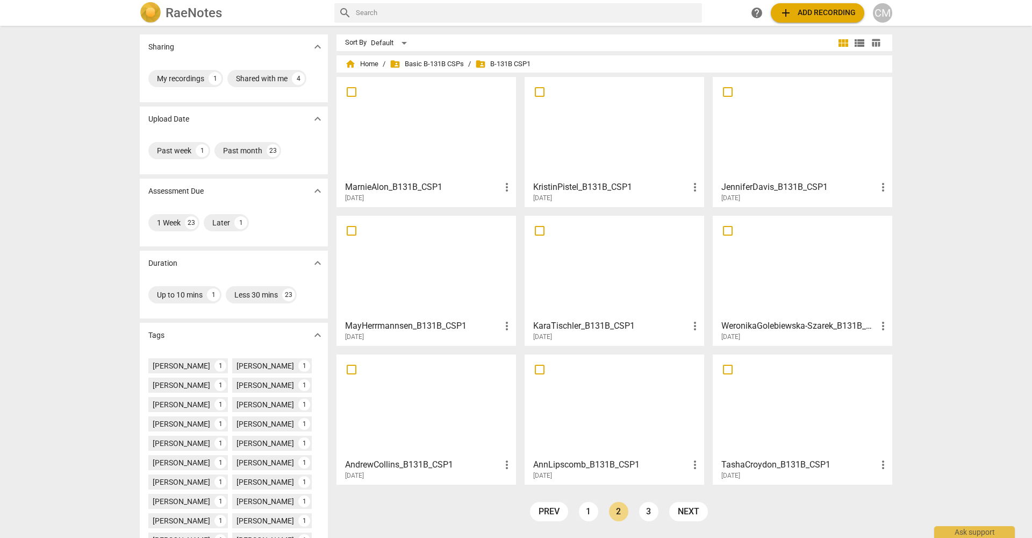
click at [754, 186] on h3 "JenniferDavis_B131B_CSP1" at bounding box center [798, 187] width 155 height 13
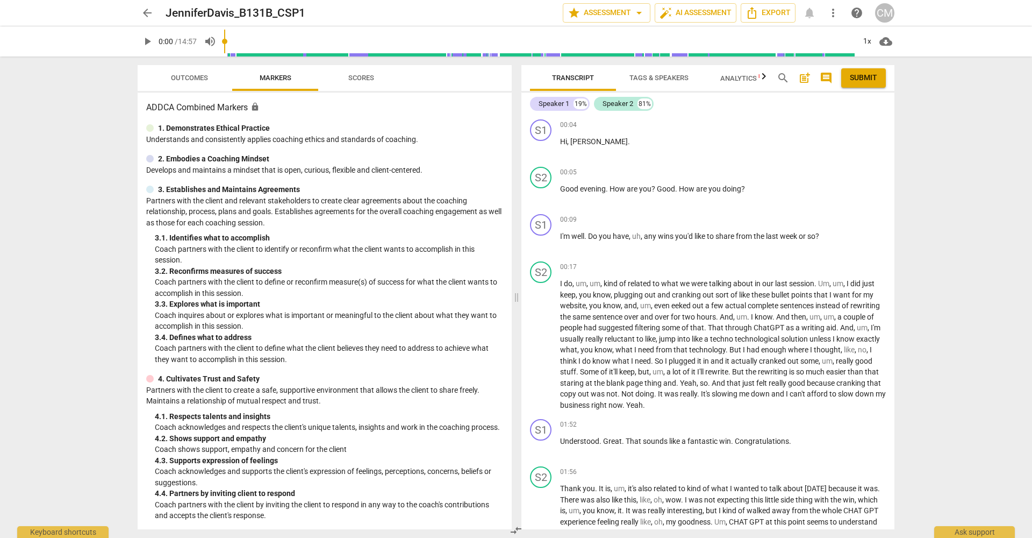
click at [356, 74] on span "Scores" at bounding box center [361, 78] width 26 height 8
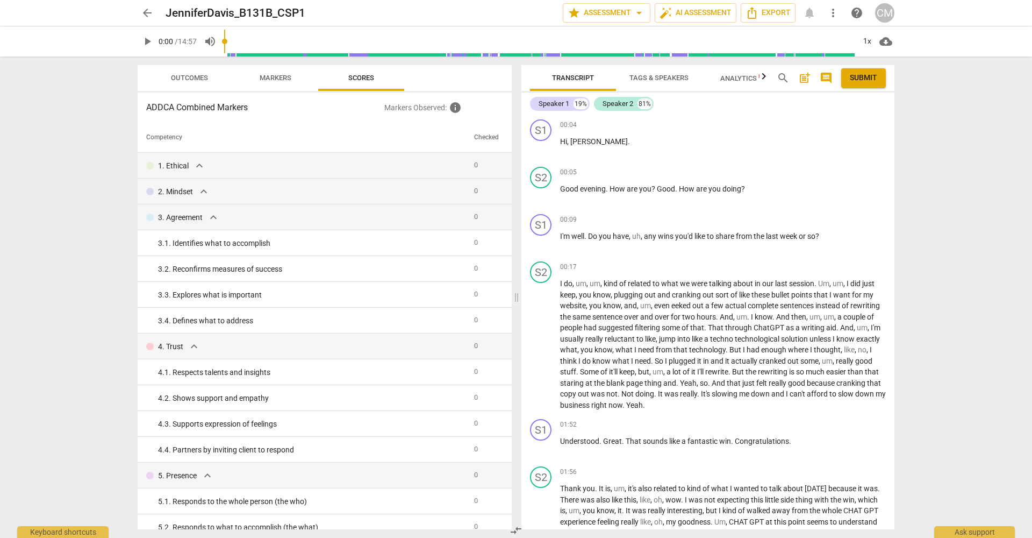
click at [149, 16] on span "arrow_back" at bounding box center [147, 12] width 13 height 13
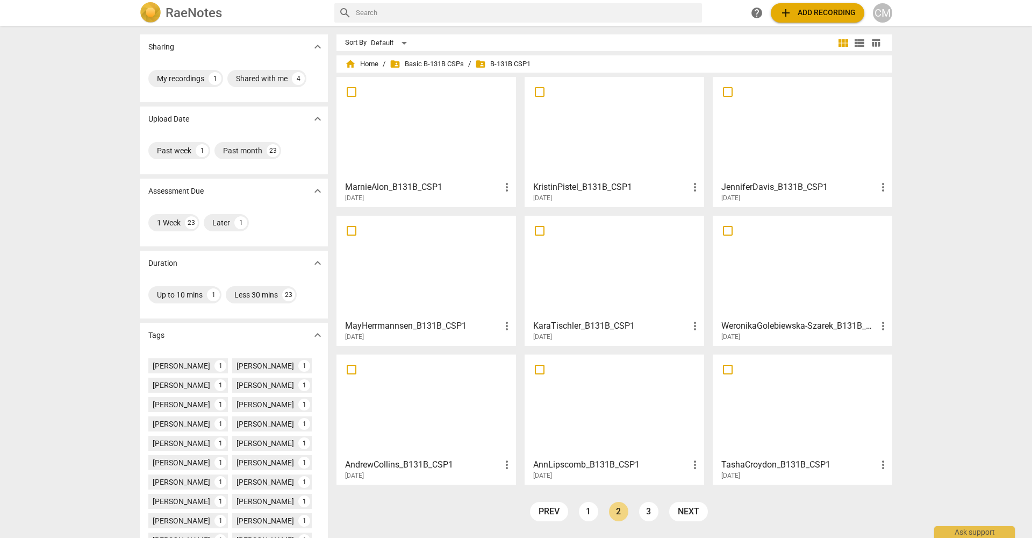
click at [584, 188] on h3 "KristinPistel_B131B_CSP1" at bounding box center [610, 187] width 155 height 13
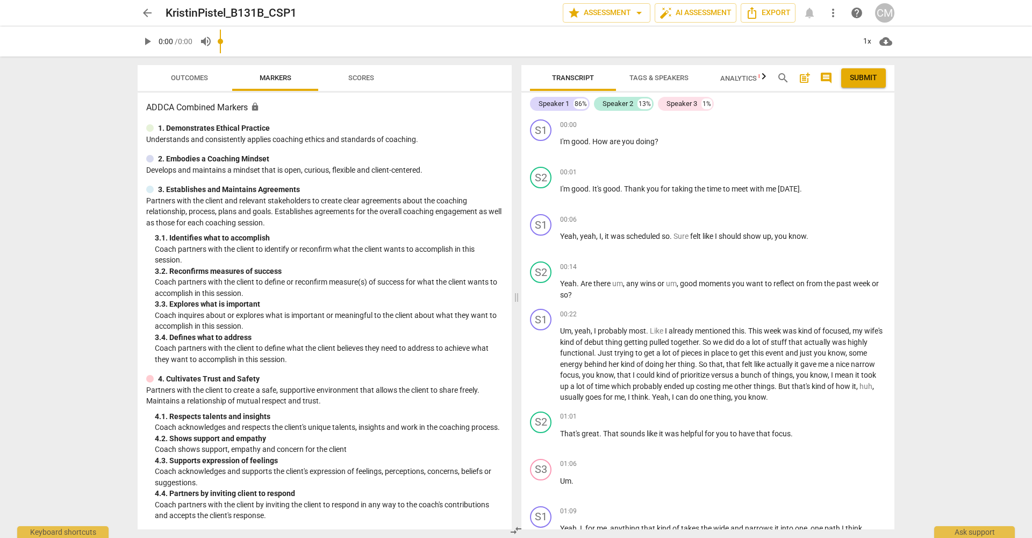
click at [354, 76] on span "Scores" at bounding box center [361, 78] width 26 height 8
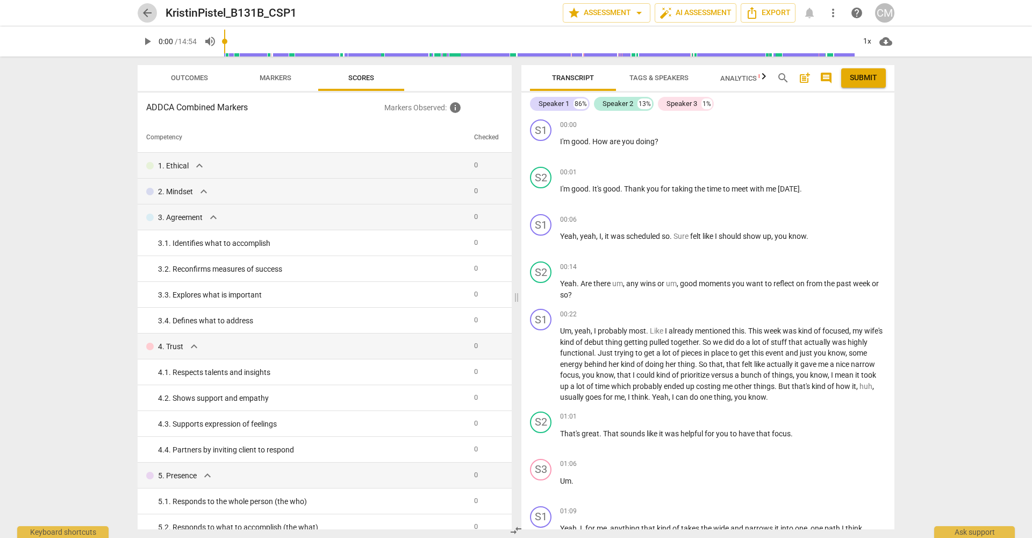
click at [147, 16] on span "arrow_back" at bounding box center [147, 12] width 13 height 13
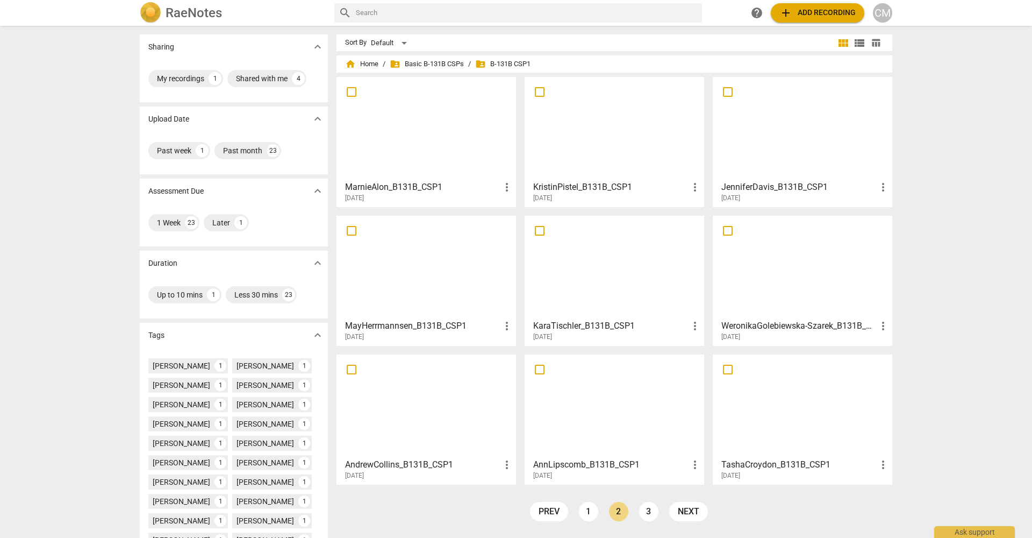
click at [397, 191] on h3 "MarnieAlon_B131B_CSP1" at bounding box center [422, 187] width 155 height 13
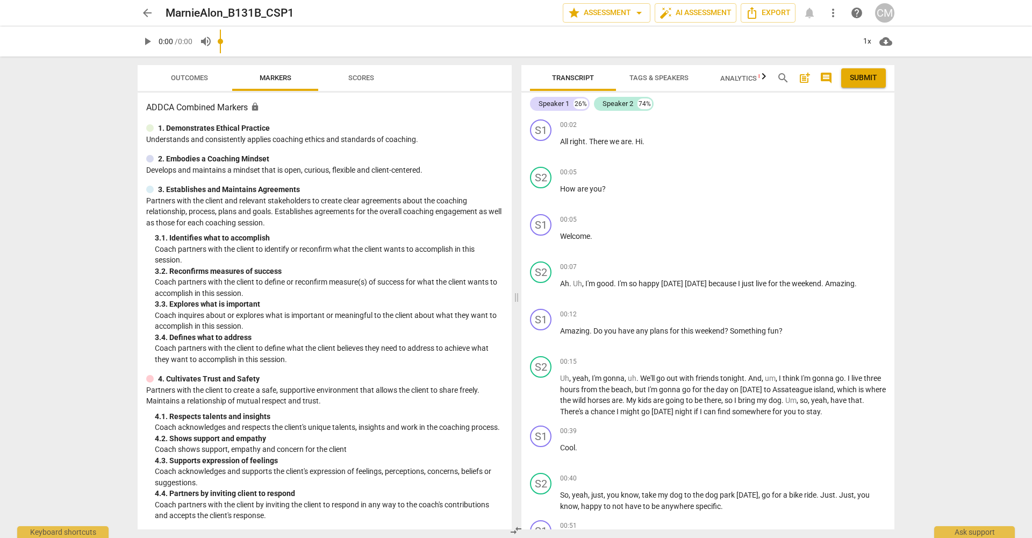
click at [355, 83] on span "Scores" at bounding box center [361, 78] width 52 height 15
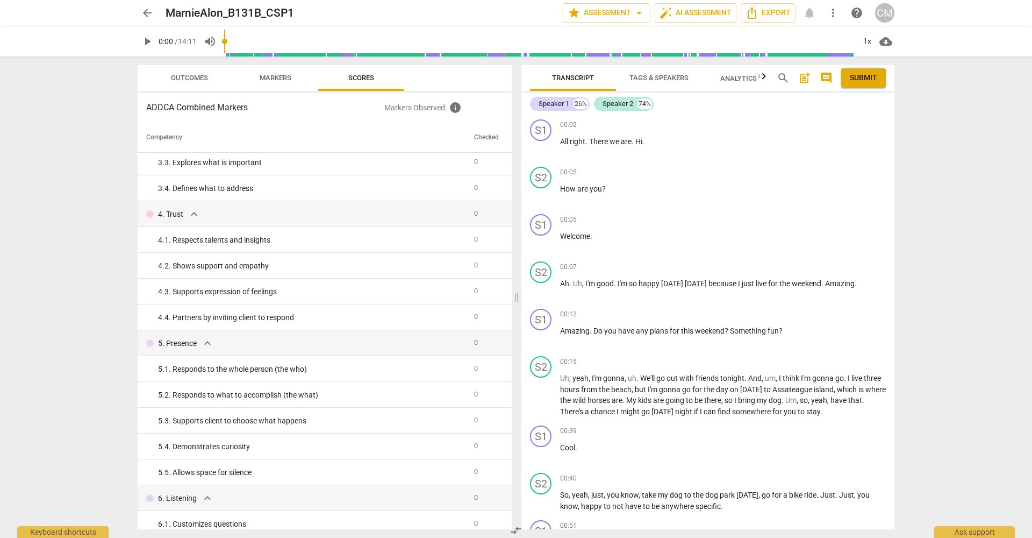
scroll to position [143, 0]
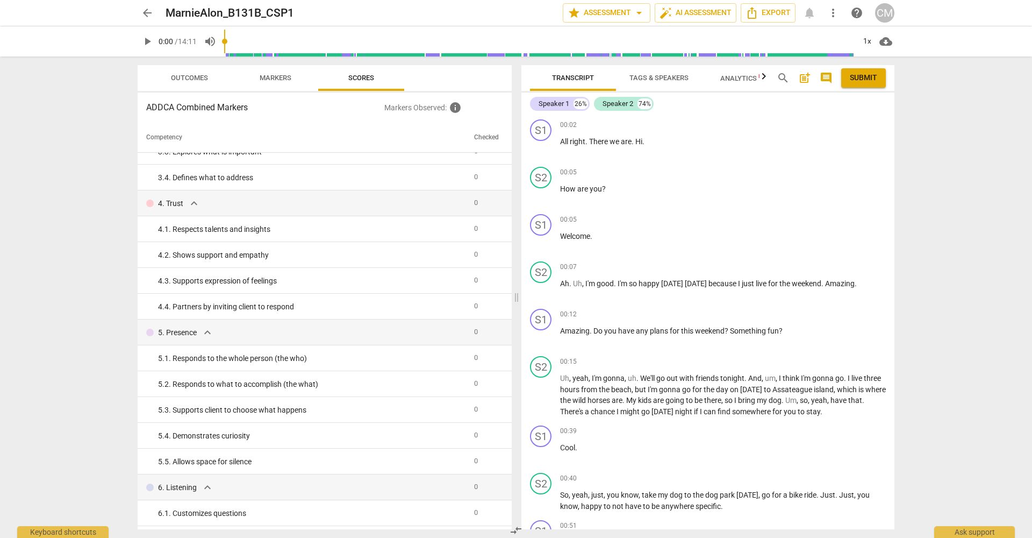
click at [146, 13] on span "arrow_back" at bounding box center [147, 12] width 13 height 13
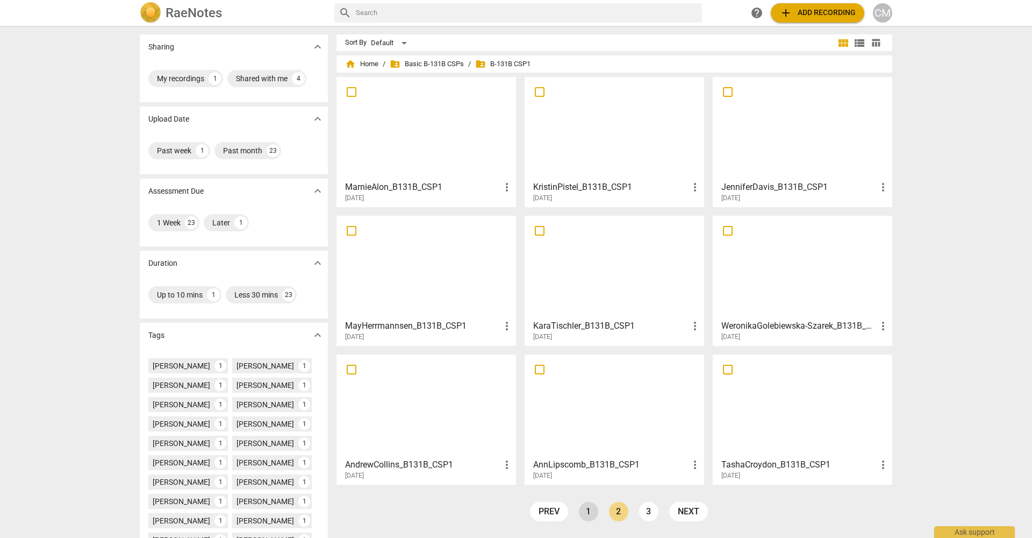
click at [586, 509] on link "1" at bounding box center [588, 511] width 19 height 19
click at [731, 462] on h3 "LauraStibol_B131B_CSP1" at bounding box center [798, 464] width 155 height 13
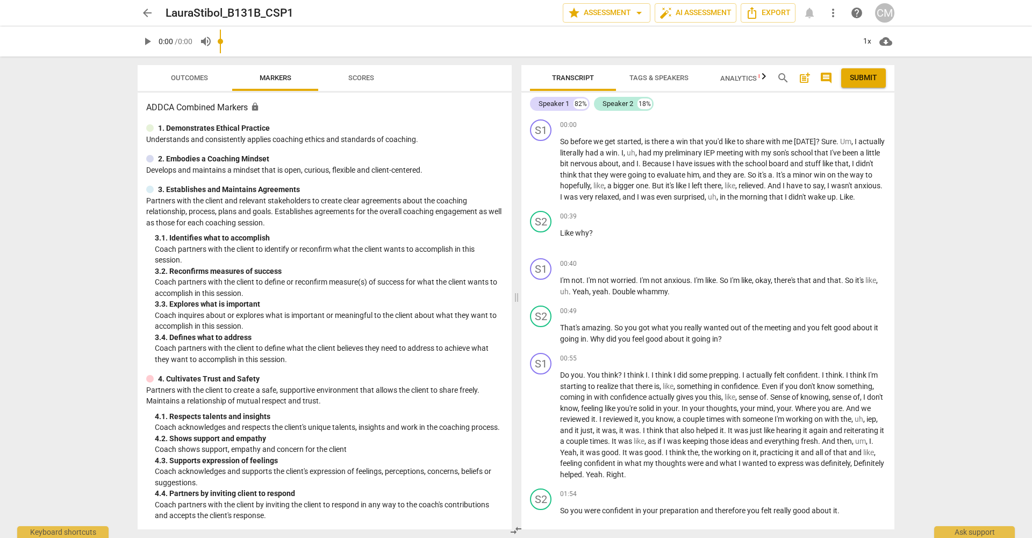
click at [354, 77] on span "Scores" at bounding box center [361, 78] width 26 height 8
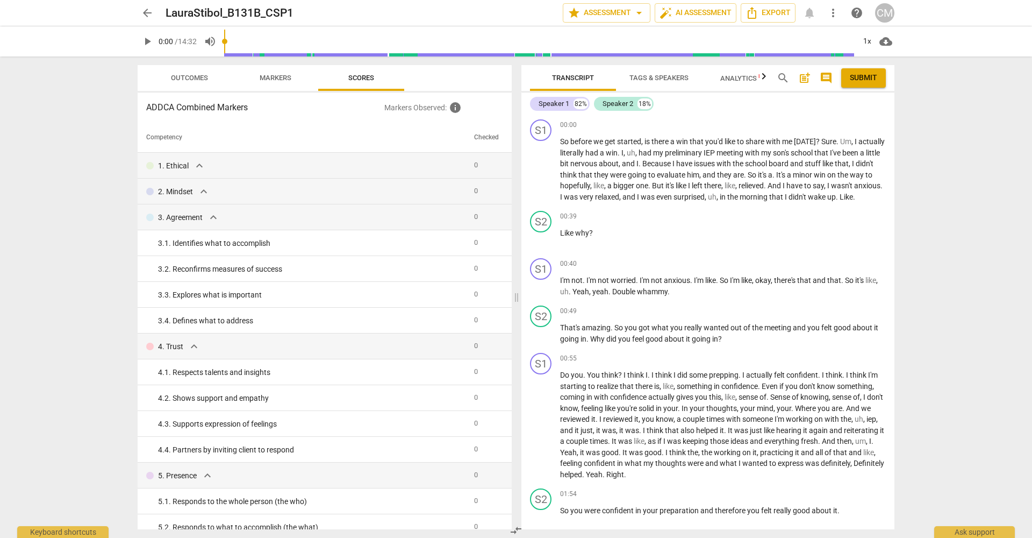
click at [147, 12] on span "arrow_back" at bounding box center [147, 12] width 13 height 13
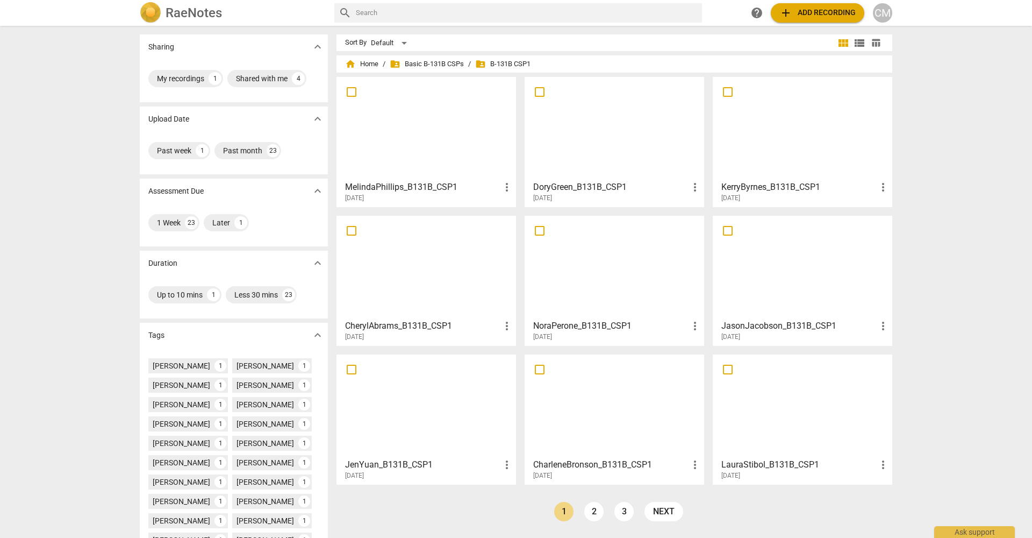
click at [613, 463] on h3 "CharleneBronson_B131B_CSP1" at bounding box center [610, 464] width 155 height 13
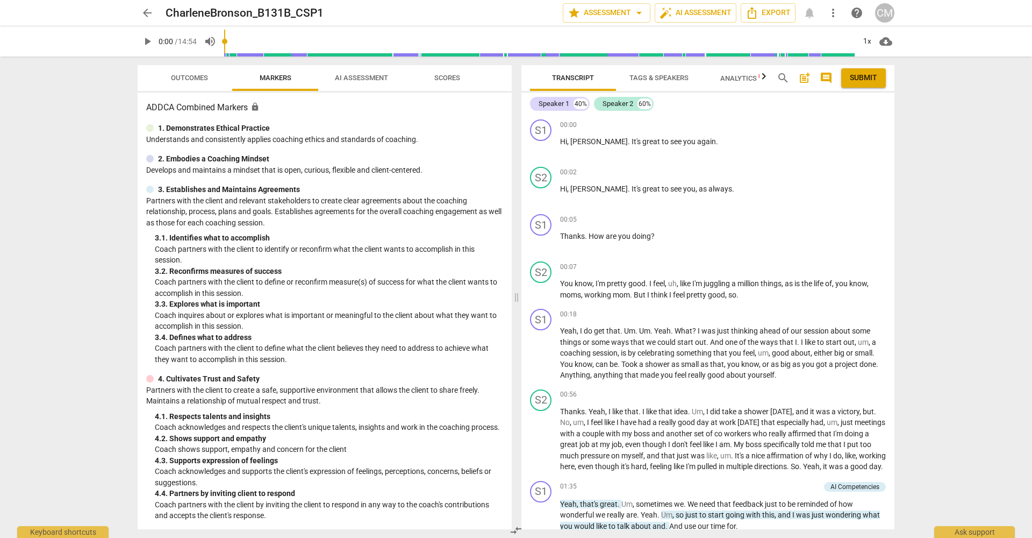
click at [448, 81] on span "Scores" at bounding box center [447, 78] width 26 height 8
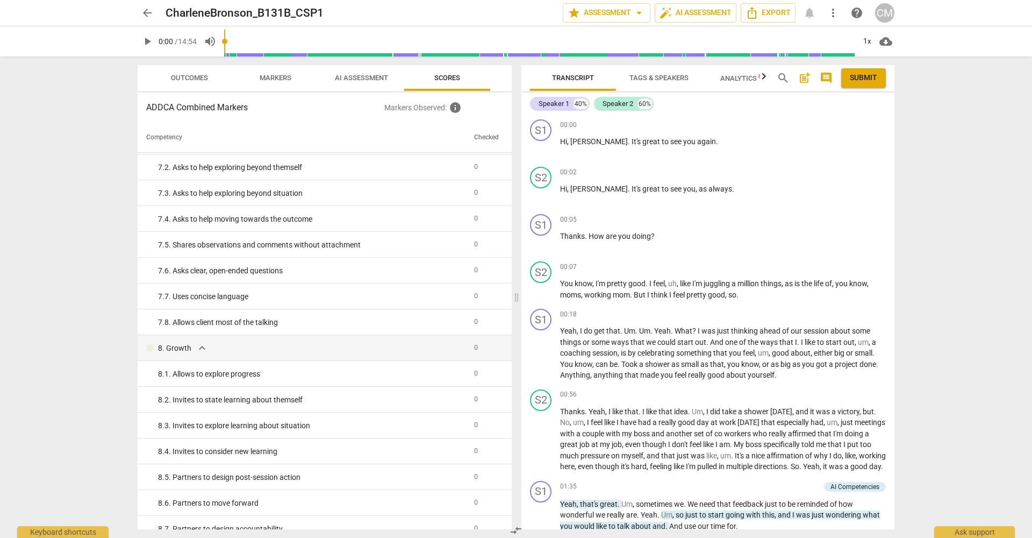
scroll to position [817, 0]
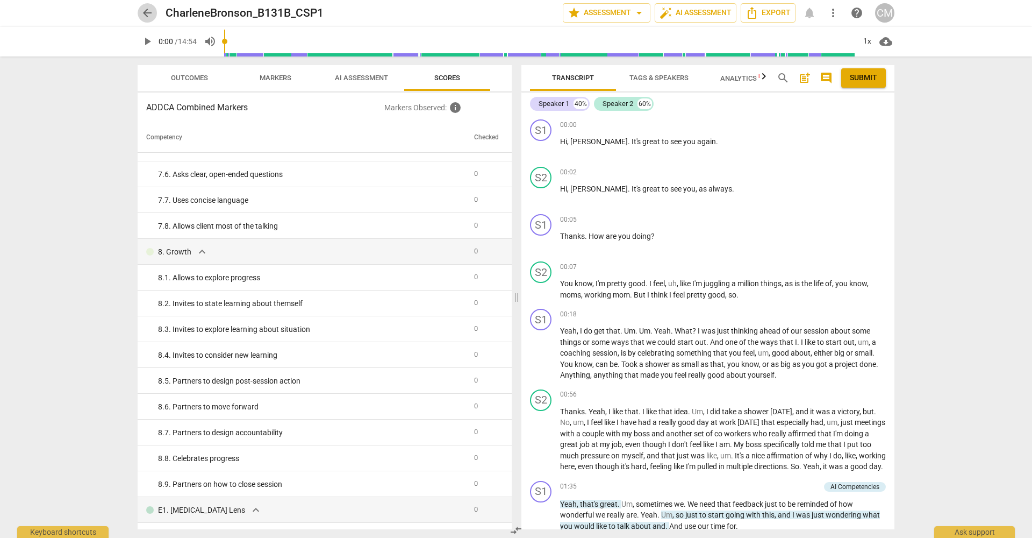
click at [147, 14] on span "arrow_back" at bounding box center [147, 12] width 13 height 13
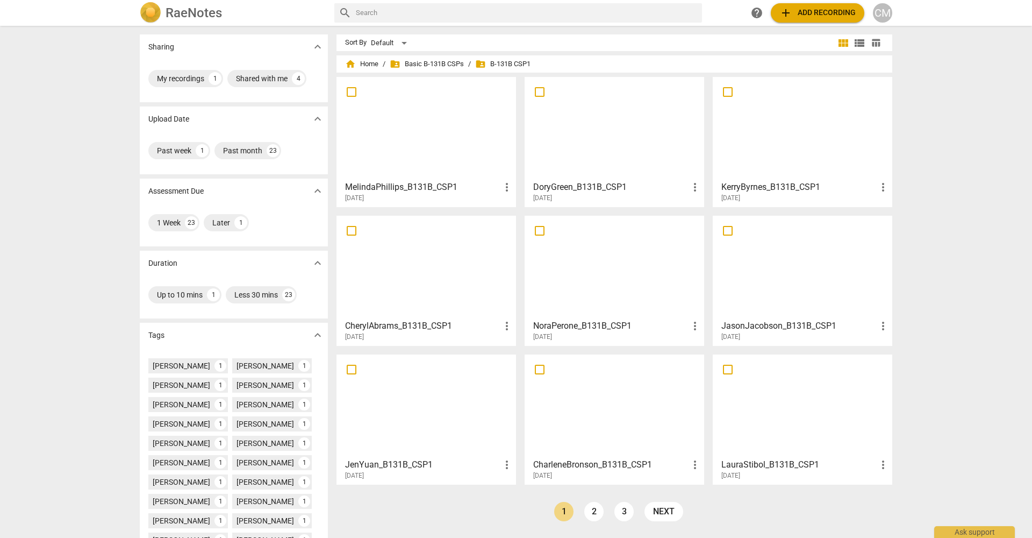
click at [399, 466] on h3 "JenYuan_B131B_CSP1" at bounding box center [422, 464] width 155 height 13
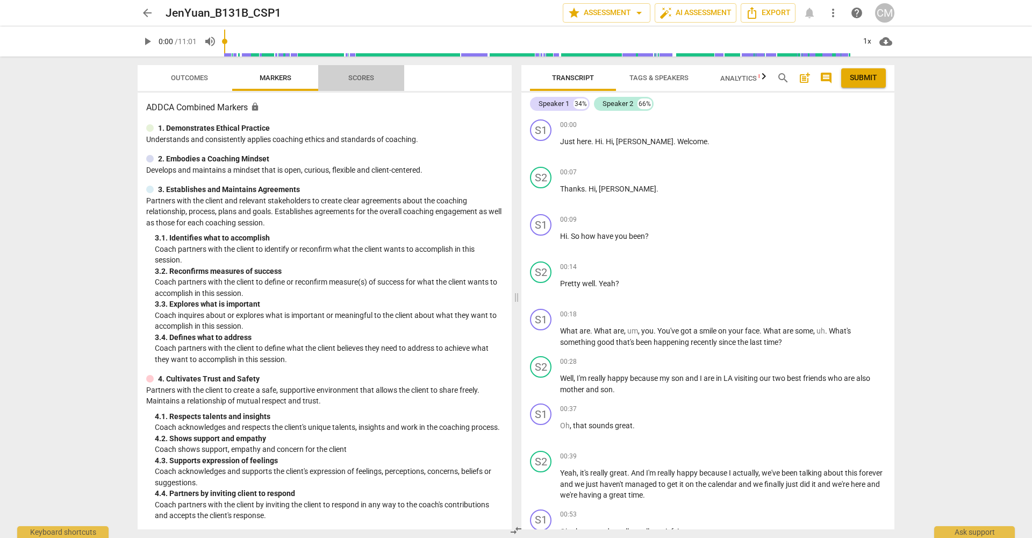
click at [363, 75] on span "Scores" at bounding box center [361, 78] width 26 height 8
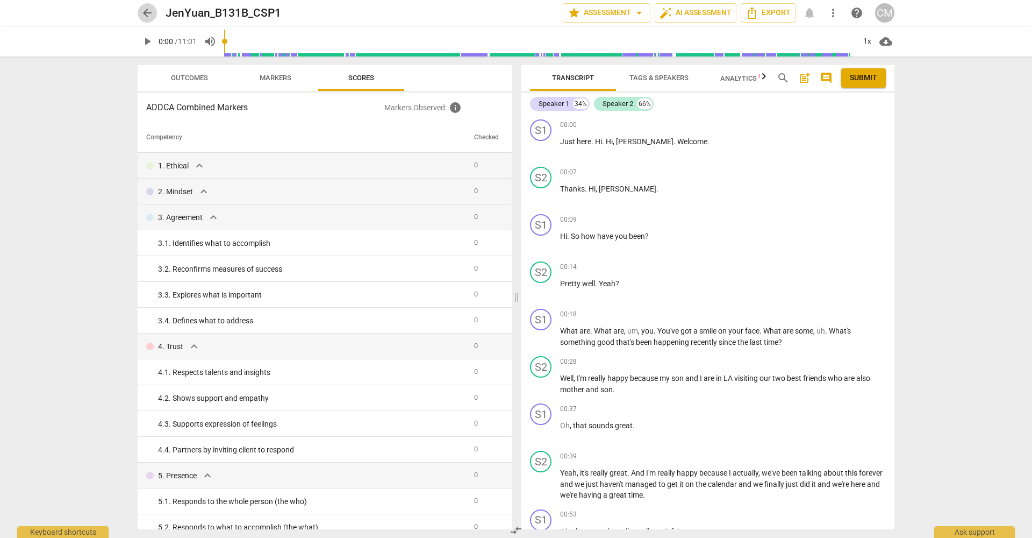
click at [147, 15] on span "arrow_back" at bounding box center [147, 12] width 13 height 13
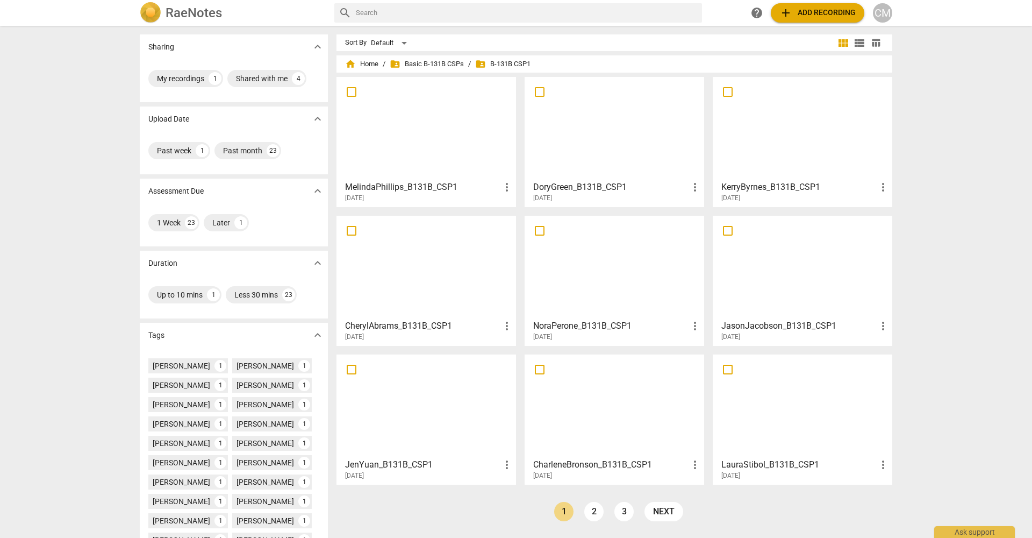
click at [579, 326] on h3 "NoraPerone_B131B_CSP1" at bounding box center [610, 325] width 155 height 13
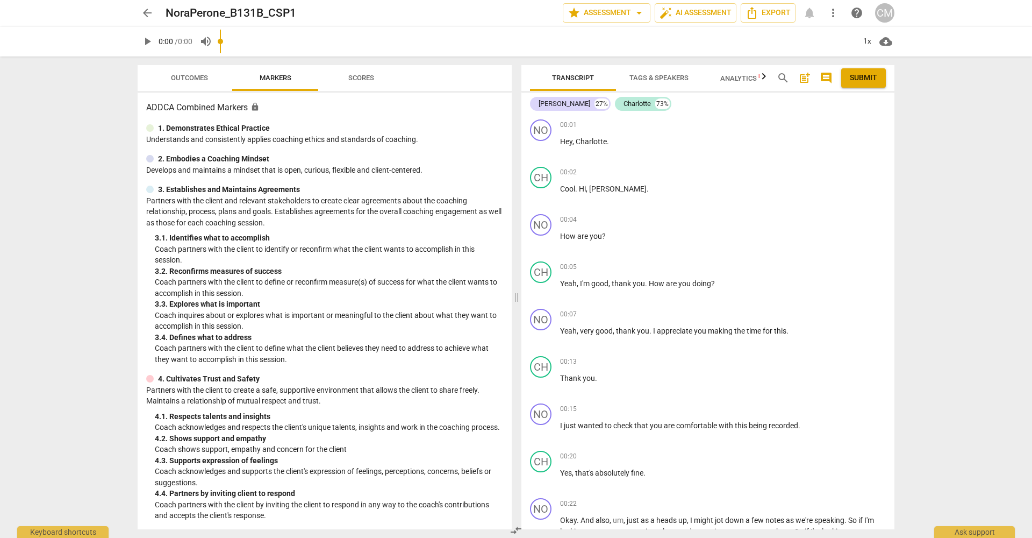
click at [357, 77] on span "Scores" at bounding box center [361, 78] width 26 height 8
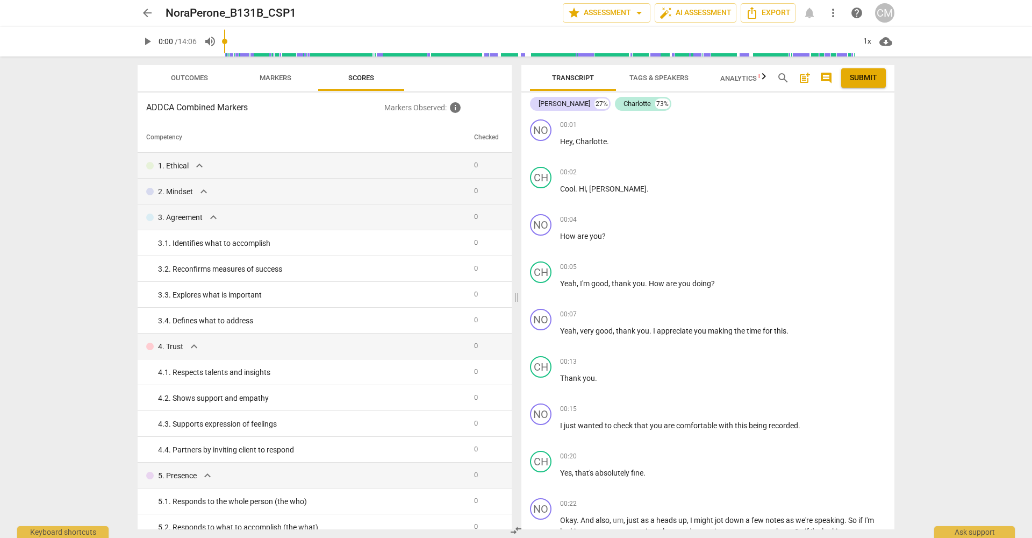
click at [146, 13] on span "arrow_back" at bounding box center [147, 12] width 13 height 13
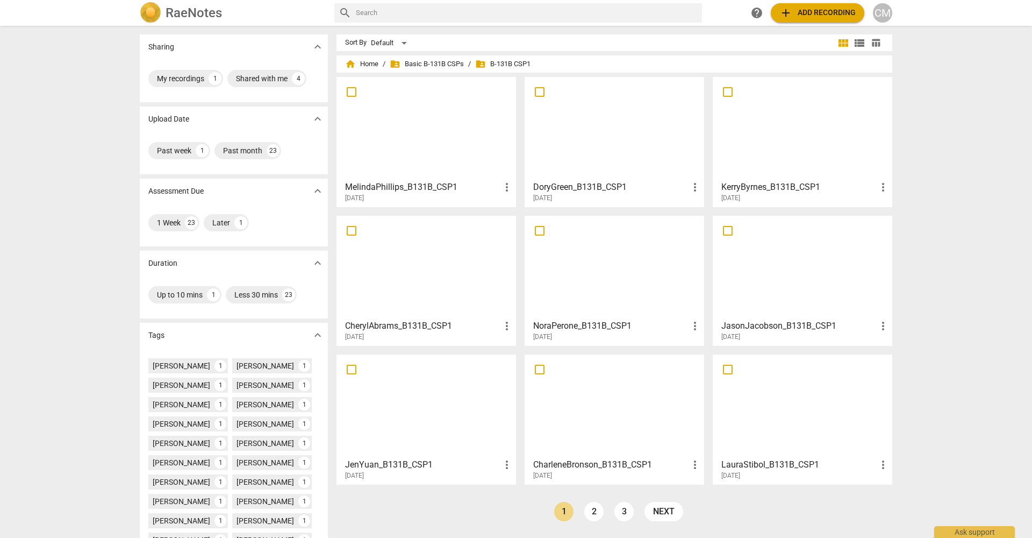
click at [581, 184] on h3 "DoryGreen_B131B_CSP1" at bounding box center [610, 187] width 155 height 13
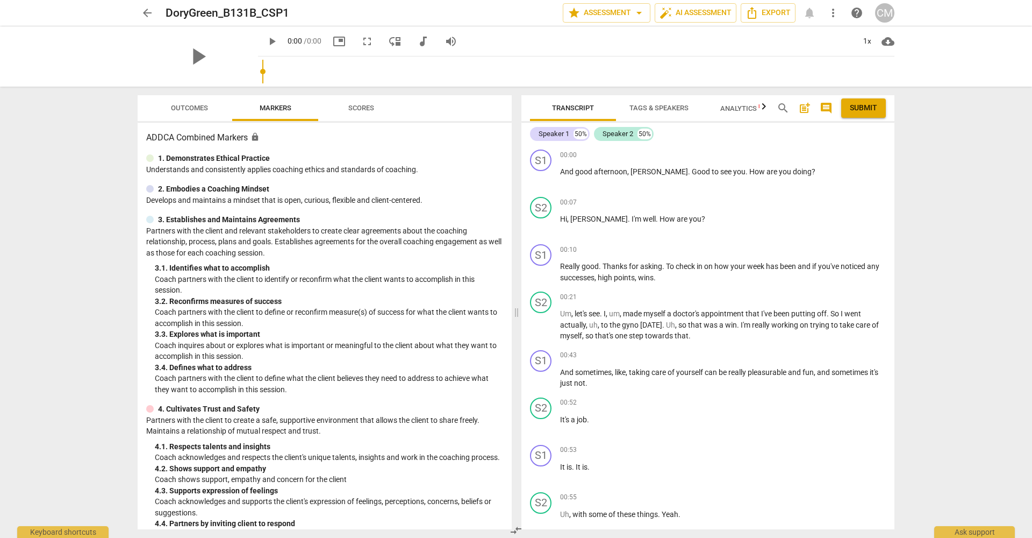
click at [368, 111] on span "Scores" at bounding box center [361, 108] width 26 height 8
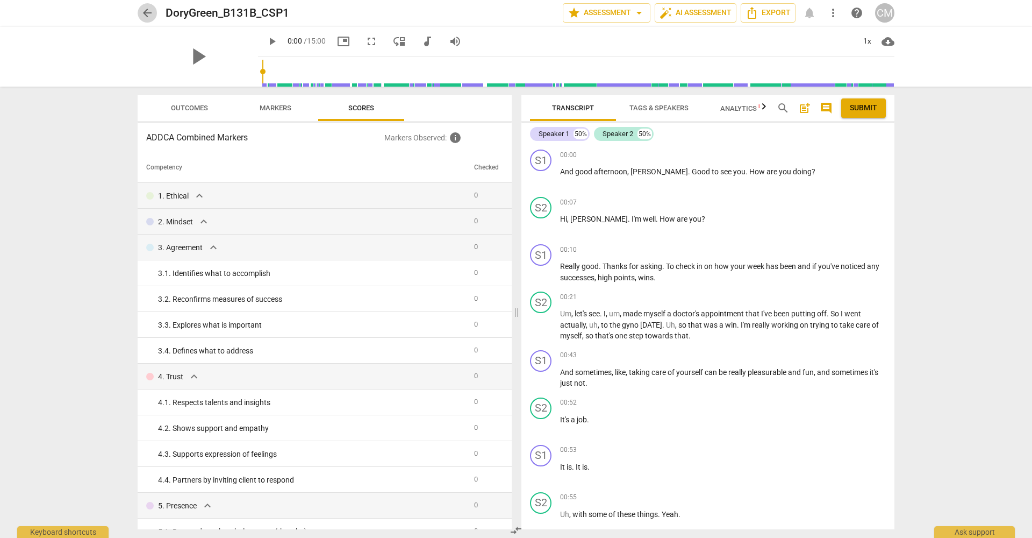
click at [146, 12] on span "arrow_back" at bounding box center [147, 12] width 13 height 13
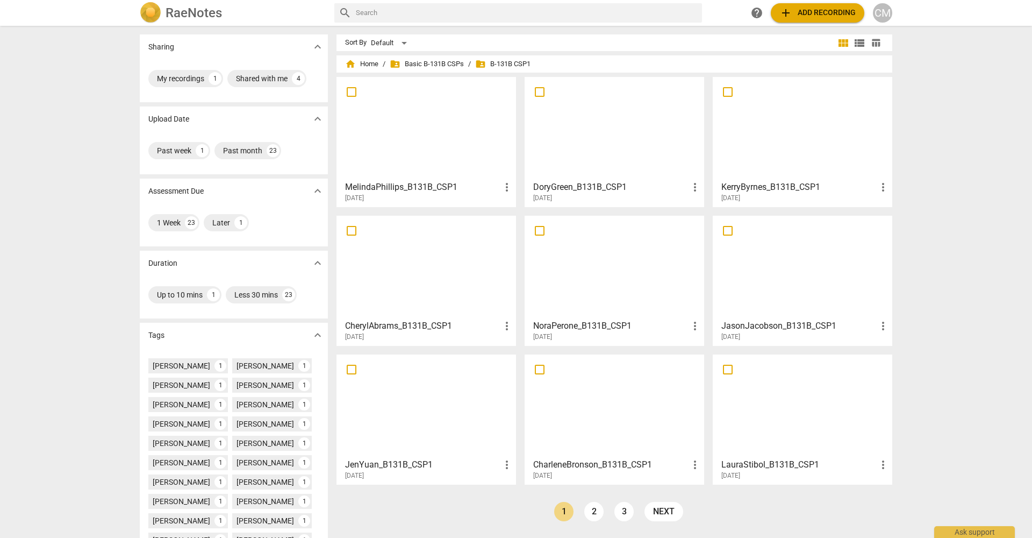
click at [424, 184] on h3 "MelindaPhillips_B131B_CSP1" at bounding box center [422, 187] width 155 height 13
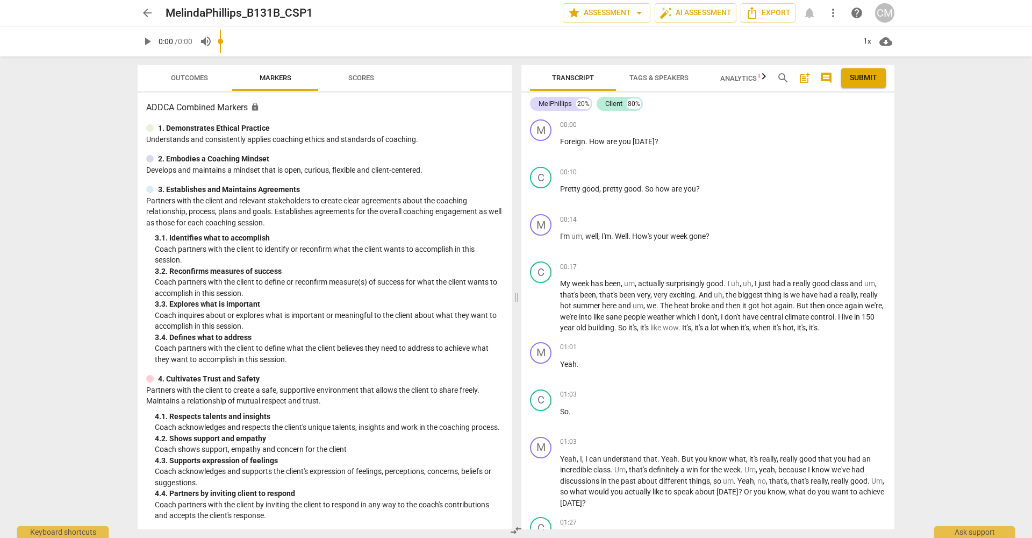
click at [355, 76] on span "Scores" at bounding box center [361, 78] width 26 height 8
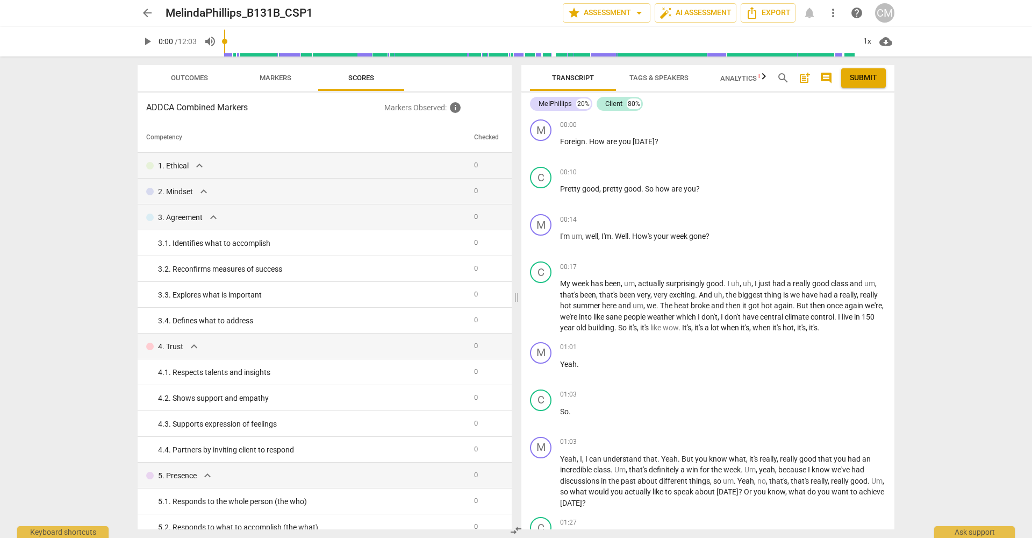
click at [149, 13] on span "arrow_back" at bounding box center [147, 12] width 13 height 13
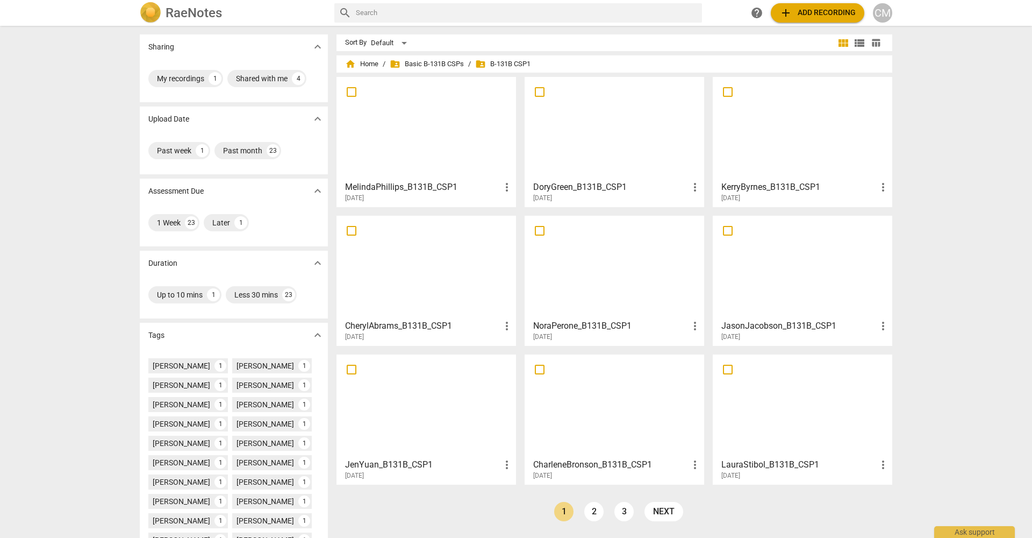
click at [730, 187] on h3 "KerryByrnes_B131B_CSP1" at bounding box center [798, 187] width 155 height 13
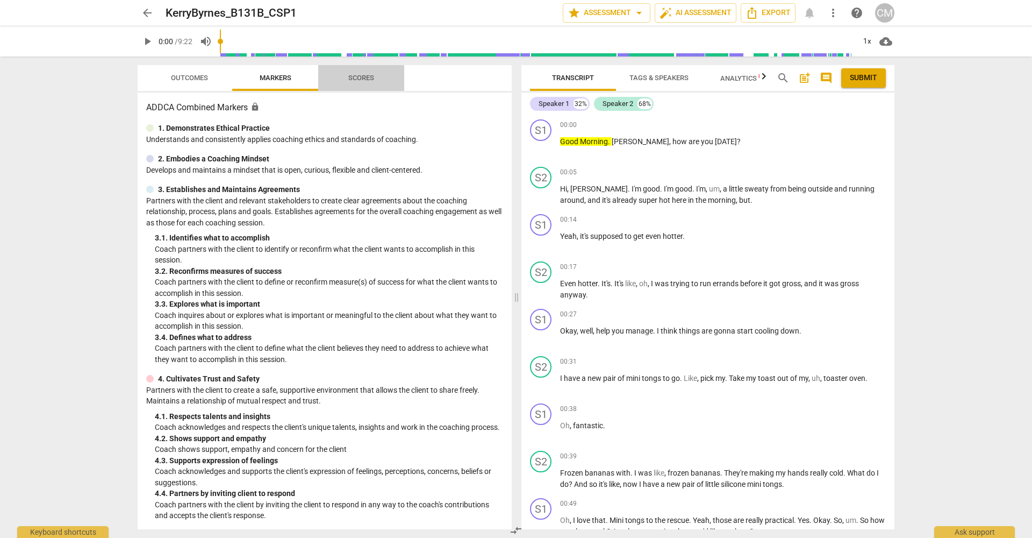
click at [356, 77] on span "Scores" at bounding box center [361, 78] width 26 height 8
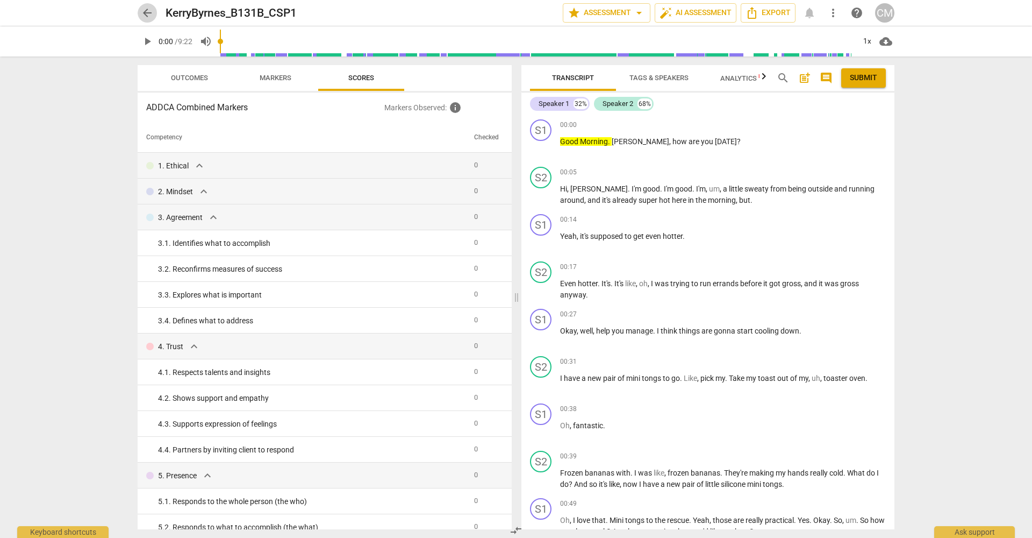
click at [149, 16] on span "arrow_back" at bounding box center [147, 12] width 13 height 13
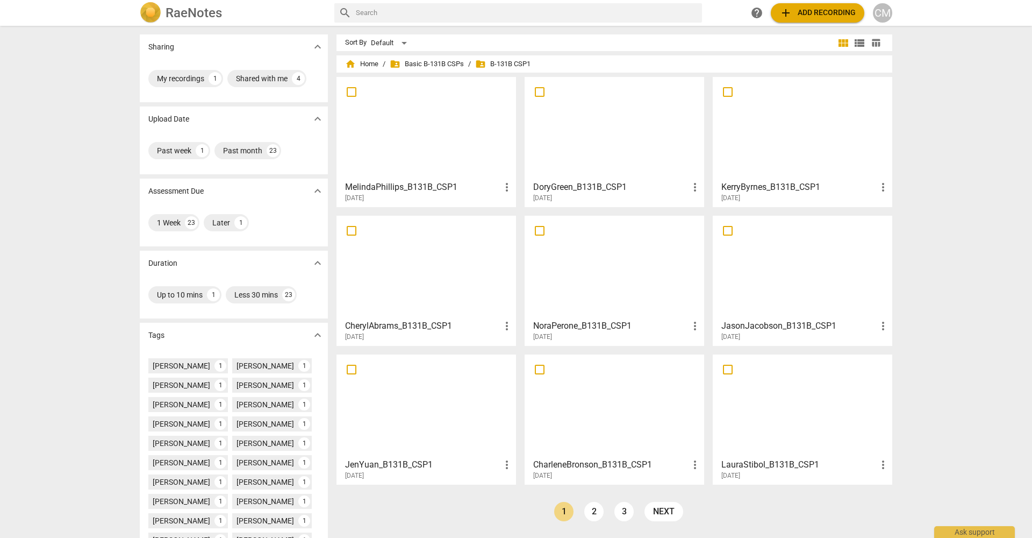
click at [411, 323] on h3 "CherylAbrams_B131B_CSP1" at bounding box center [422, 325] width 155 height 13
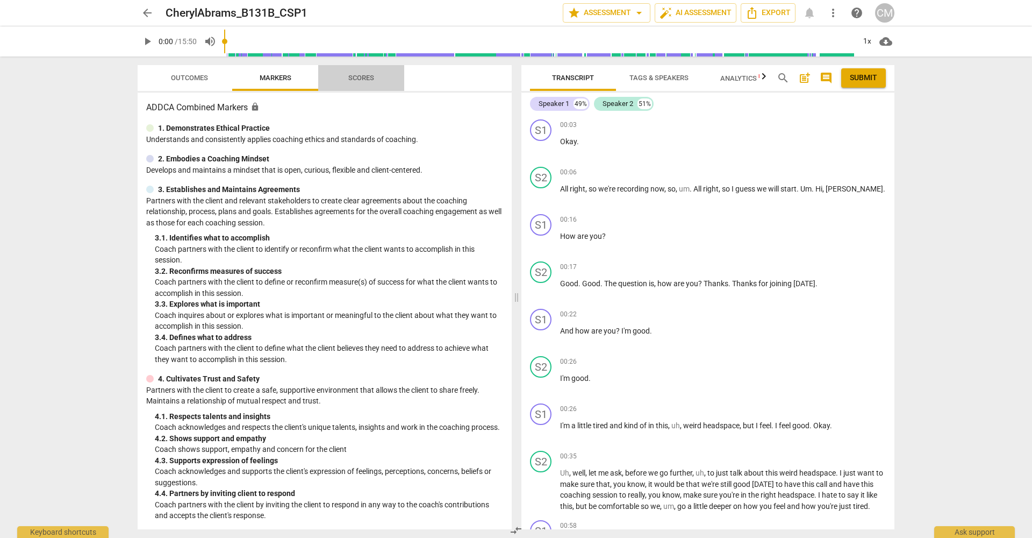
click at [355, 76] on span "Scores" at bounding box center [361, 78] width 26 height 8
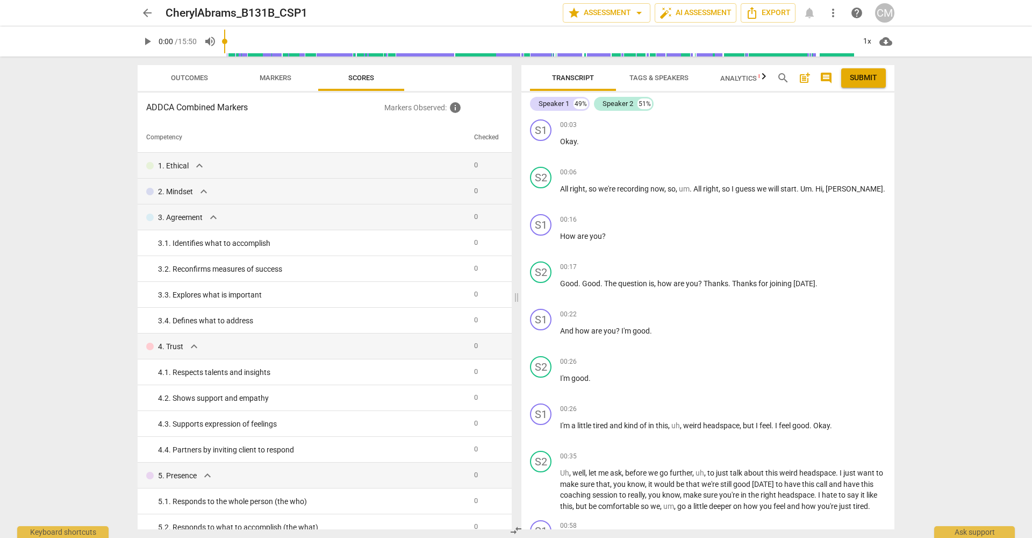
click at [146, 12] on span "arrow_back" at bounding box center [147, 12] width 13 height 13
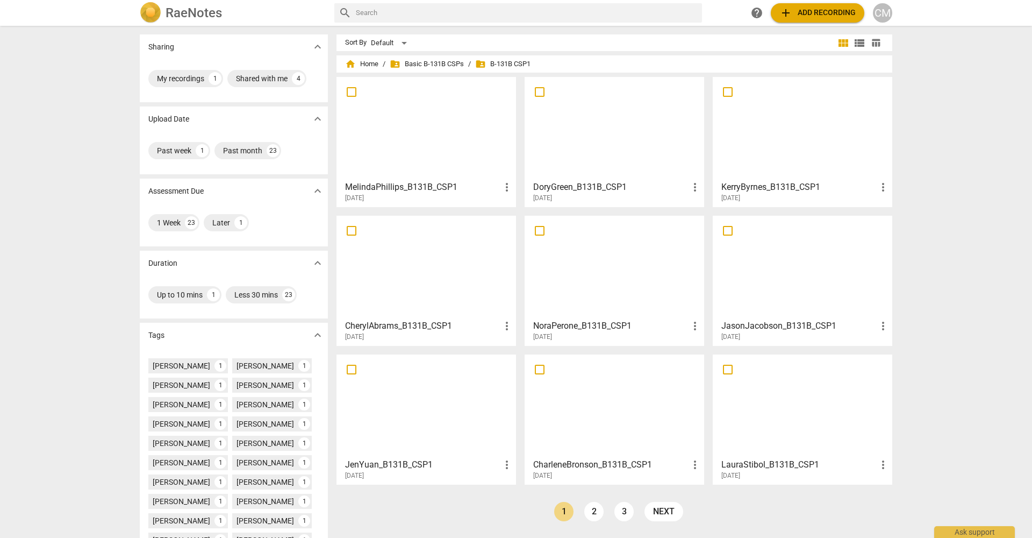
click at [743, 326] on h3 "JasonJacobson_B131B_CSP1" at bounding box center [798, 325] width 155 height 13
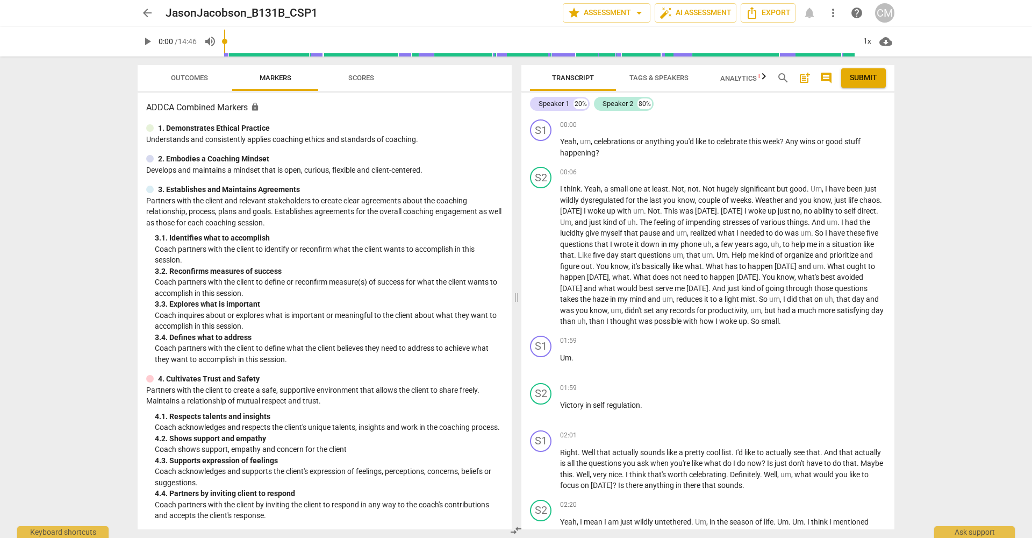
click at [353, 76] on span "Scores" at bounding box center [361, 78] width 26 height 8
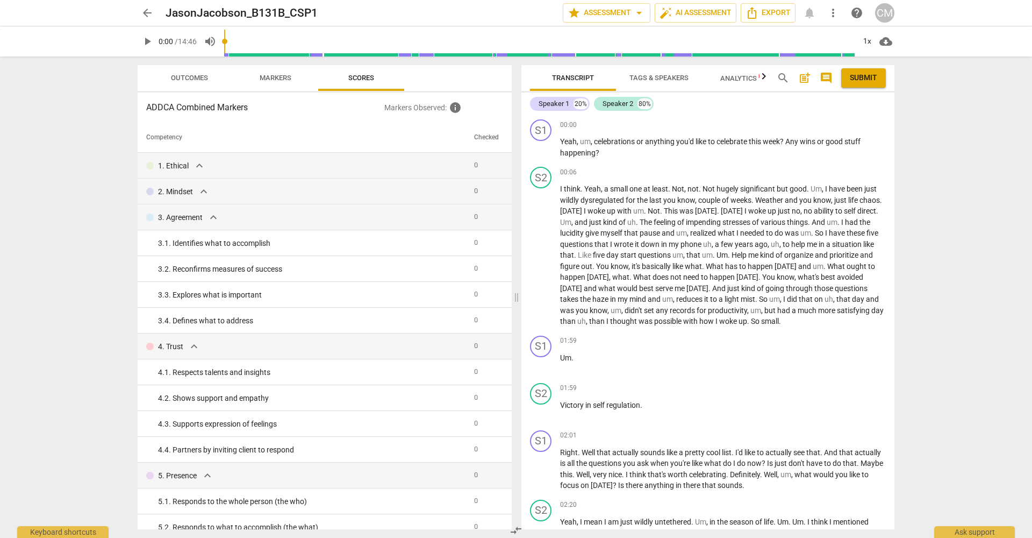
click at [150, 13] on span "arrow_back" at bounding box center [147, 12] width 13 height 13
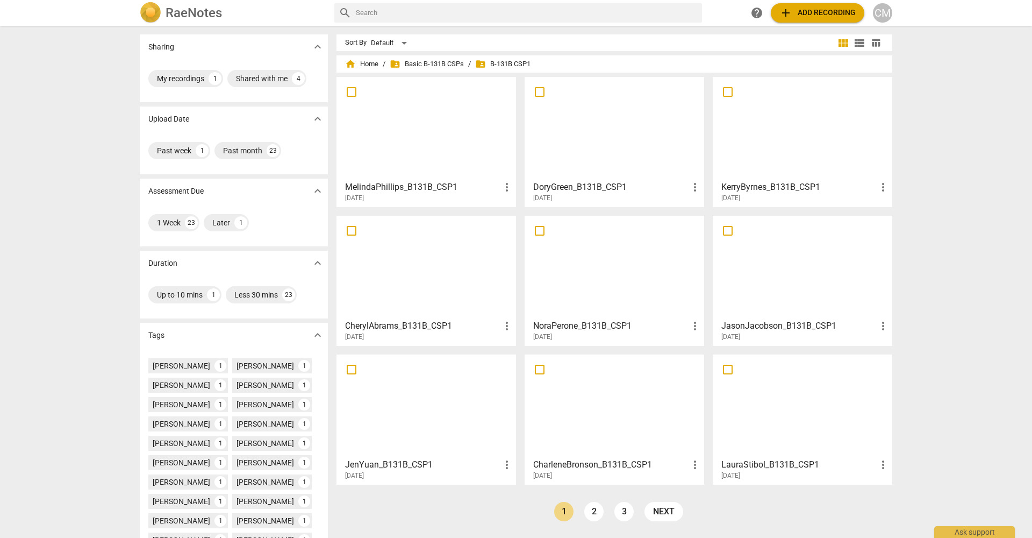
click at [606, 186] on h3 "DoryGreen_B131B_CSP1" at bounding box center [610, 187] width 155 height 13
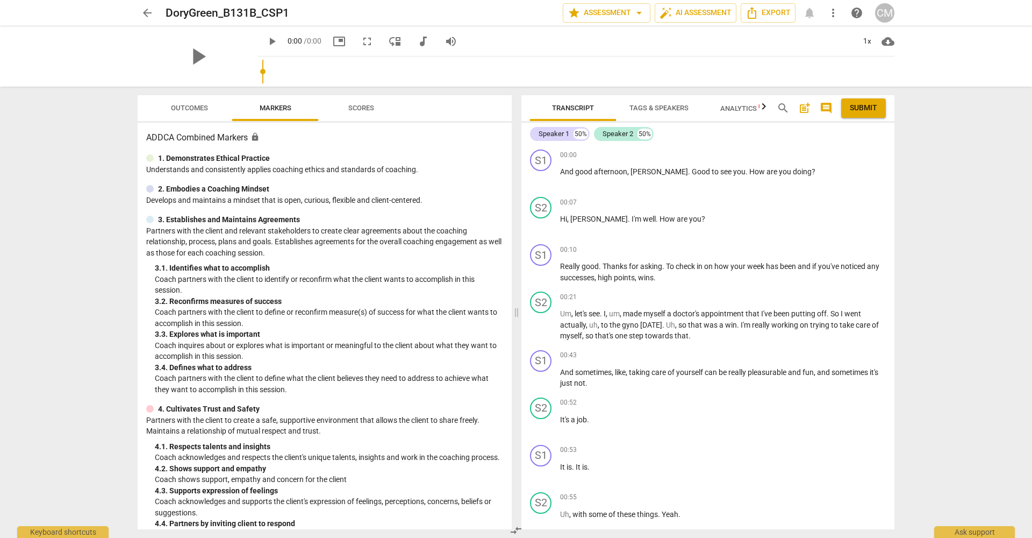
click at [355, 109] on span "Scores" at bounding box center [361, 108] width 26 height 8
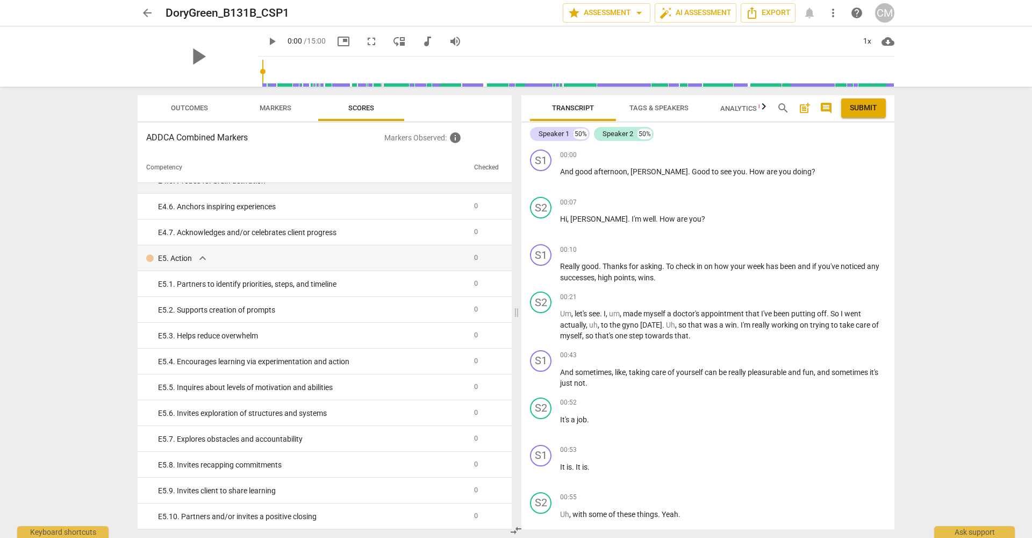
scroll to position [2058, 0]
click at [147, 12] on span "arrow_back" at bounding box center [147, 12] width 13 height 13
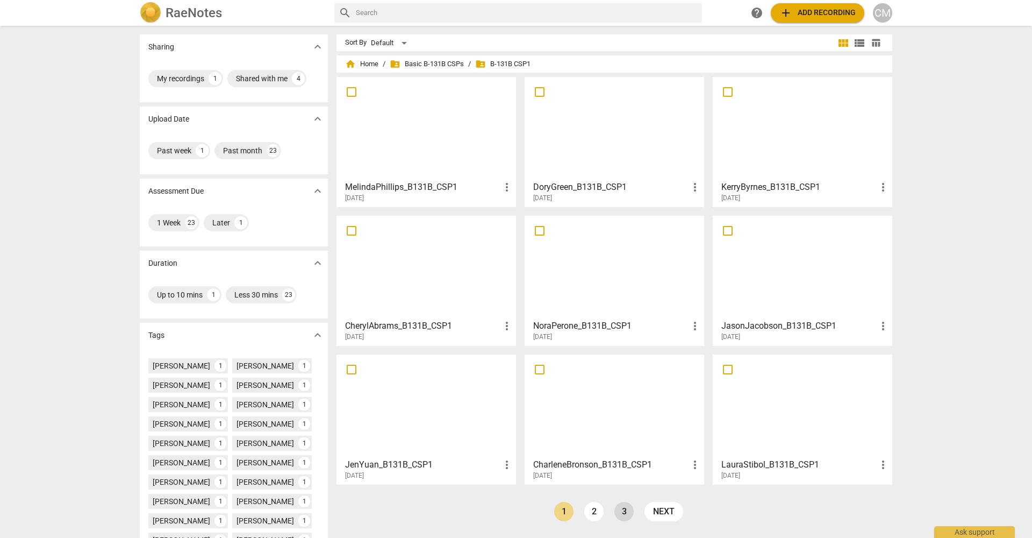
click at [620, 506] on link "3" at bounding box center [623, 511] width 19 height 19
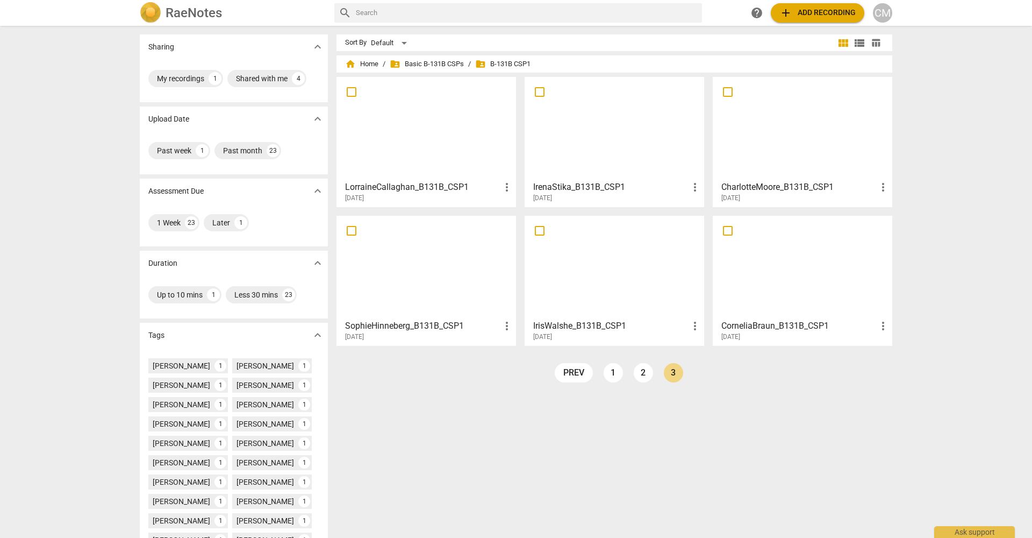
click at [768, 186] on h3 "CharlotteMoore_B131B_CSP1" at bounding box center [798, 187] width 155 height 13
